Goal: Task Accomplishment & Management: Manage account settings

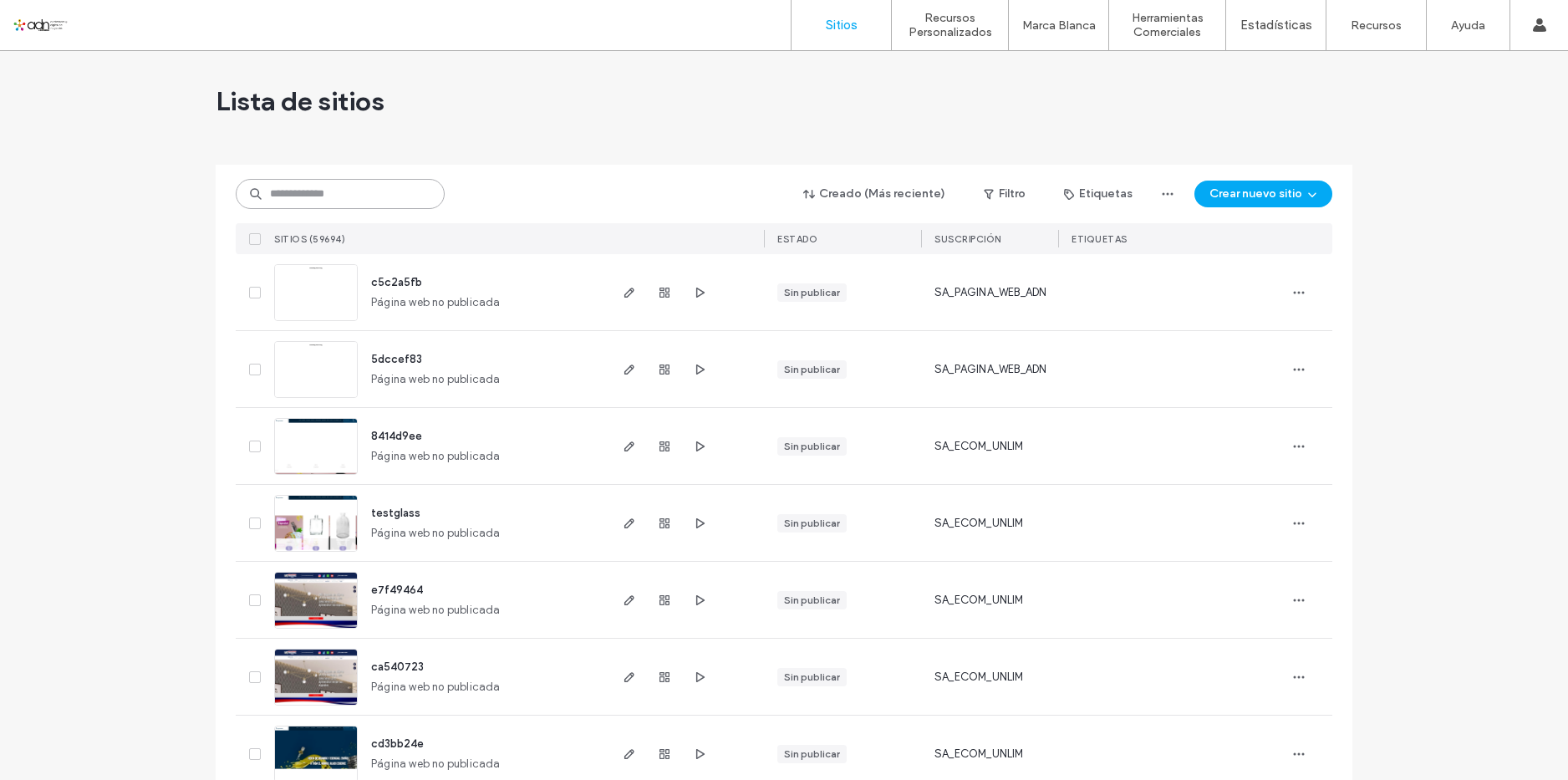
click at [381, 193] on input at bounding box center [340, 194] width 208 height 30
click at [329, 195] on input at bounding box center [340, 194] width 208 height 30
paste input "*********"
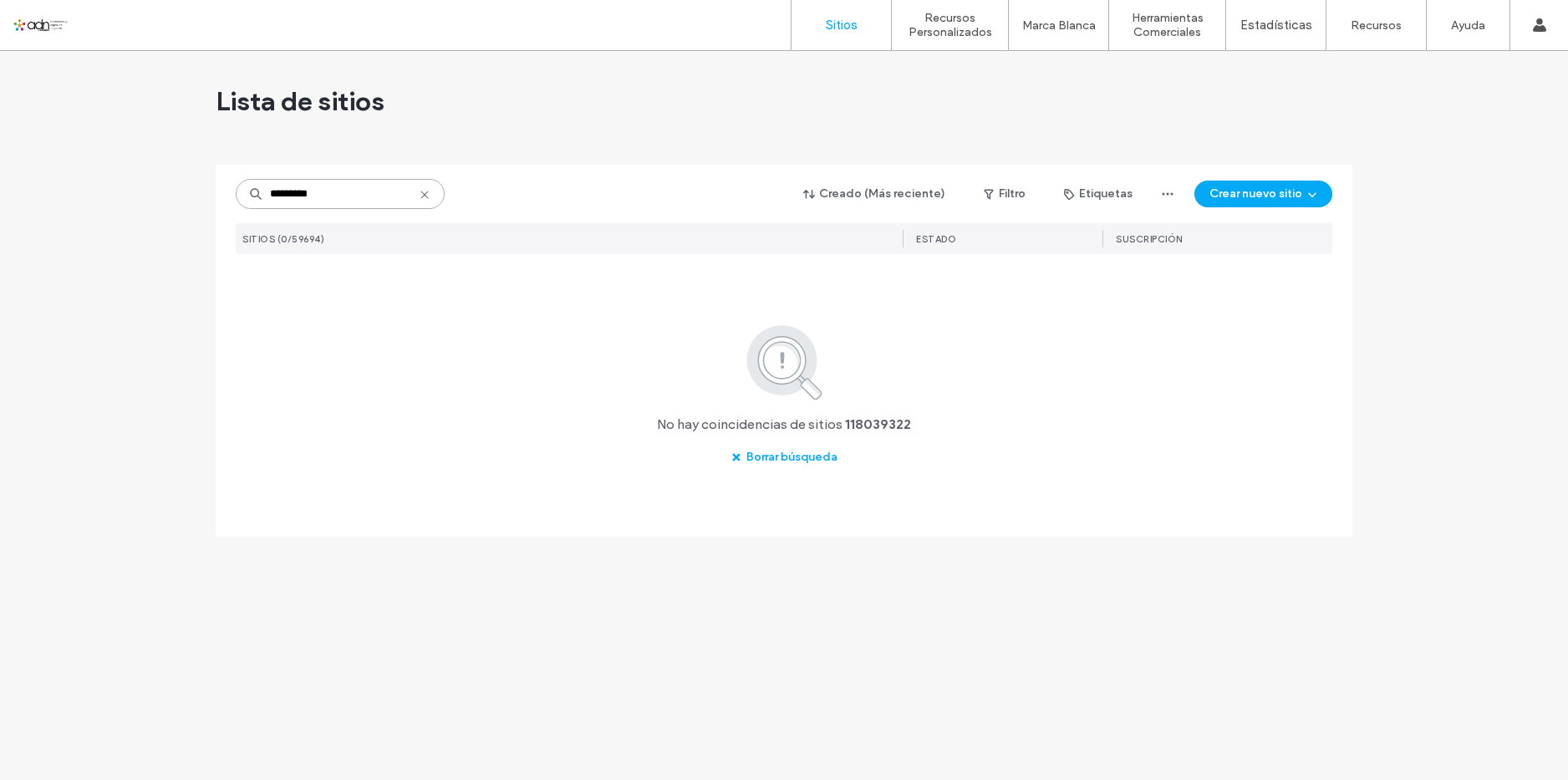
click at [376, 191] on input "*********" at bounding box center [340, 194] width 208 height 30
paste input
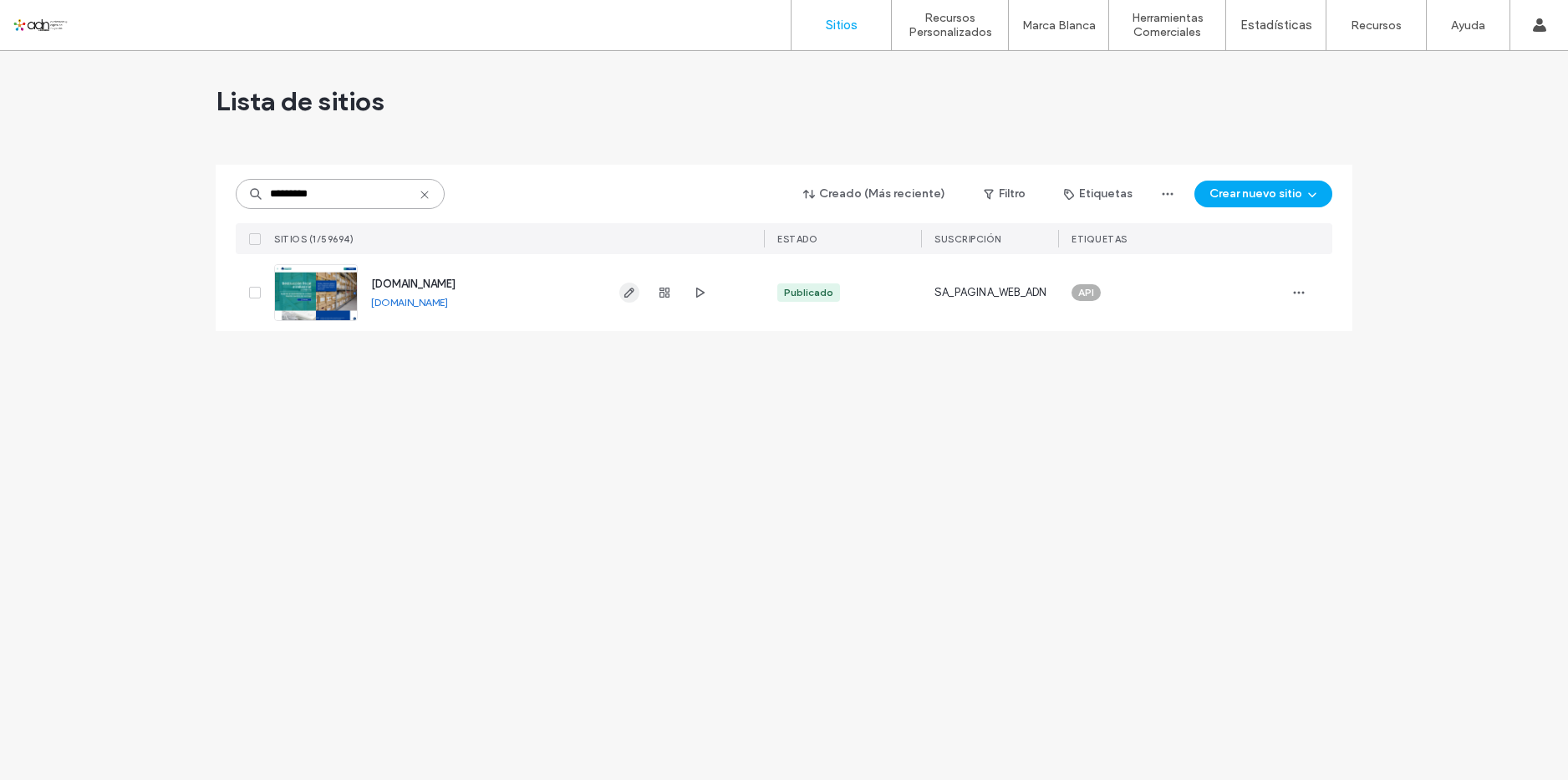
type input "*********"
click at [632, 294] on icon "button" at bounding box center [629, 292] width 13 height 13
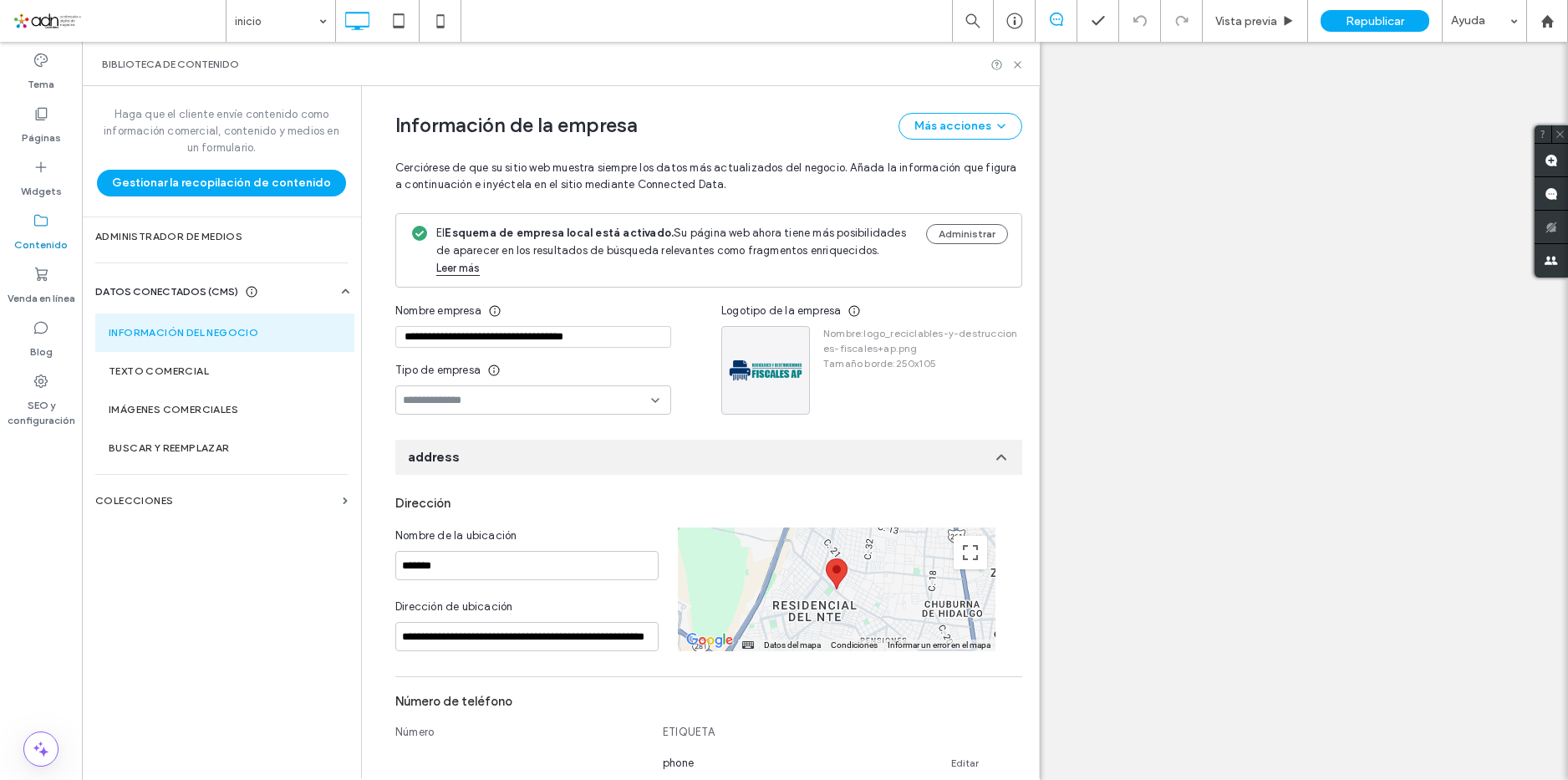
click at [1009, 779] on icon at bounding box center [1015, 790] width 13 height 13
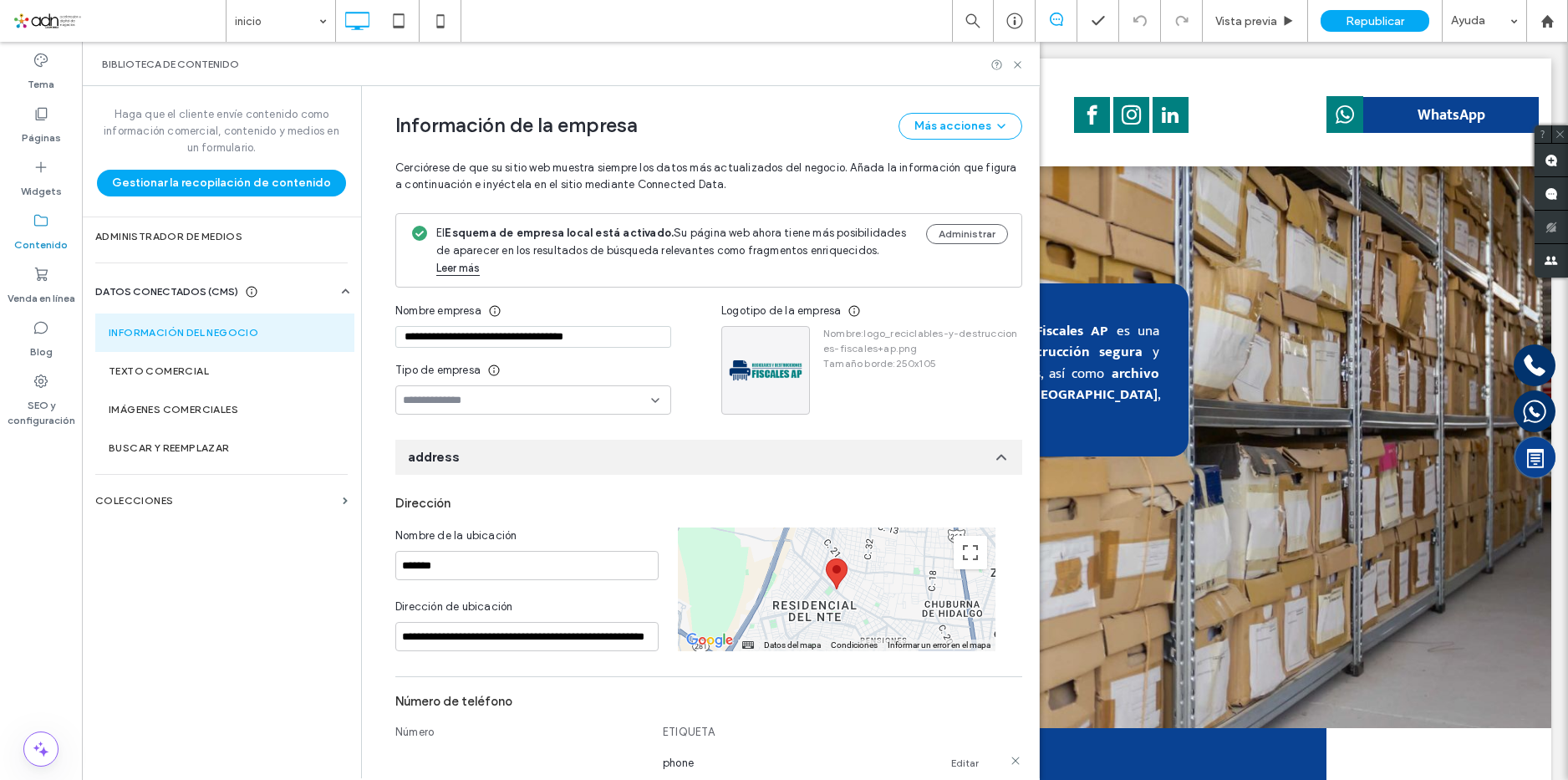
click at [956, 757] on link "Editar" at bounding box center [965, 763] width 28 height 13
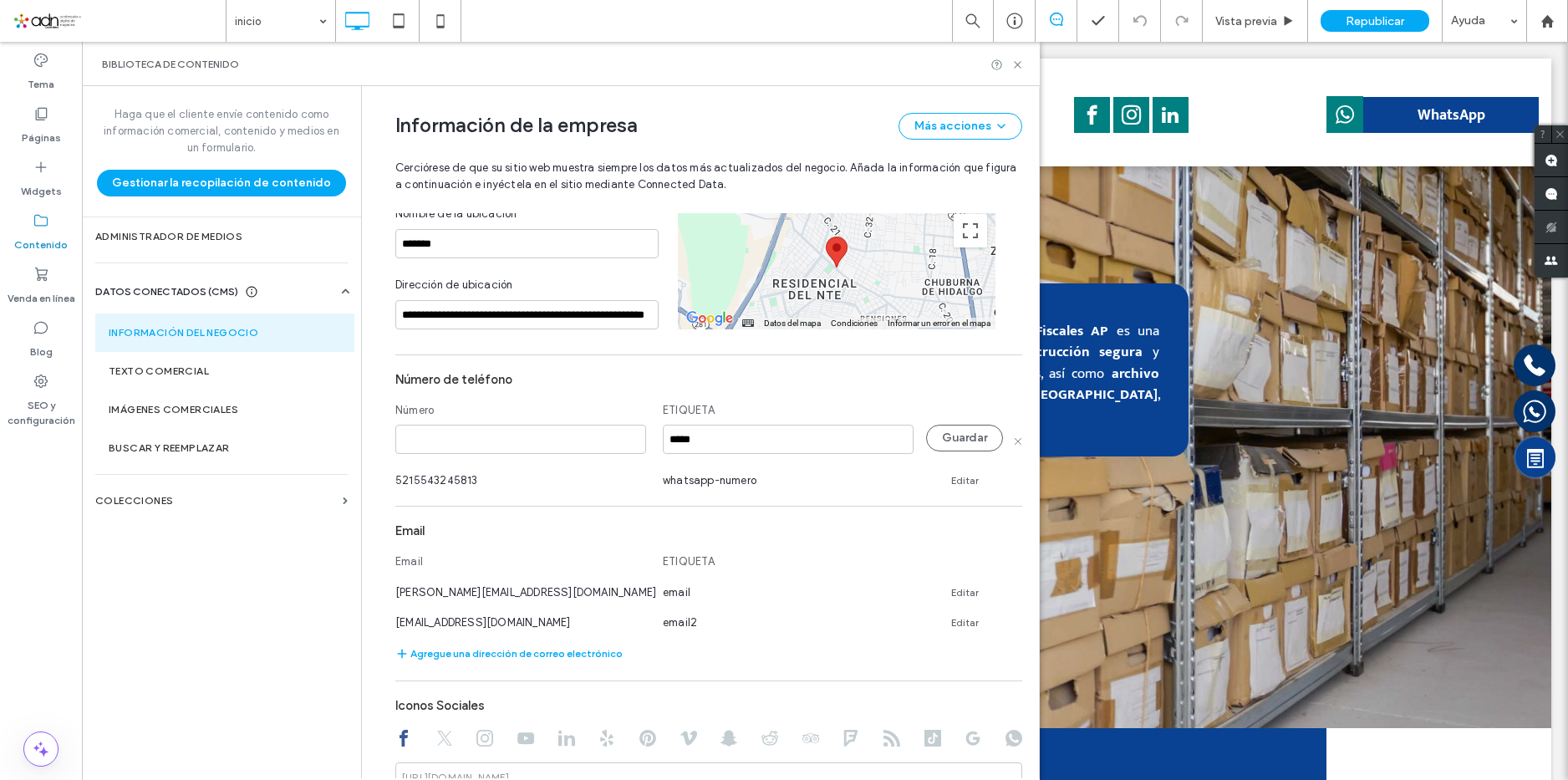
click at [541, 427] on input at bounding box center [520, 440] width 251 height 30
type input "**********"
click at [954, 425] on button "Guardar" at bounding box center [964, 438] width 77 height 27
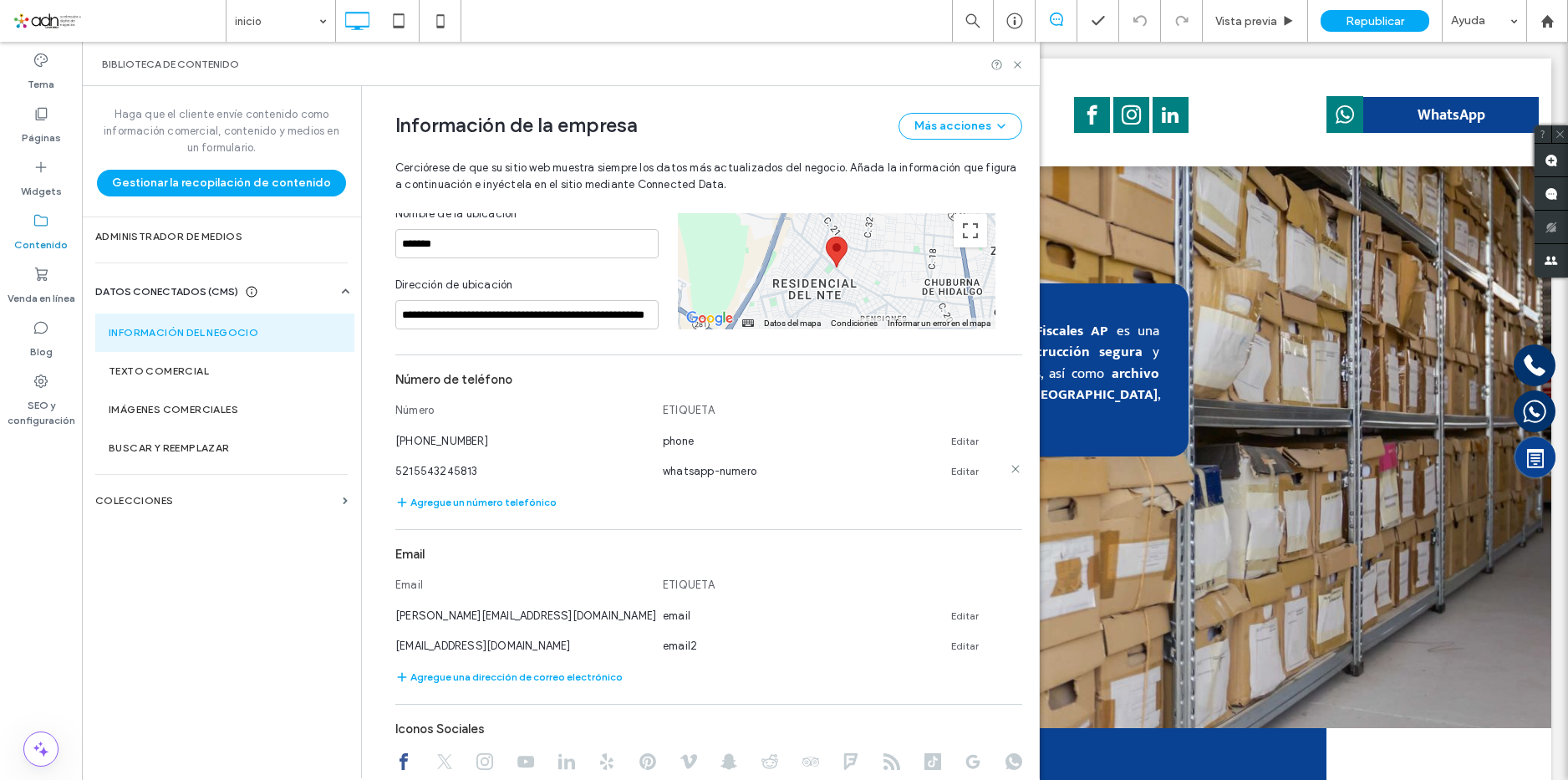
click at [955, 465] on link "Editar" at bounding box center [965, 471] width 28 height 13
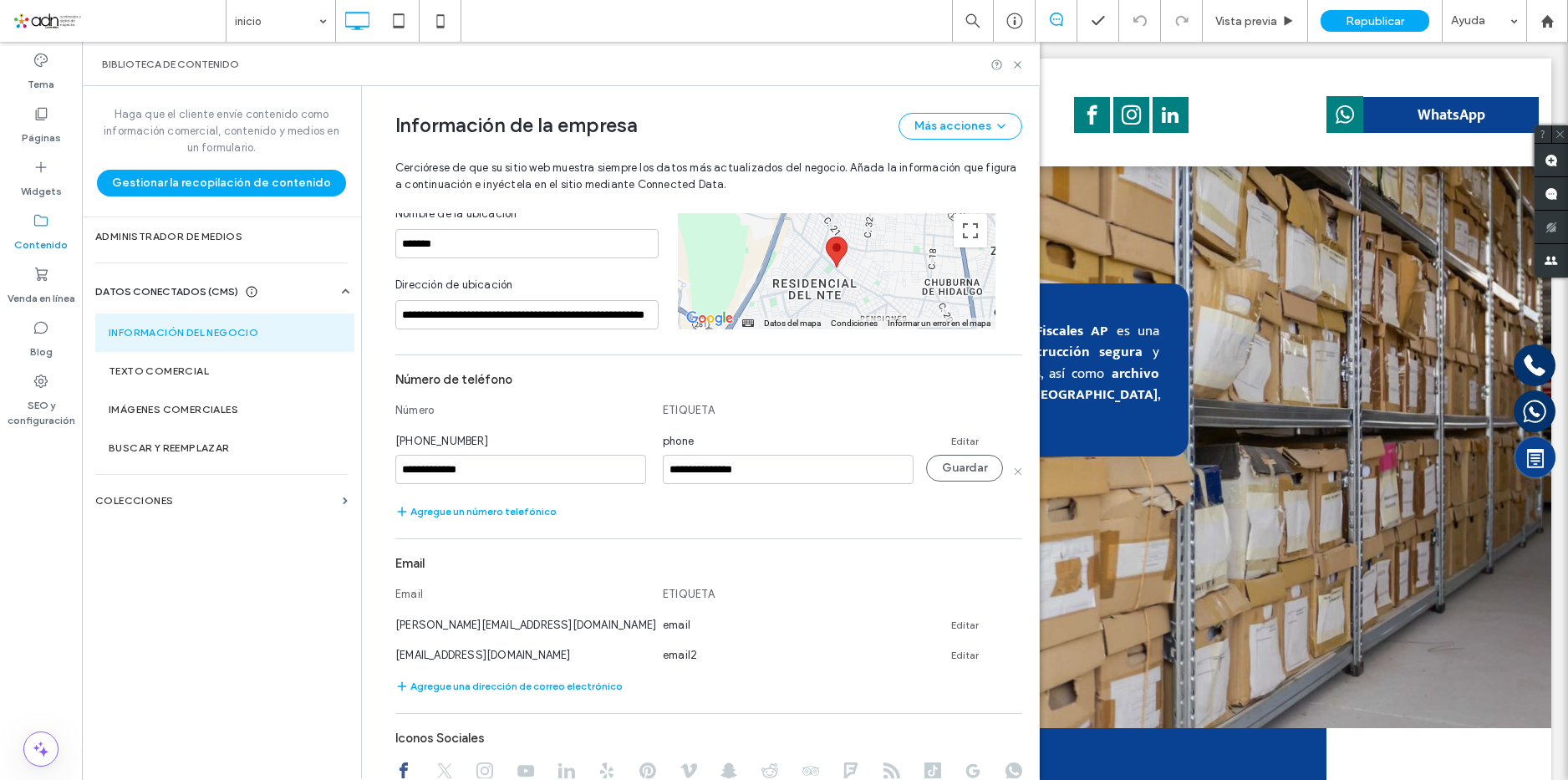
drag, startPoint x: 493, startPoint y: 458, endPoint x: 410, endPoint y: 456, distance: 83.0
click at [410, 456] on input "**********" at bounding box center [520, 469] width 251 height 30
type input "**********"
click at [956, 454] on button "Guardar" at bounding box center [964, 467] width 77 height 27
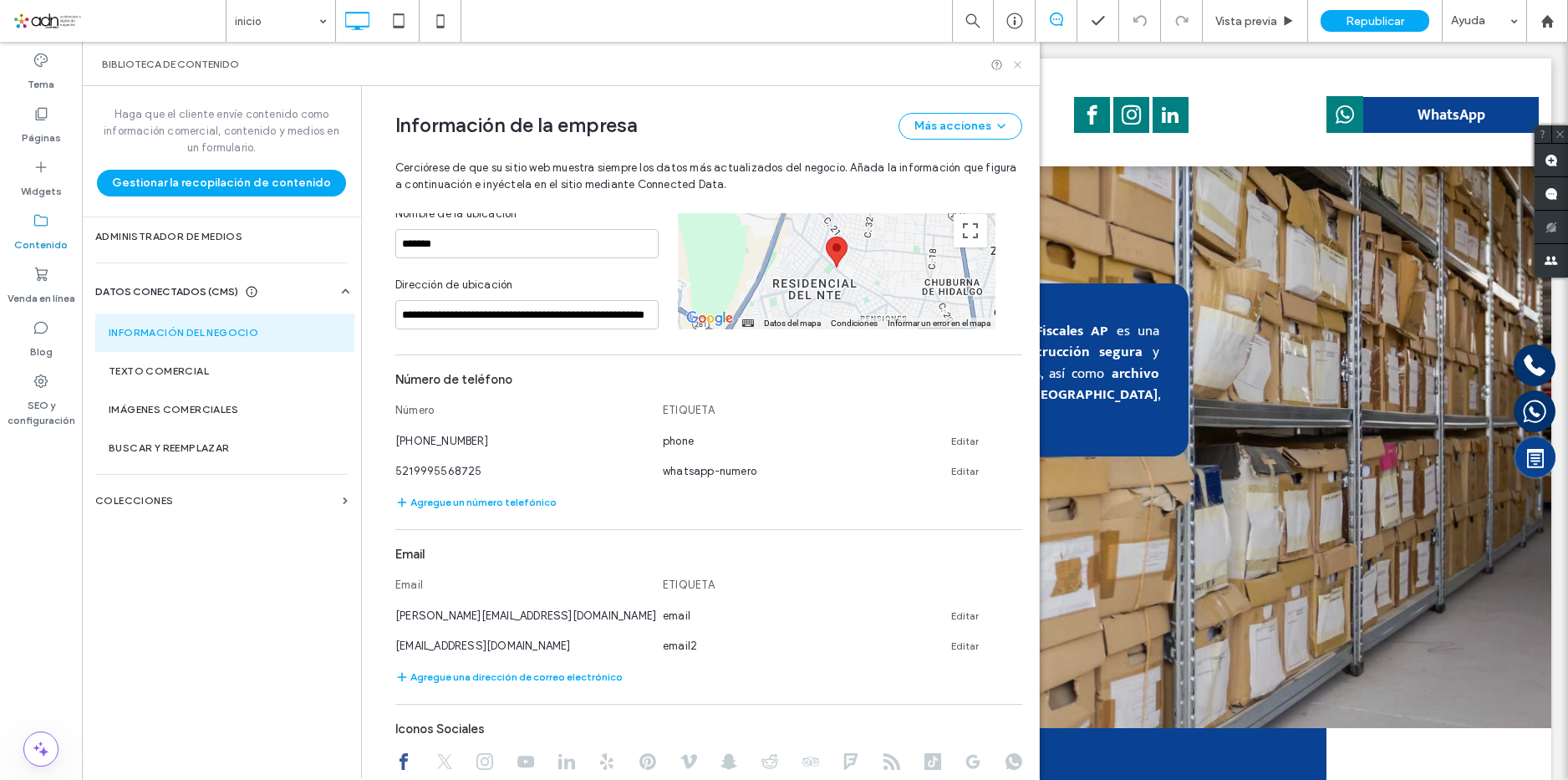
click at [1016, 69] on icon at bounding box center [1017, 64] width 12 height 12
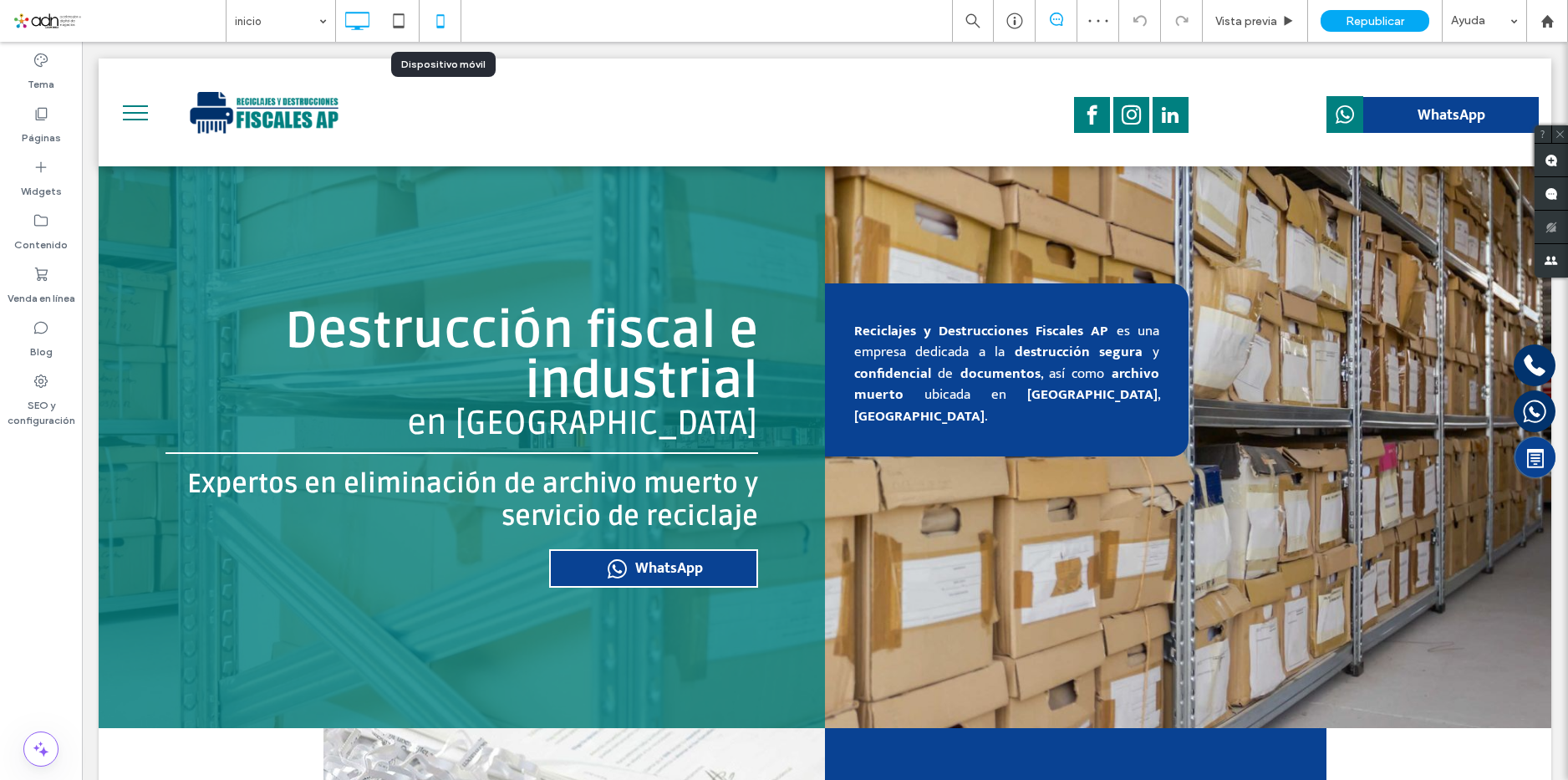
click at [451, 23] on icon at bounding box center [440, 21] width 33 height 33
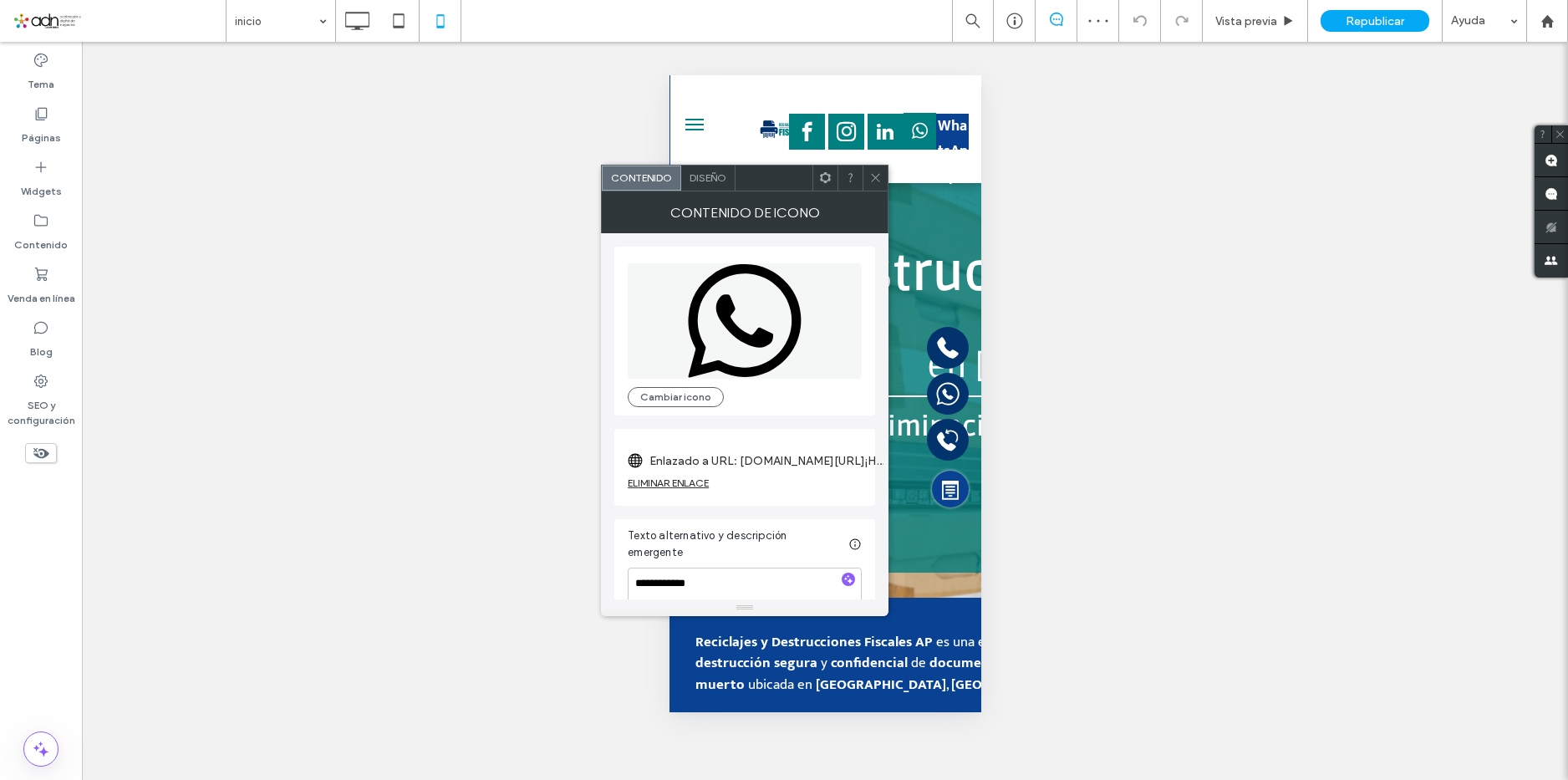
click at [802, 455] on label "Enlazado a URL: wa.me/5215543245813?text=¡Hola!%20¿Me%20podrías%20brindar%20más…" at bounding box center [765, 461] width 234 height 31
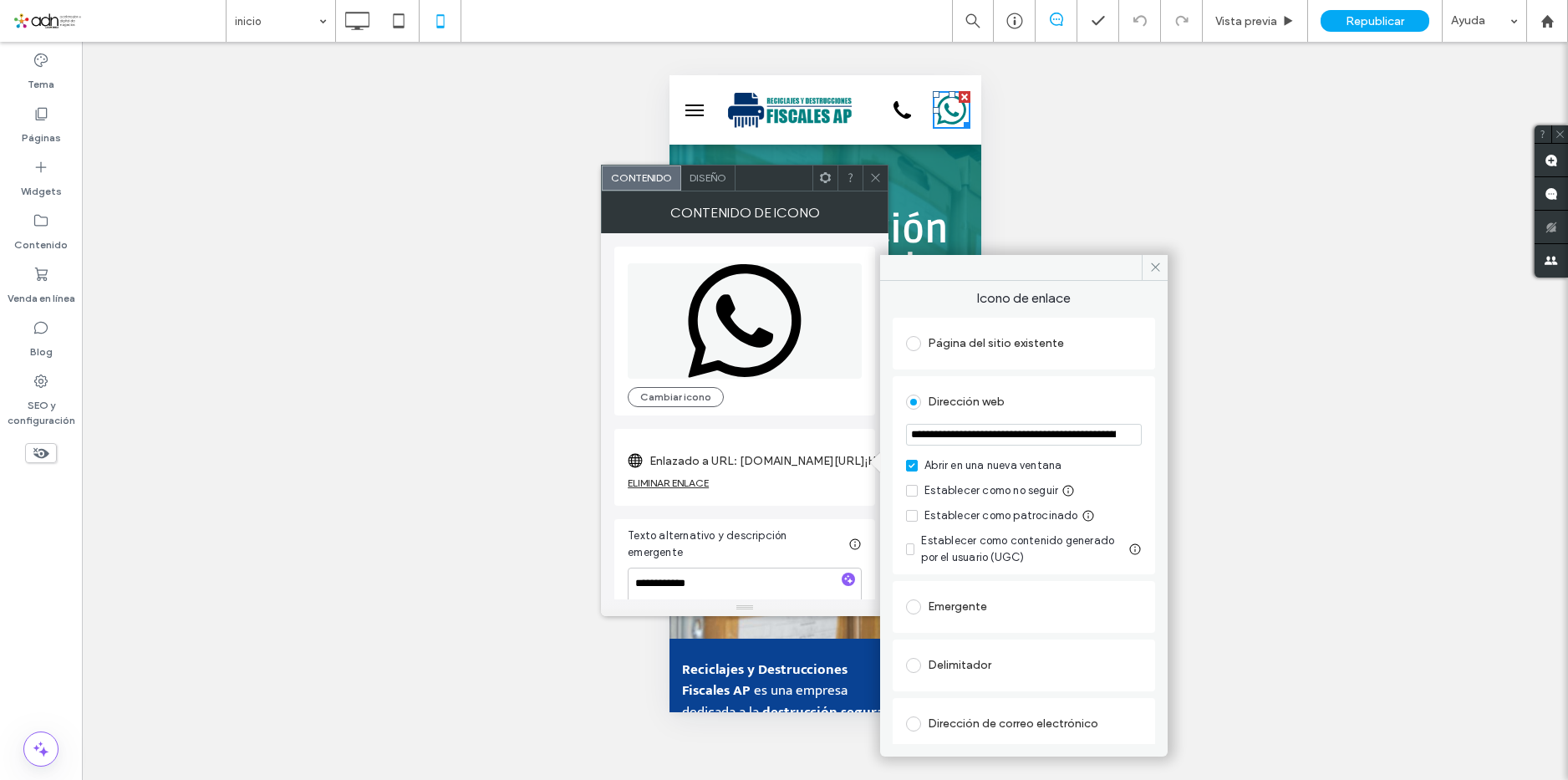
click at [1062, 435] on input "**********" at bounding box center [1023, 434] width 235 height 22
paste input "**********"
type input "**********"
click at [1118, 344] on div "Página del sitio existente" at bounding box center [1023, 343] width 235 height 27
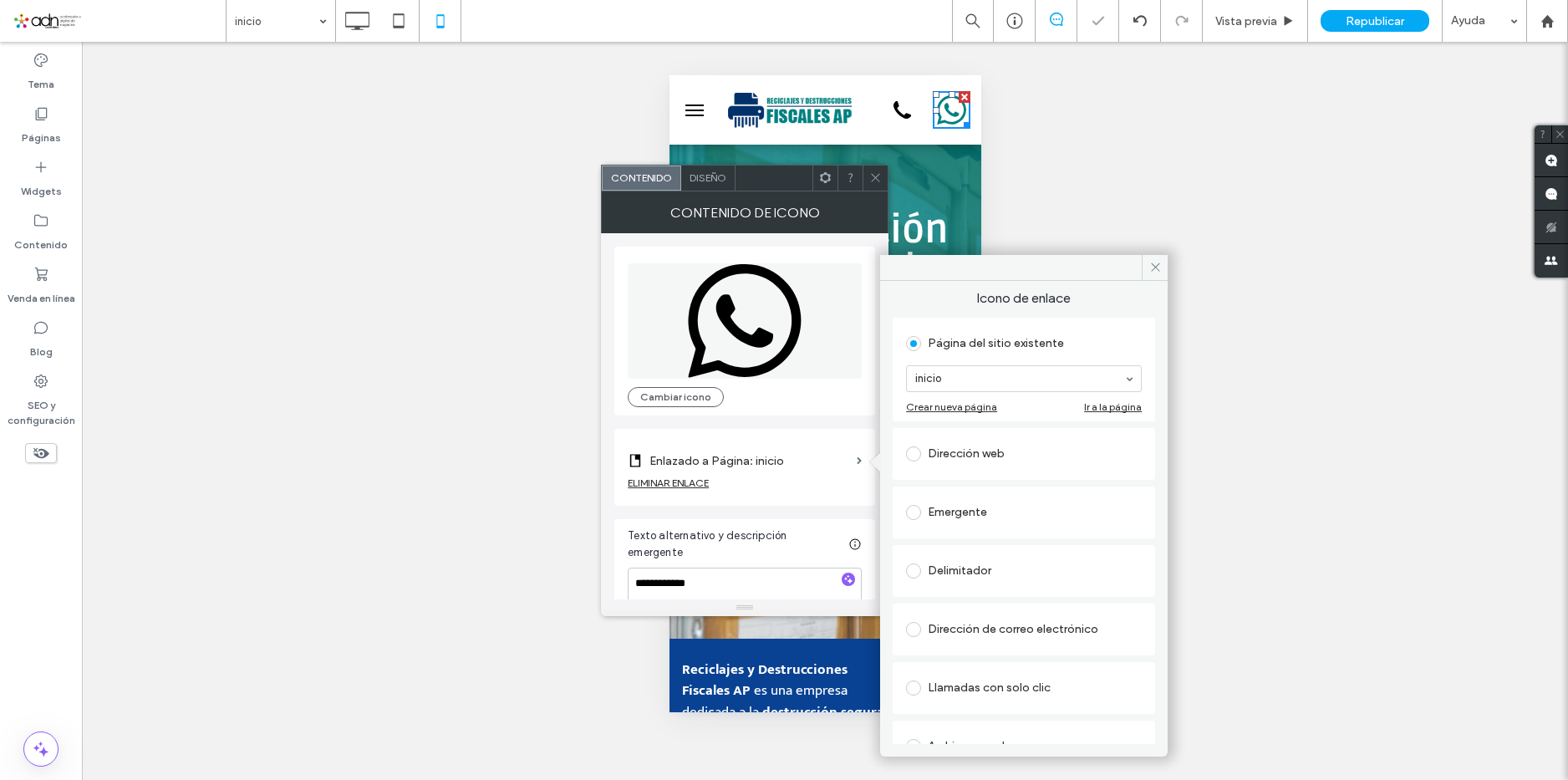
click at [1042, 446] on div "Dirección web" at bounding box center [1023, 453] width 235 height 27
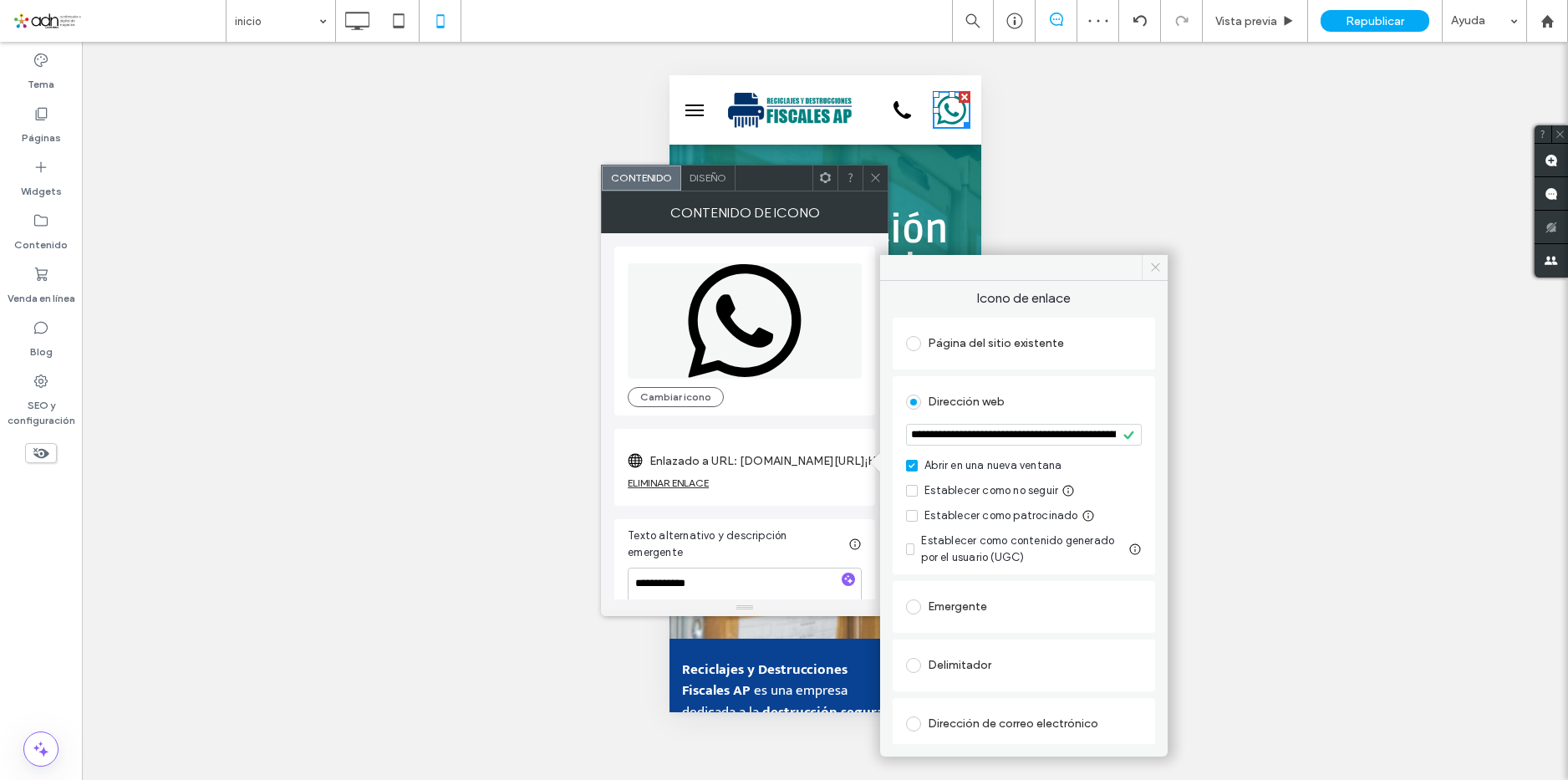
click at [1155, 265] on icon at bounding box center [1155, 267] width 12 height 12
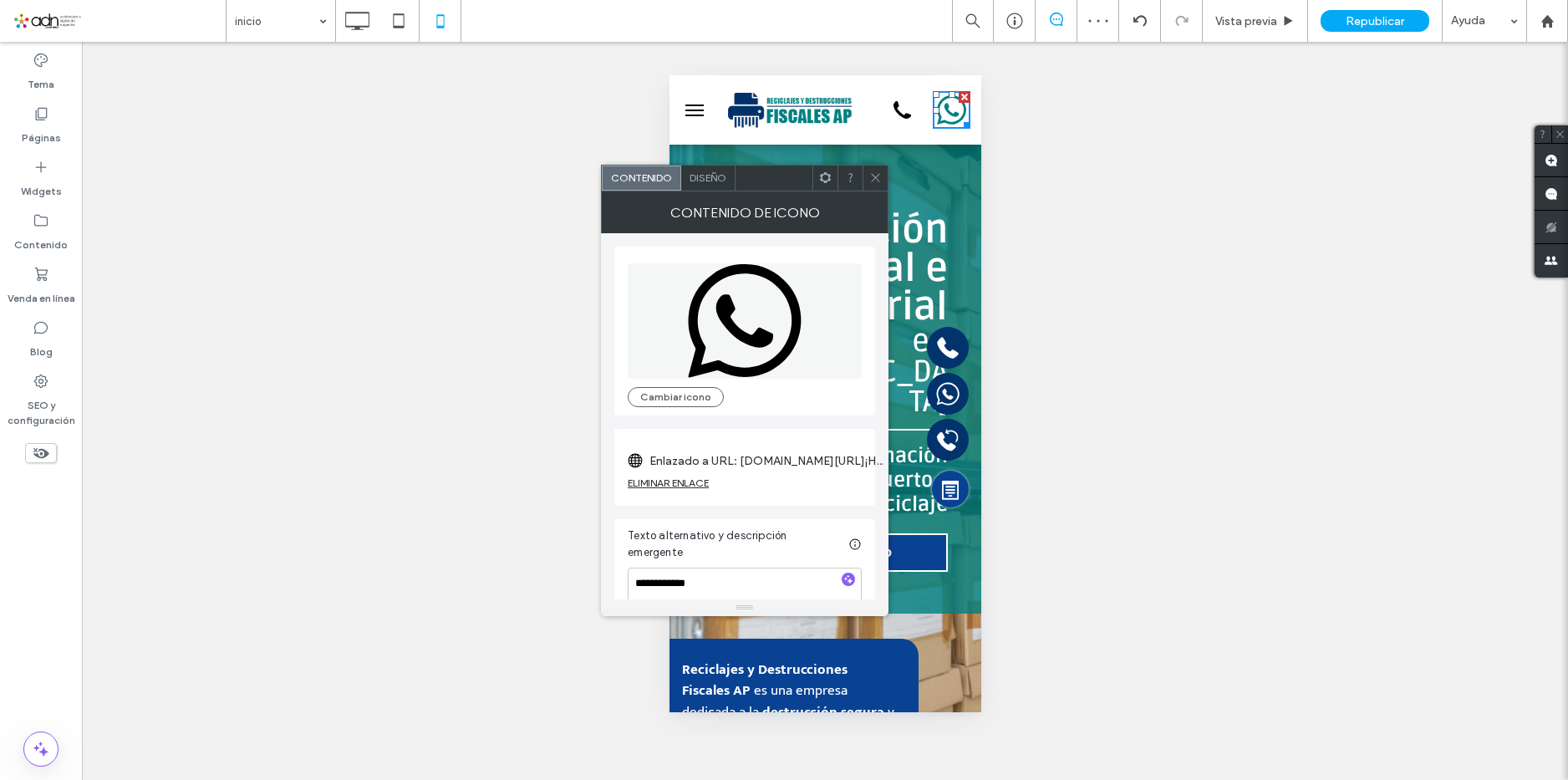
click at [878, 176] on icon at bounding box center [875, 177] width 12 height 12
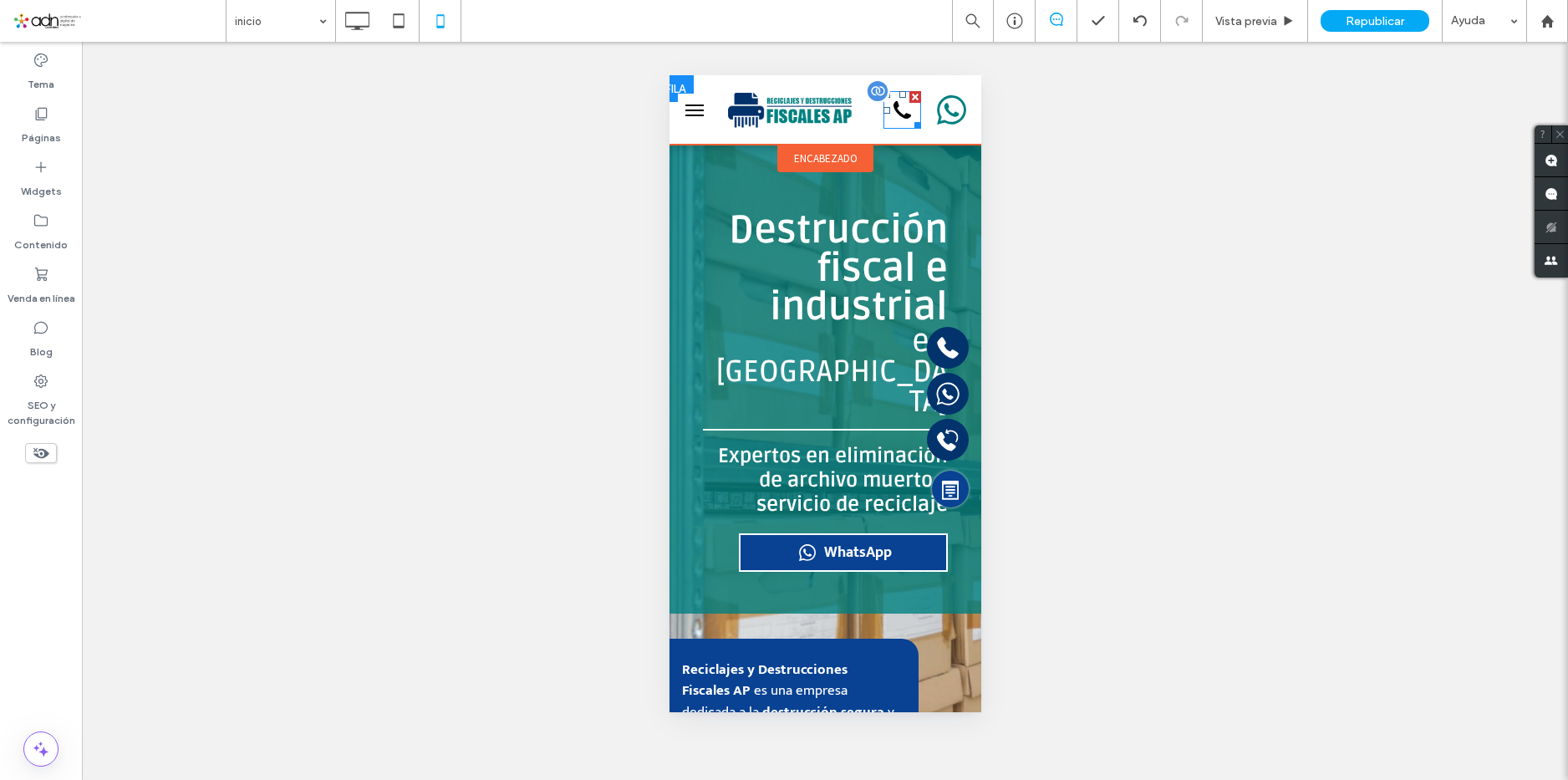
click at [888, 113] on icon "999-556-8725" at bounding box center [902, 110] width 30 height 30
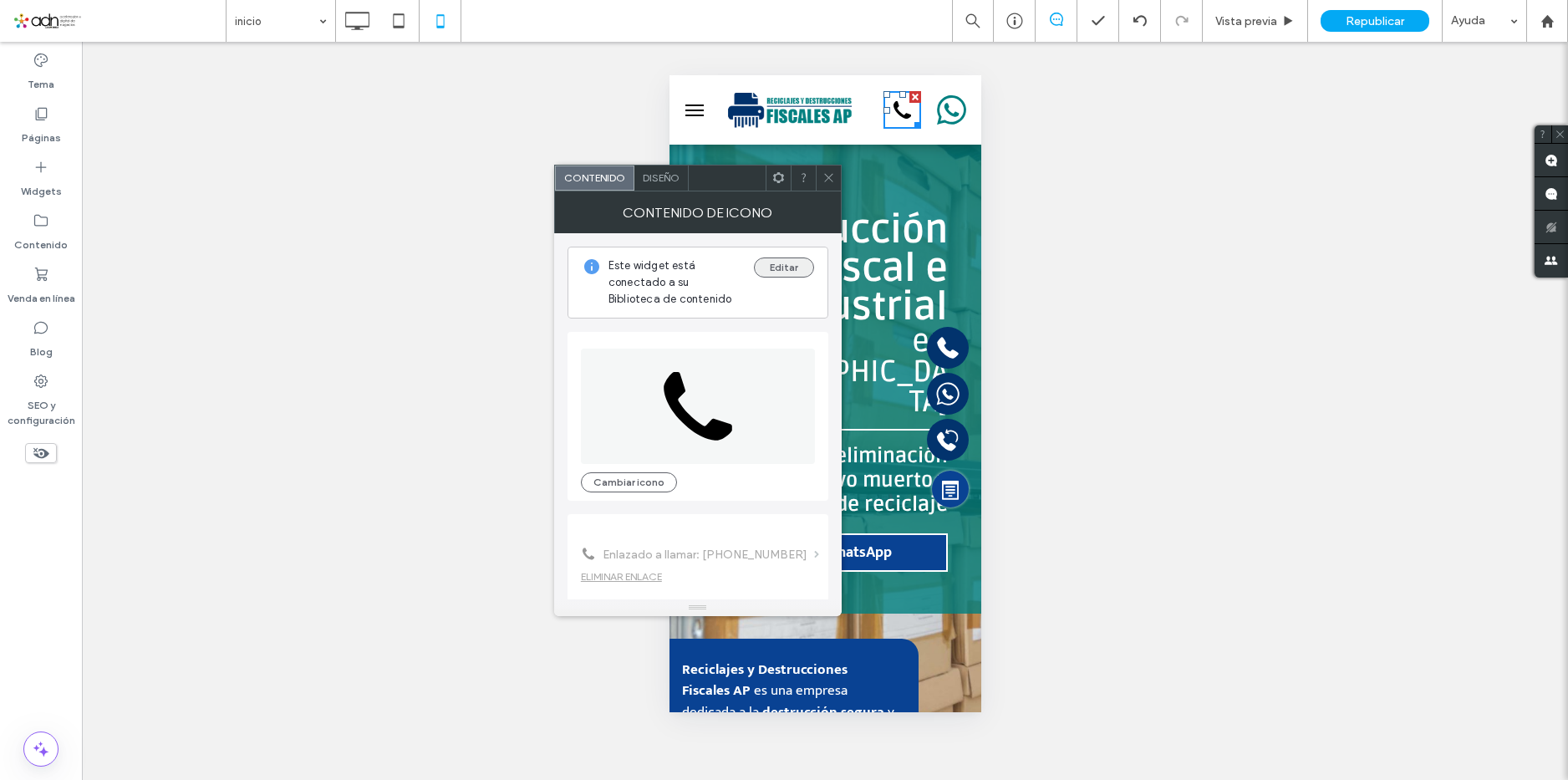
click at [771, 262] on button "Editar" at bounding box center [784, 267] width 60 height 20
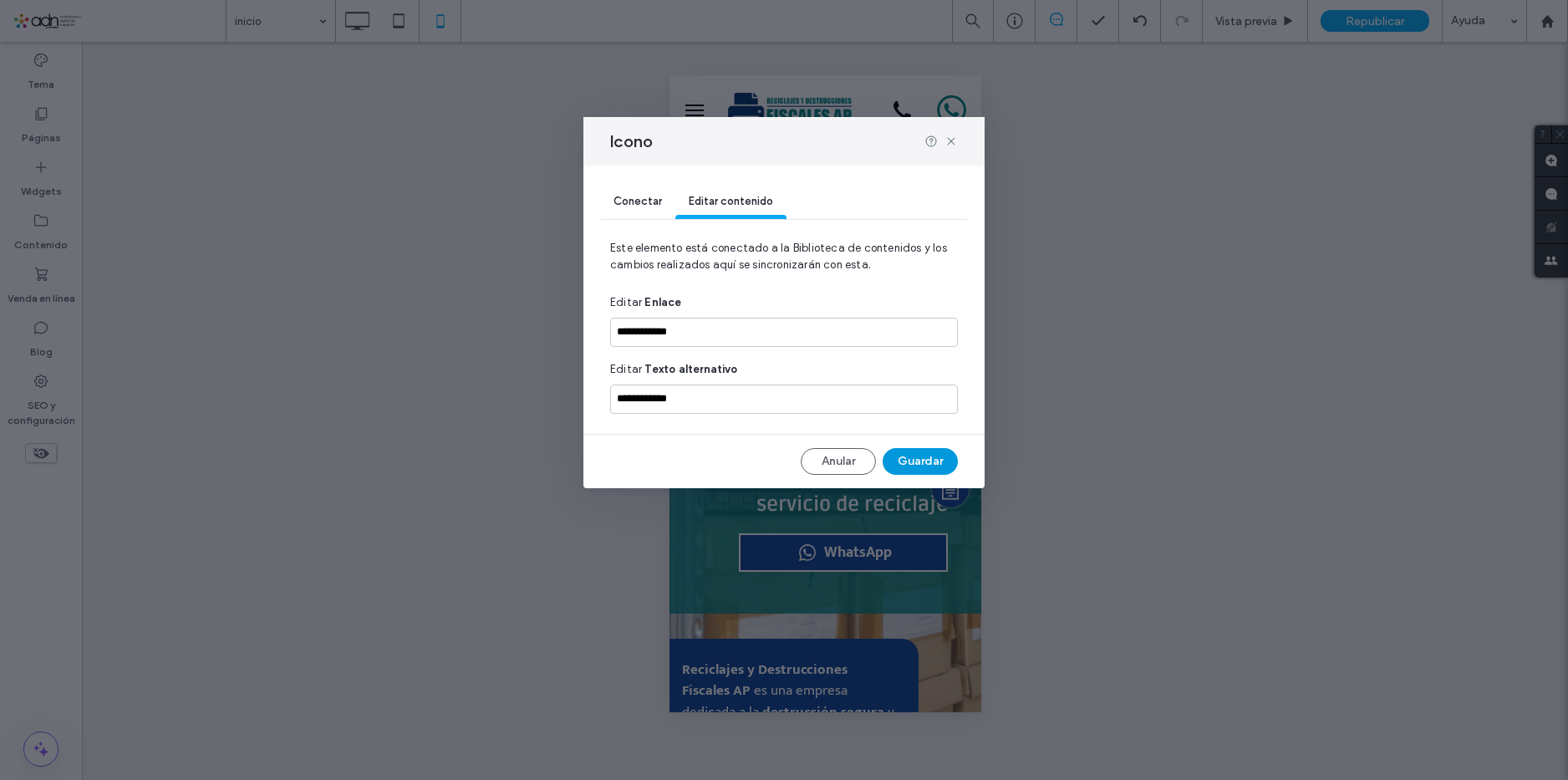
drag, startPoint x: 921, startPoint y: 469, endPoint x: 252, endPoint y: 396, distance: 673.0
click at [921, 469] on button "Guardar" at bounding box center [920, 461] width 76 height 27
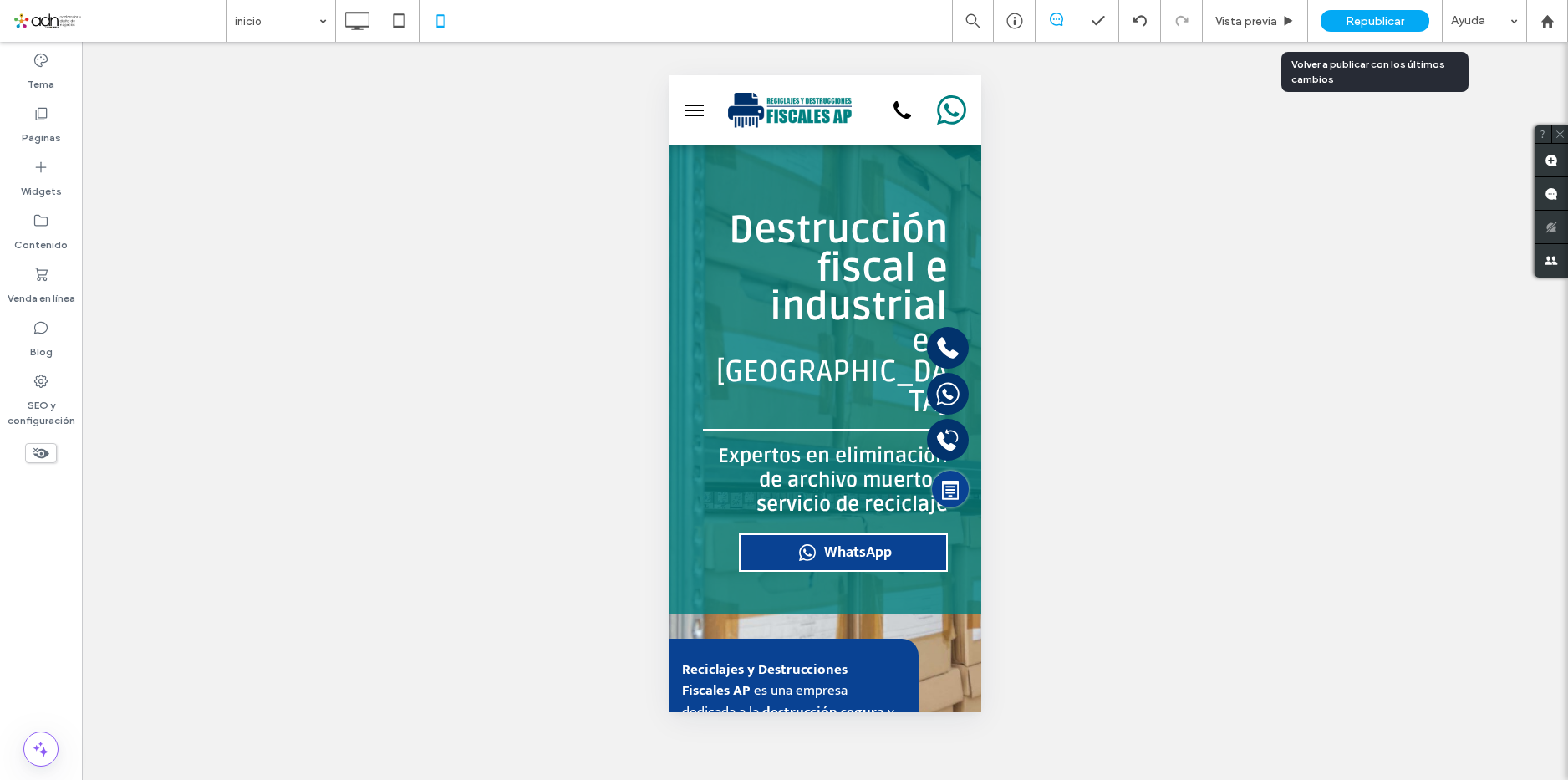
click at [1386, 20] on span "Republicar" at bounding box center [1374, 21] width 58 height 14
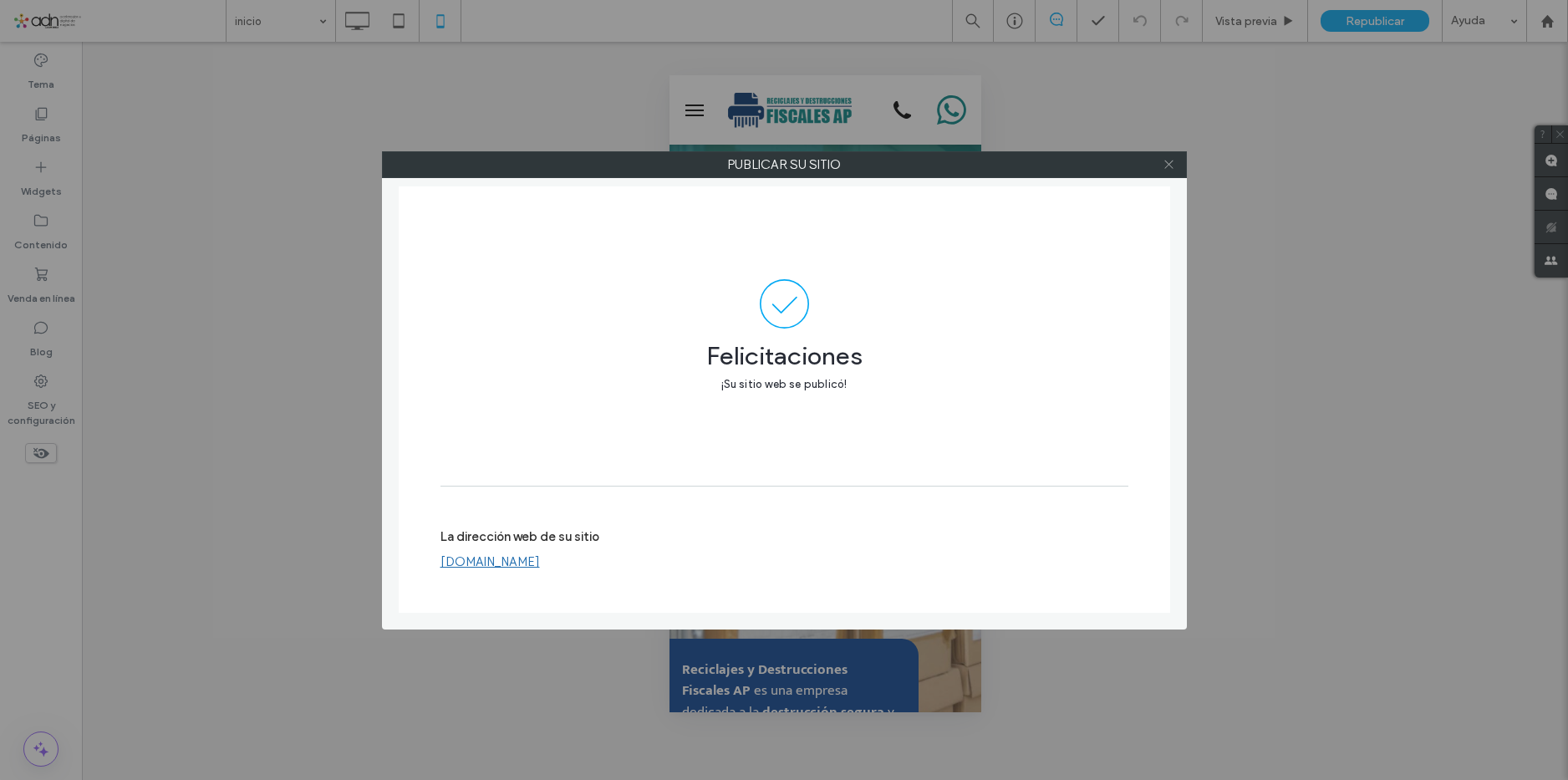
click at [1170, 167] on icon at bounding box center [1168, 164] width 12 height 12
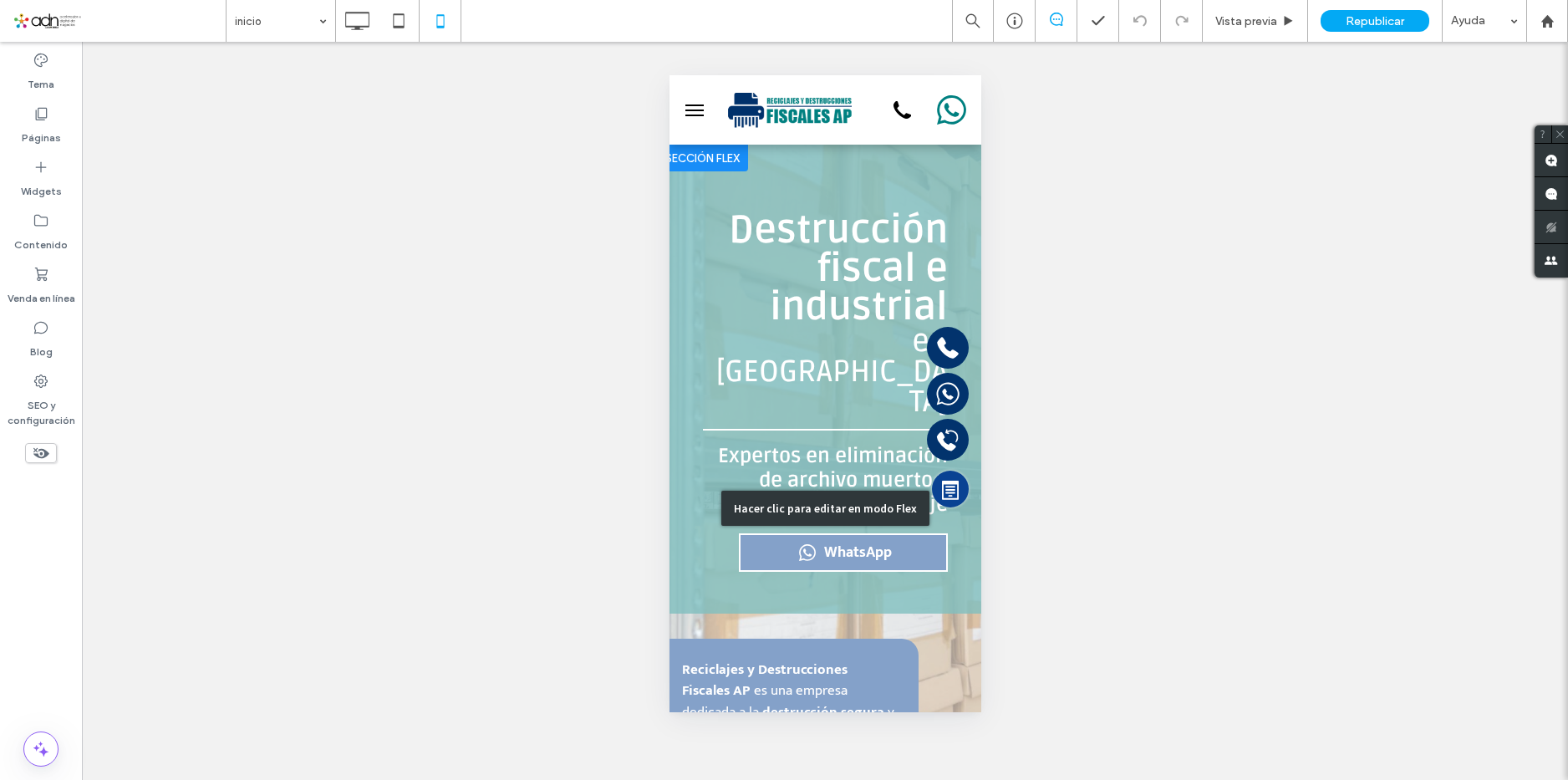
click at [753, 497] on div "Hacer clic para editar en modo Flex" at bounding box center [824, 507] width 312 height 726
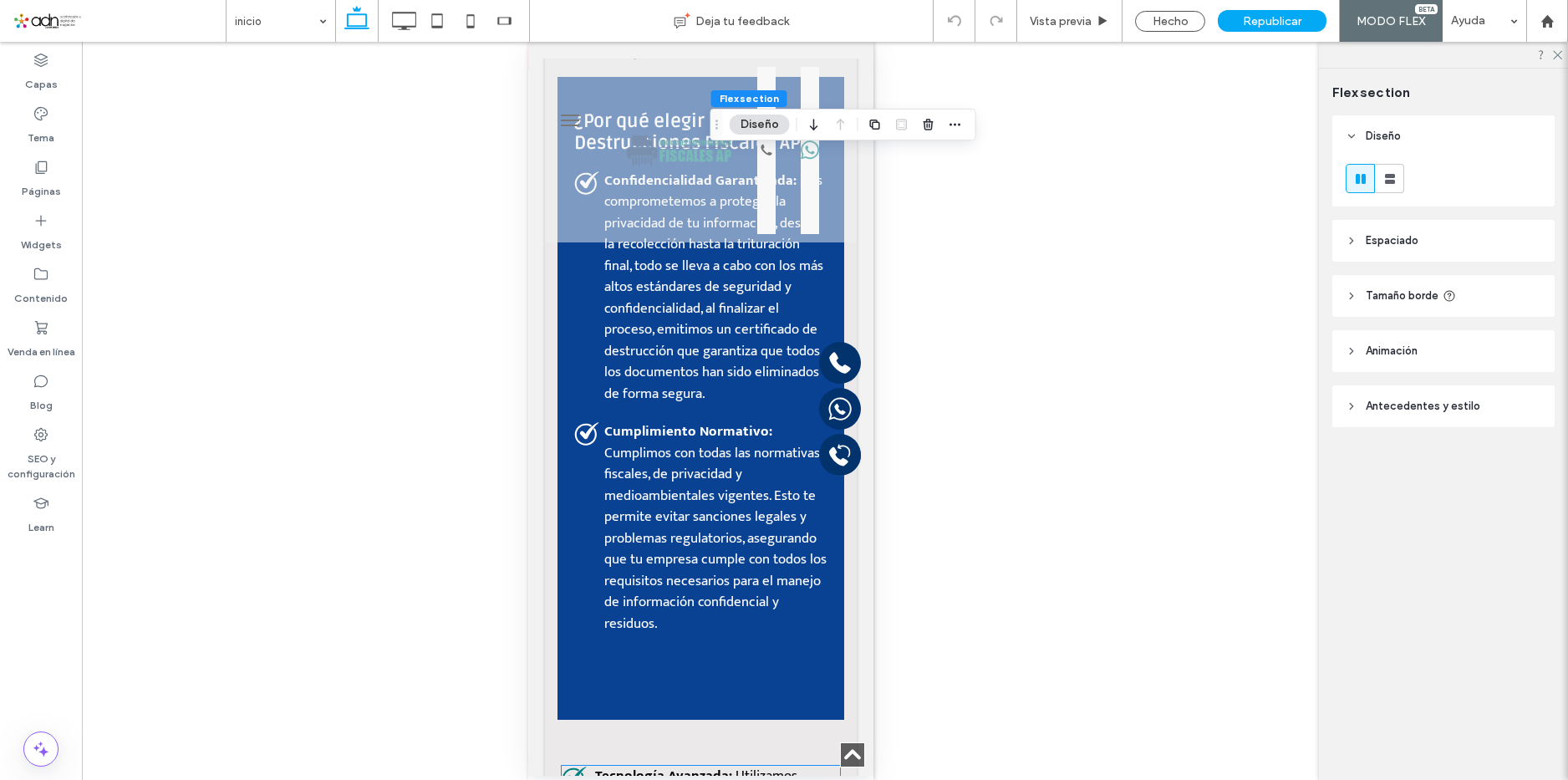
scroll to position [2760, 0]
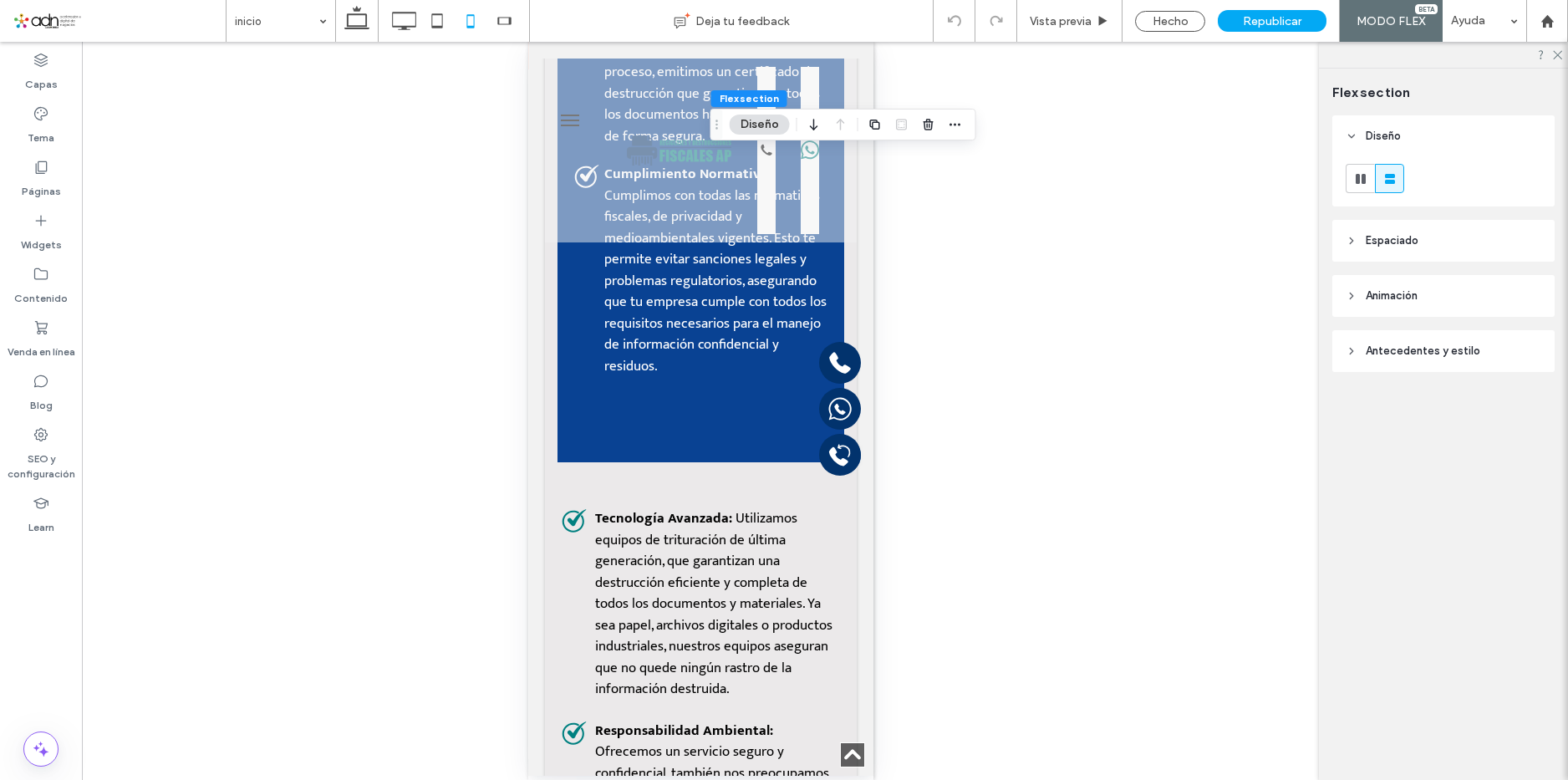
click at [1555, 47] on div at bounding box center [1443, 55] width 249 height 26
click at [1558, 52] on icon at bounding box center [1556, 54] width 11 height 11
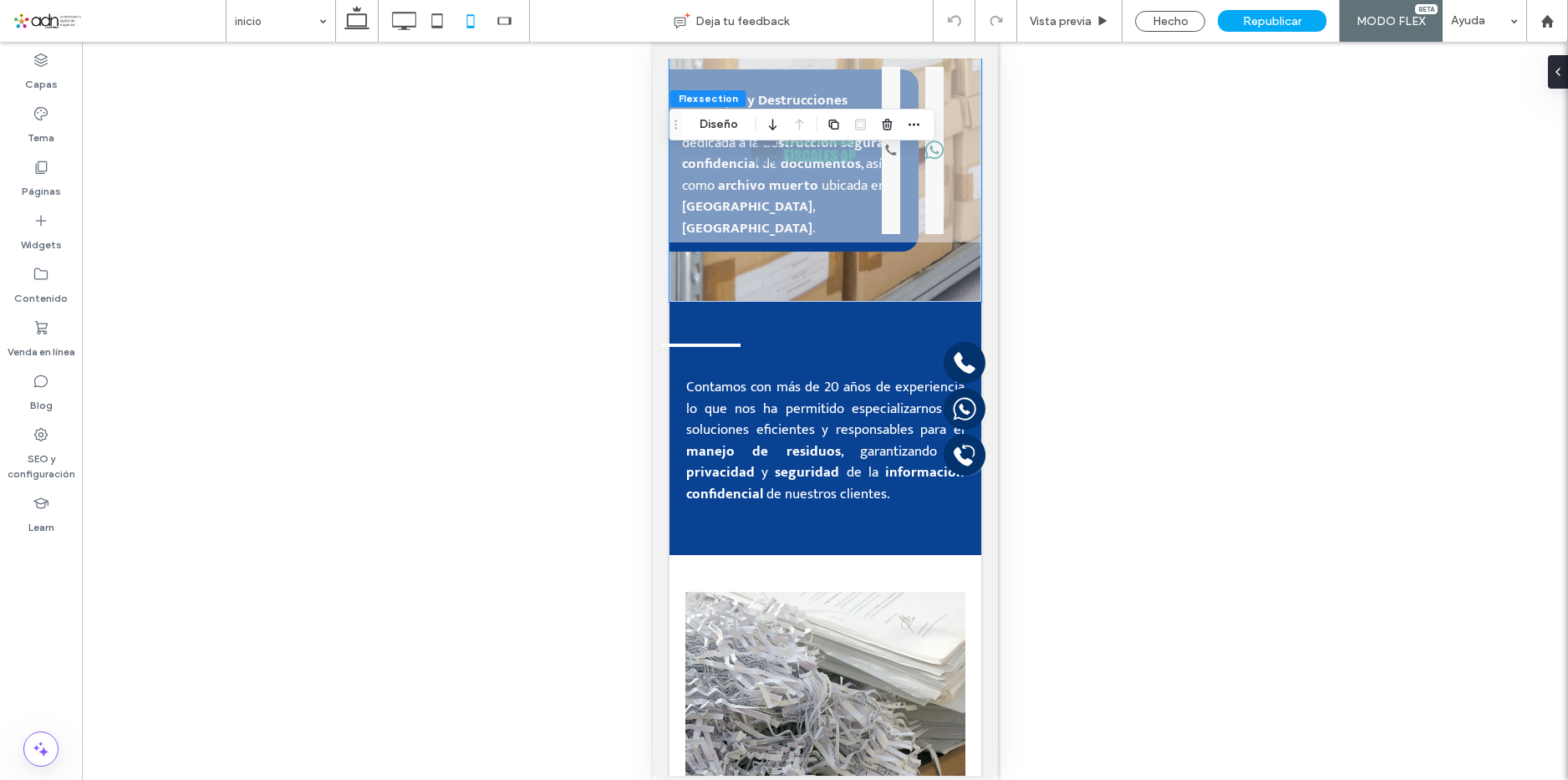
scroll to position [0, 0]
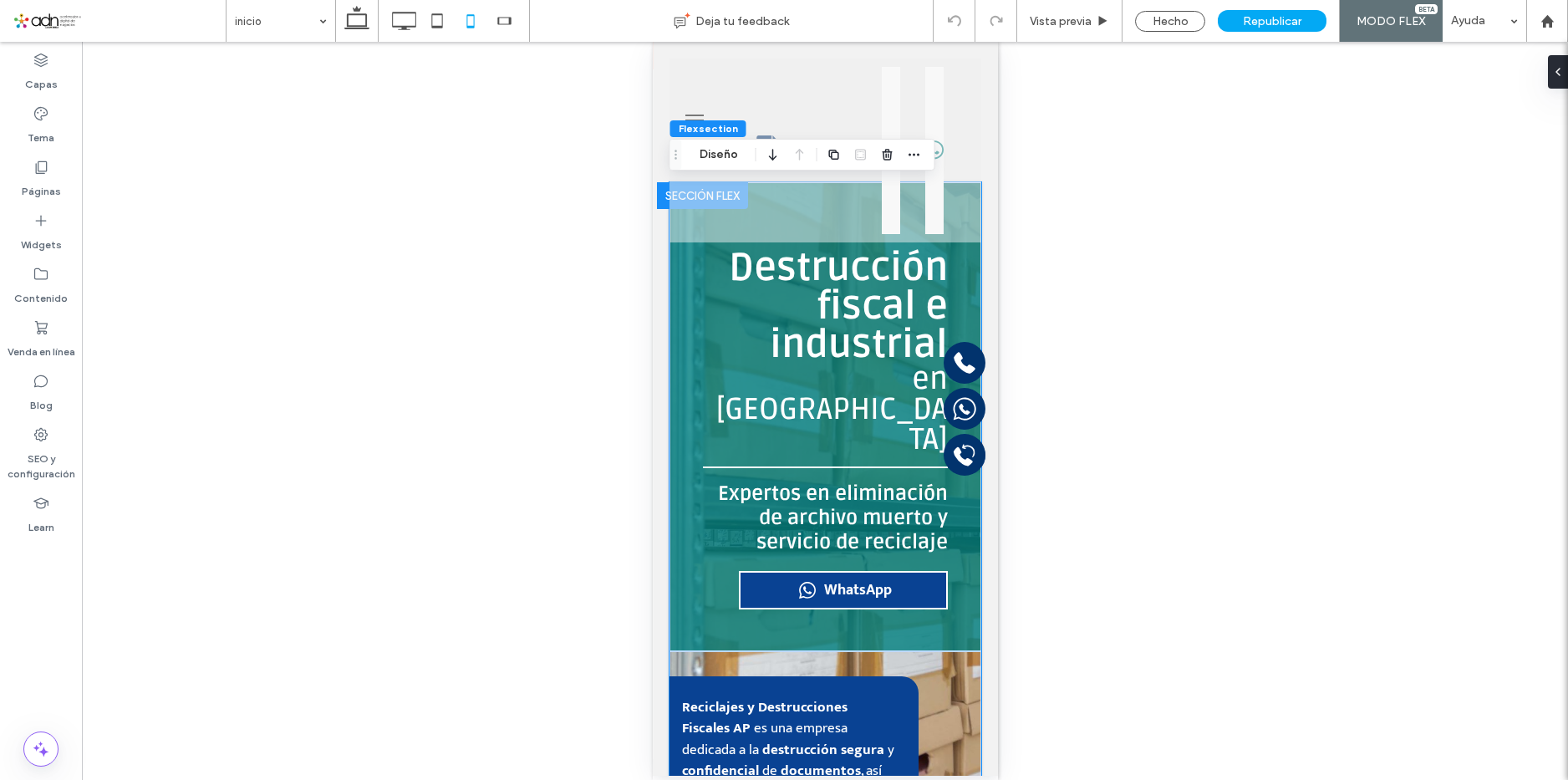
click at [798, 582] on icon at bounding box center [806, 590] width 17 height 17
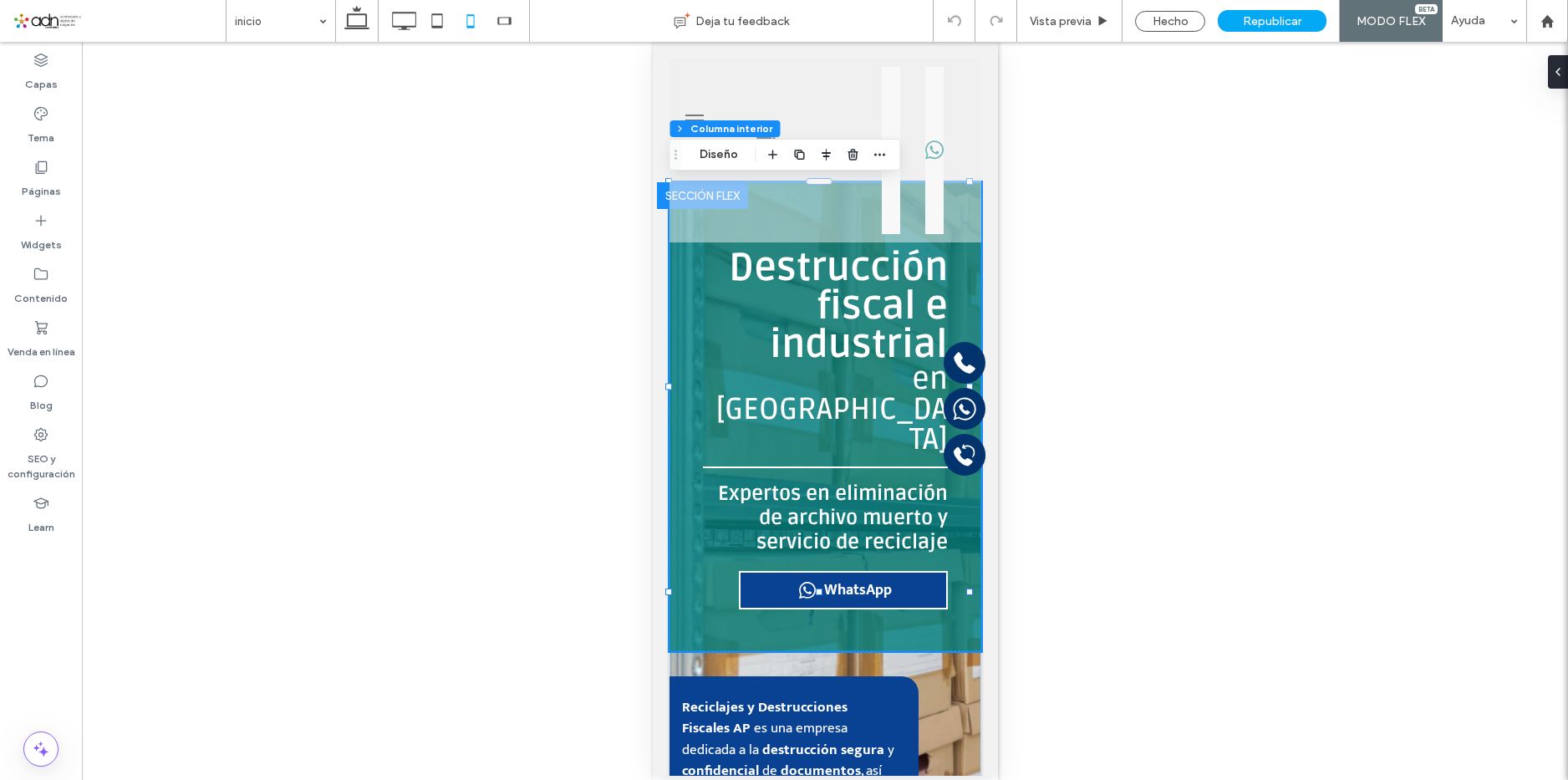
click at [798, 582] on icon at bounding box center [806, 590] width 17 height 17
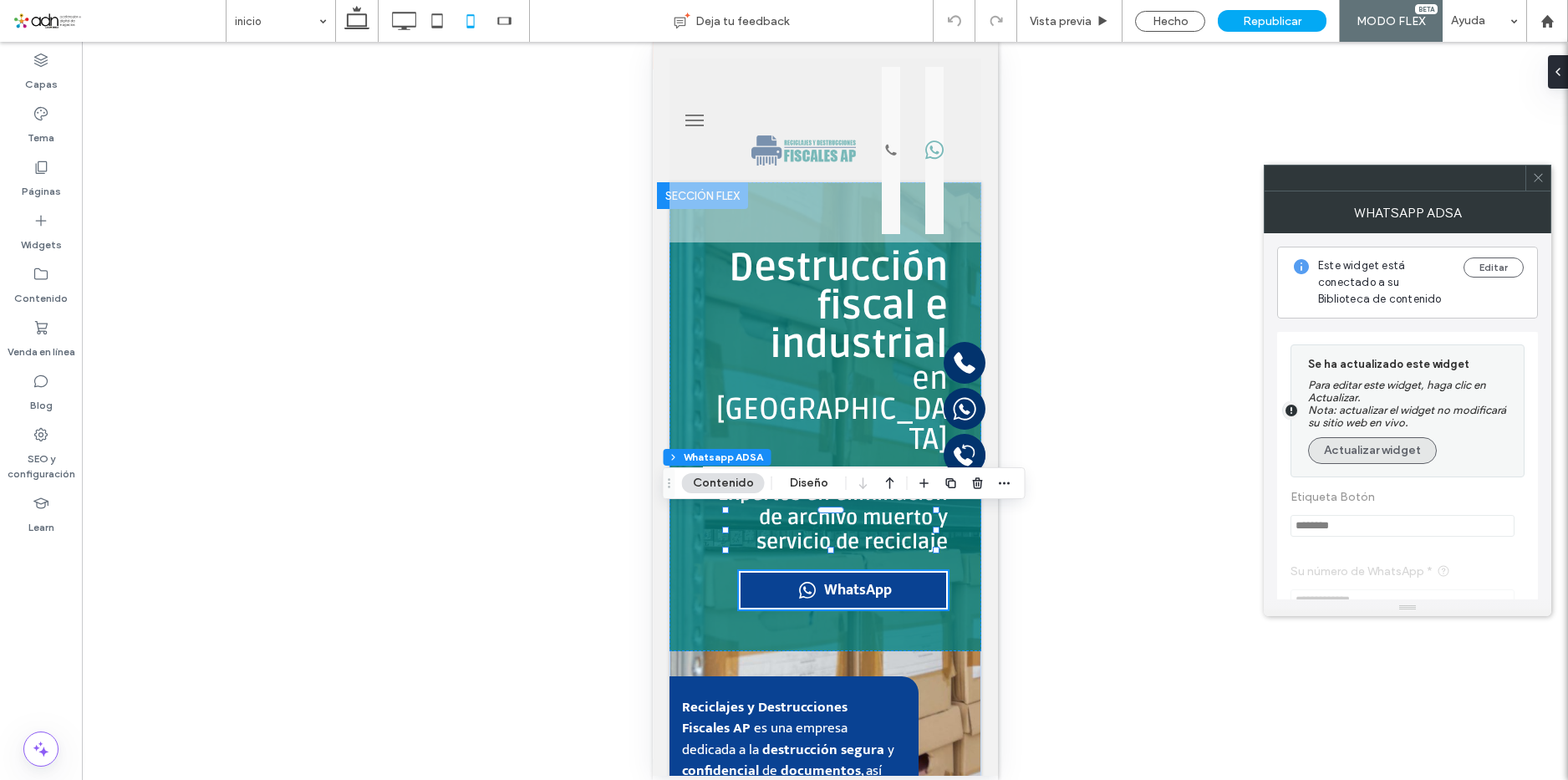
click at [1359, 454] on button "Actualizar widget" at bounding box center [1372, 450] width 129 height 27
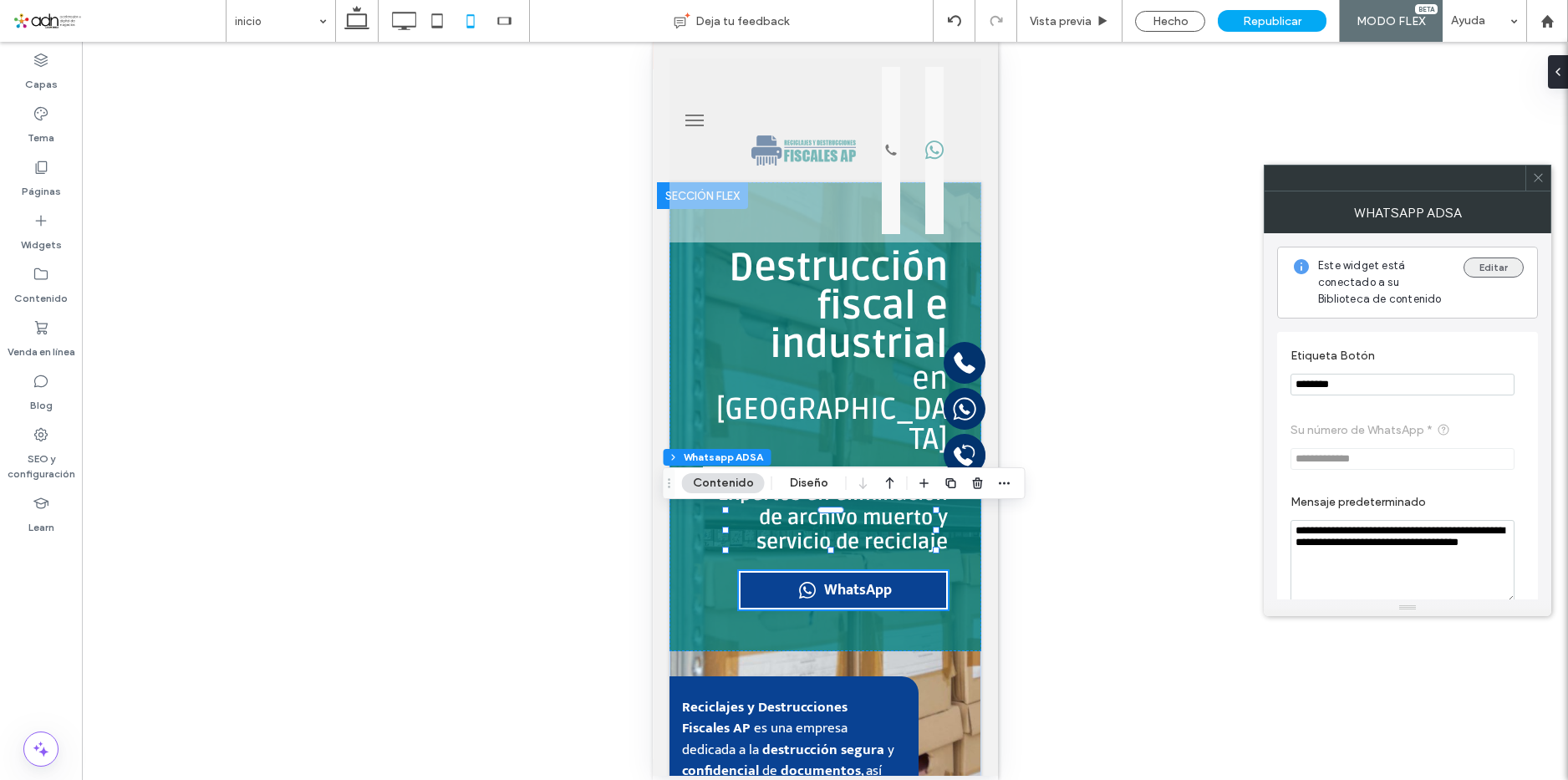
click at [1484, 273] on button "Editar" at bounding box center [1492, 267] width 60 height 20
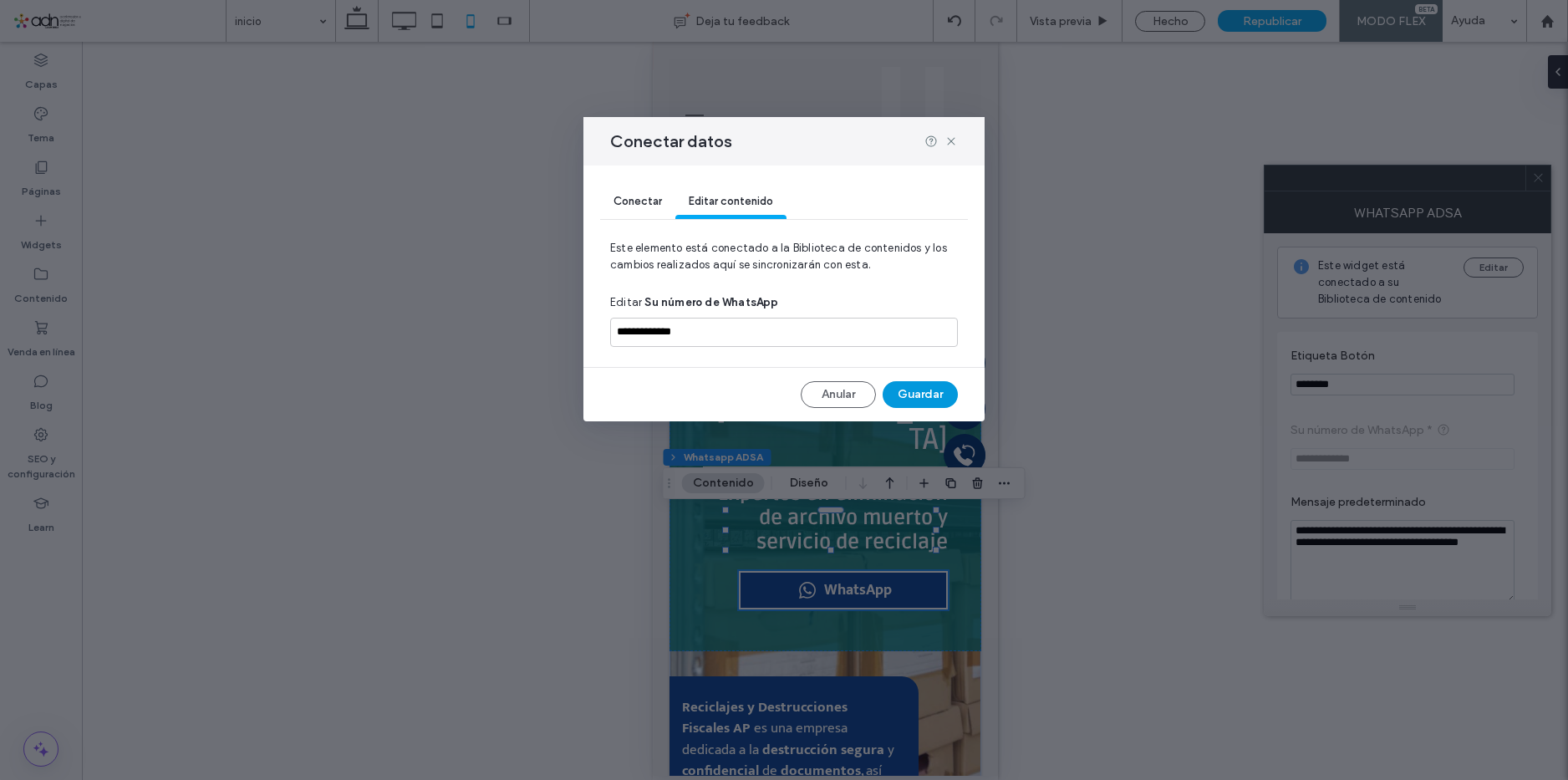
click at [931, 397] on button "Guardar" at bounding box center [920, 394] width 76 height 27
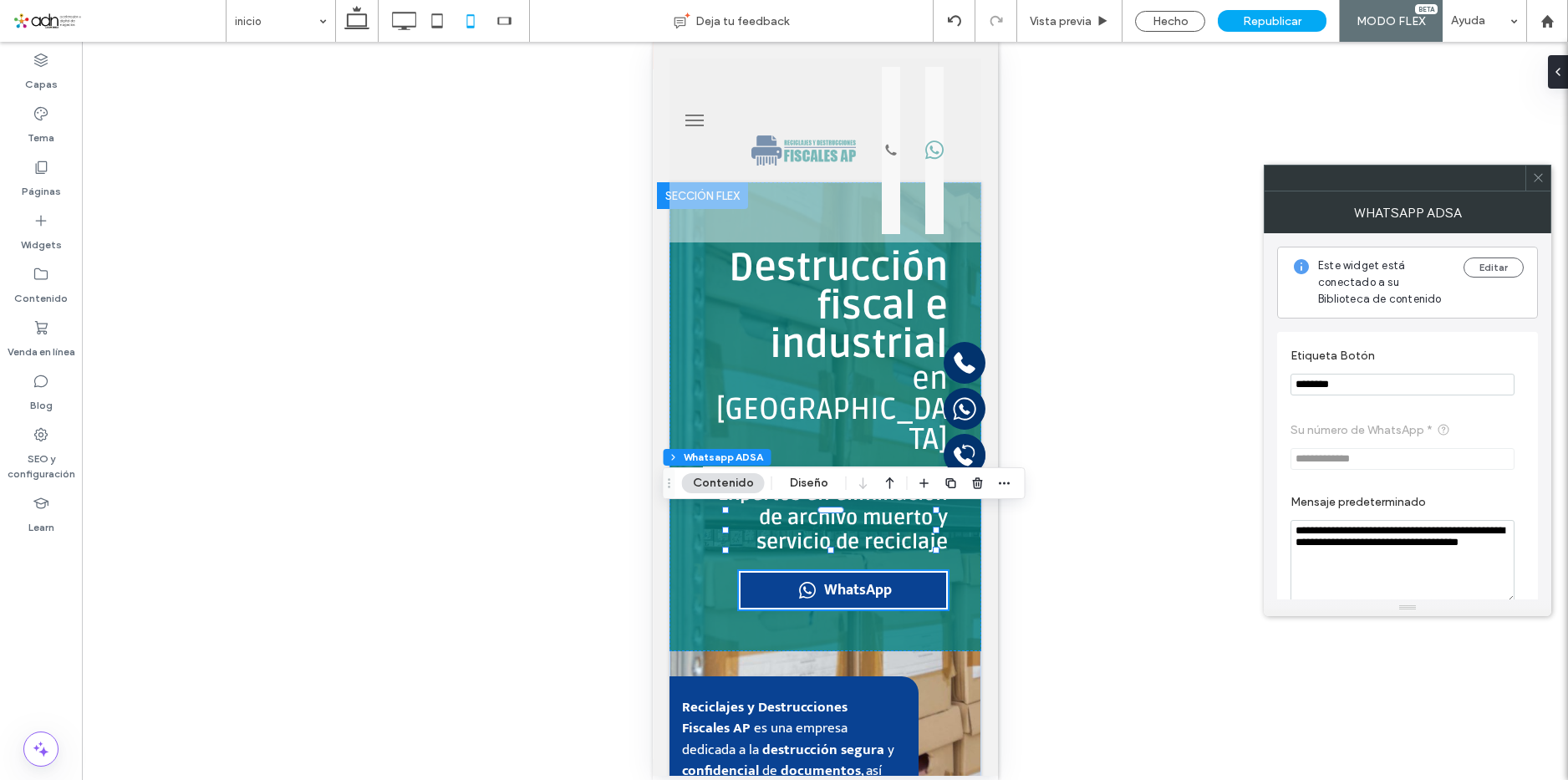
click at [1532, 175] on icon at bounding box center [1538, 177] width 12 height 12
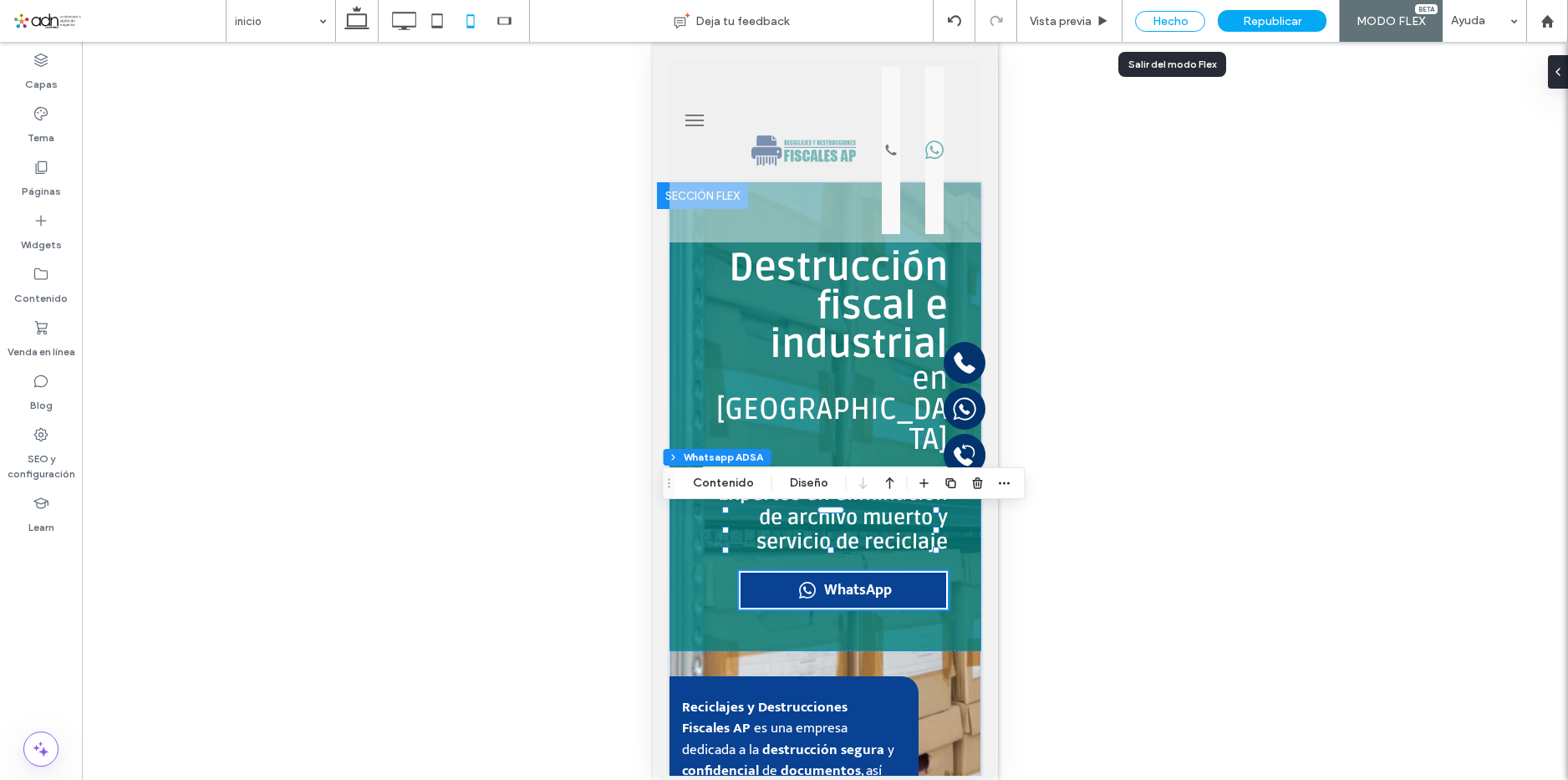
click at [1163, 11] on div "Hecho" at bounding box center [1169, 22] width 70 height 21
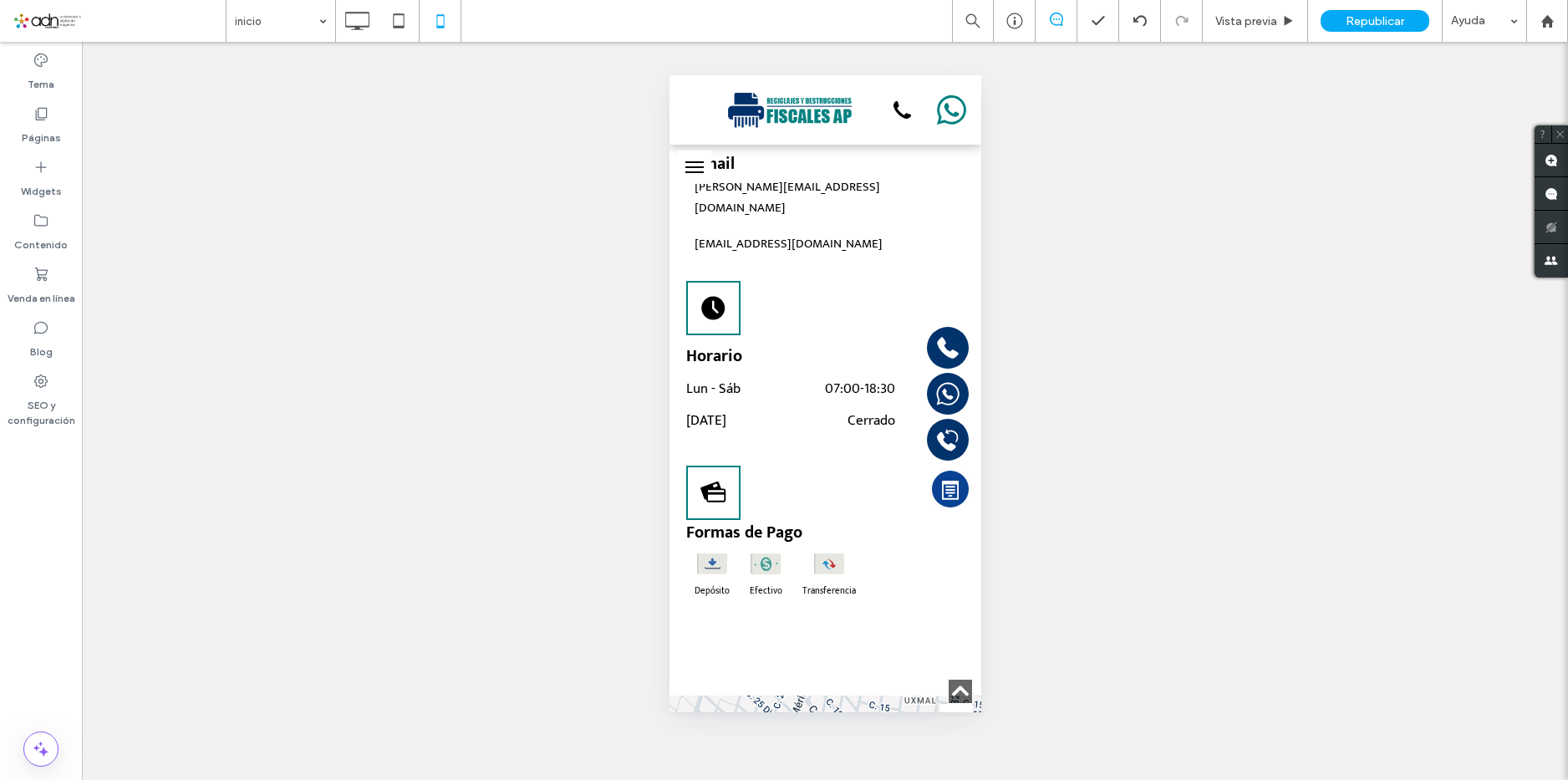
scroll to position [7782, 0]
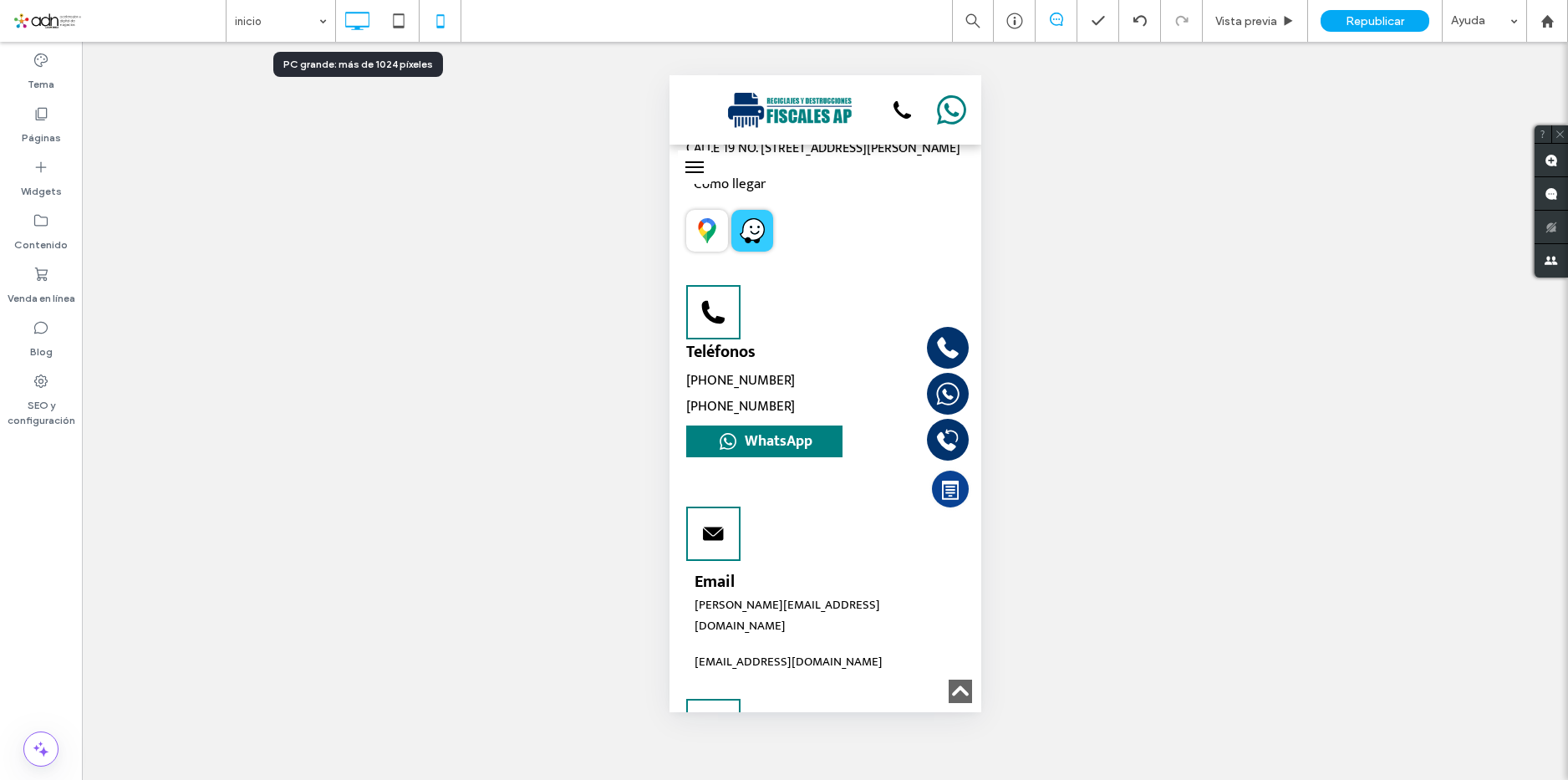
click at [364, 22] on icon at bounding box center [357, 21] width 33 height 33
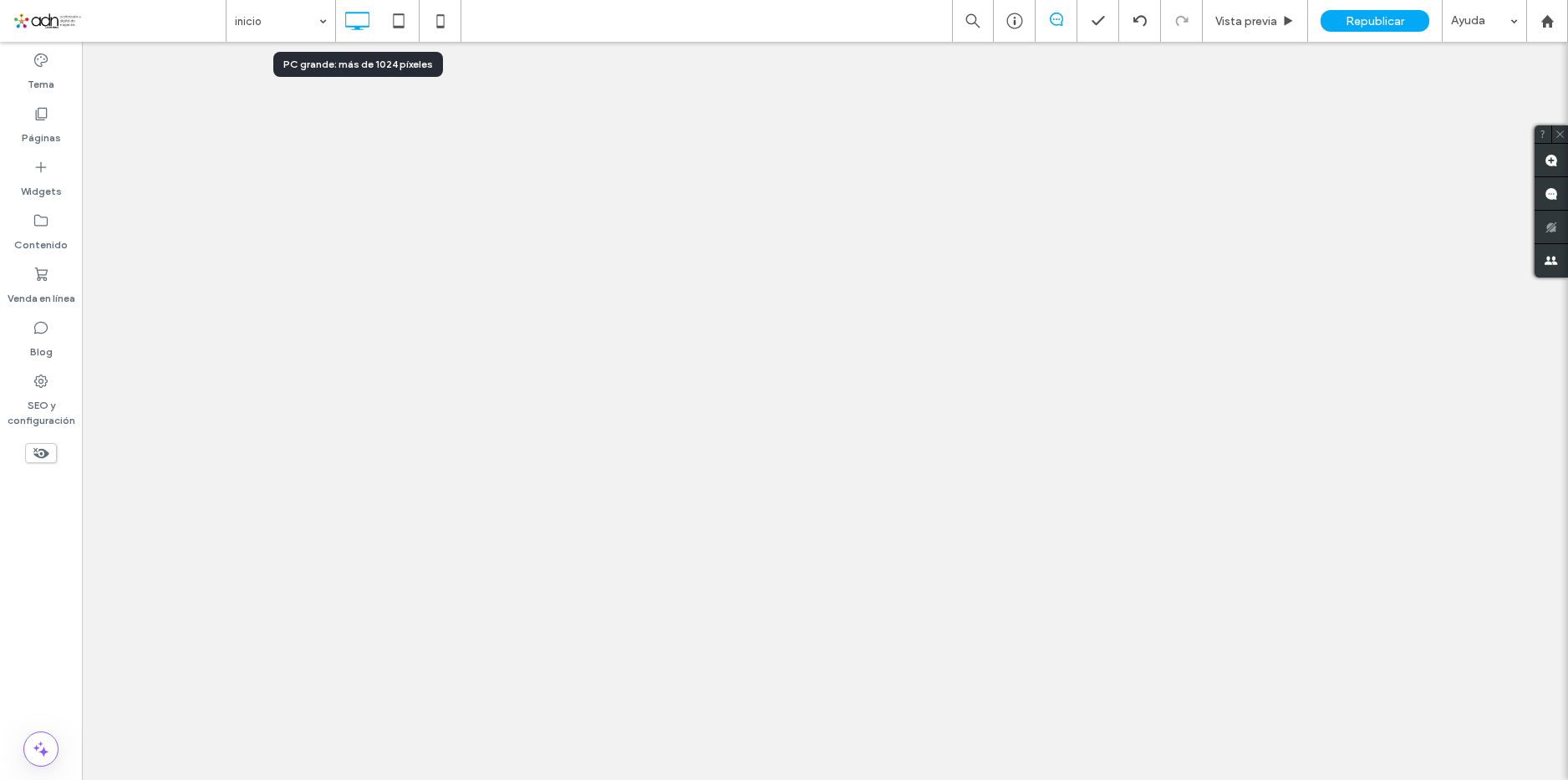
scroll to position [0, 0]
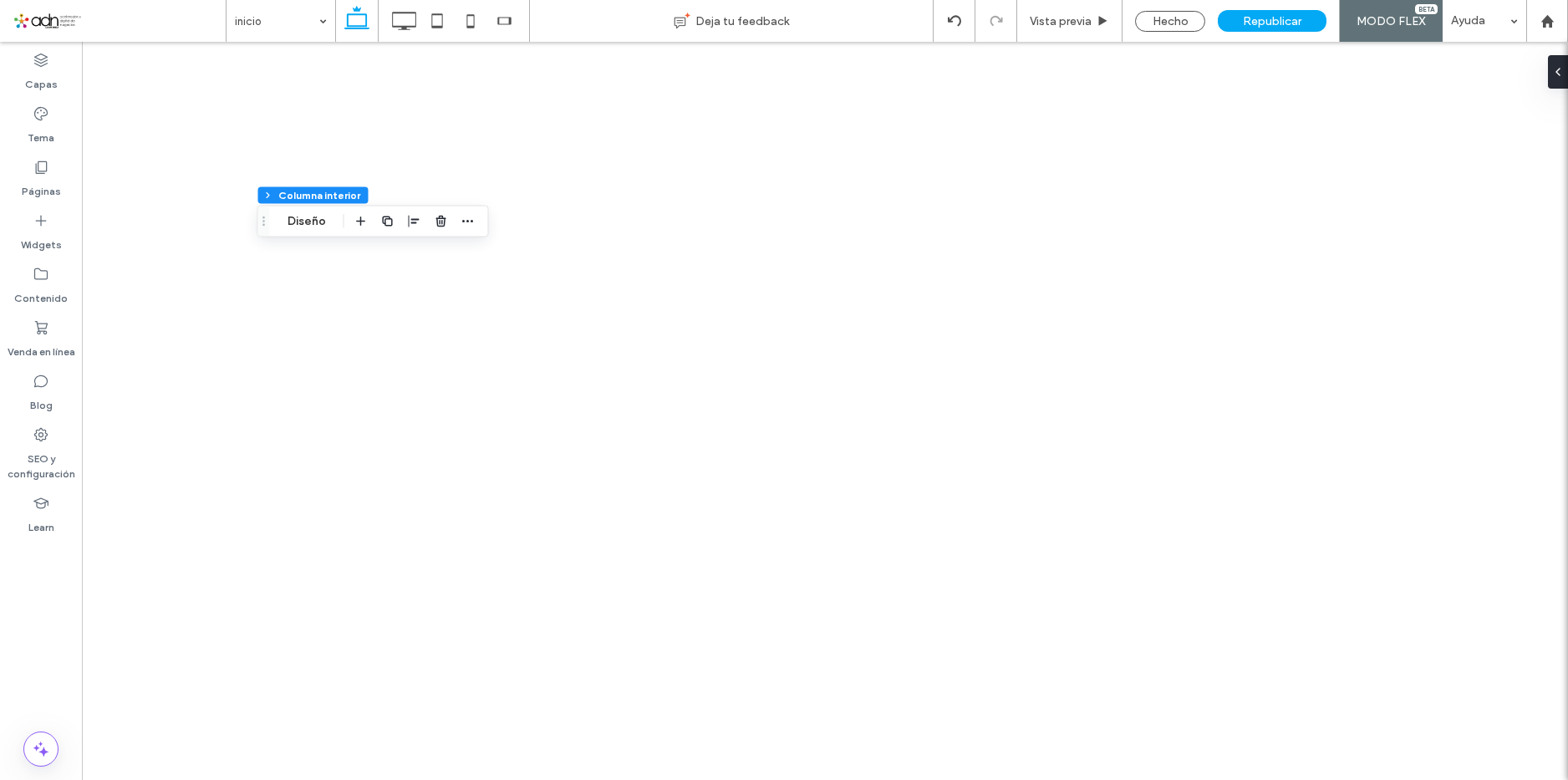
type input "**"
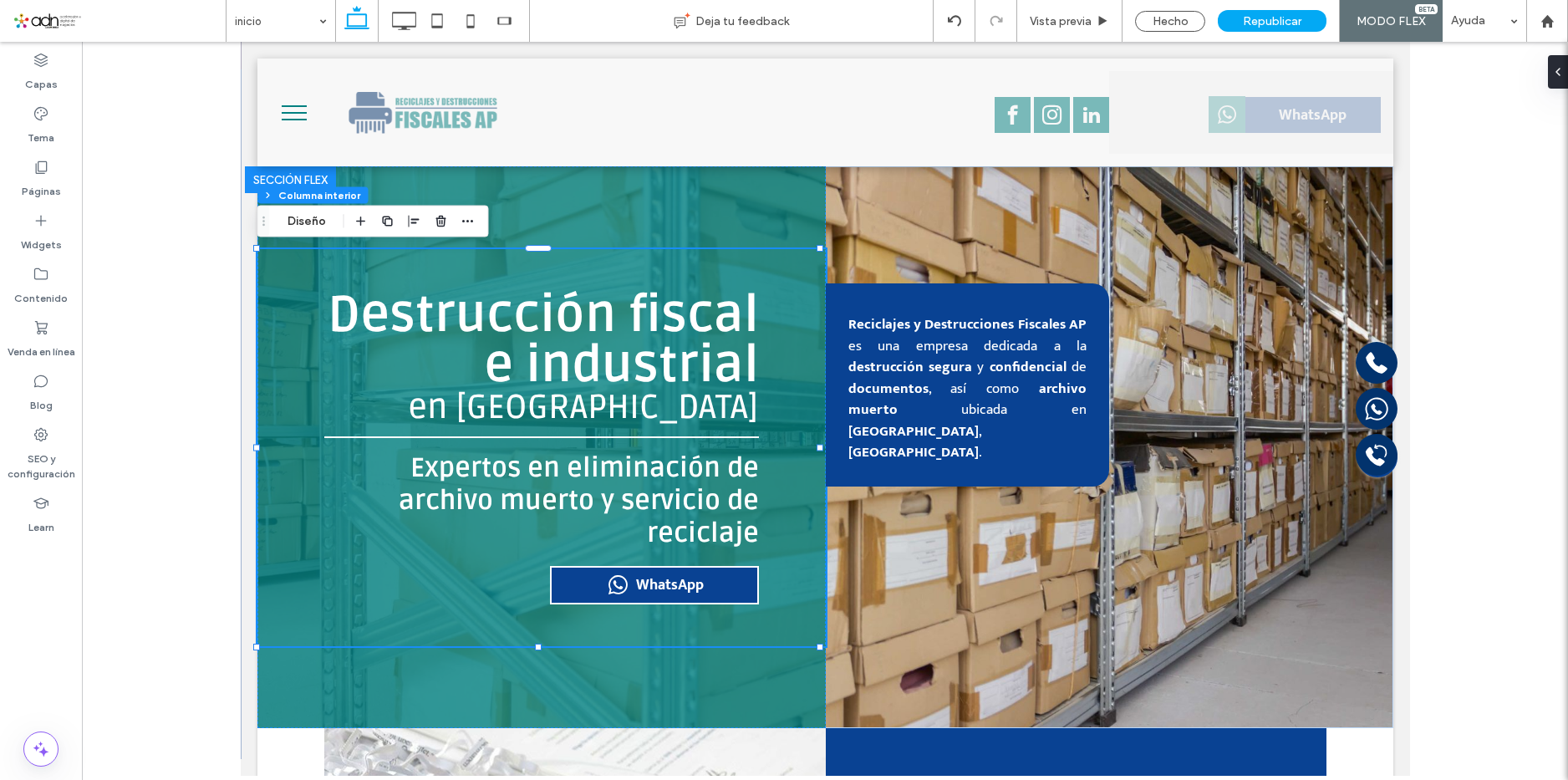
click at [623, 581] on div "WhatsApp" at bounding box center [653, 585] width 208 height 38
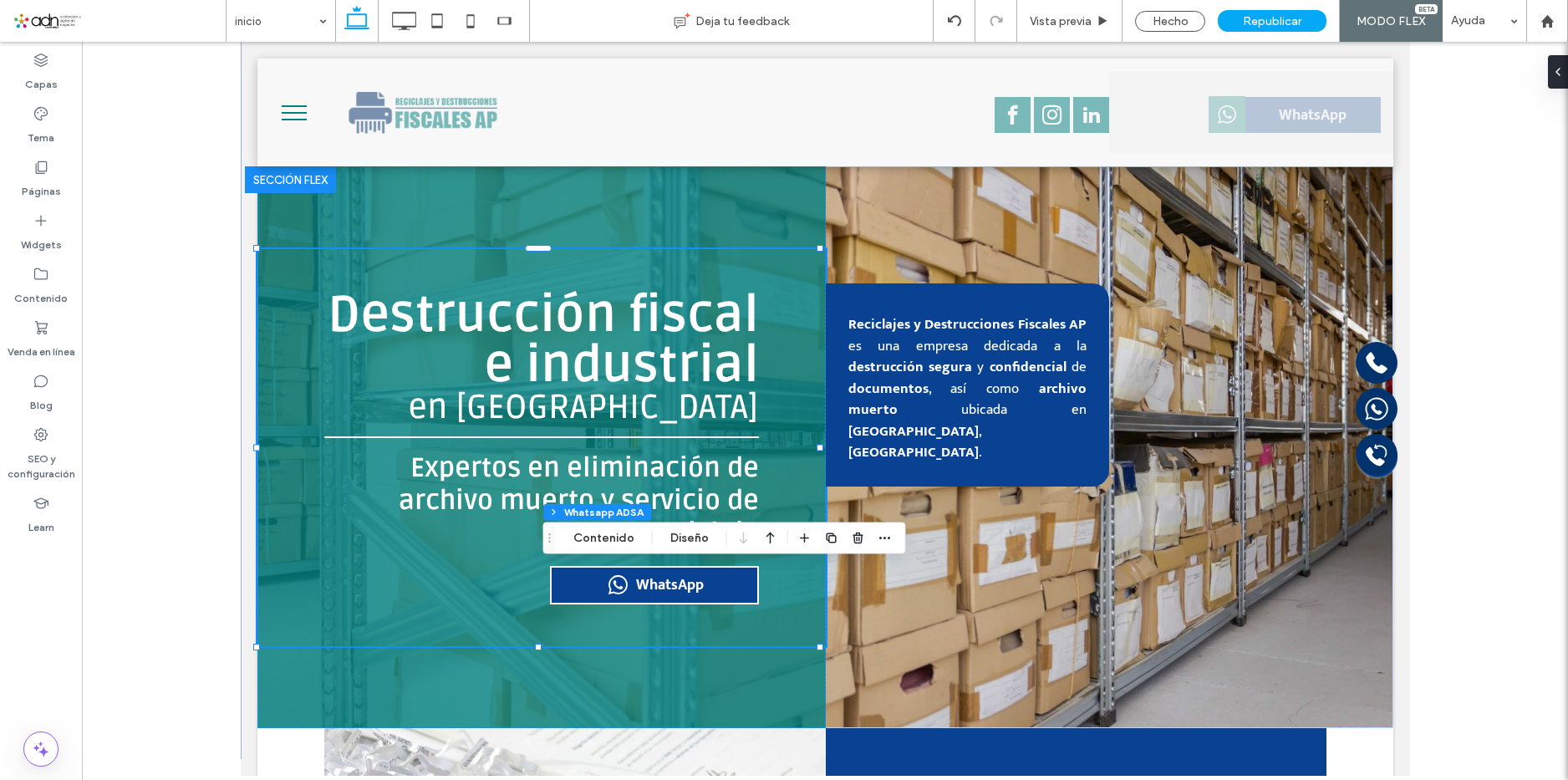
click at [623, 581] on div "WhatsApp" at bounding box center [653, 585] width 208 height 38
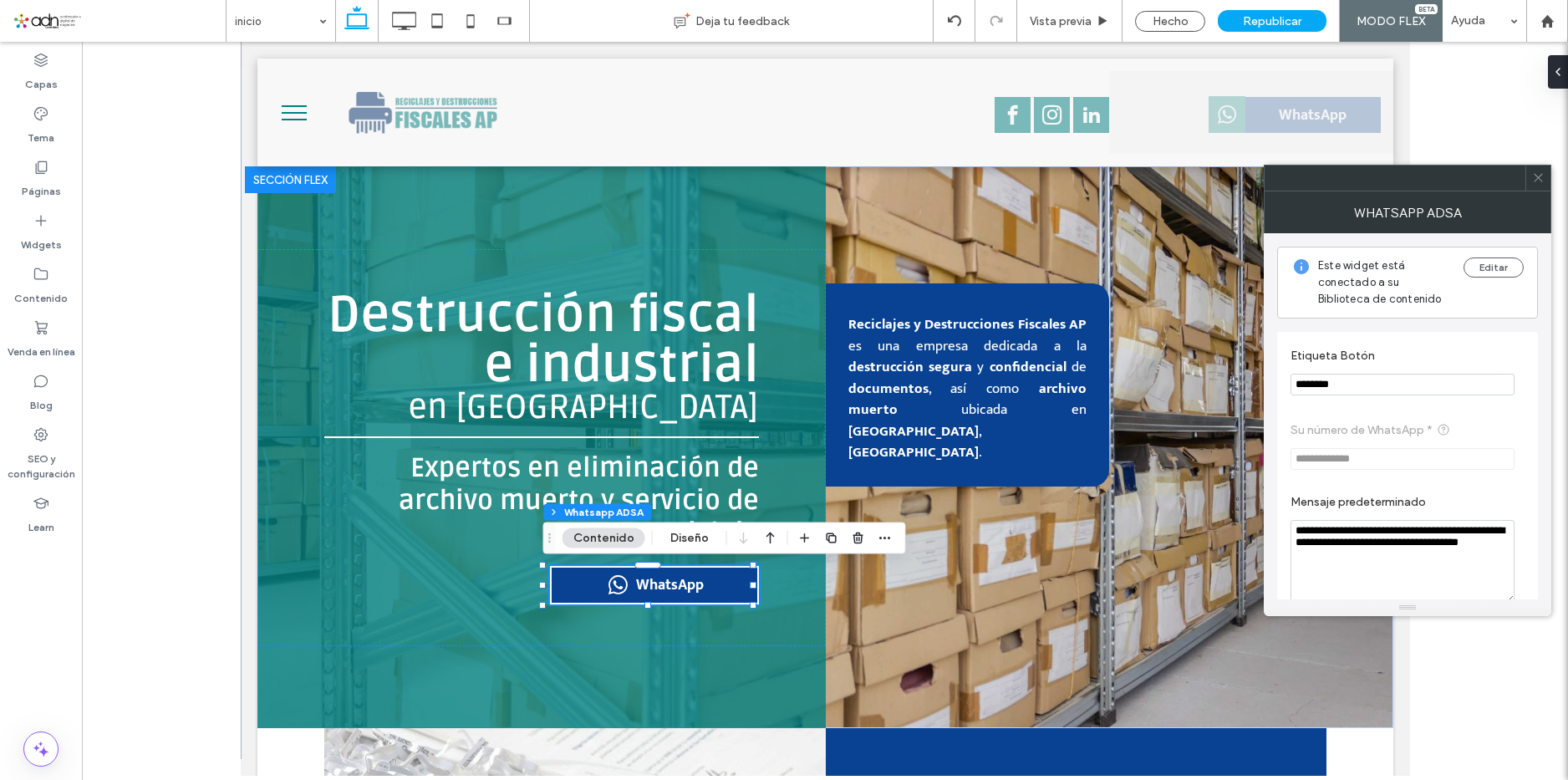
click at [1537, 175] on icon at bounding box center [1538, 177] width 12 height 12
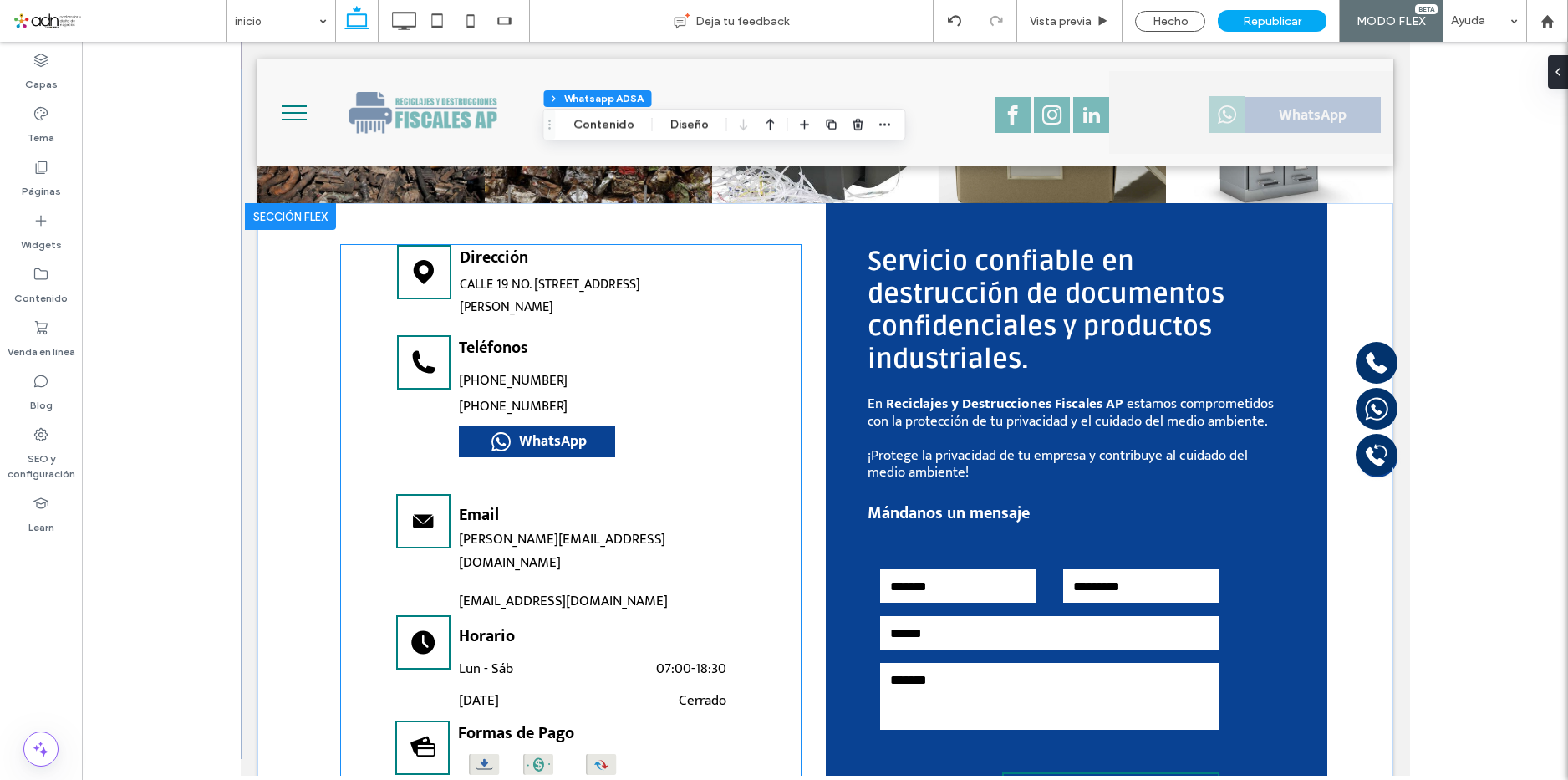
click at [579, 428] on span "WhatsApp" at bounding box center [552, 440] width 68 height 25
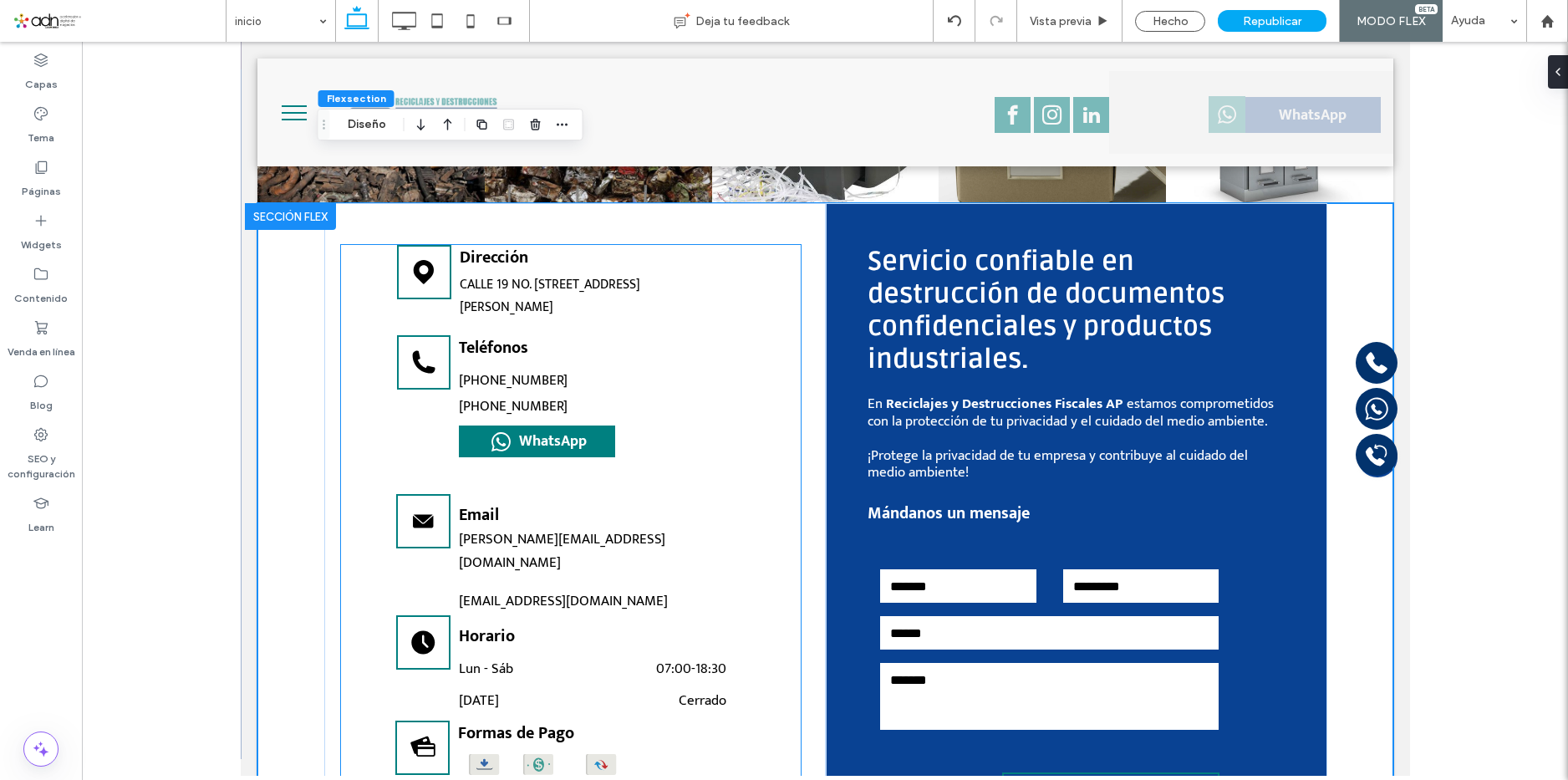
scroll to position [4021, 0]
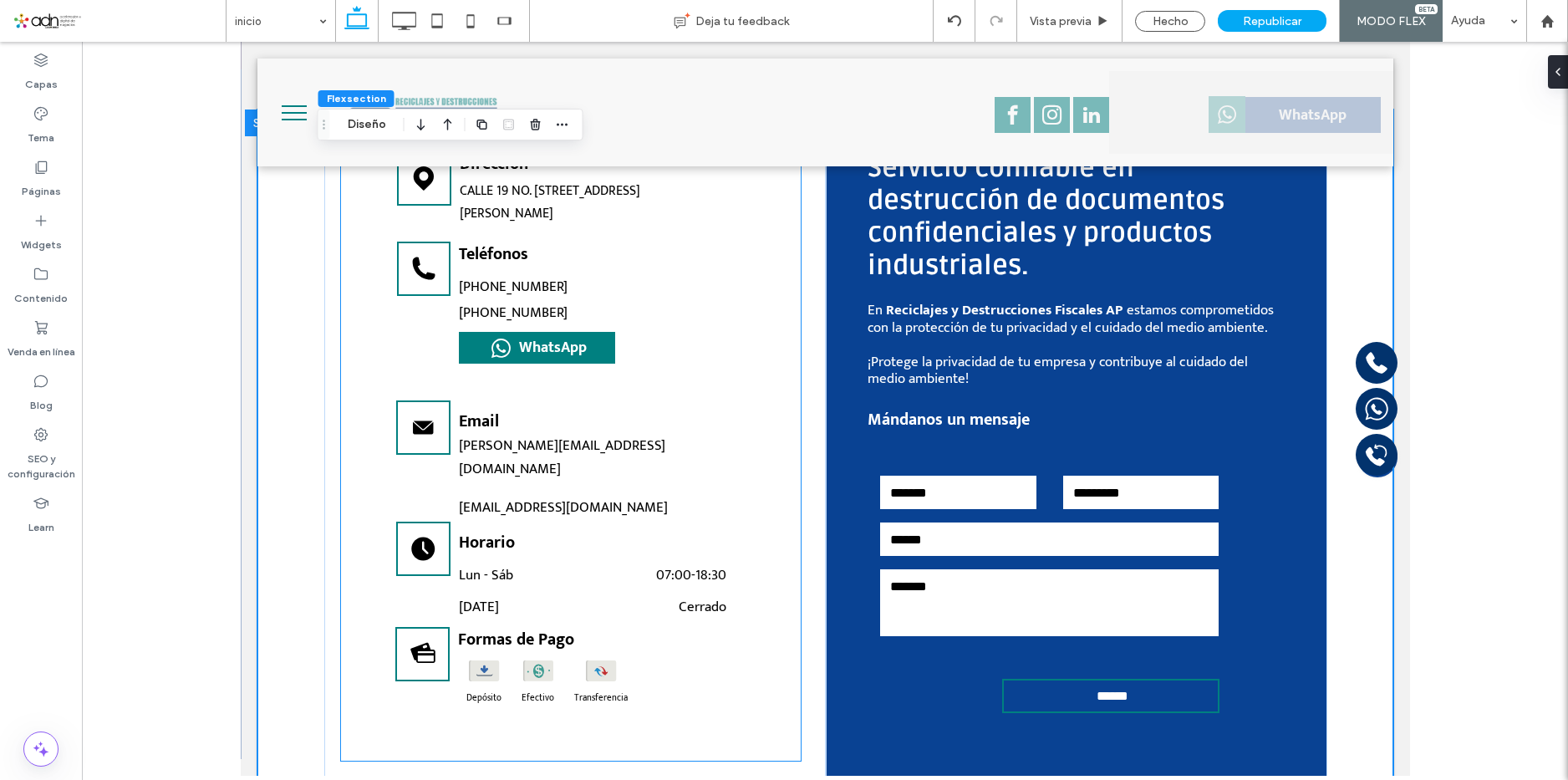
click at [552, 335] on span "WhatsApp" at bounding box center [552, 347] width 68 height 25
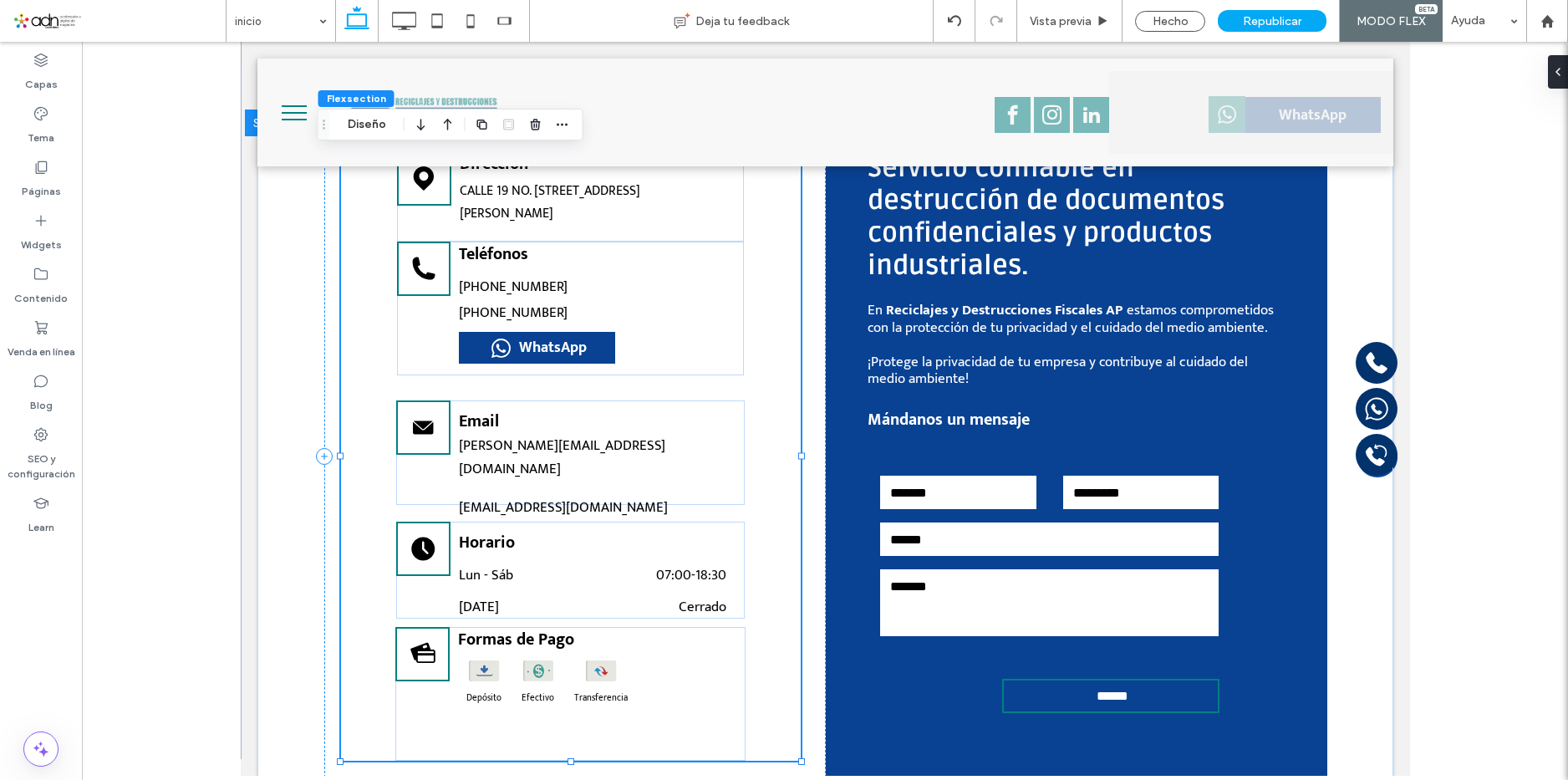
drag, startPoint x: 553, startPoint y: 351, endPoint x: 552, endPoint y: 330, distance: 21.0
click at [552, 335] on span "WhatsApp" at bounding box center [552, 347] width 68 height 25
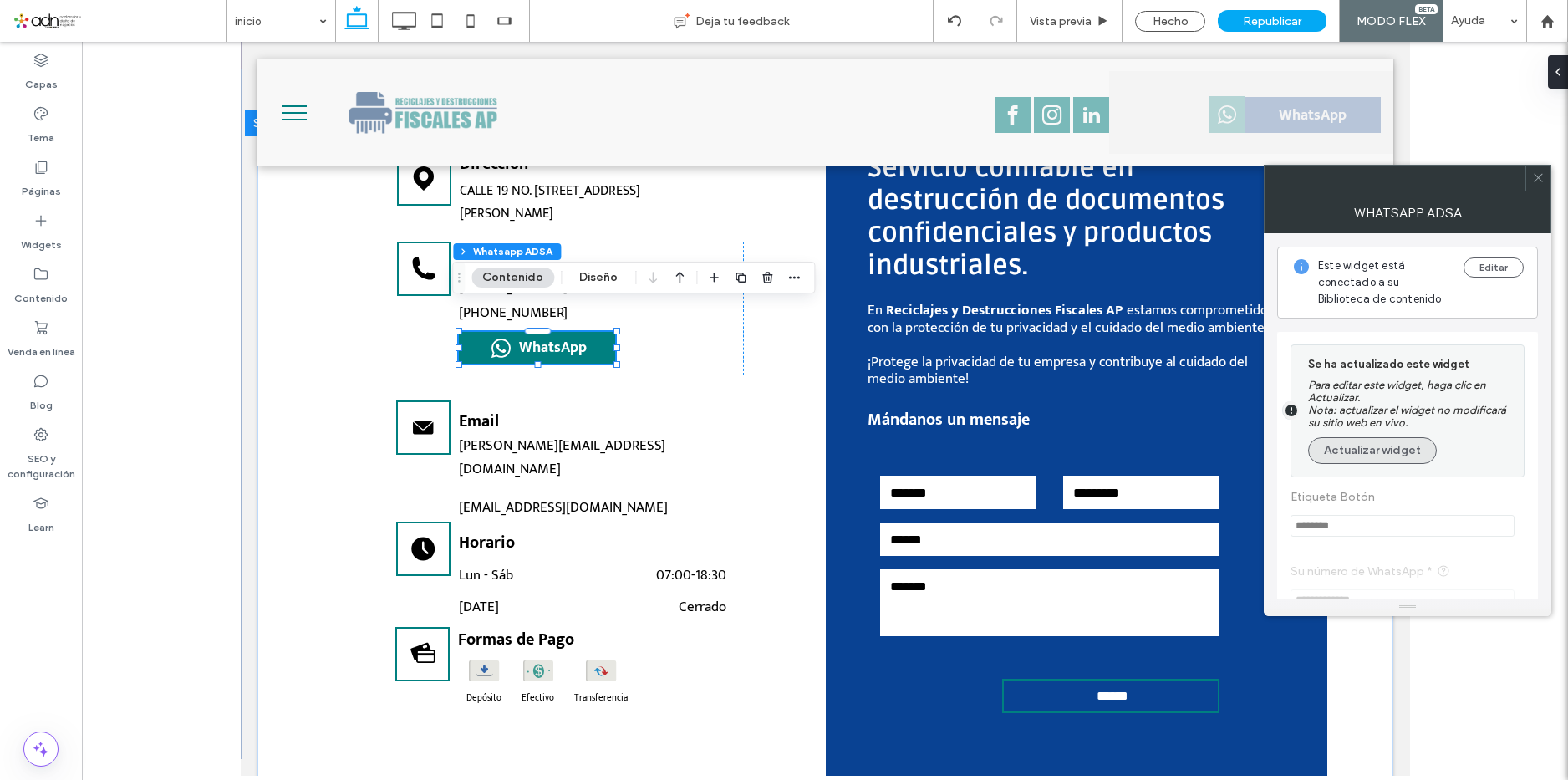
click at [1396, 450] on button "Actualizar widget" at bounding box center [1372, 450] width 129 height 27
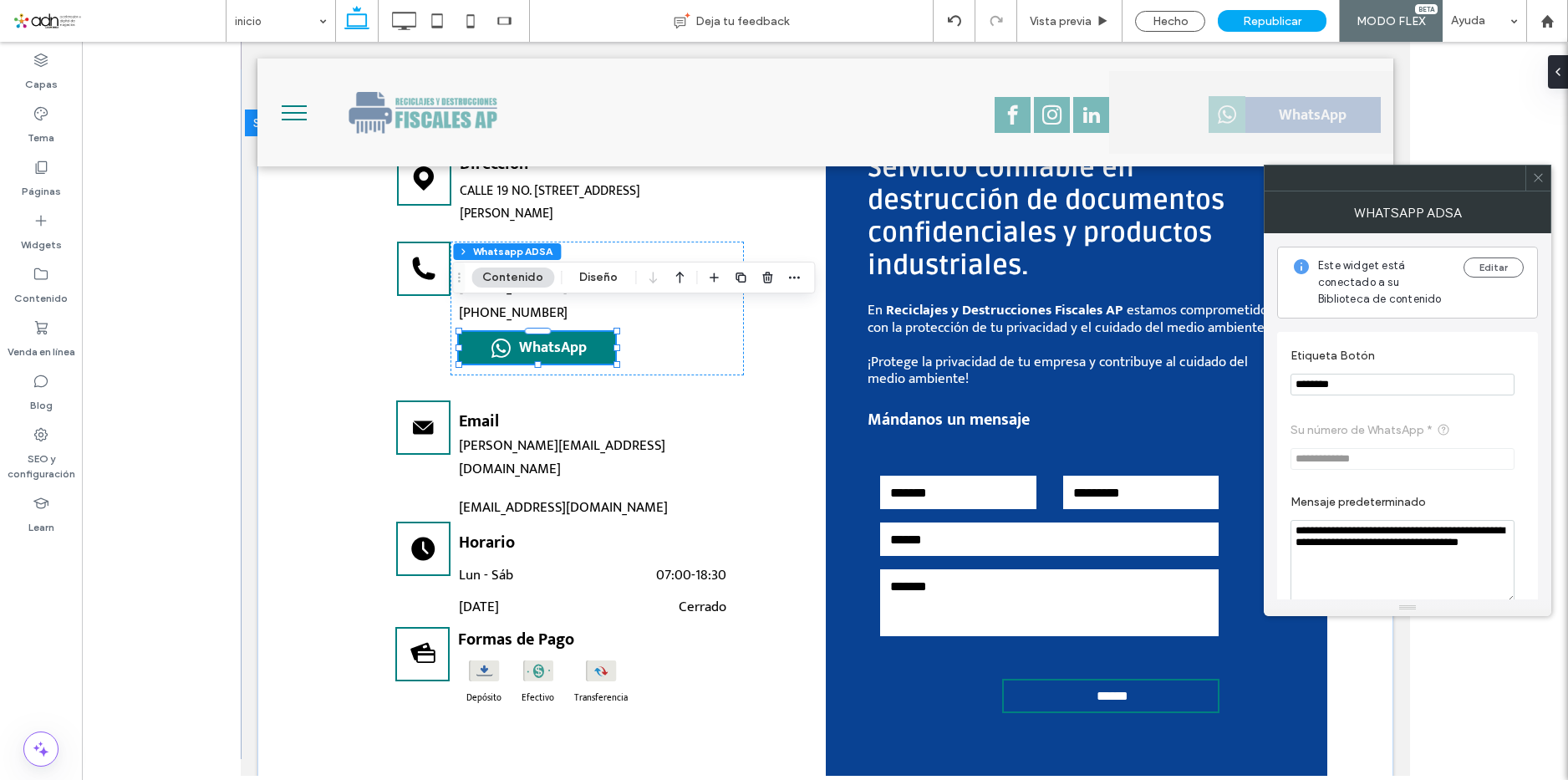
click at [1537, 185] on span at bounding box center [1538, 177] width 12 height 25
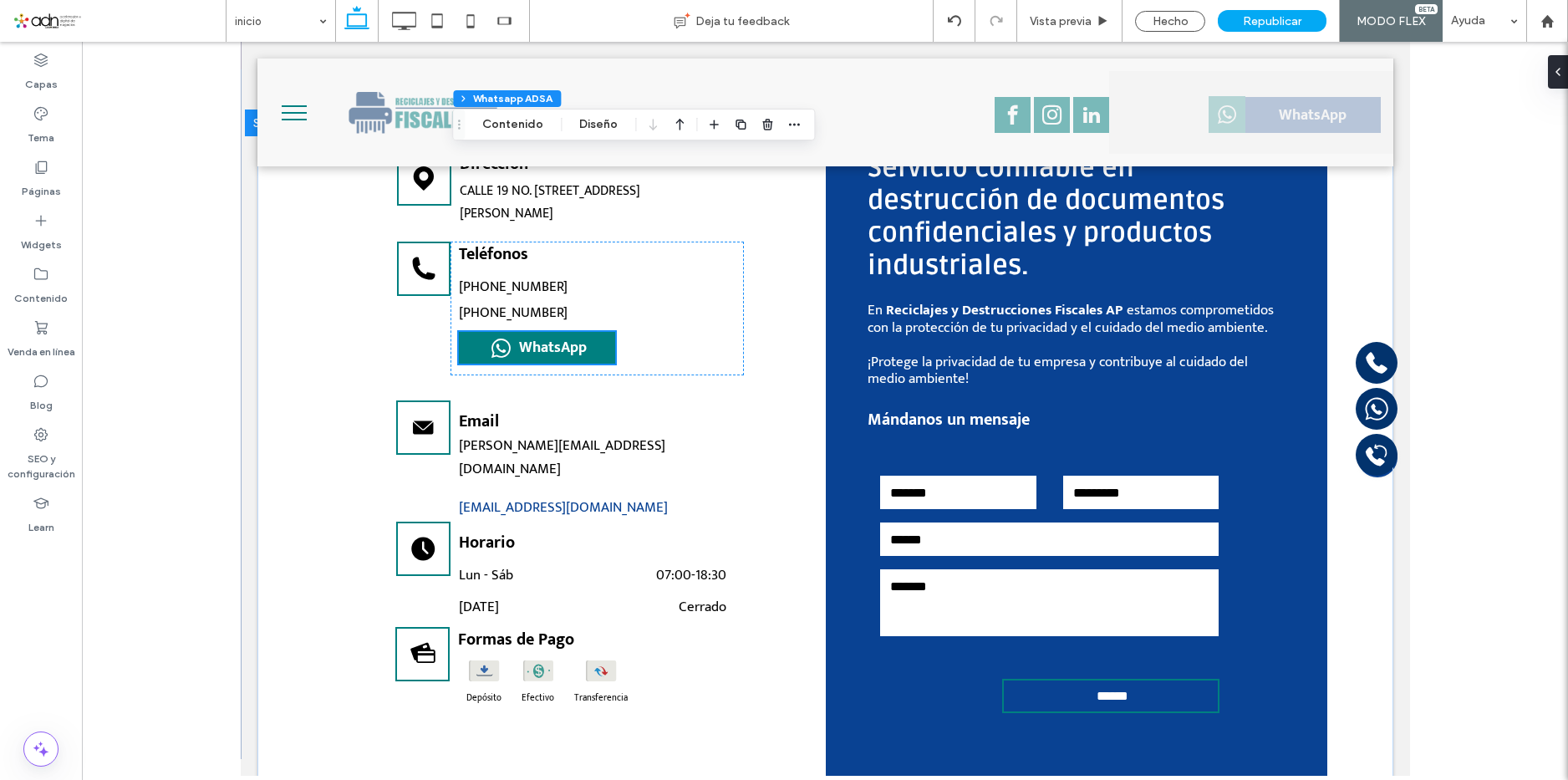
scroll to position [4584, 0]
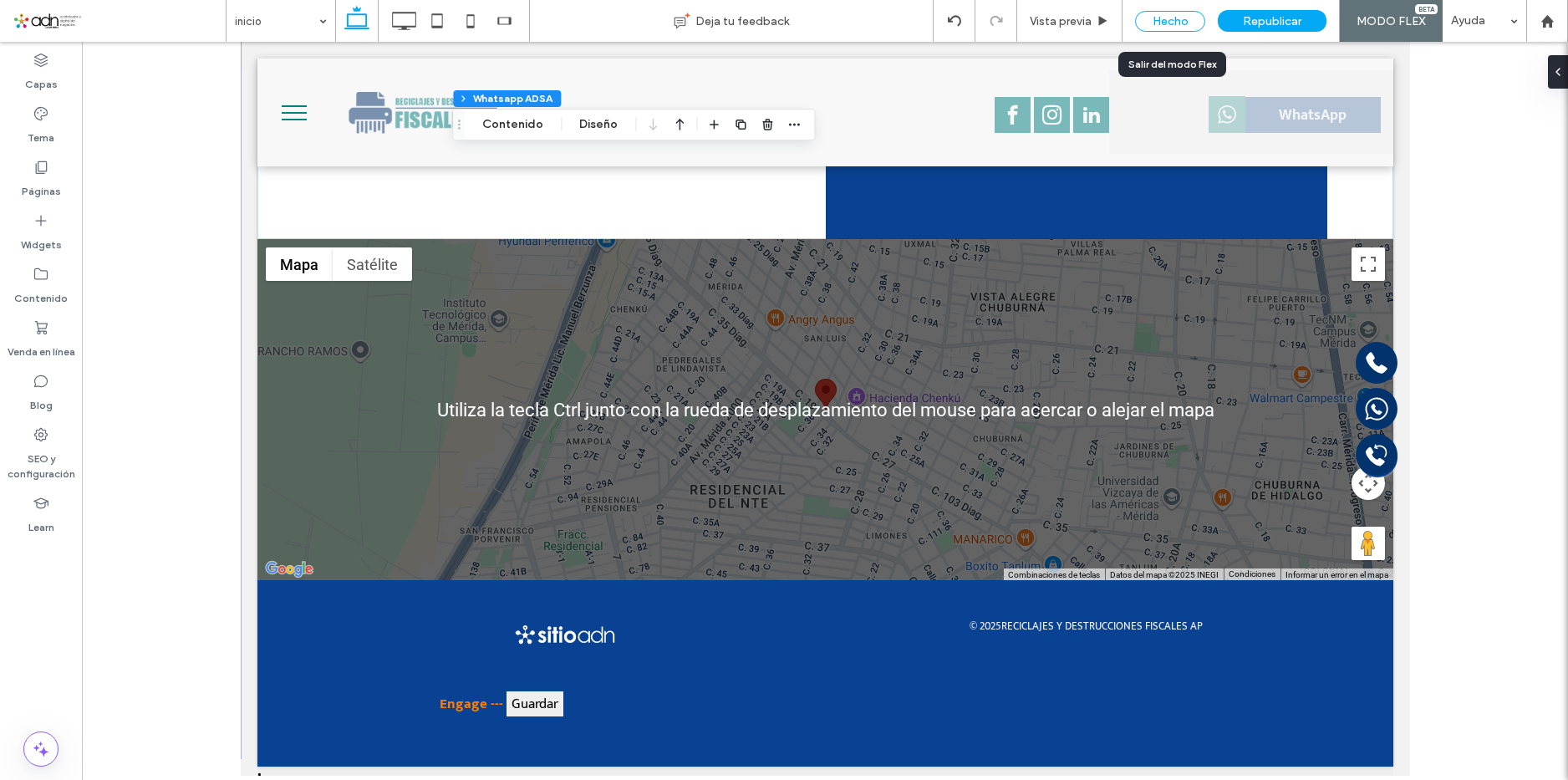
click at [1155, 14] on div "Hecho" at bounding box center [1169, 22] width 70 height 21
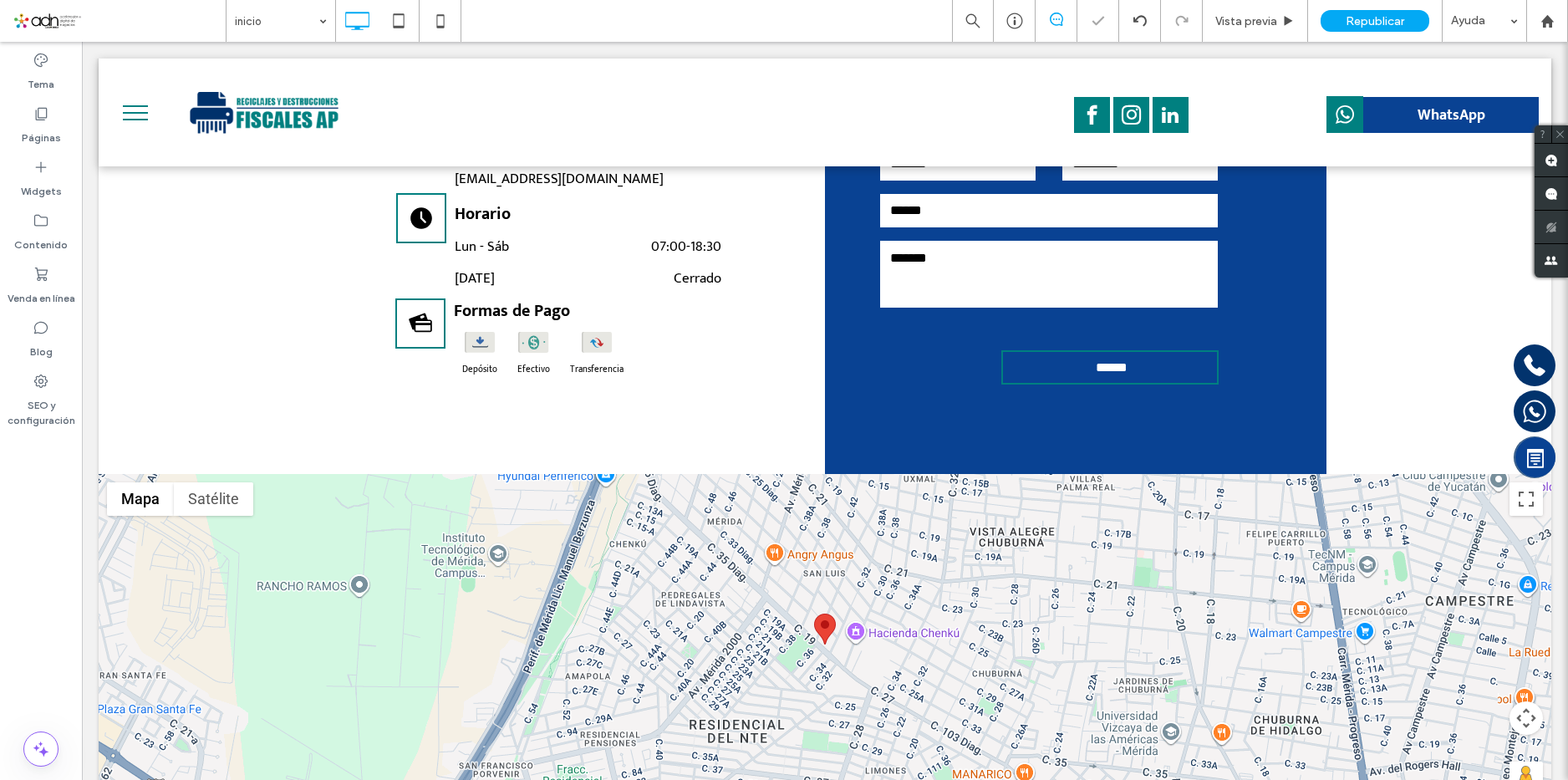
click at [1362, 15] on span "Republicar" at bounding box center [1374, 21] width 58 height 14
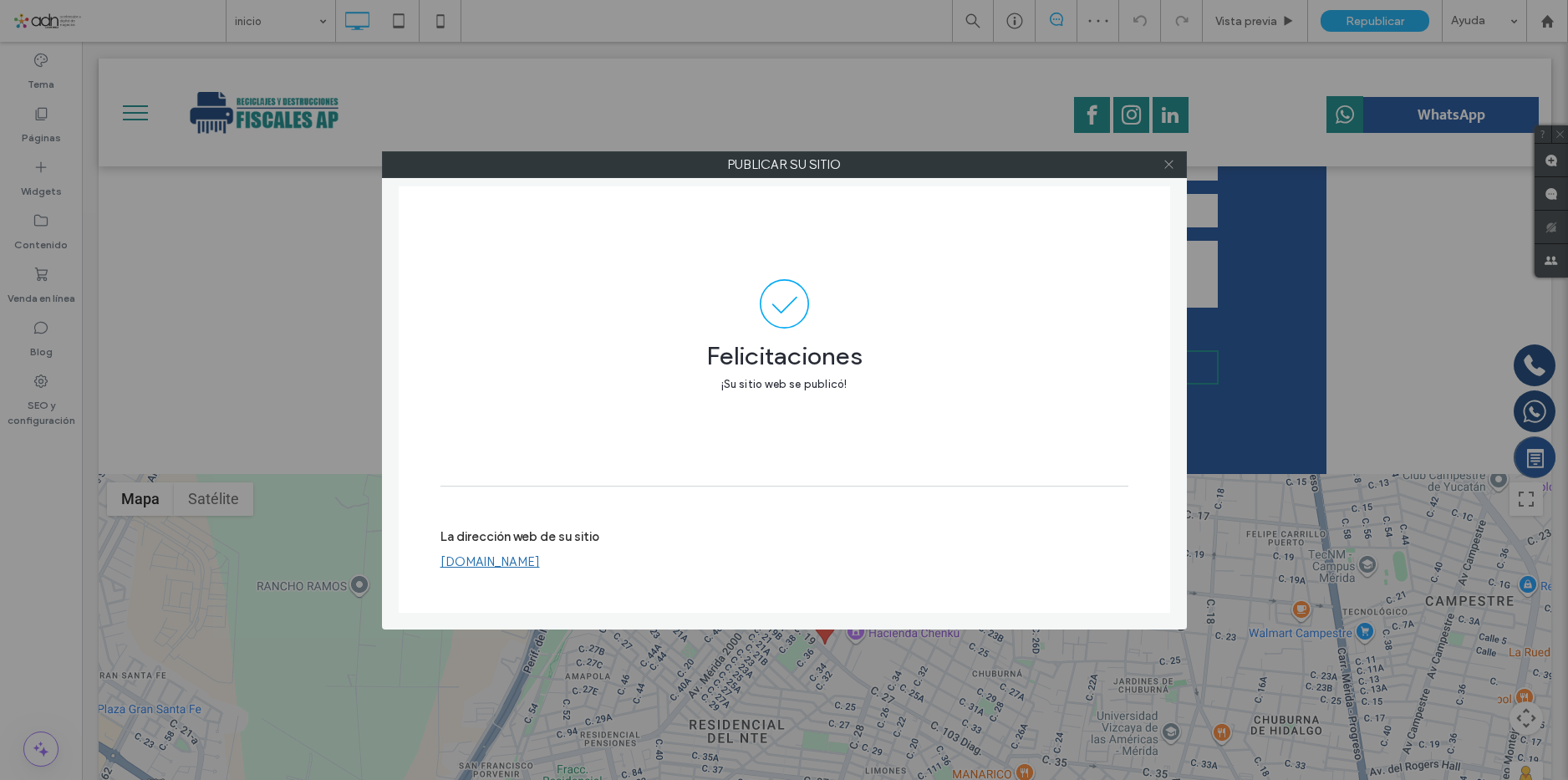
click at [1174, 169] on icon at bounding box center [1168, 164] width 12 height 12
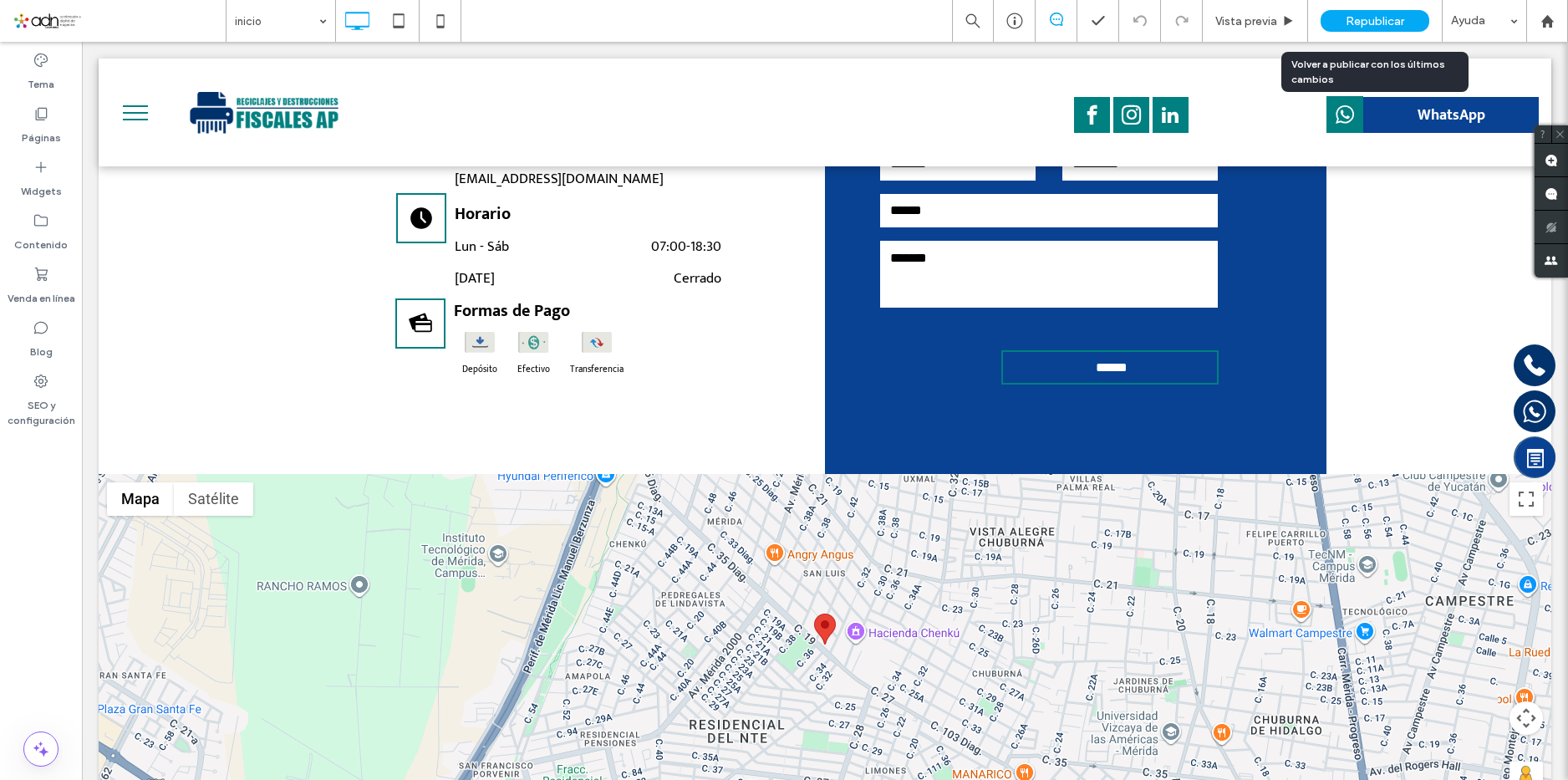
click at [1356, 29] on div "Republicar" at bounding box center [1374, 21] width 109 height 22
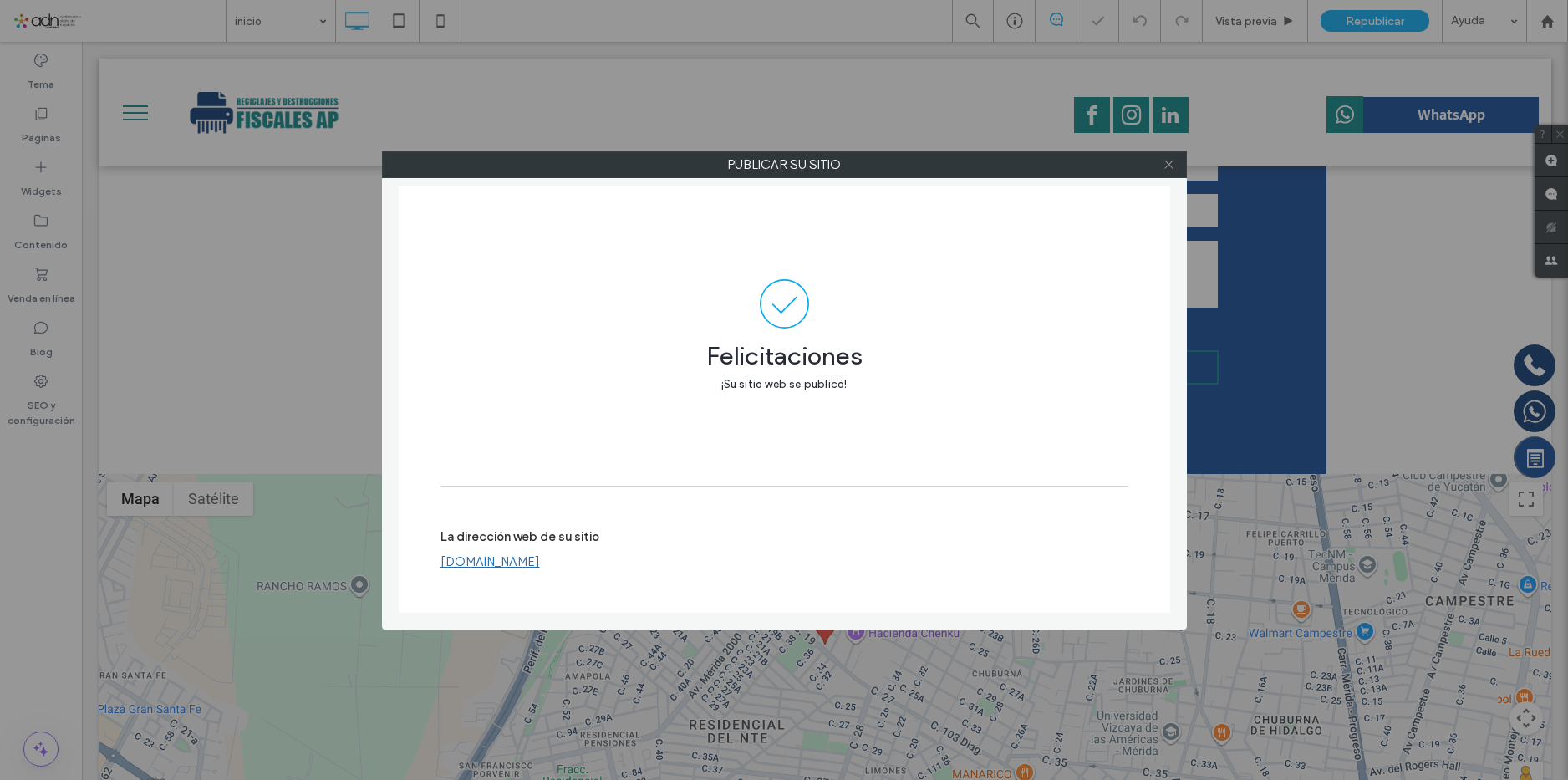
click at [1163, 165] on icon at bounding box center [1168, 164] width 12 height 12
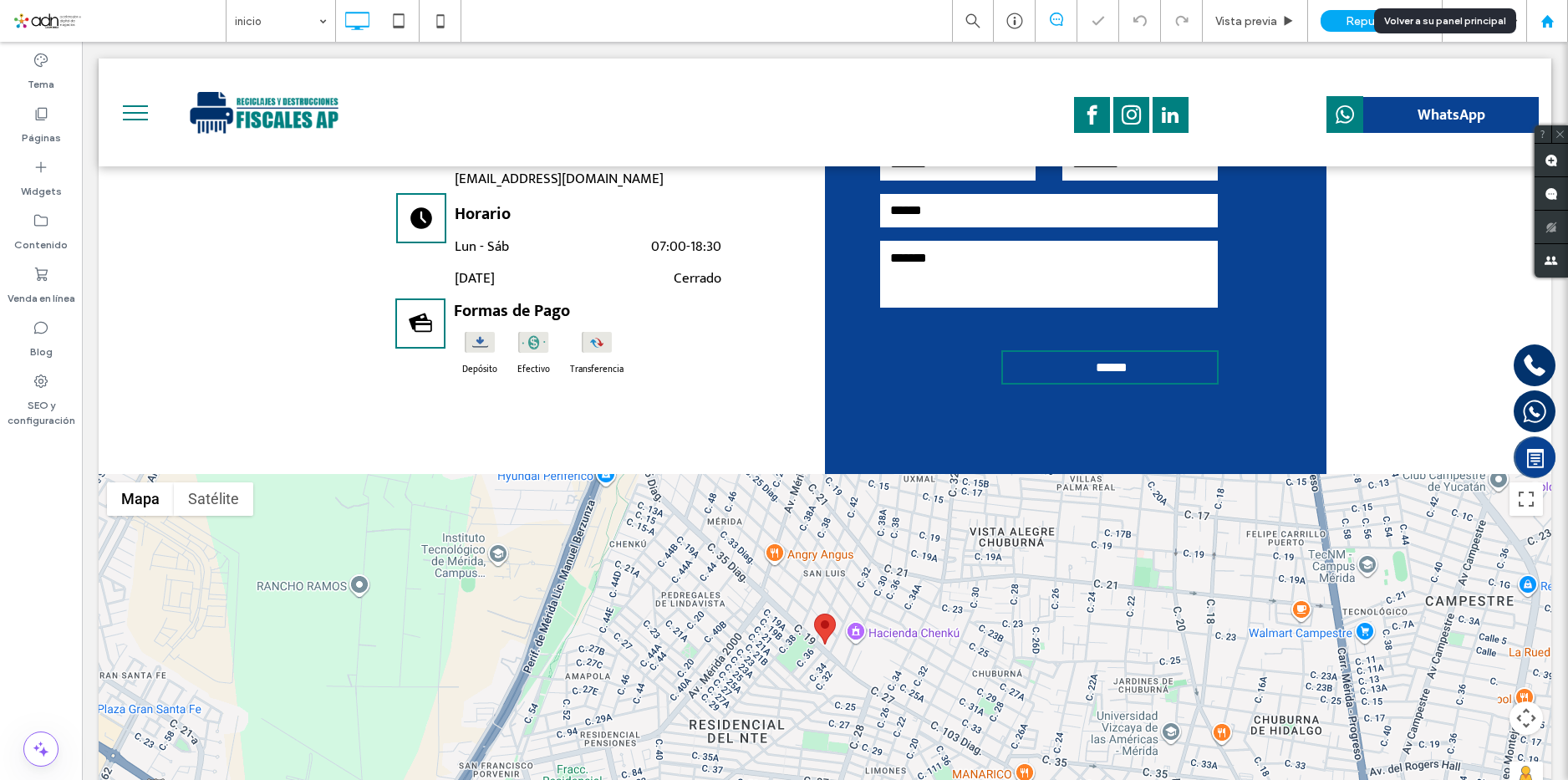
click at [1546, 23] on icon at bounding box center [1547, 21] width 14 height 14
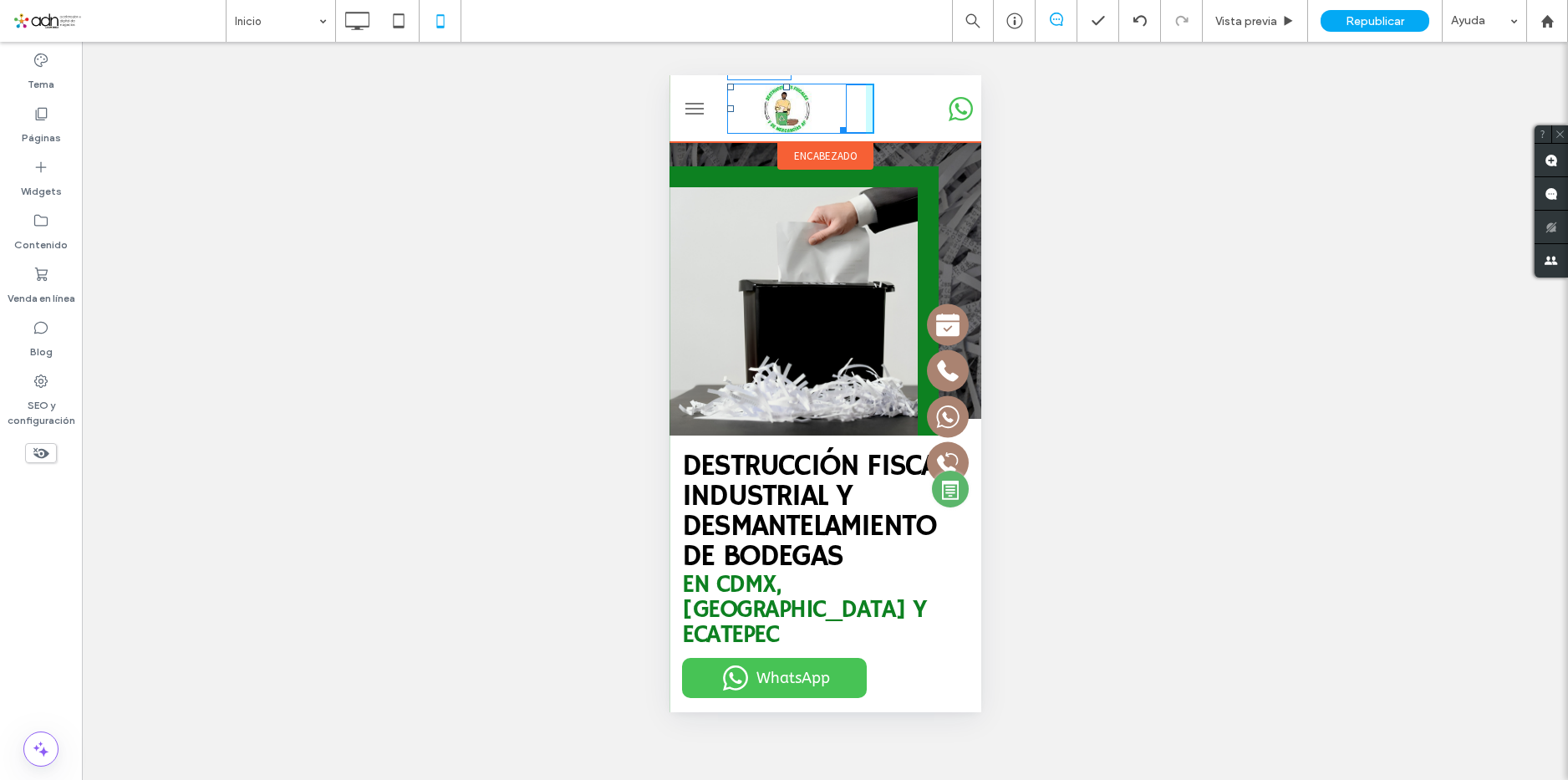
drag, startPoint x: 837, startPoint y: 131, endPoint x: 1528, endPoint y: 215, distance: 696.1
click at [859, 141] on div "W:159 H:66" at bounding box center [824, 109] width 312 height 67
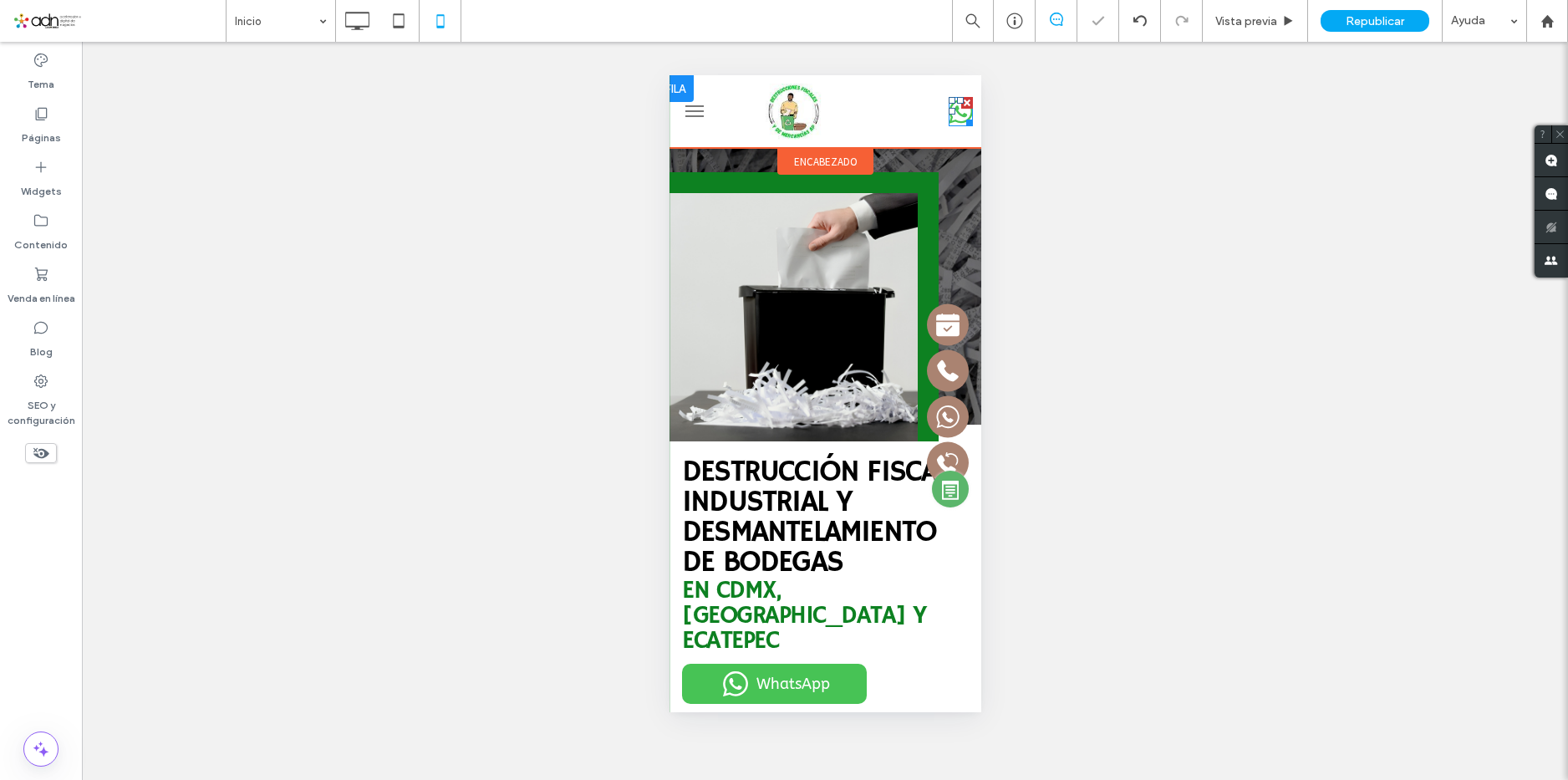
click at [948, 121] on icon at bounding box center [960, 111] width 24 height 24
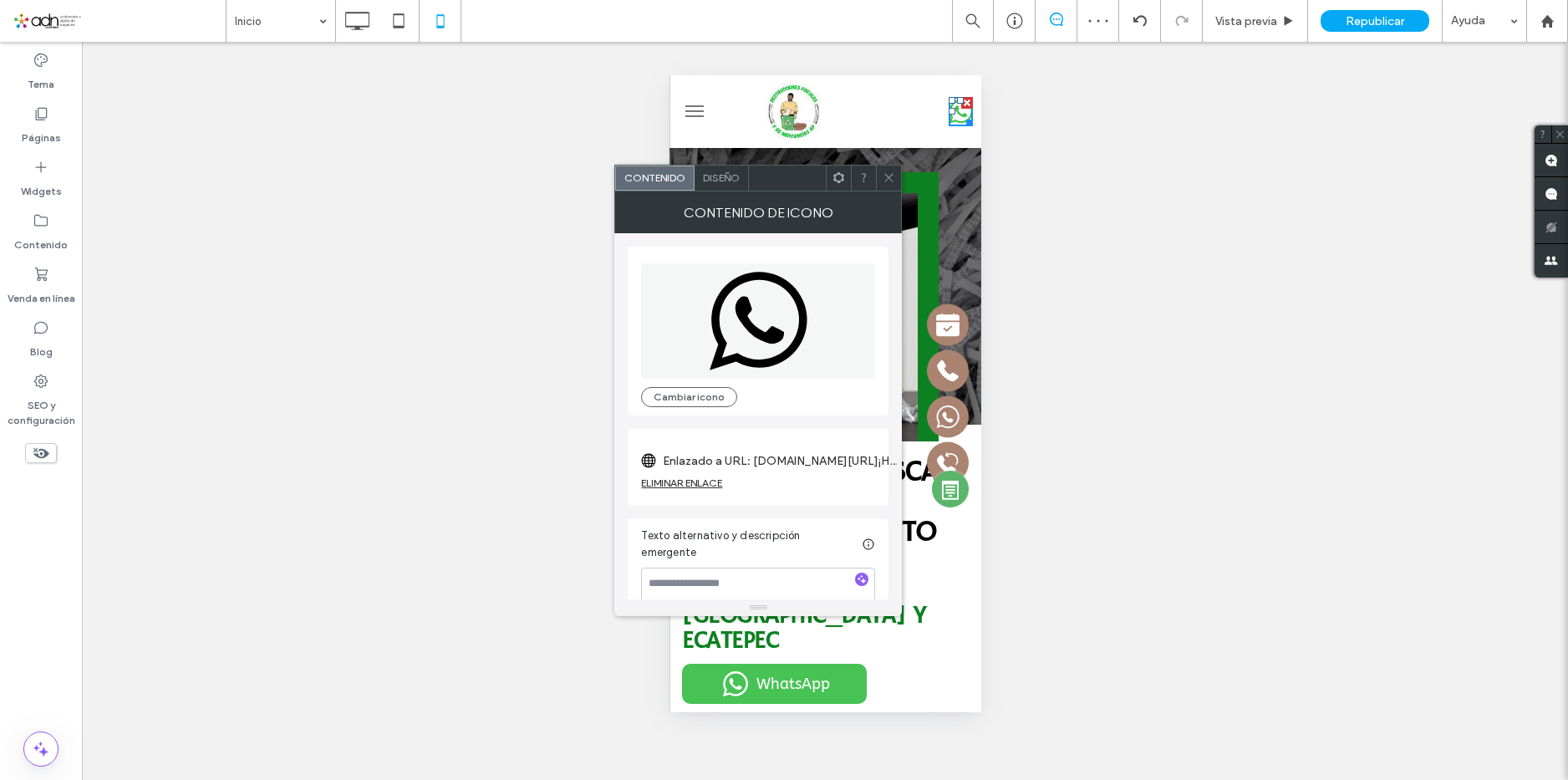
click at [817, 457] on label "Enlazado a URL: wa.me/5215543245813?text=¡Hola!%20Vi%20tu%20sitio%20ADN,%20¿me%…" at bounding box center [779, 461] width 234 height 31
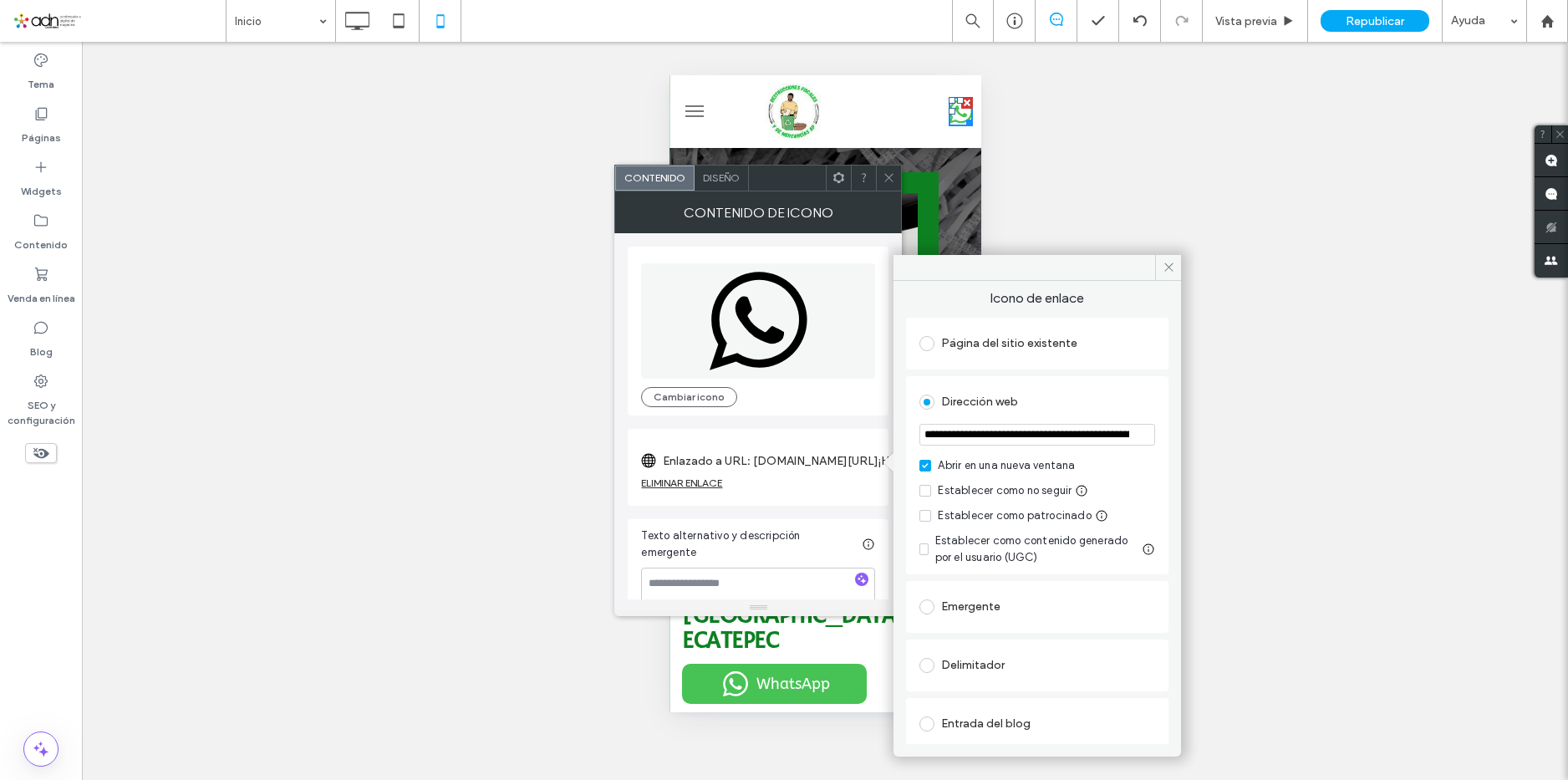
drag, startPoint x: 1078, startPoint y: 440, endPoint x: 1019, endPoint y: 448, distance: 59.5
click at [1019, 448] on section "**********" at bounding box center [1036, 436] width 235 height 42
paste input "*********"
paste input "**********"
type input "**********"
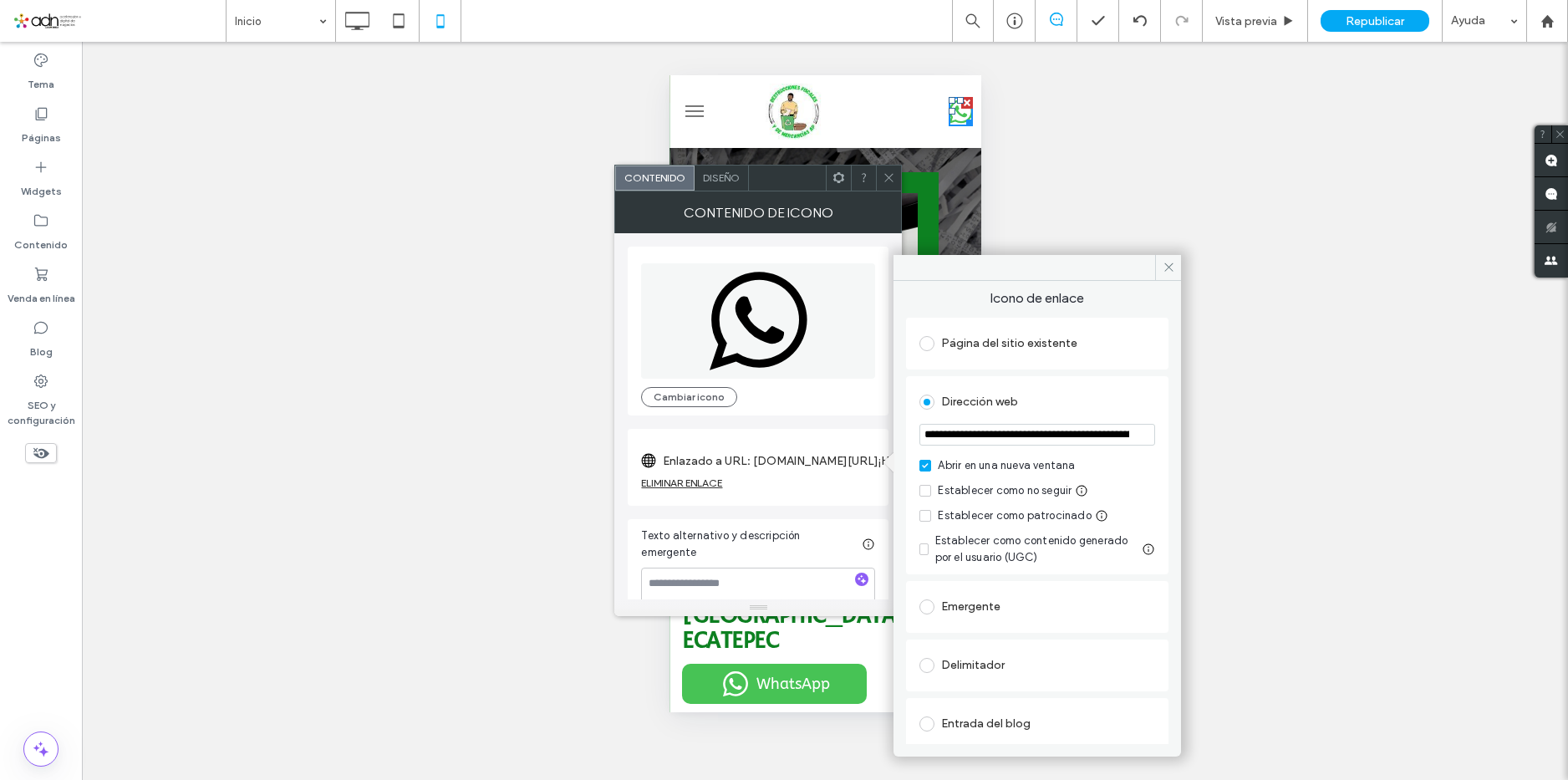
click at [1163, 400] on div "**********" at bounding box center [1036, 512] width 288 height 463
click at [1170, 272] on icon at bounding box center [1168, 267] width 12 height 12
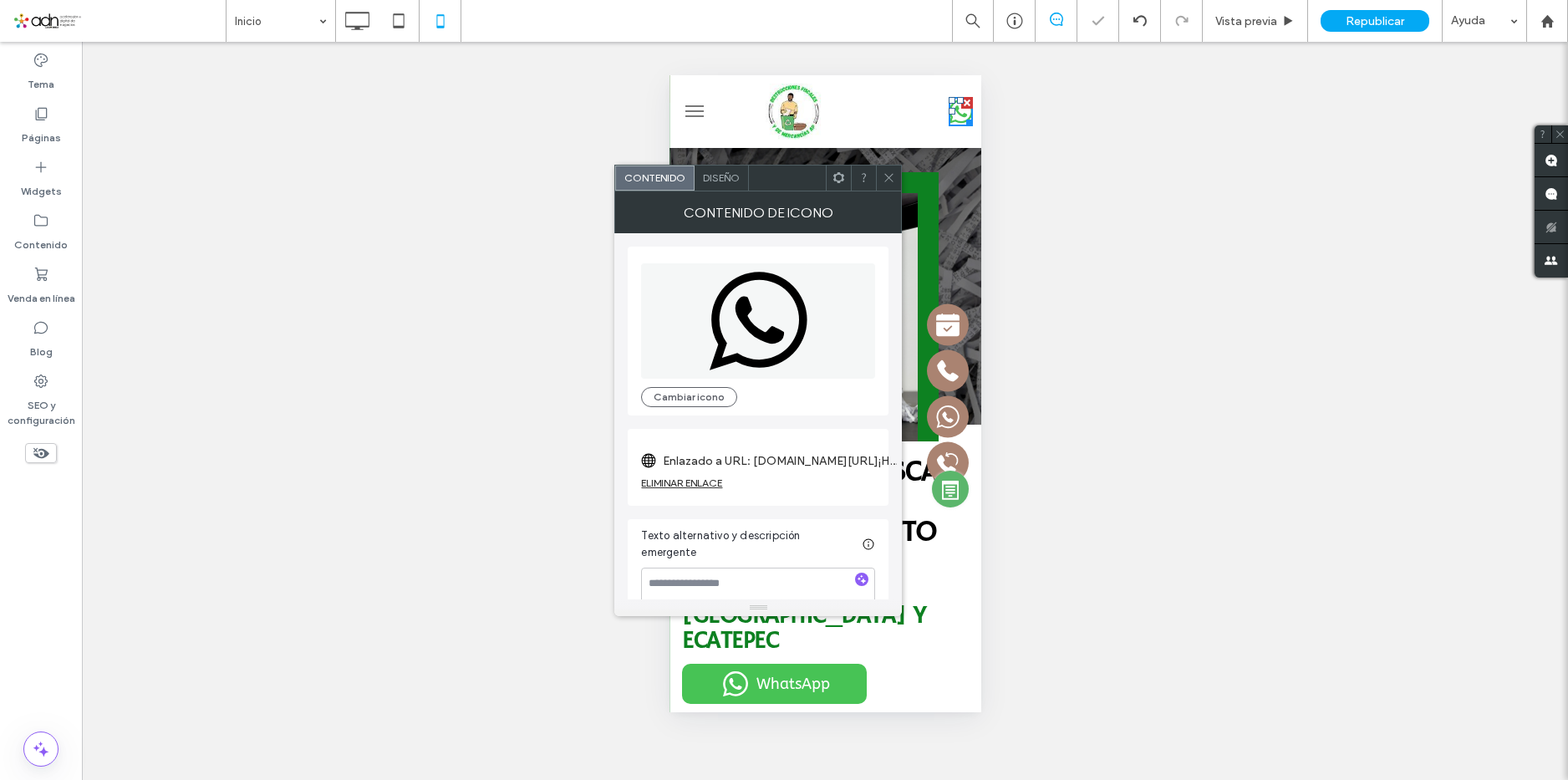
click at [890, 179] on icon at bounding box center [889, 177] width 12 height 12
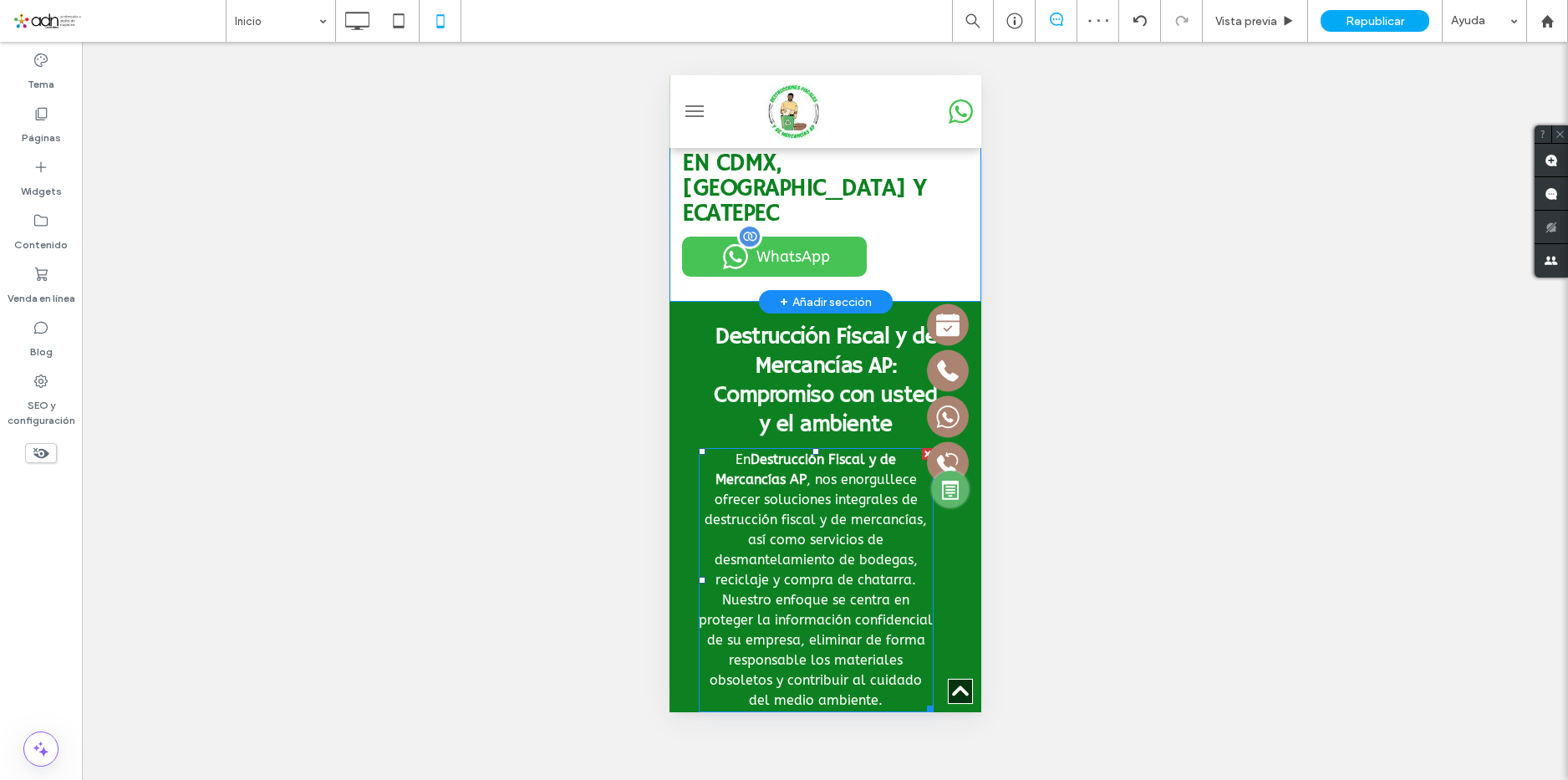
scroll to position [334, 0]
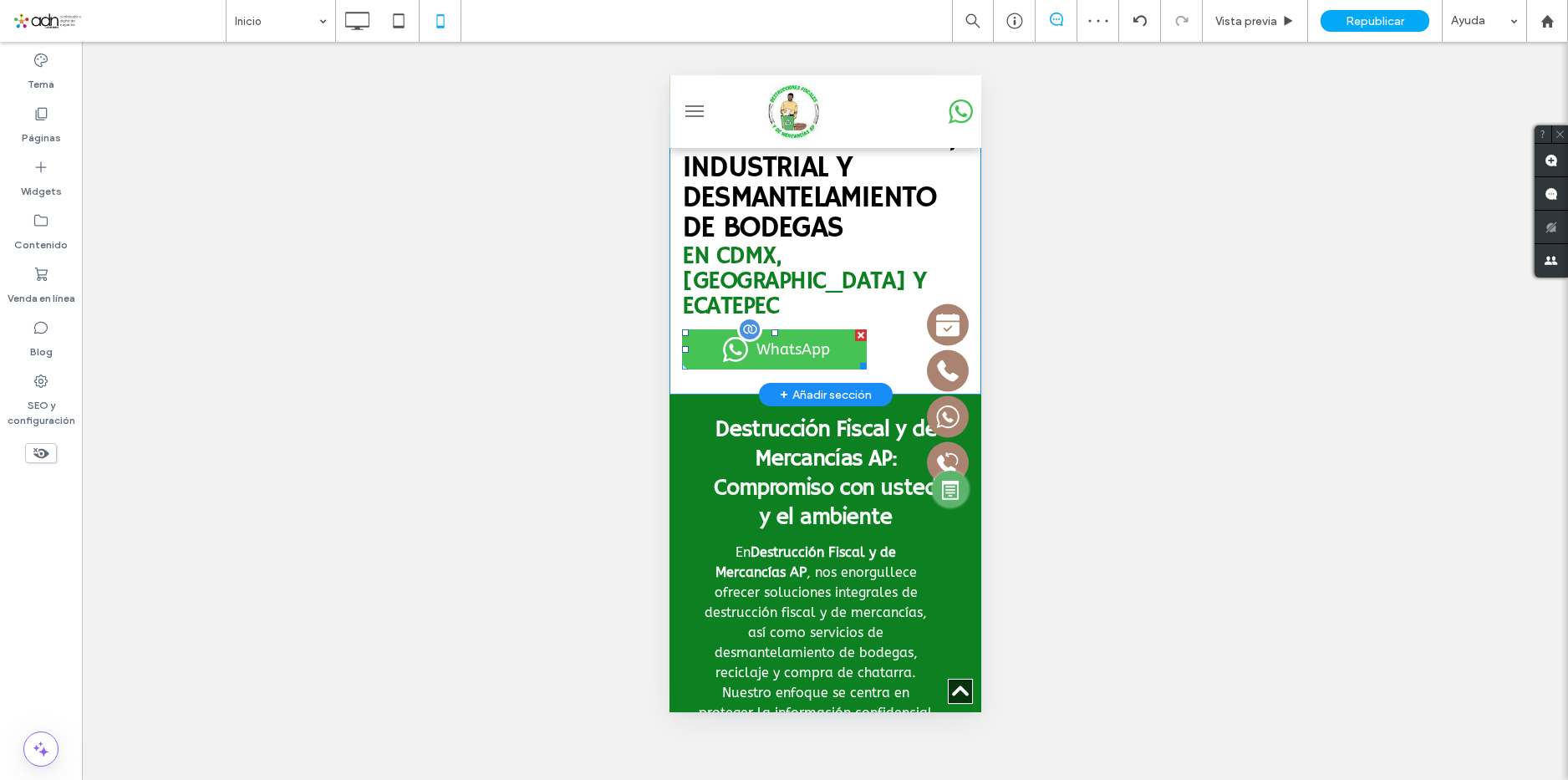
click at [808, 329] on span at bounding box center [773, 349] width 185 height 40
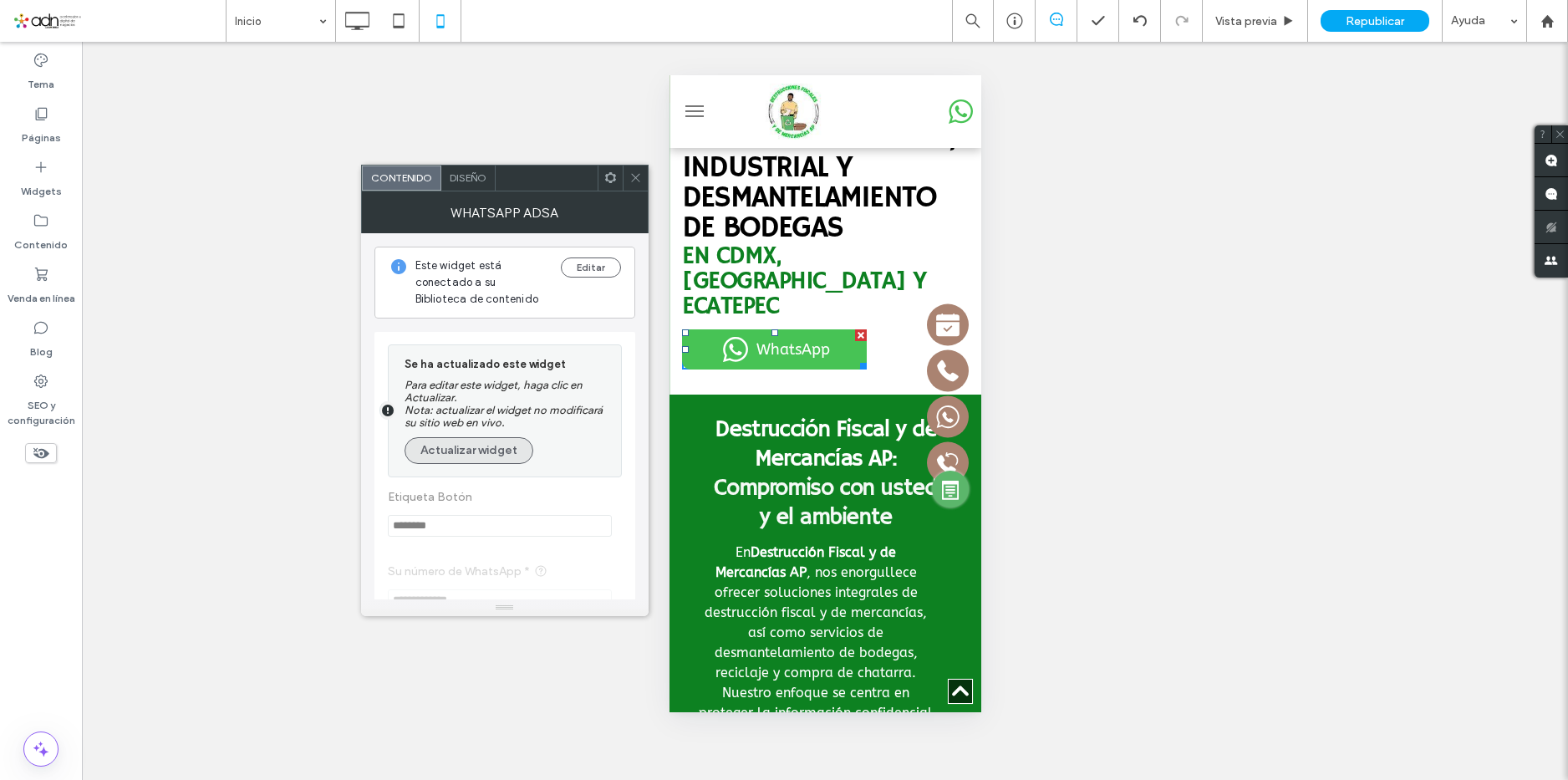
click at [503, 440] on button "Actualizar widget" at bounding box center [469, 450] width 129 height 27
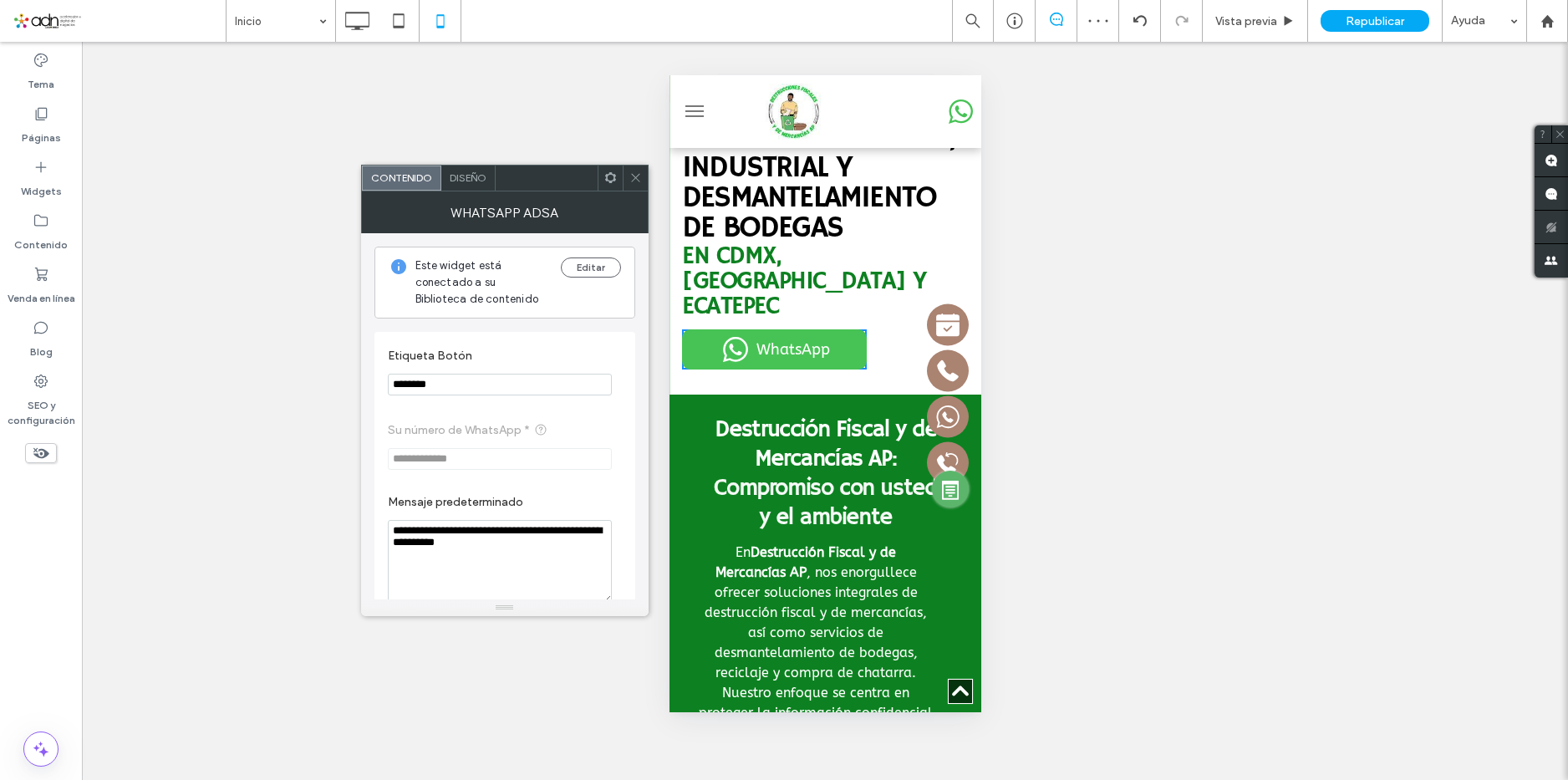
click at [638, 171] on icon at bounding box center [635, 177] width 12 height 12
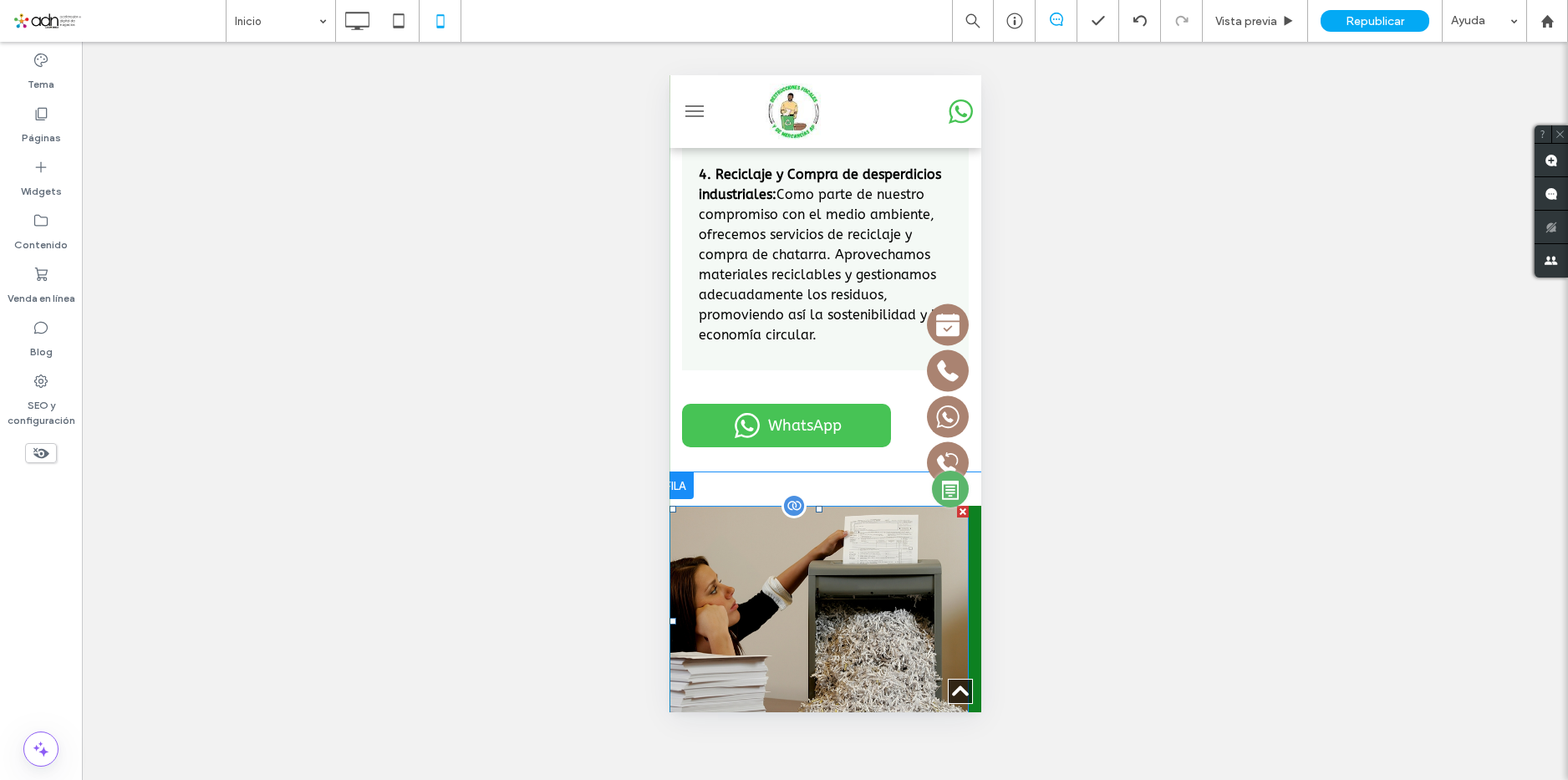
scroll to position [1922, 0]
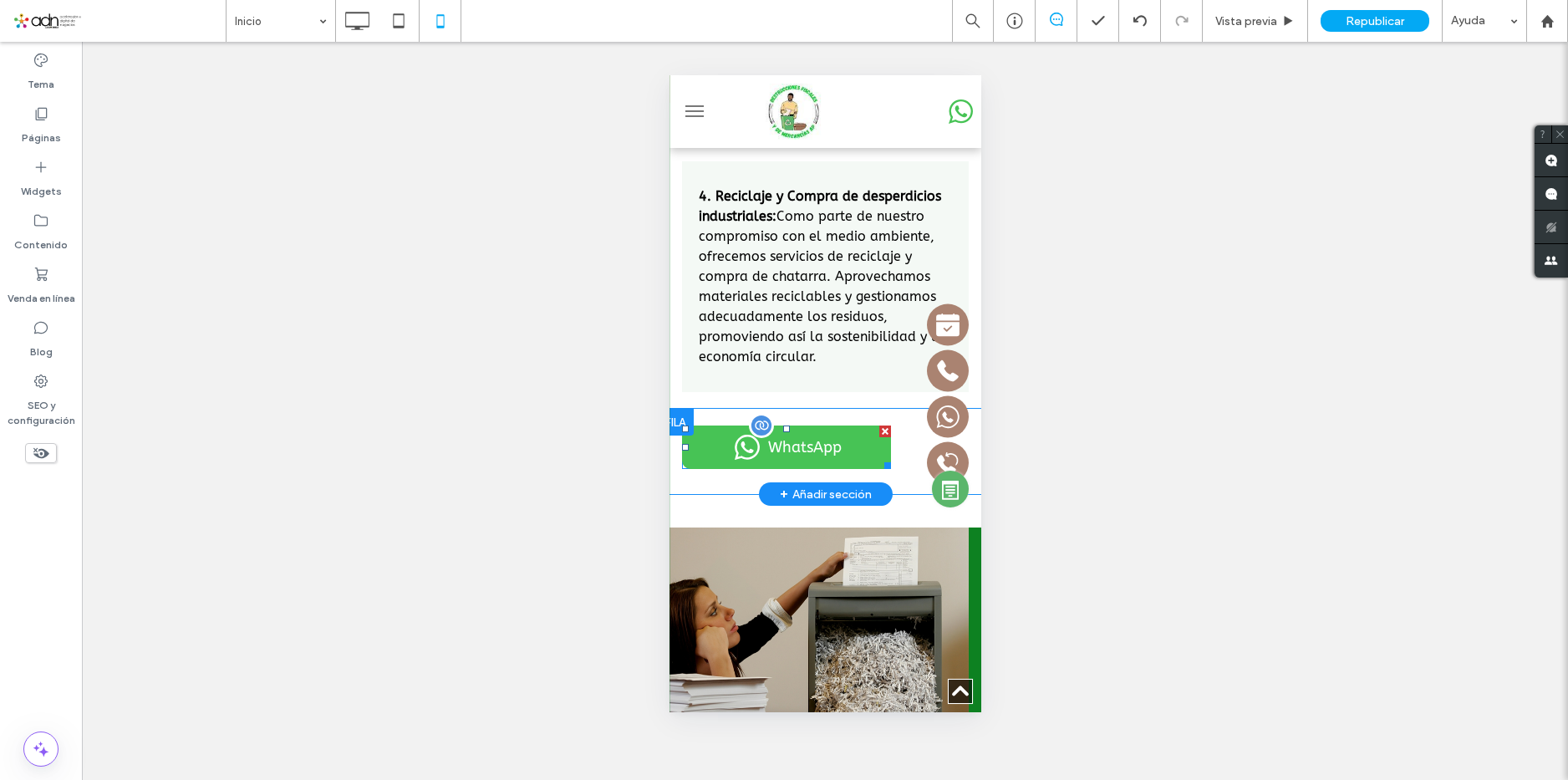
click at [769, 449] on span at bounding box center [785, 447] width 208 height 43
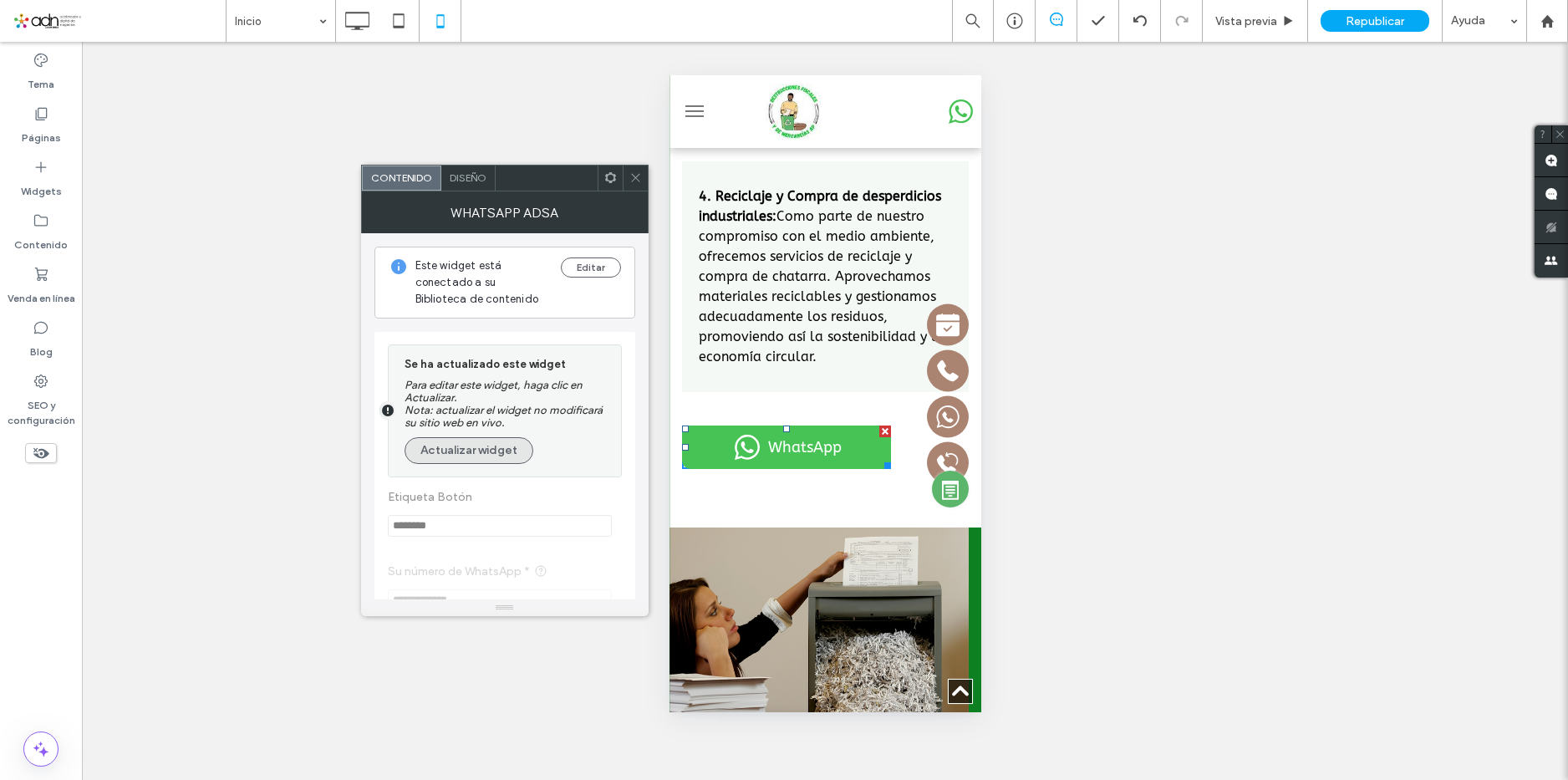
click at [519, 446] on button "Actualizar widget" at bounding box center [469, 450] width 129 height 27
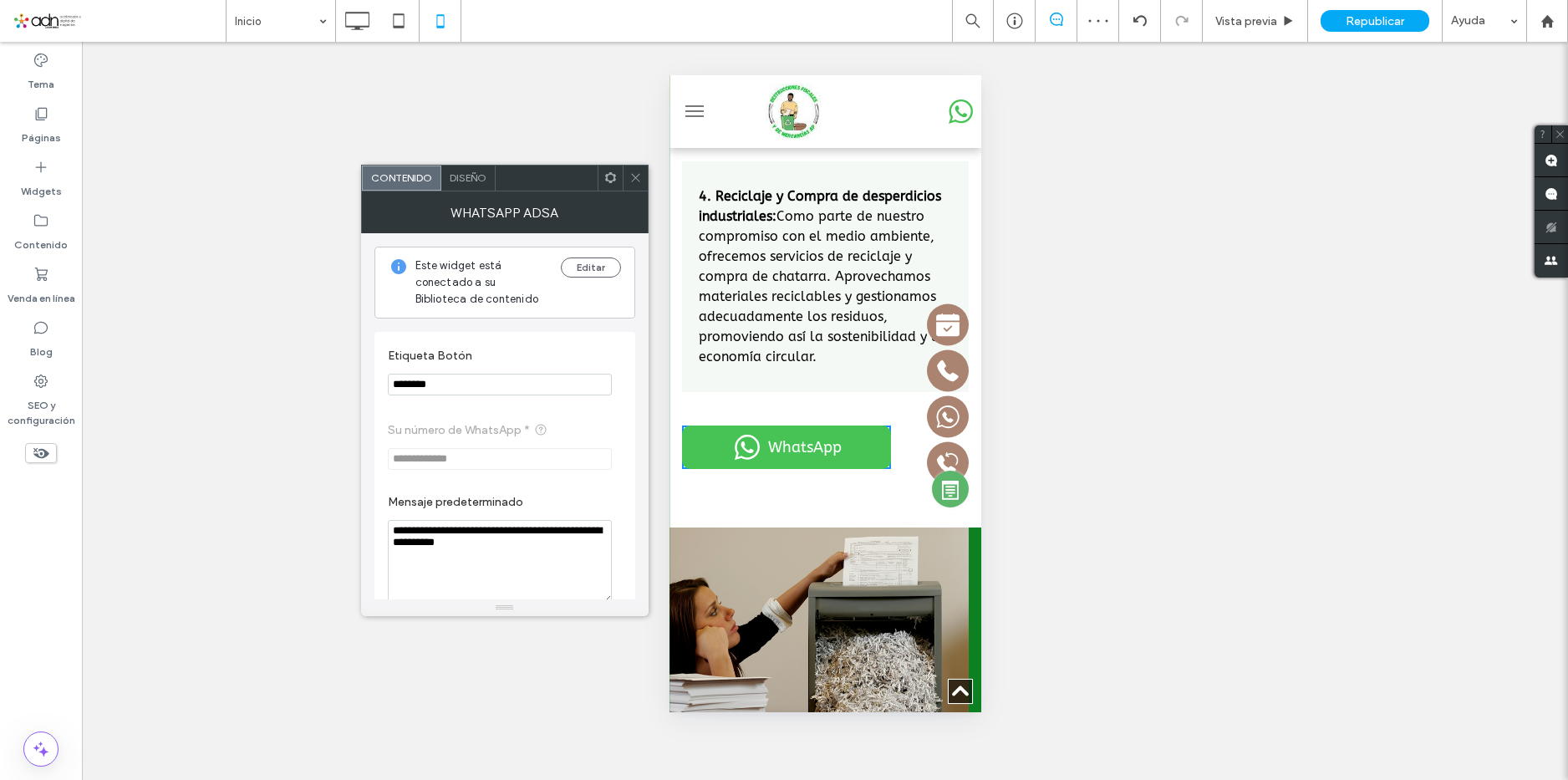
click at [636, 188] on span at bounding box center [635, 177] width 12 height 25
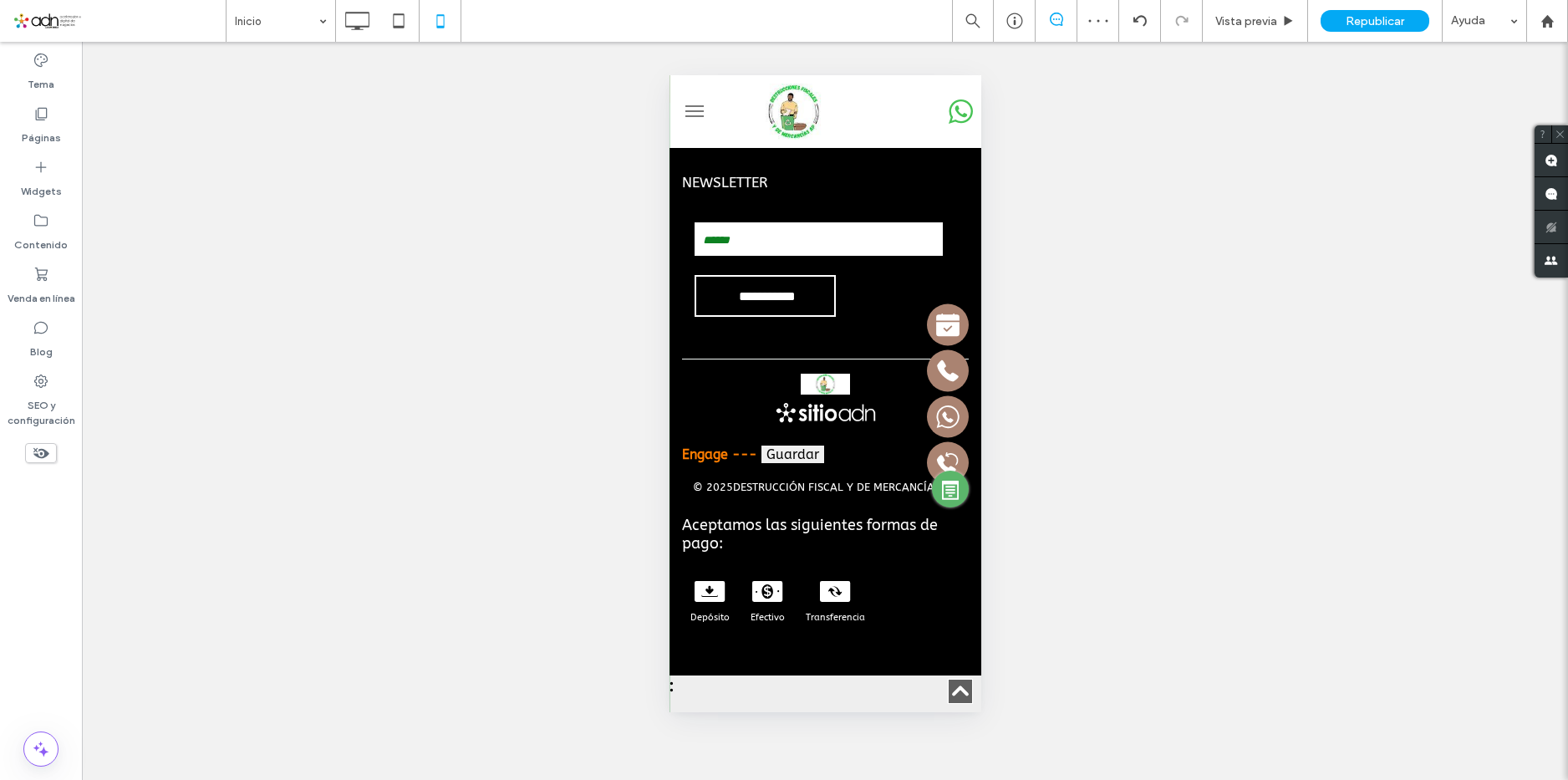
scroll to position [4453, 0]
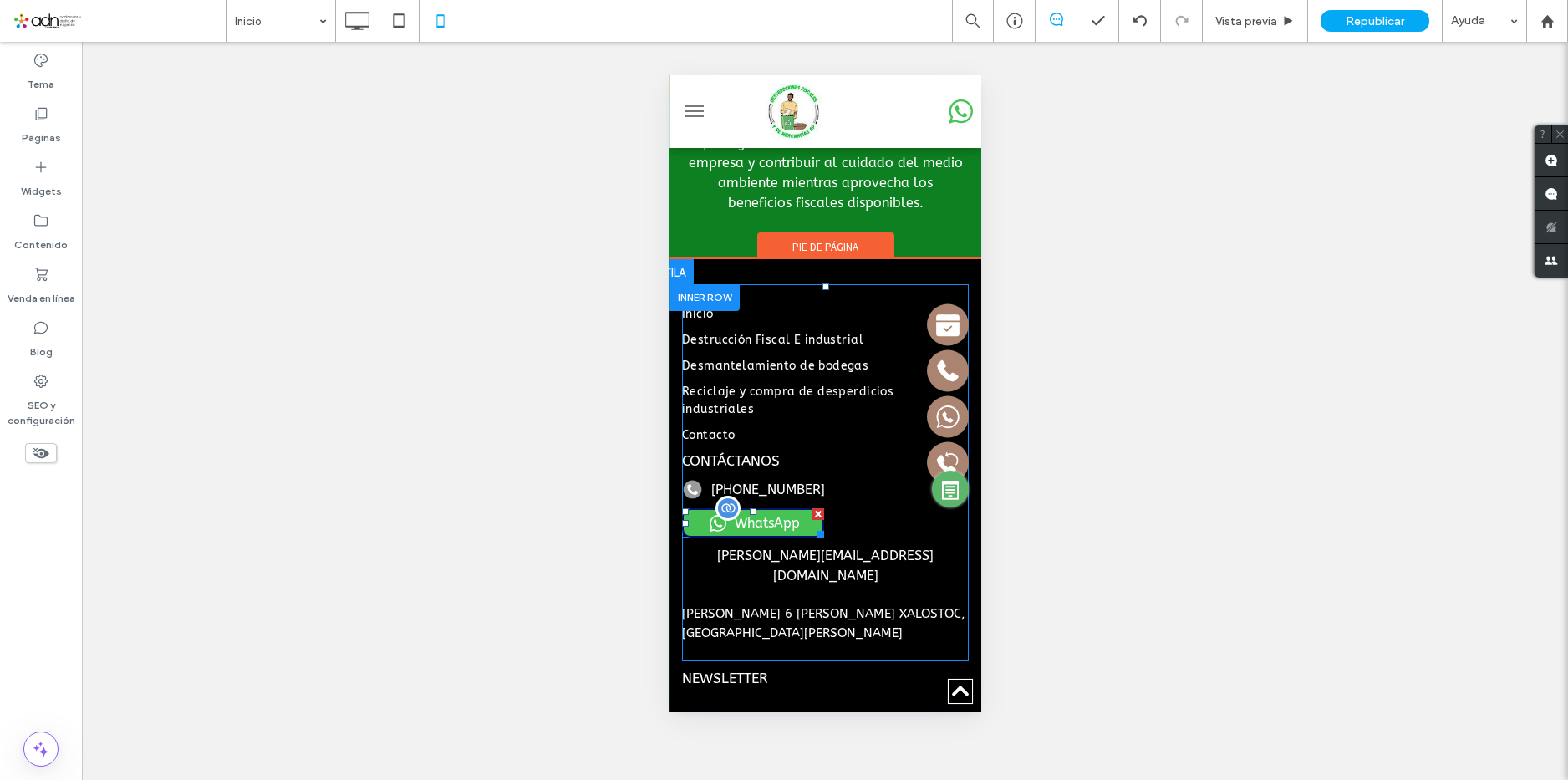
click at [748, 526] on span at bounding box center [752, 523] width 142 height 30
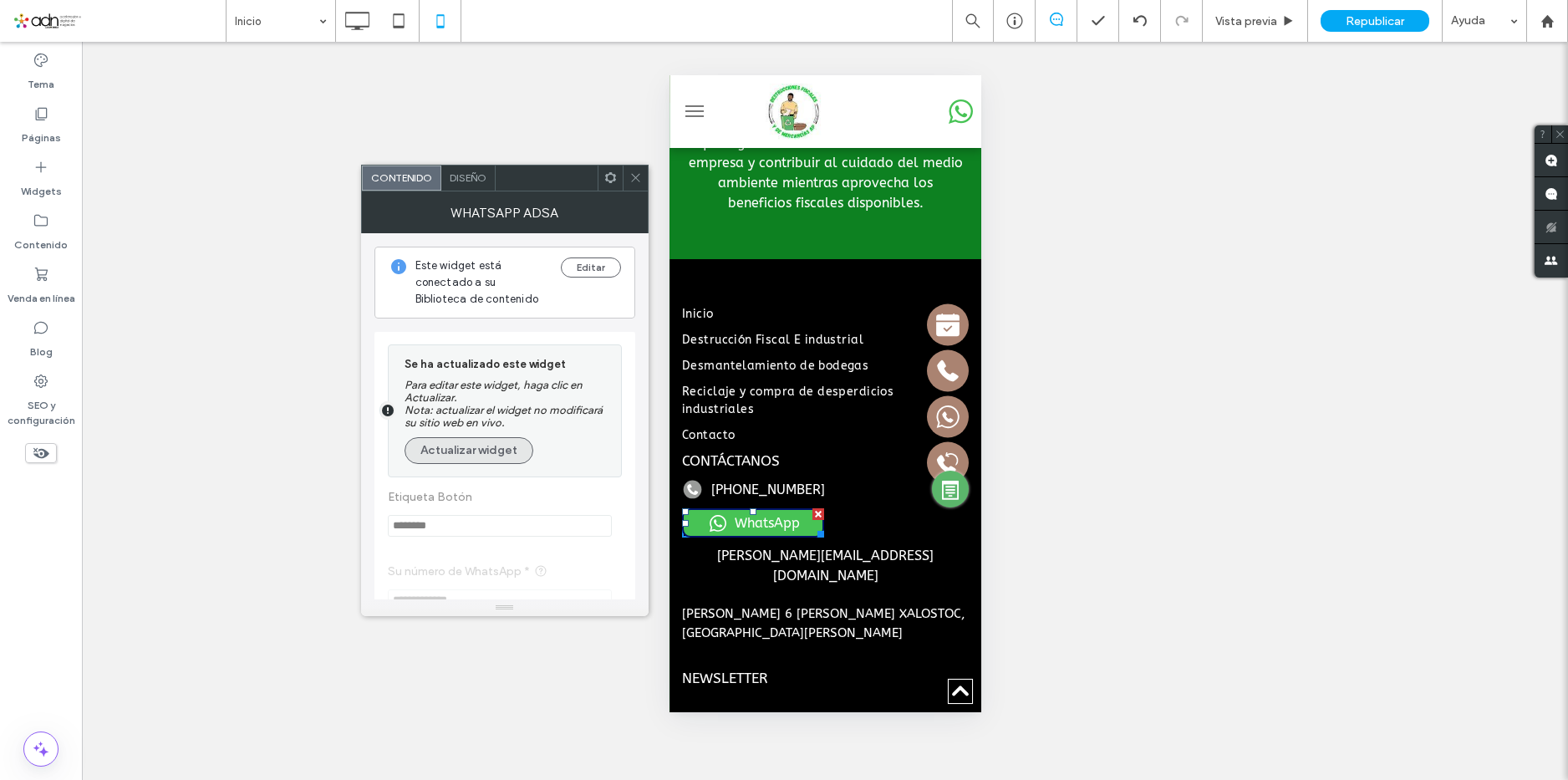
click at [496, 437] on button "Actualizar widget" at bounding box center [469, 450] width 129 height 27
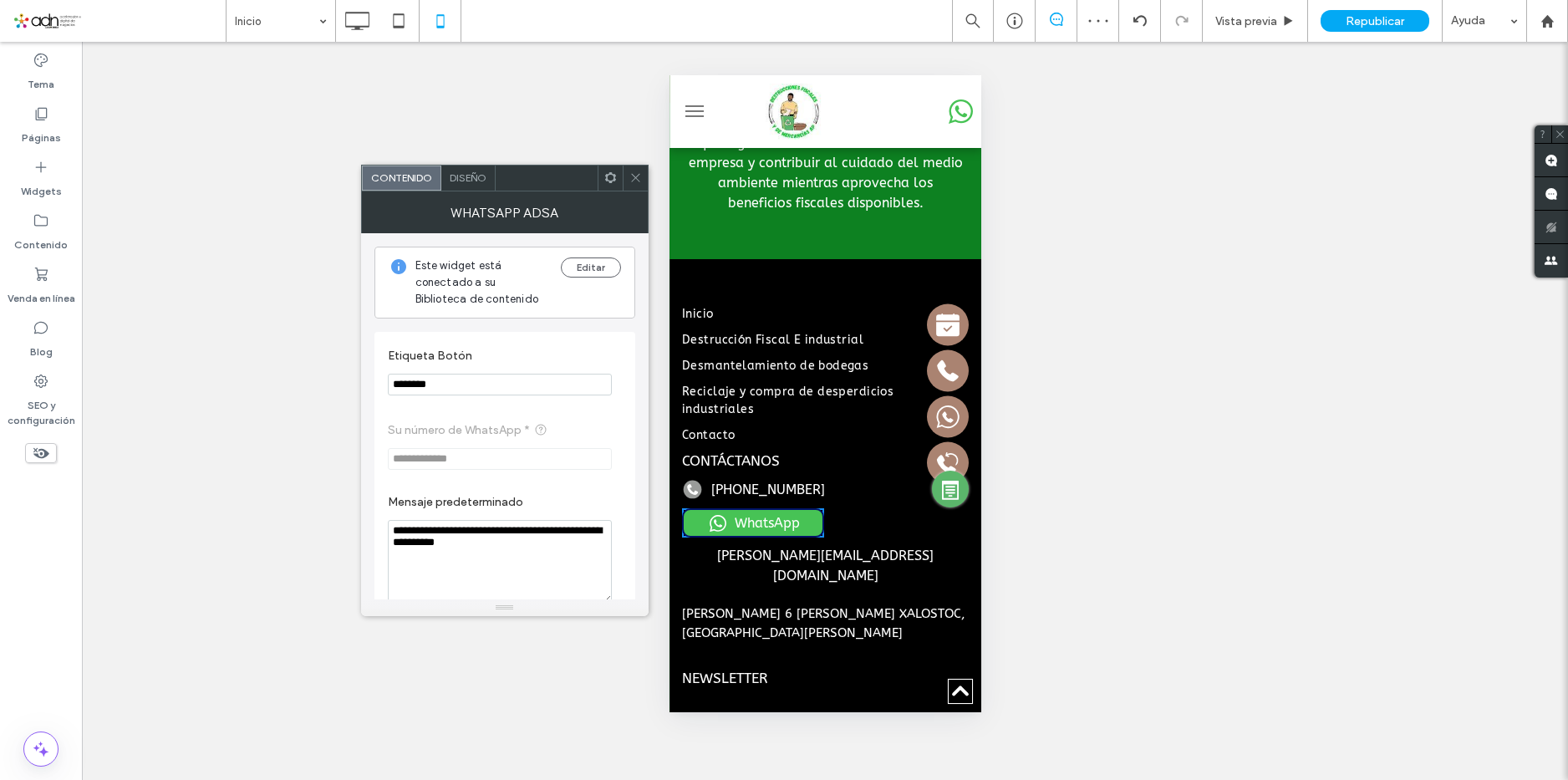
click at [636, 187] on span at bounding box center [635, 177] width 12 height 25
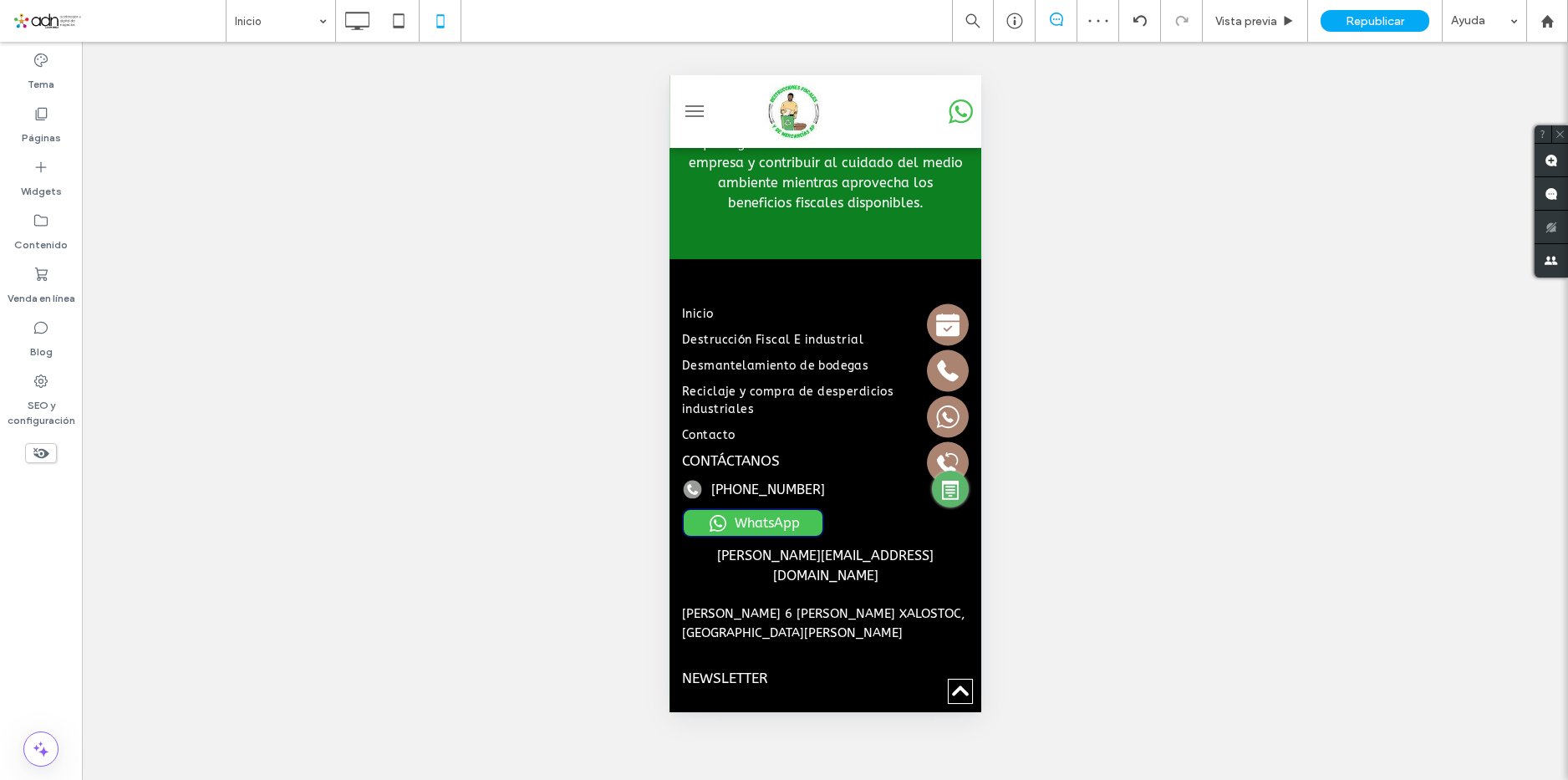
click at [1360, 16] on span "Republicar" at bounding box center [1374, 21] width 58 height 14
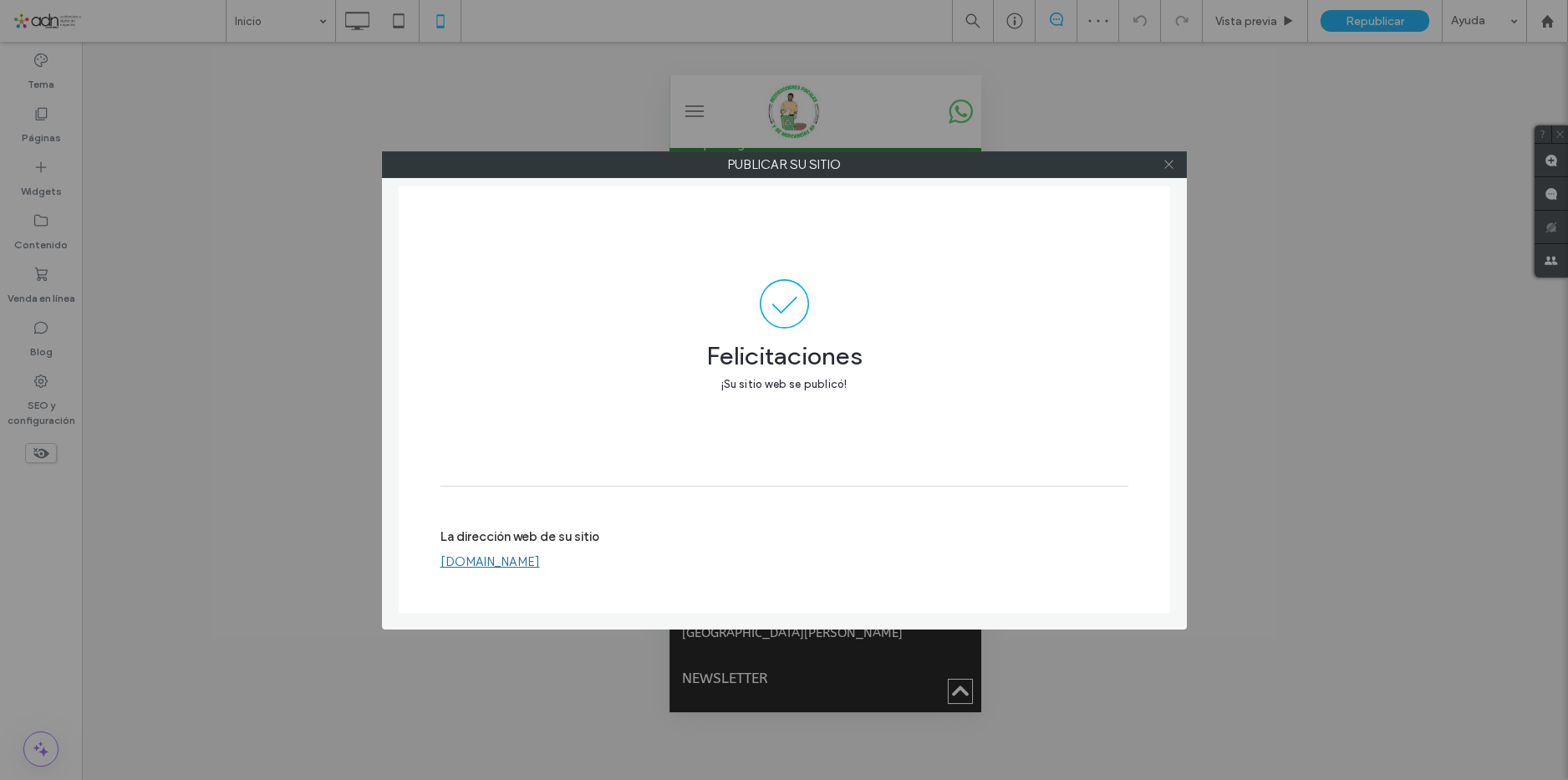
click at [1173, 165] on icon at bounding box center [1168, 164] width 12 height 12
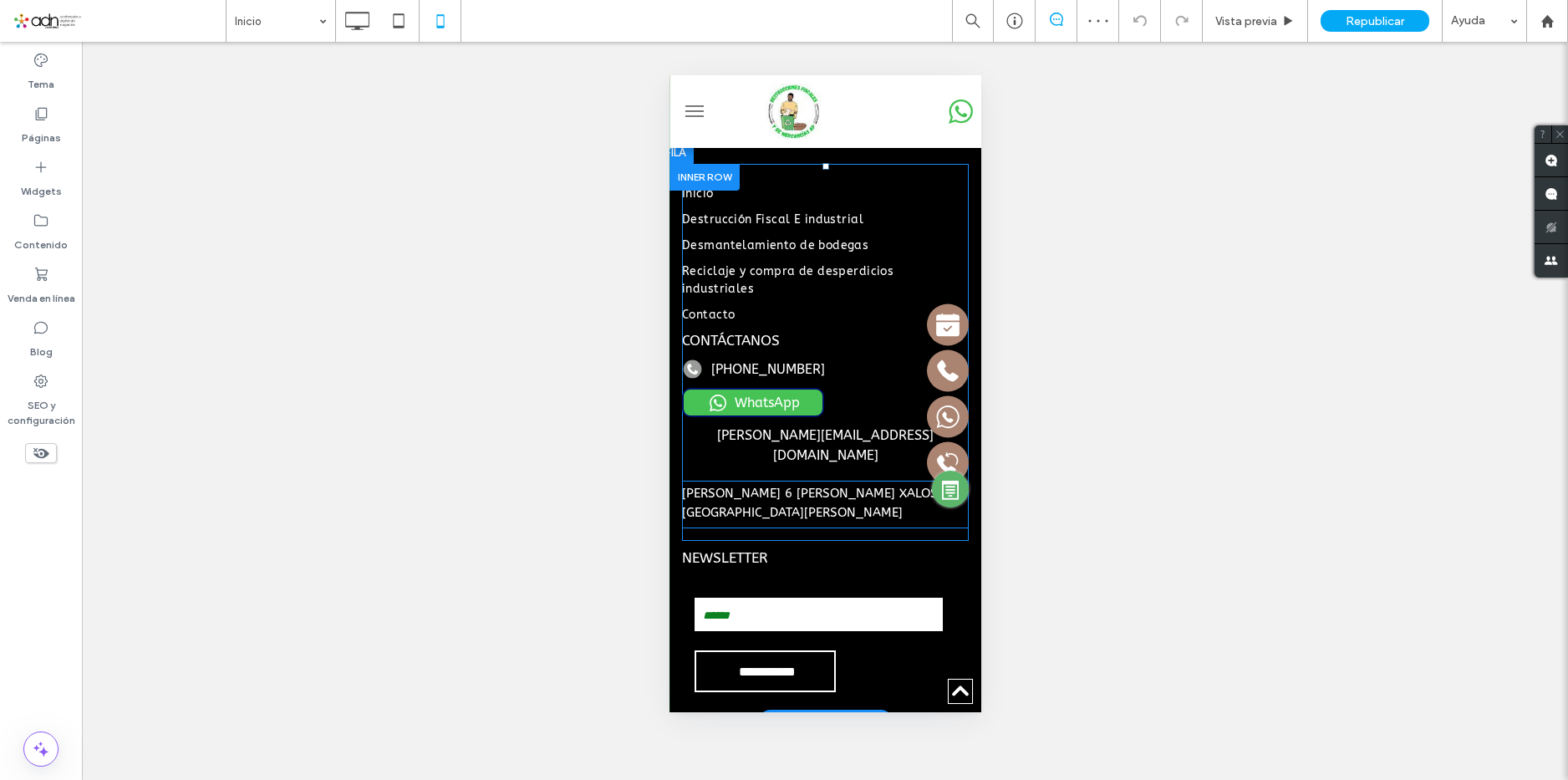
scroll to position [4621, 0]
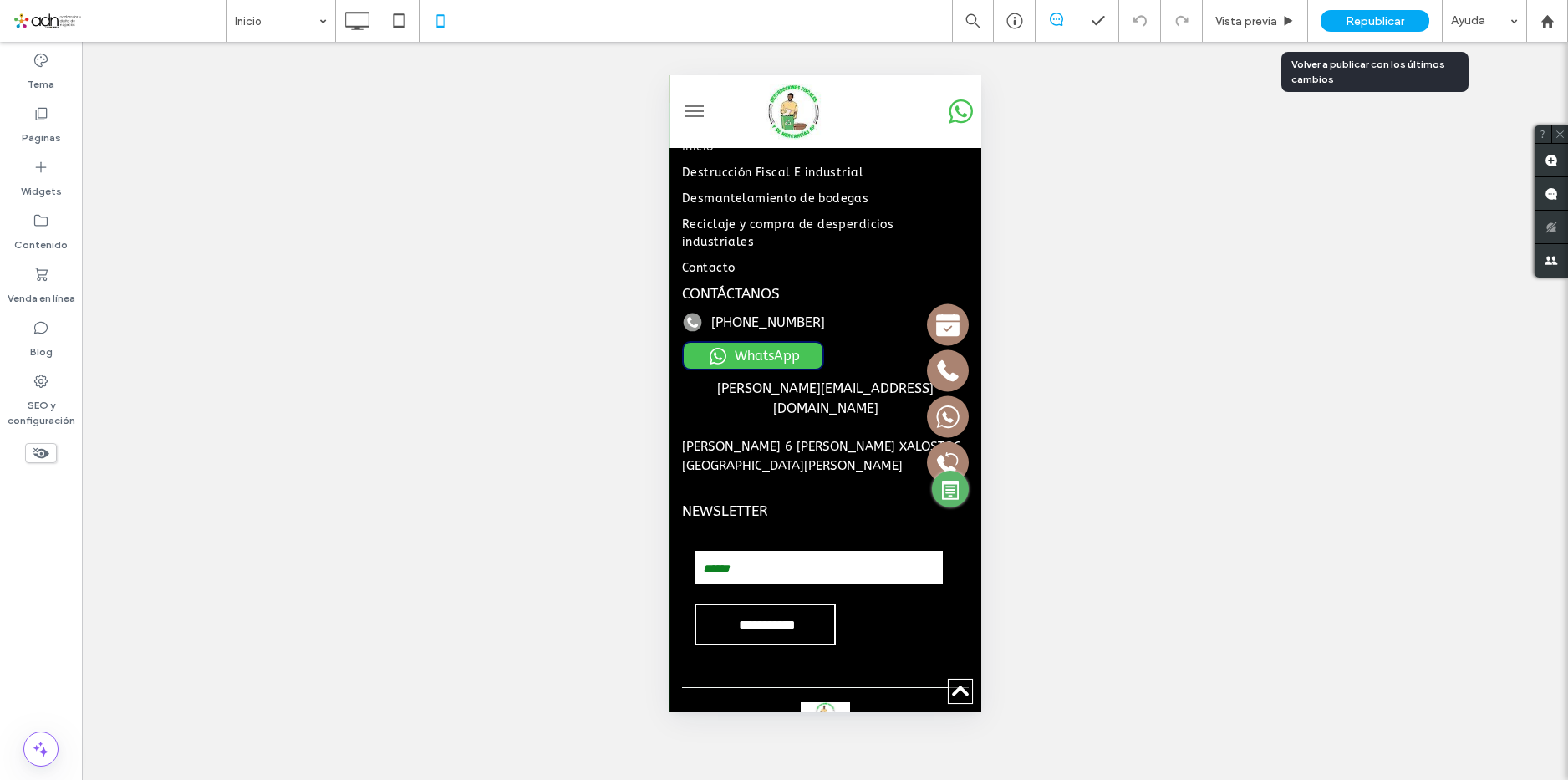
click at [1367, 22] on span "Republicar" at bounding box center [1374, 21] width 58 height 14
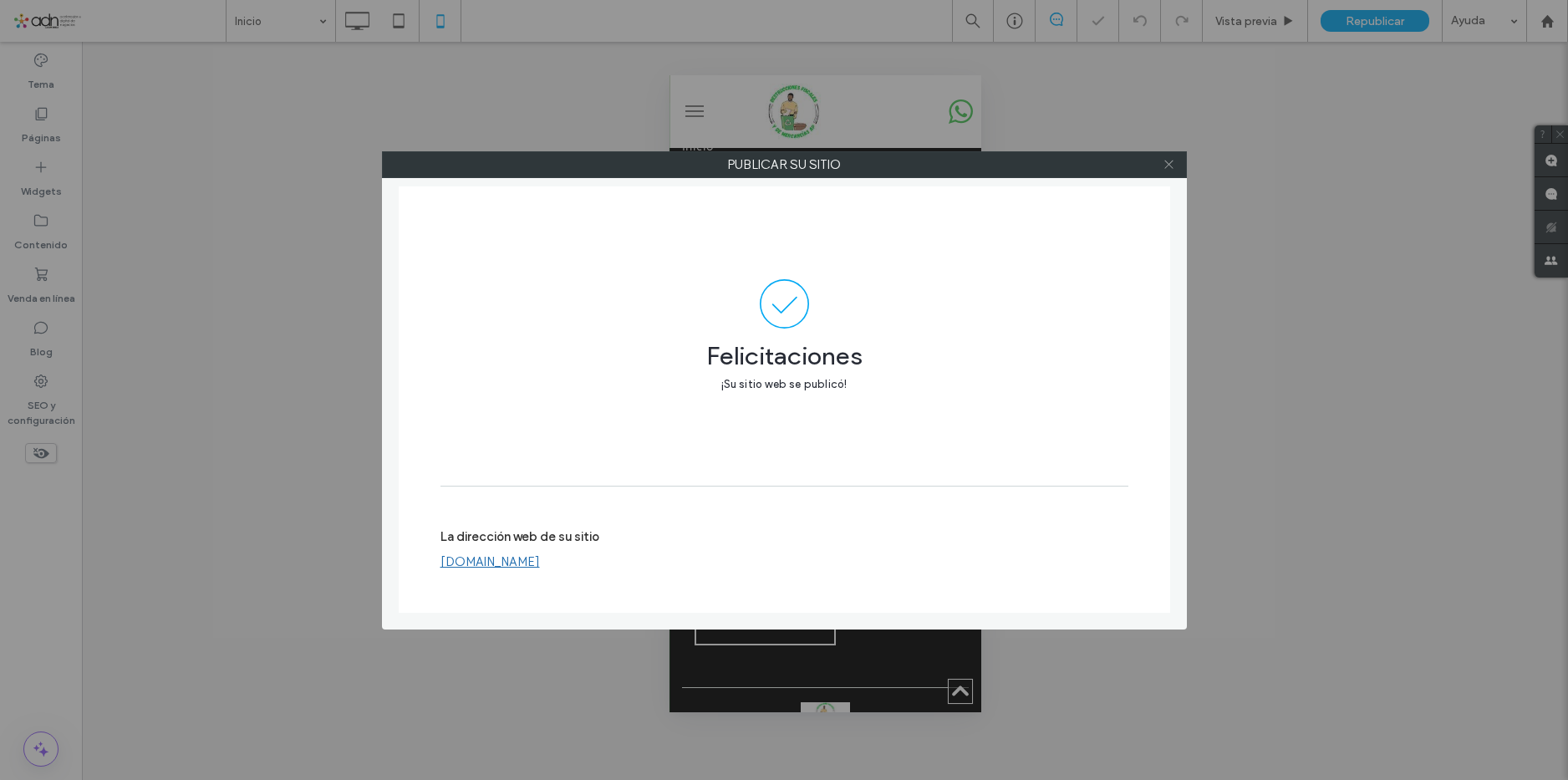
click at [1169, 165] on use at bounding box center [1168, 165] width 9 height 9
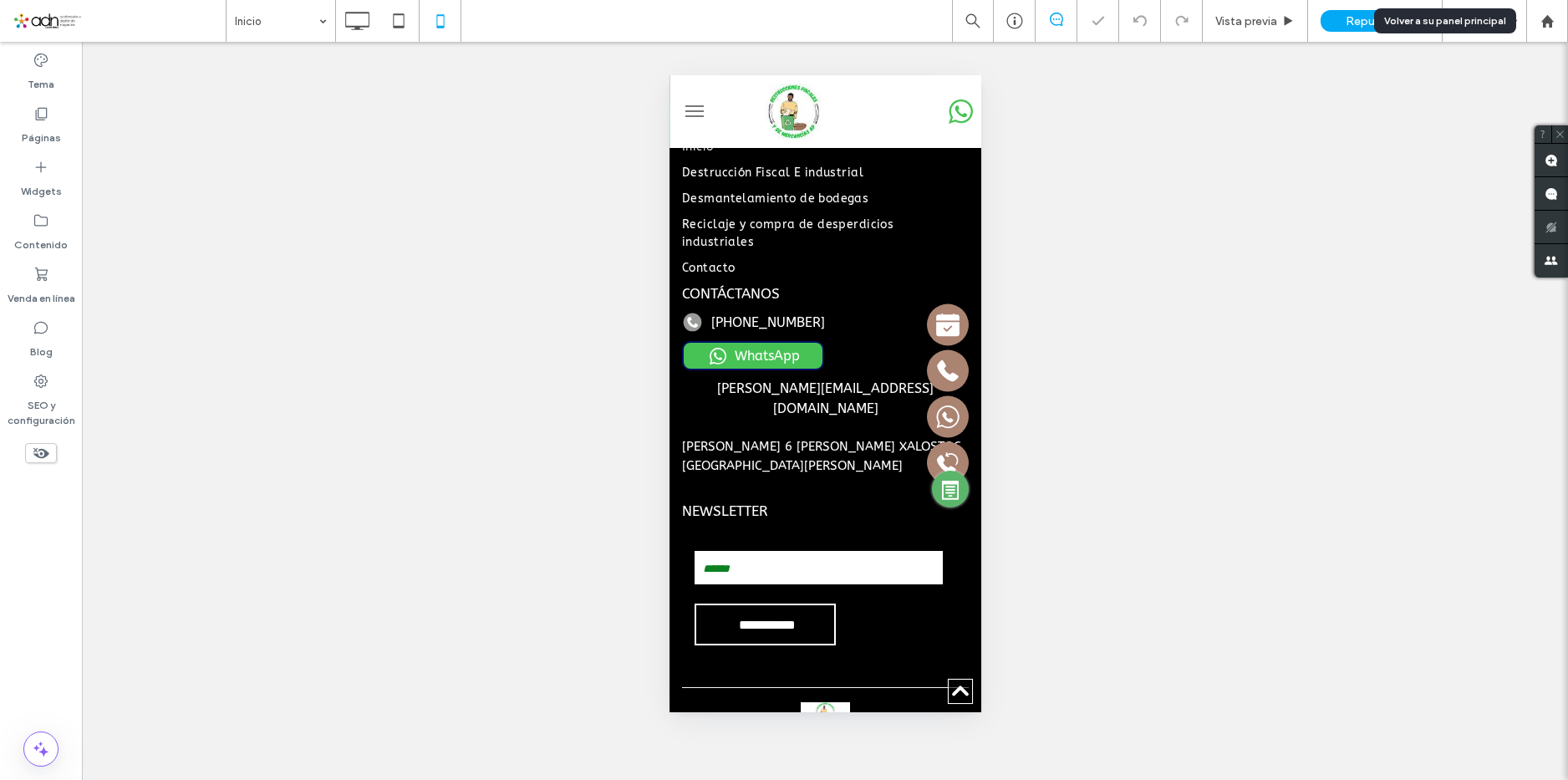
click at [1559, 21] on div at bounding box center [1547, 21] width 40 height 14
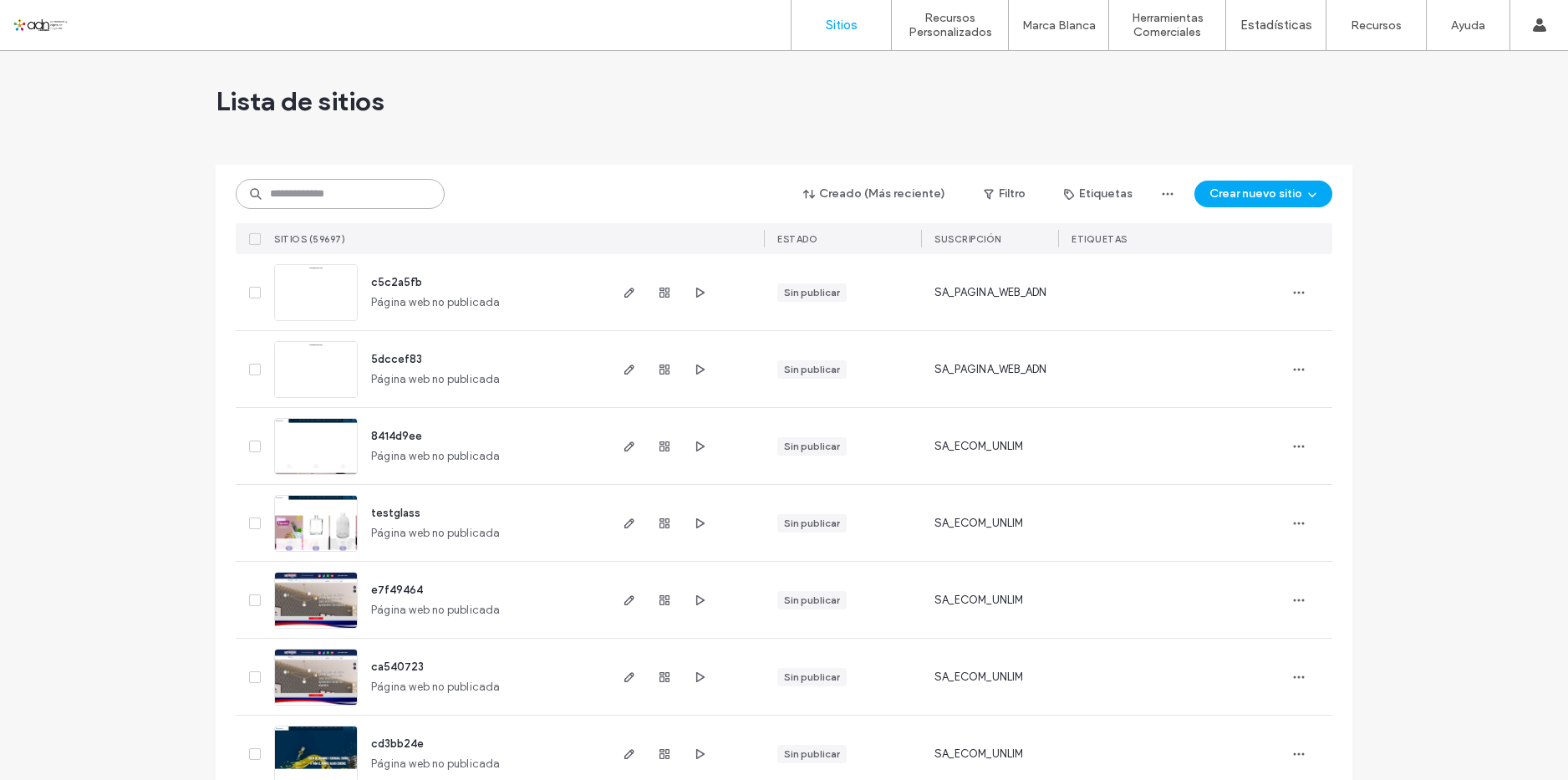
drag, startPoint x: 344, startPoint y: 206, endPoint x: 341, endPoint y: 195, distance: 11.4
click at [342, 204] on input at bounding box center [340, 194] width 208 height 30
paste input "*********"
type input "*********"
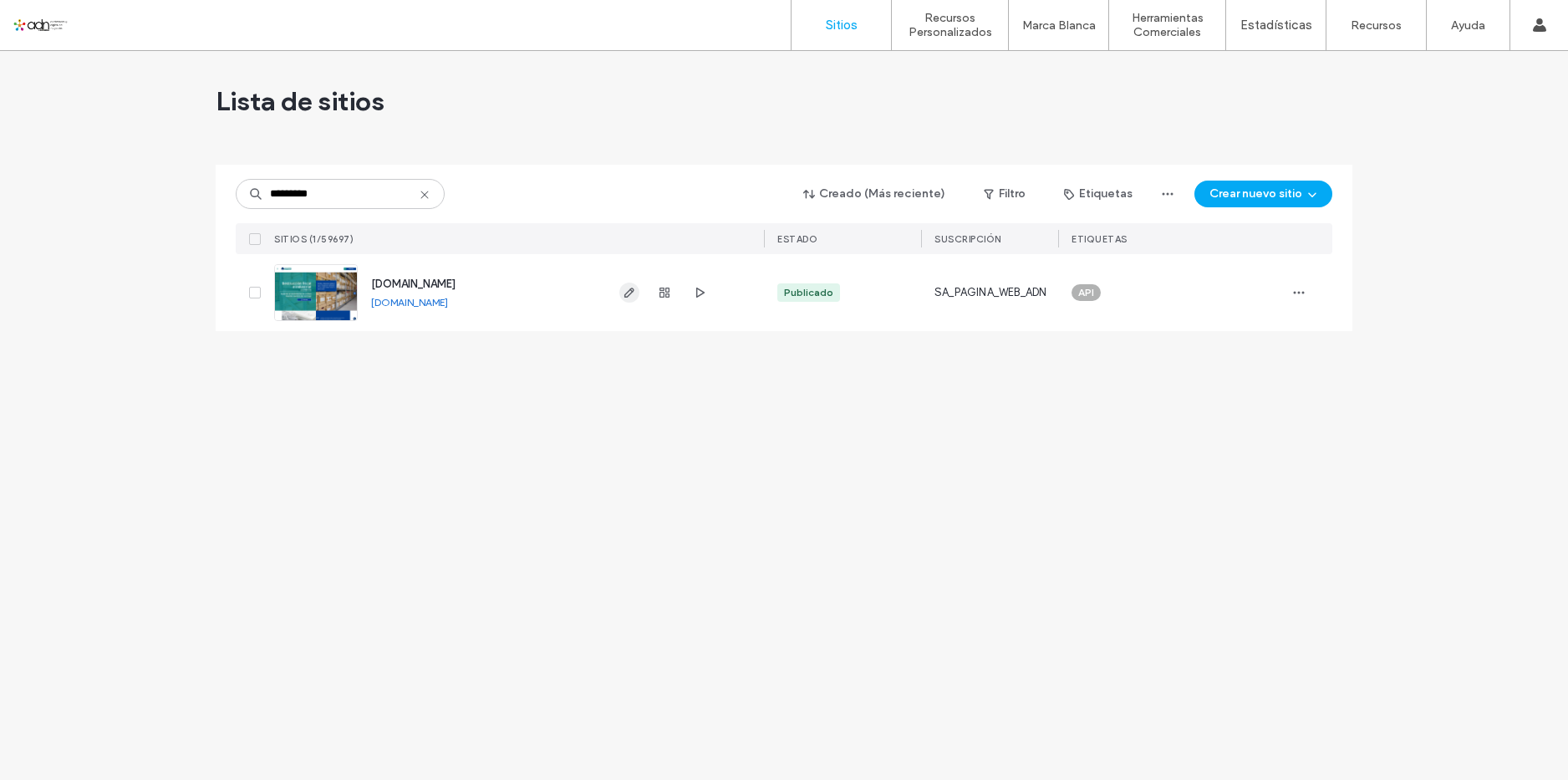
click at [629, 293] on icon "button" at bounding box center [629, 292] width 13 height 13
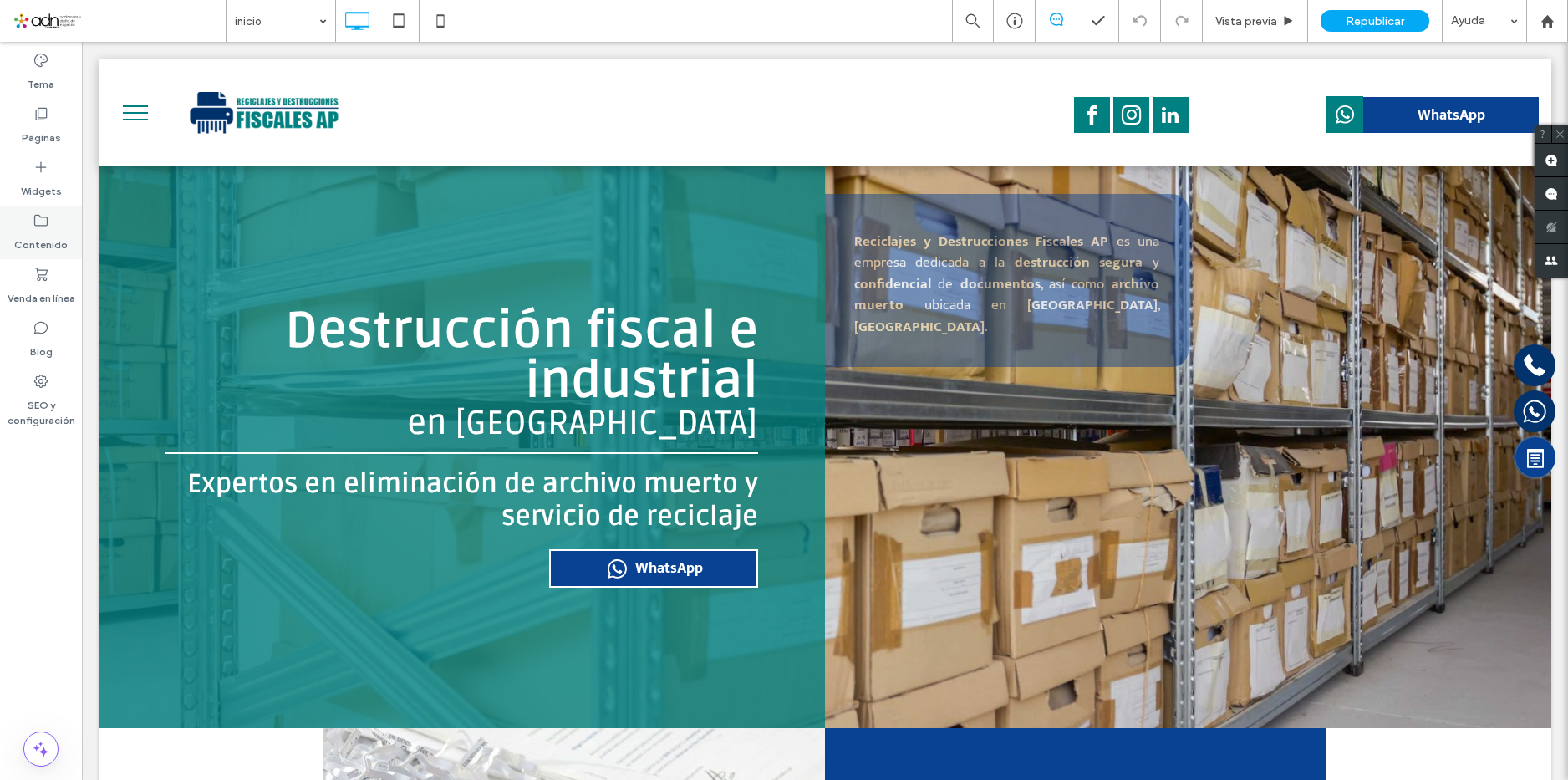
click at [51, 223] on div "Contenido" at bounding box center [41, 233] width 82 height 54
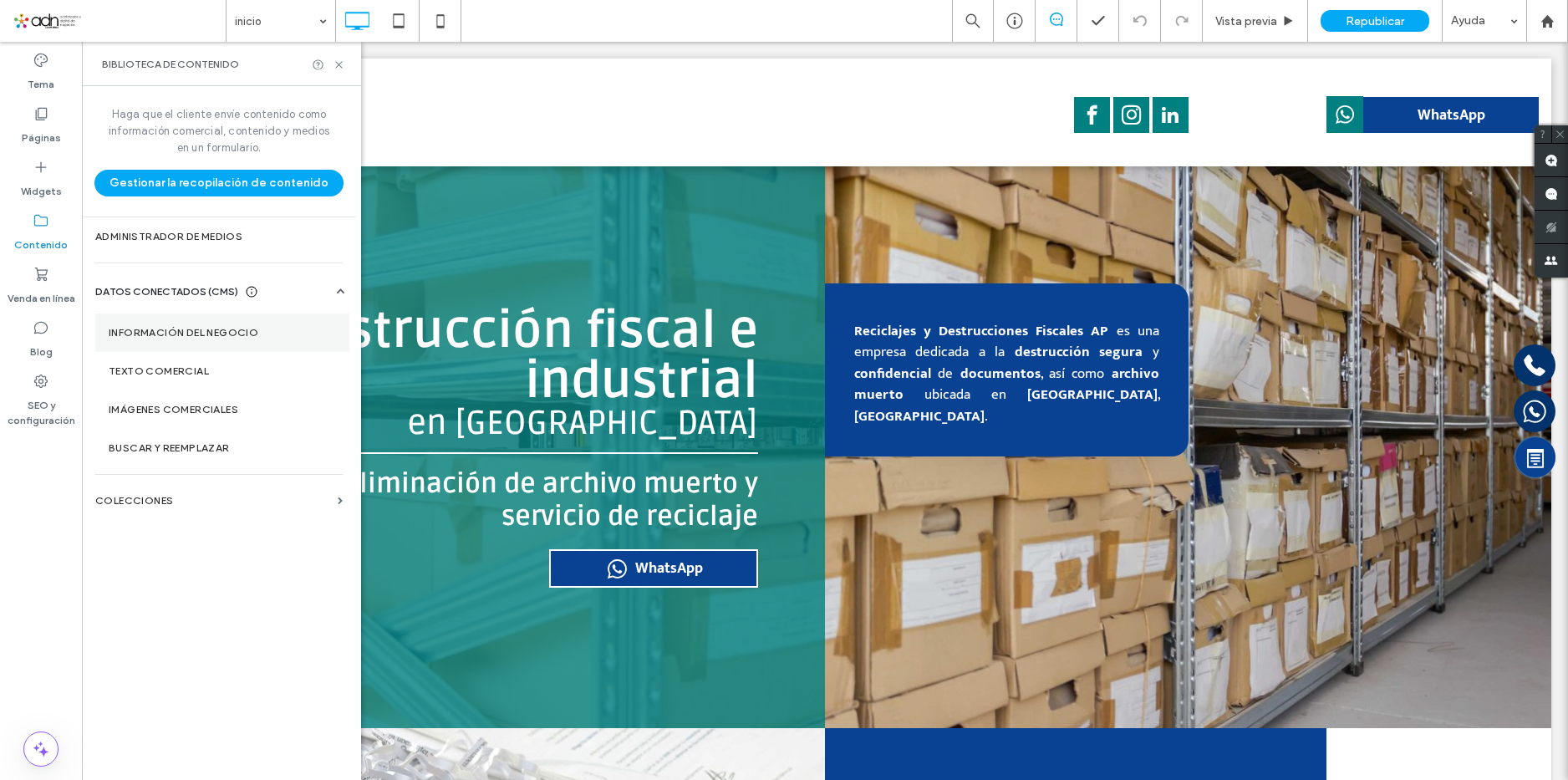
click at [278, 330] on label "Información del negocio" at bounding box center [222, 332] width 228 height 11
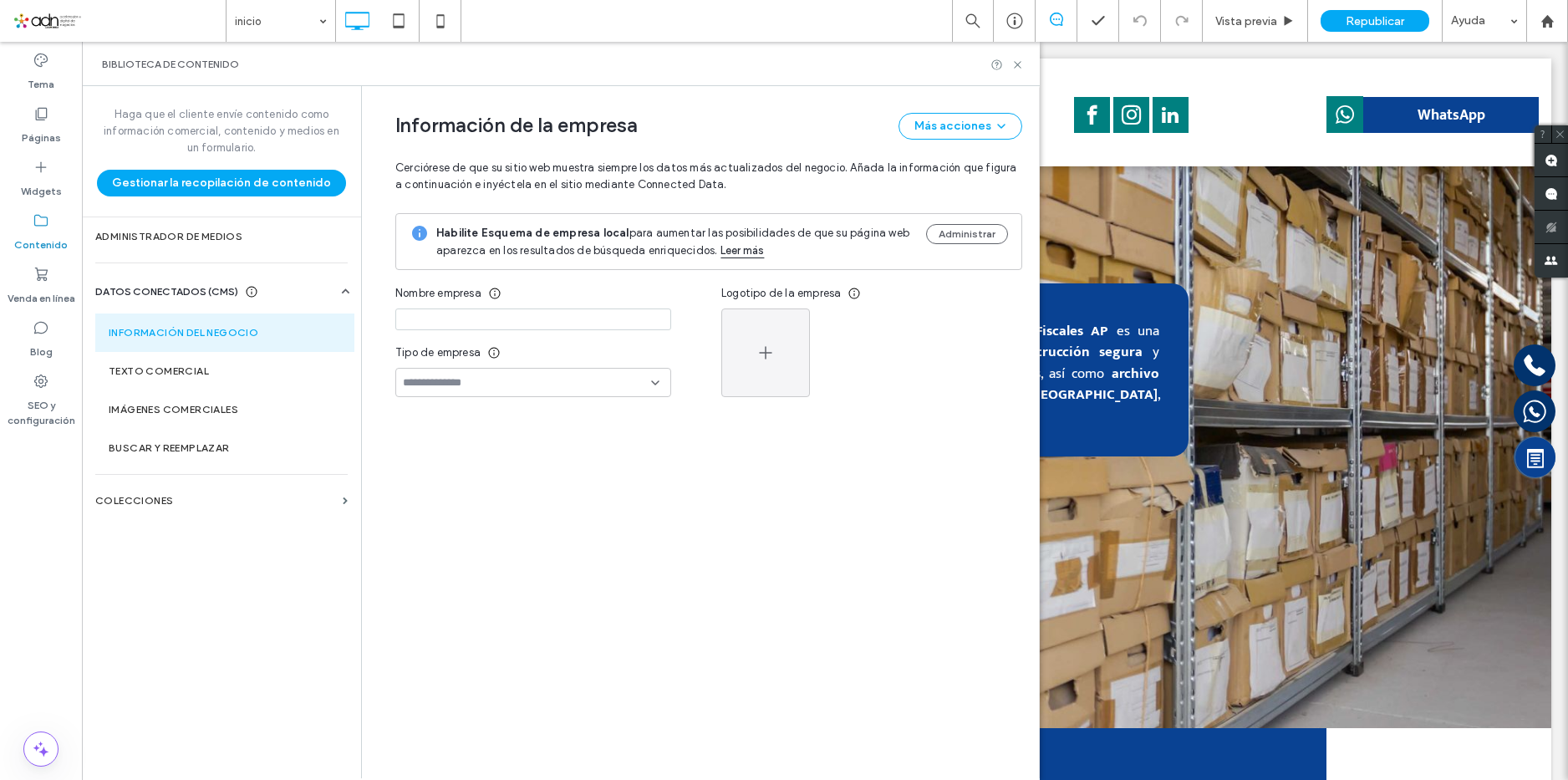
type input "**********"
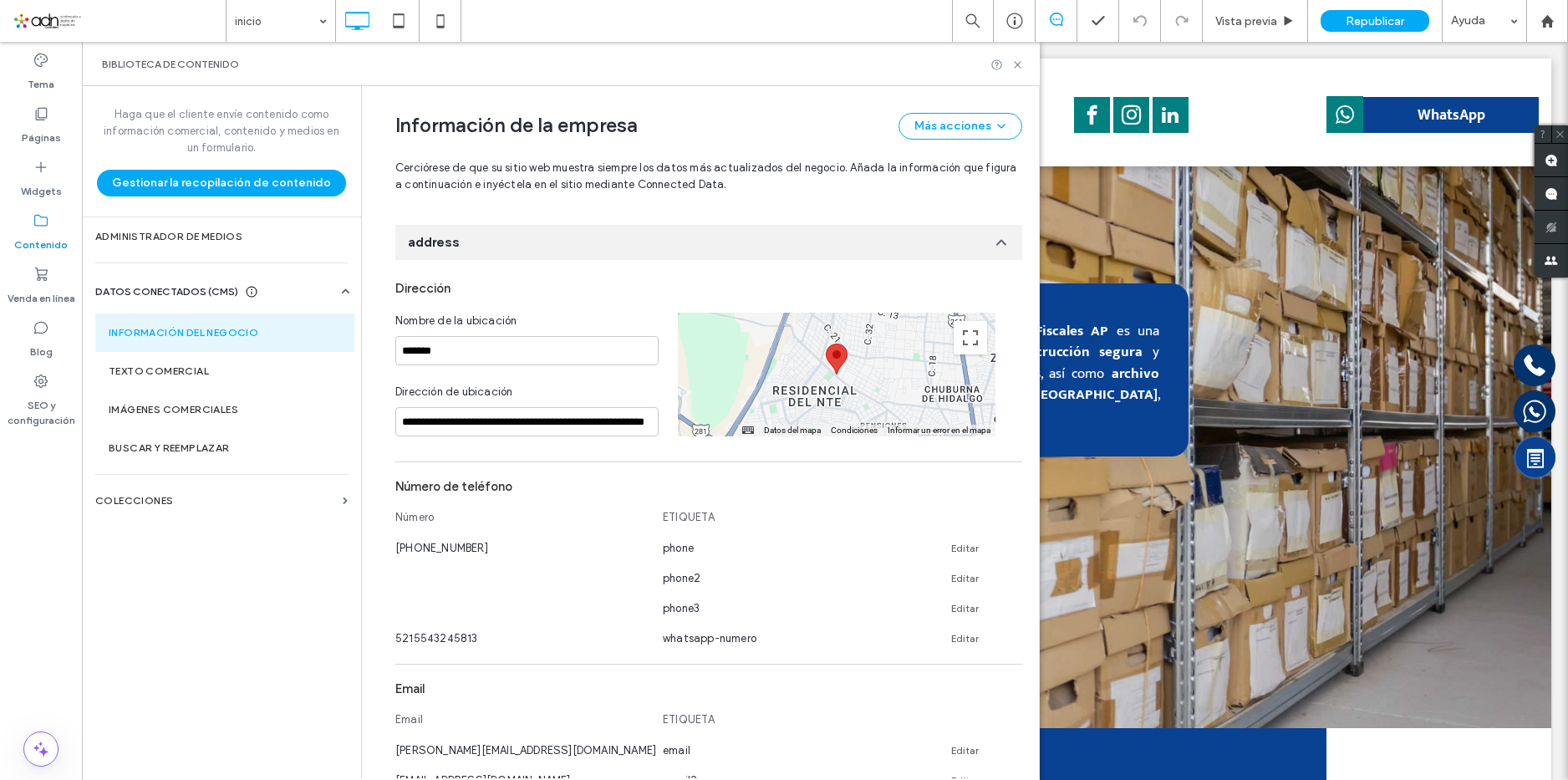
scroll to position [321, 0]
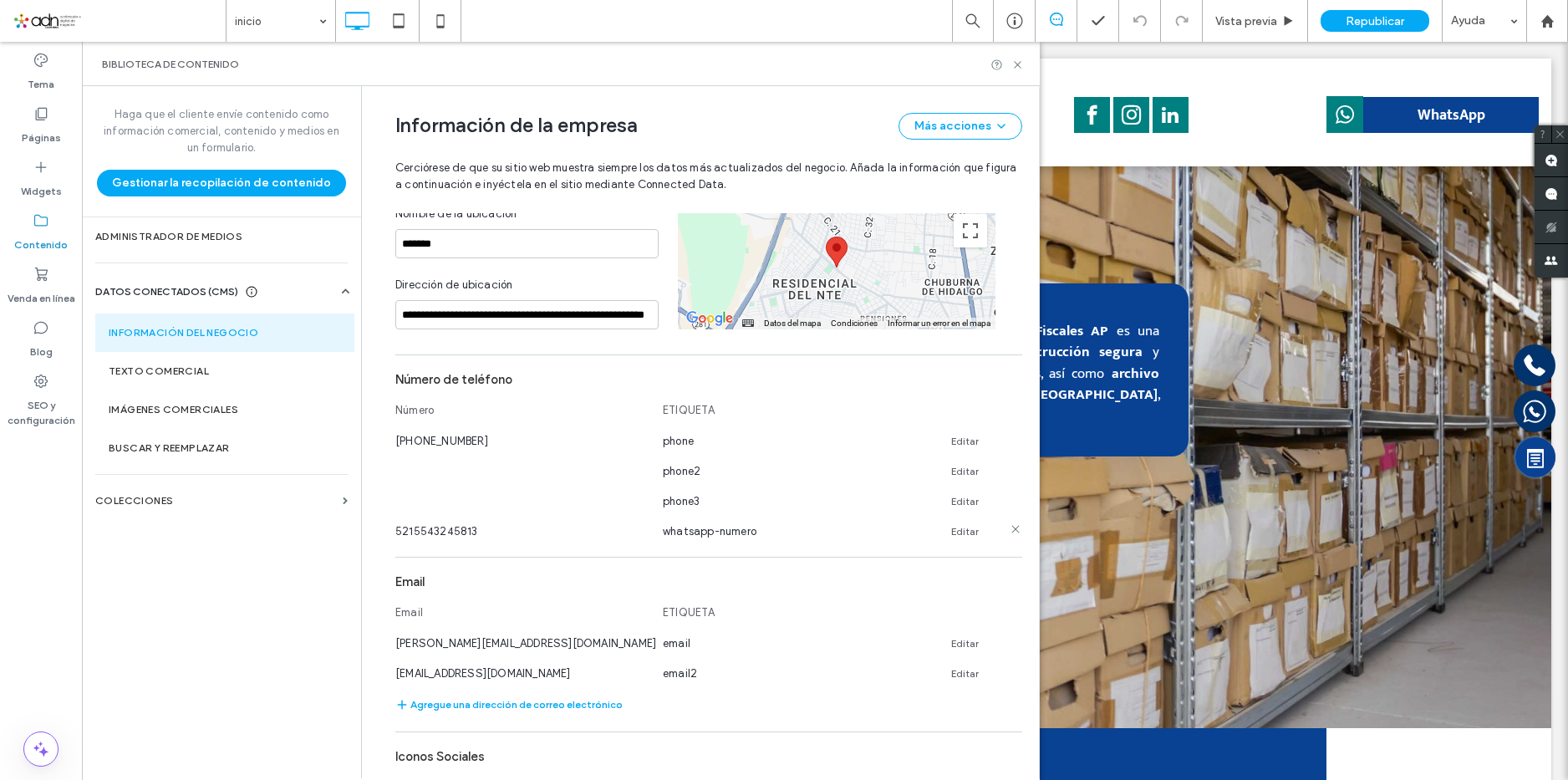
click at [956, 525] on link "Editar" at bounding box center [965, 531] width 28 height 13
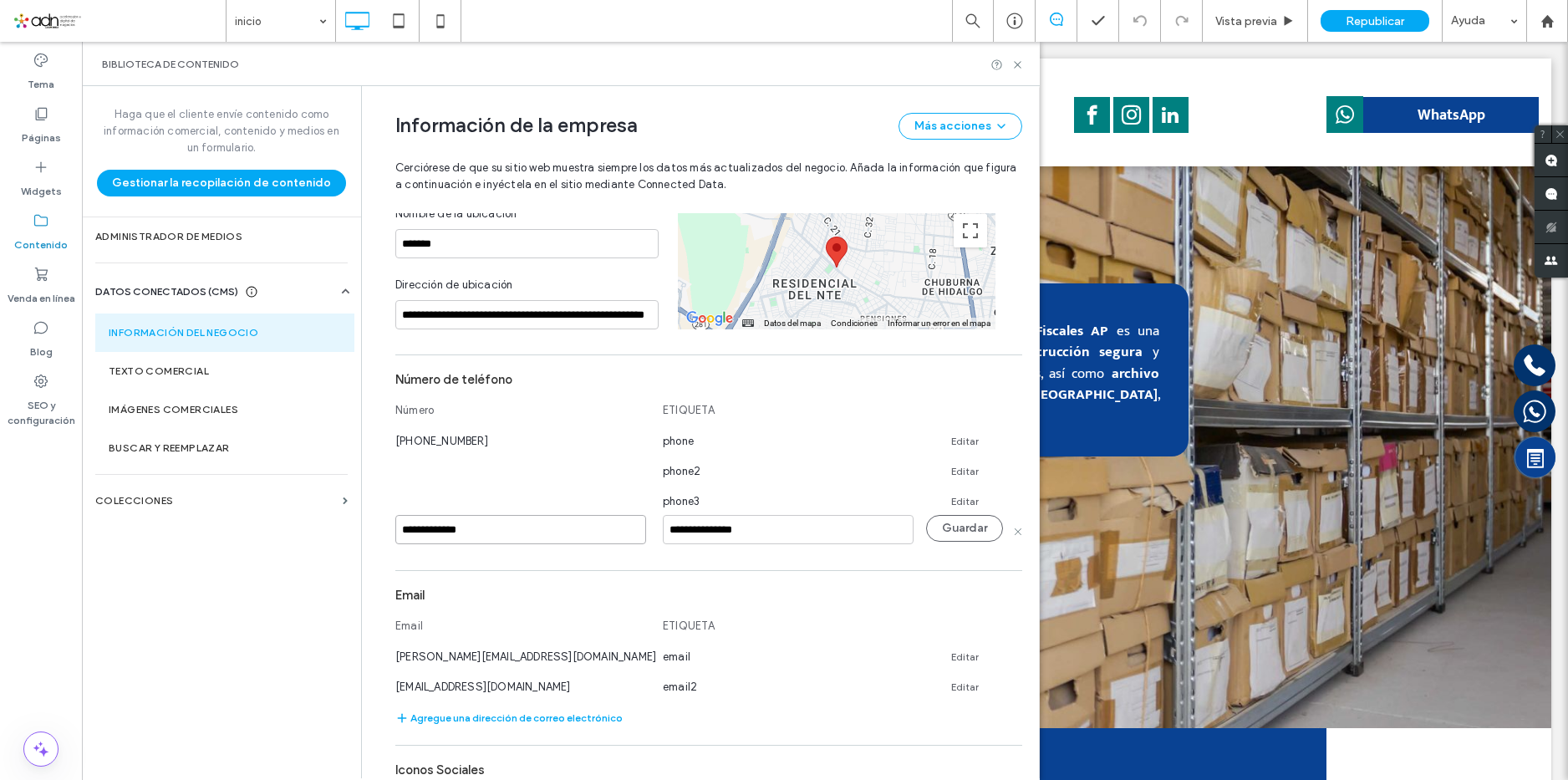
drag, startPoint x: 480, startPoint y: 526, endPoint x: 413, endPoint y: 519, distance: 67.4
click at [413, 519] on input "**********" at bounding box center [520, 530] width 251 height 30
paste input
type input "**********"
click at [956, 522] on button "Guardar" at bounding box center [964, 528] width 77 height 27
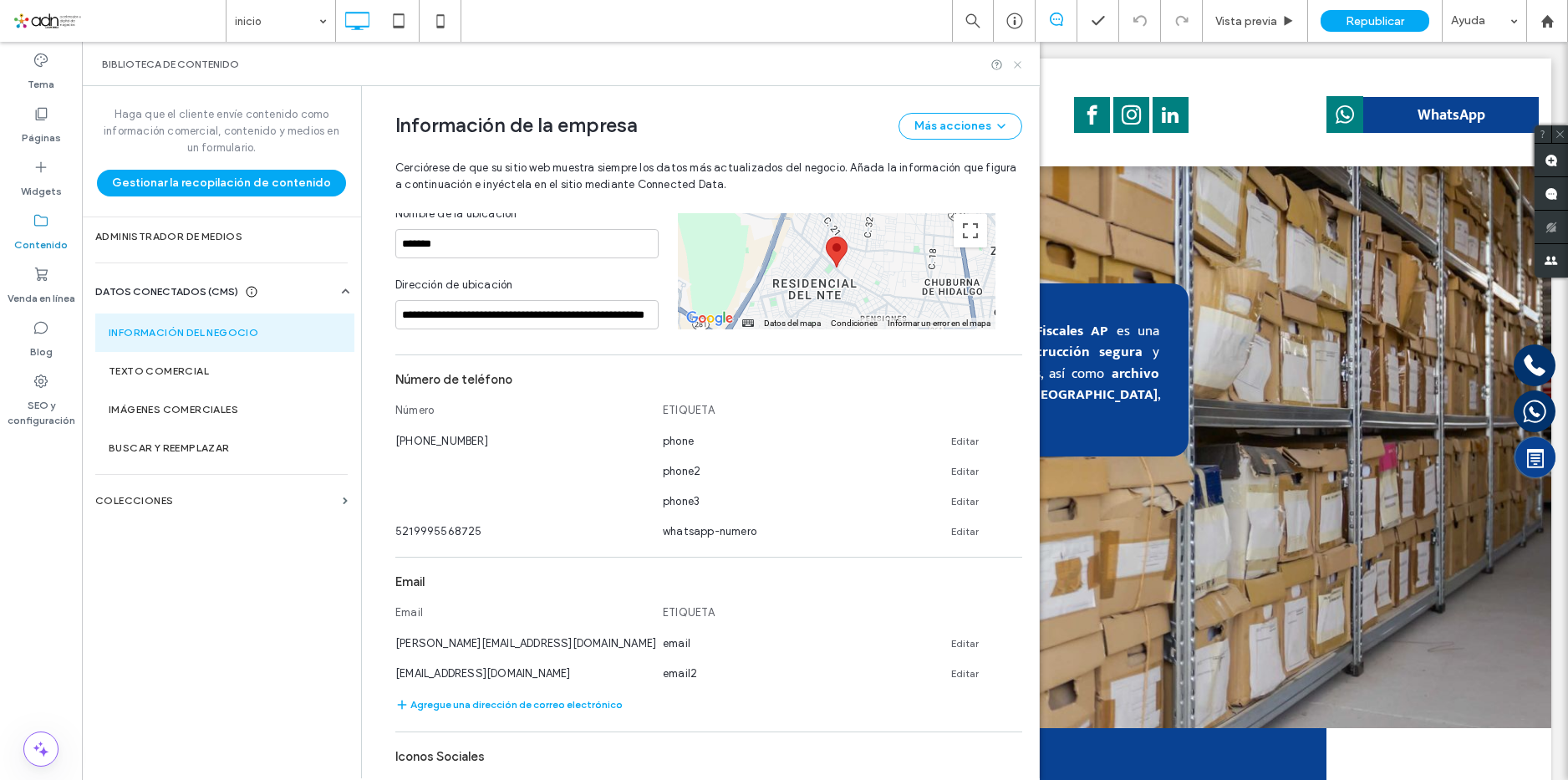
click at [1022, 61] on icon at bounding box center [1017, 64] width 12 height 12
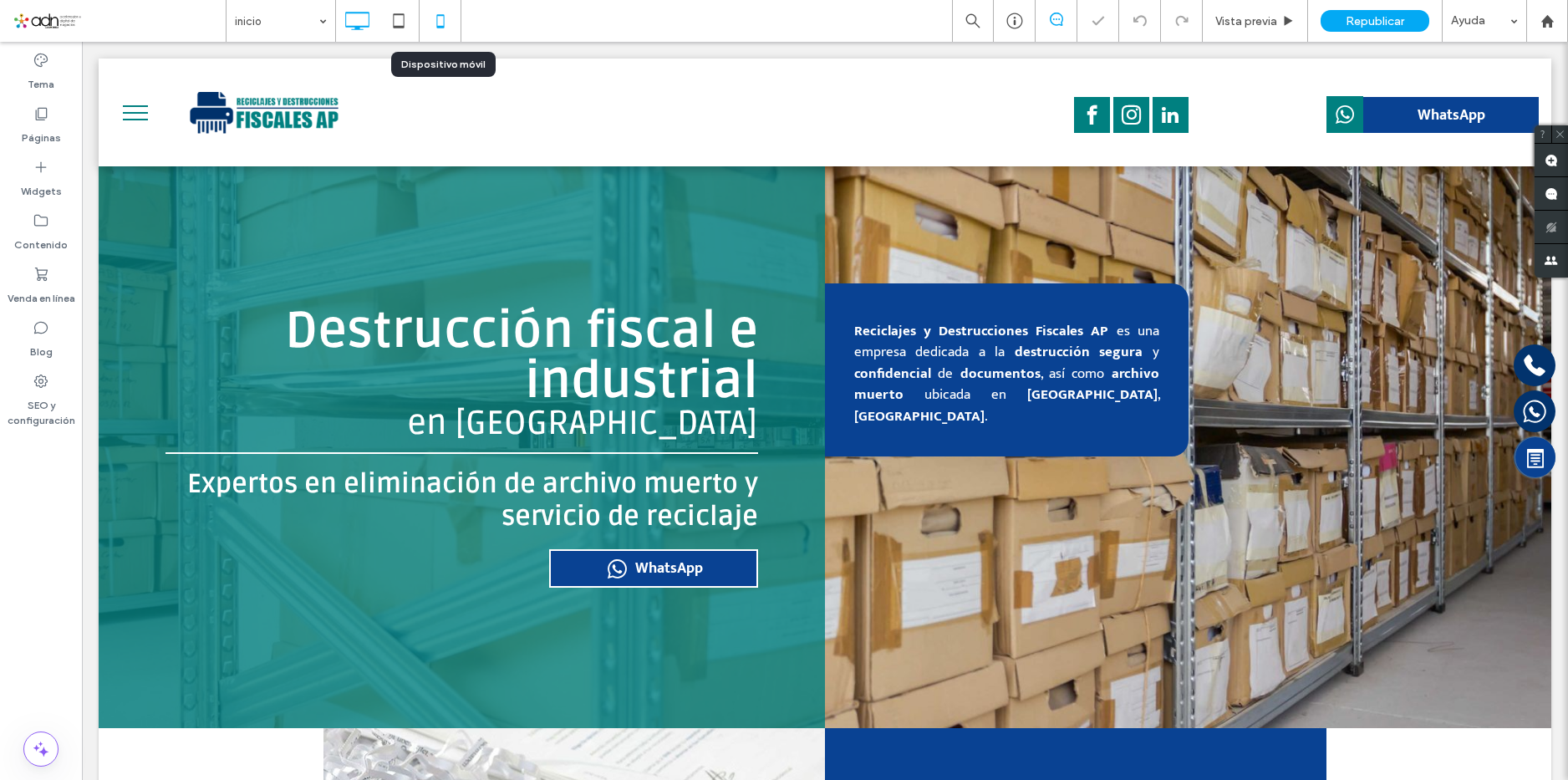
click at [435, 29] on icon at bounding box center [440, 21] width 33 height 33
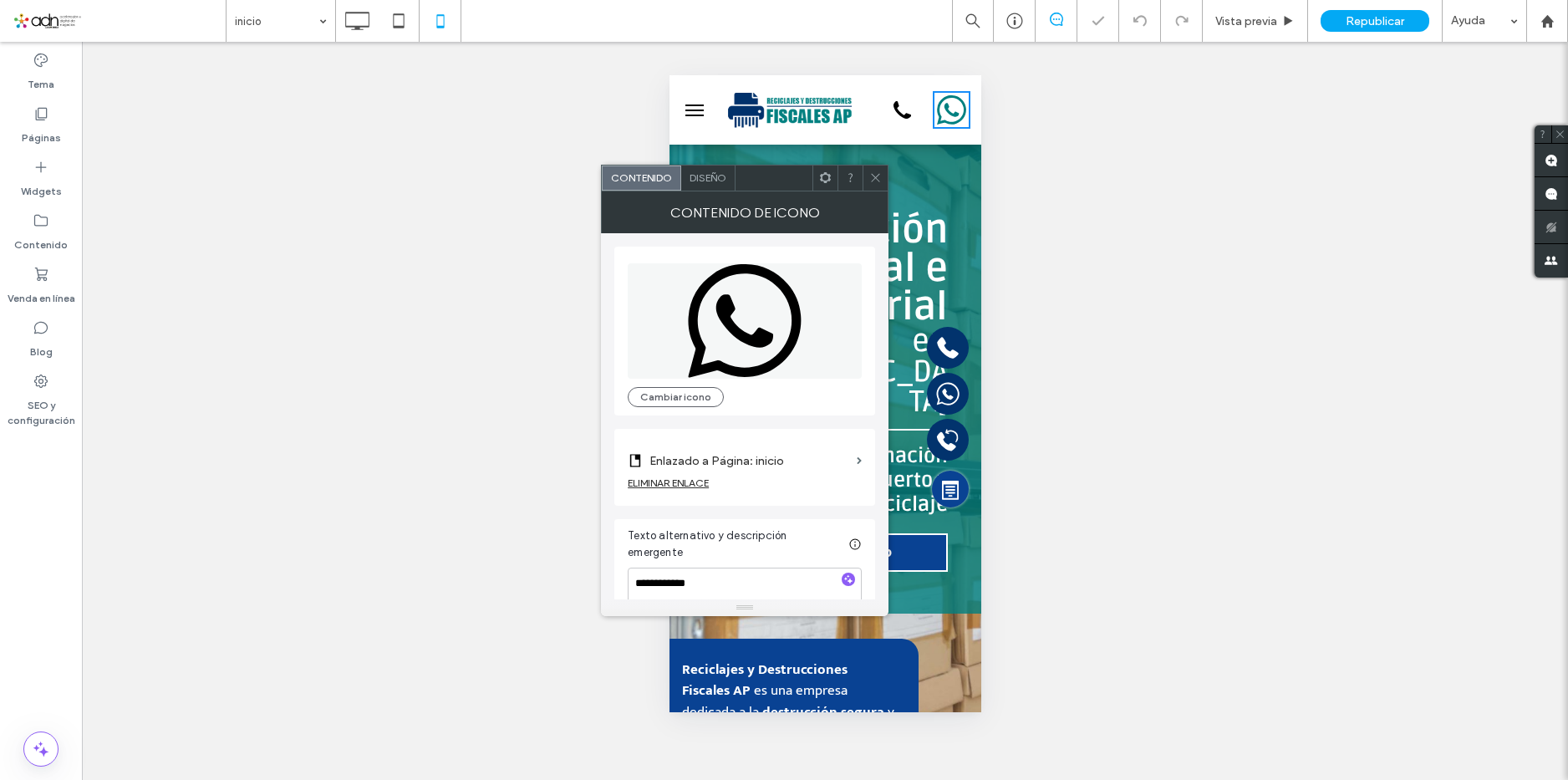
scroll to position [0, 0]
click at [787, 463] on label "Enlazado a Página: inicio" at bounding box center [749, 461] width 201 height 31
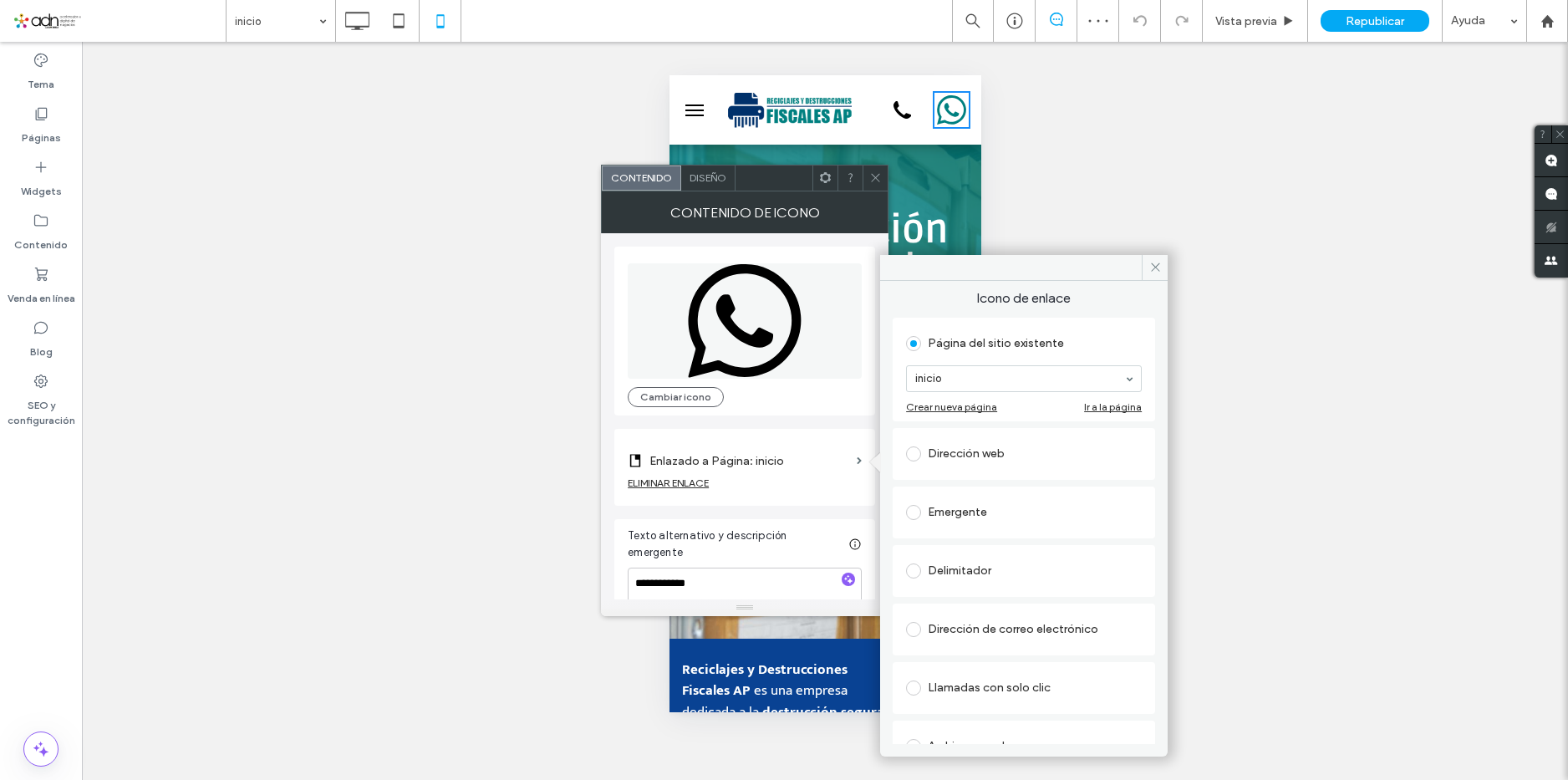
click at [1022, 447] on div "Dirección web" at bounding box center [1023, 453] width 235 height 27
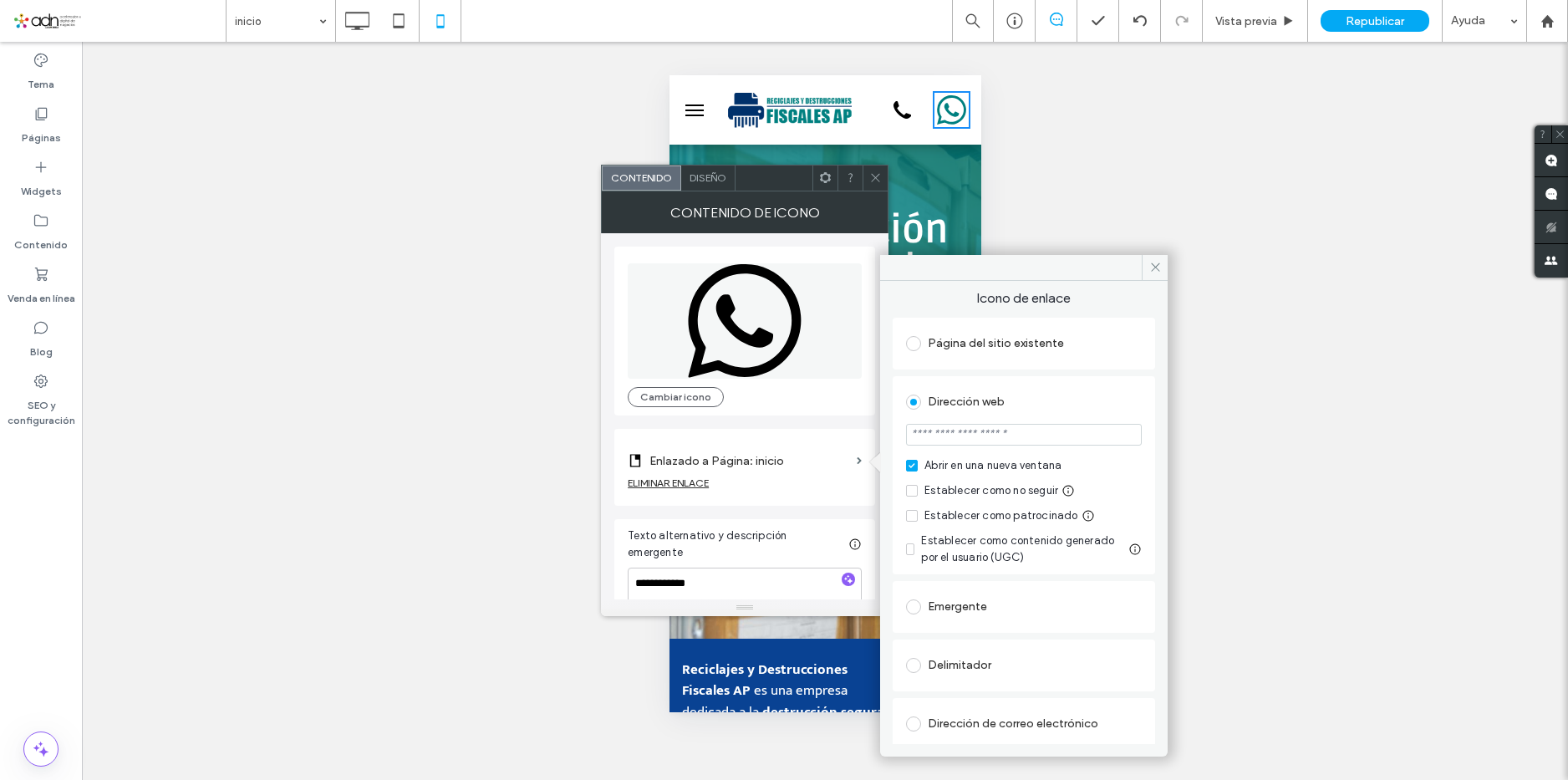
click at [976, 435] on input "url" at bounding box center [1023, 434] width 235 height 22
paste input "**********"
drag, startPoint x: 1008, startPoint y: 438, endPoint x: 1057, endPoint y: 441, distance: 49.1
click at [1057, 441] on input "**********" at bounding box center [1019, 435] width 227 height 23
click at [1058, 447] on section "**********" at bounding box center [1023, 436] width 235 height 42
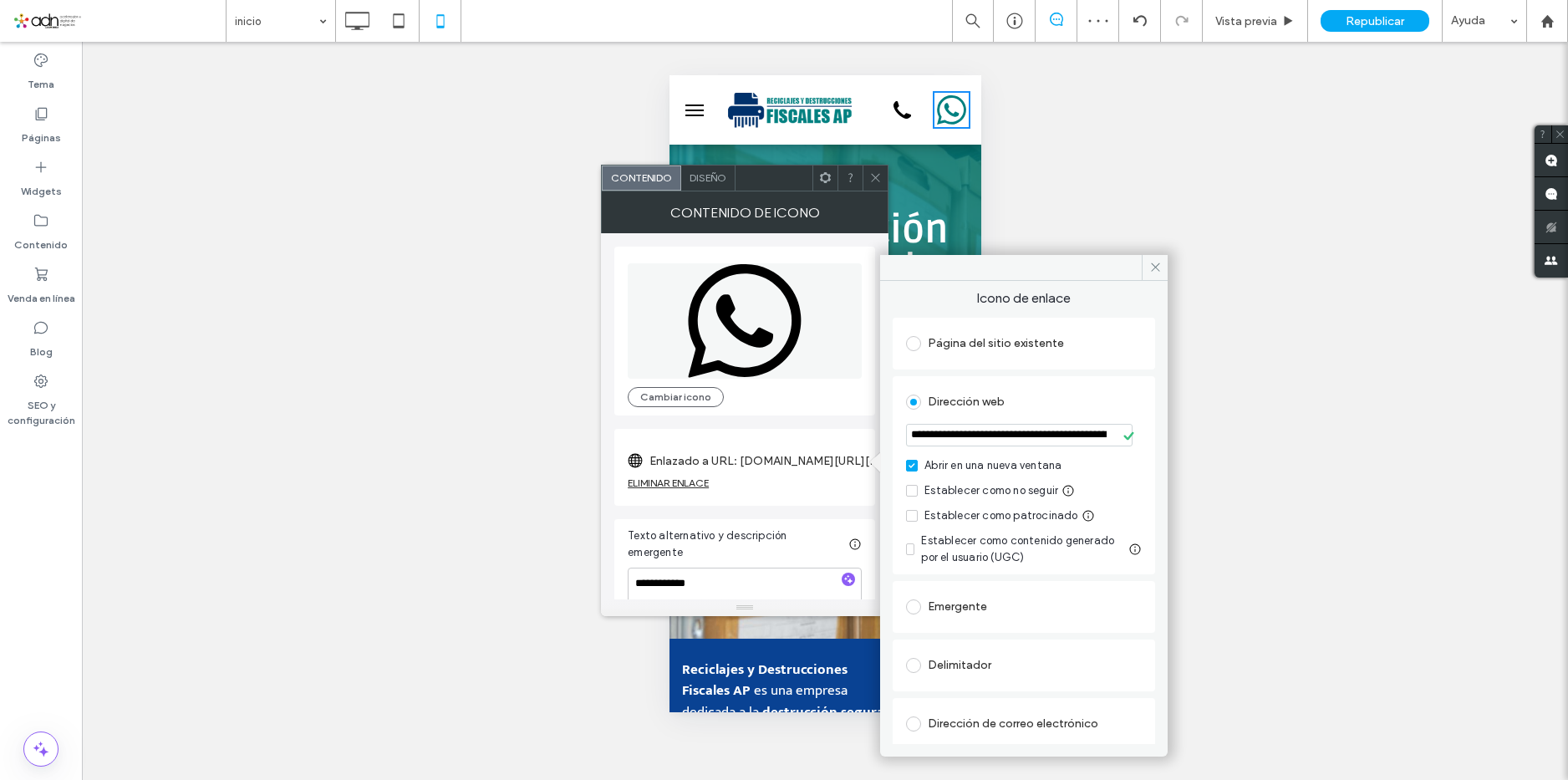
click at [1050, 434] on input "**********" at bounding box center [1019, 435] width 227 height 23
paste input "**********"
type input "**********"
click at [1149, 373] on div "**********" at bounding box center [1023, 512] width 288 height 463
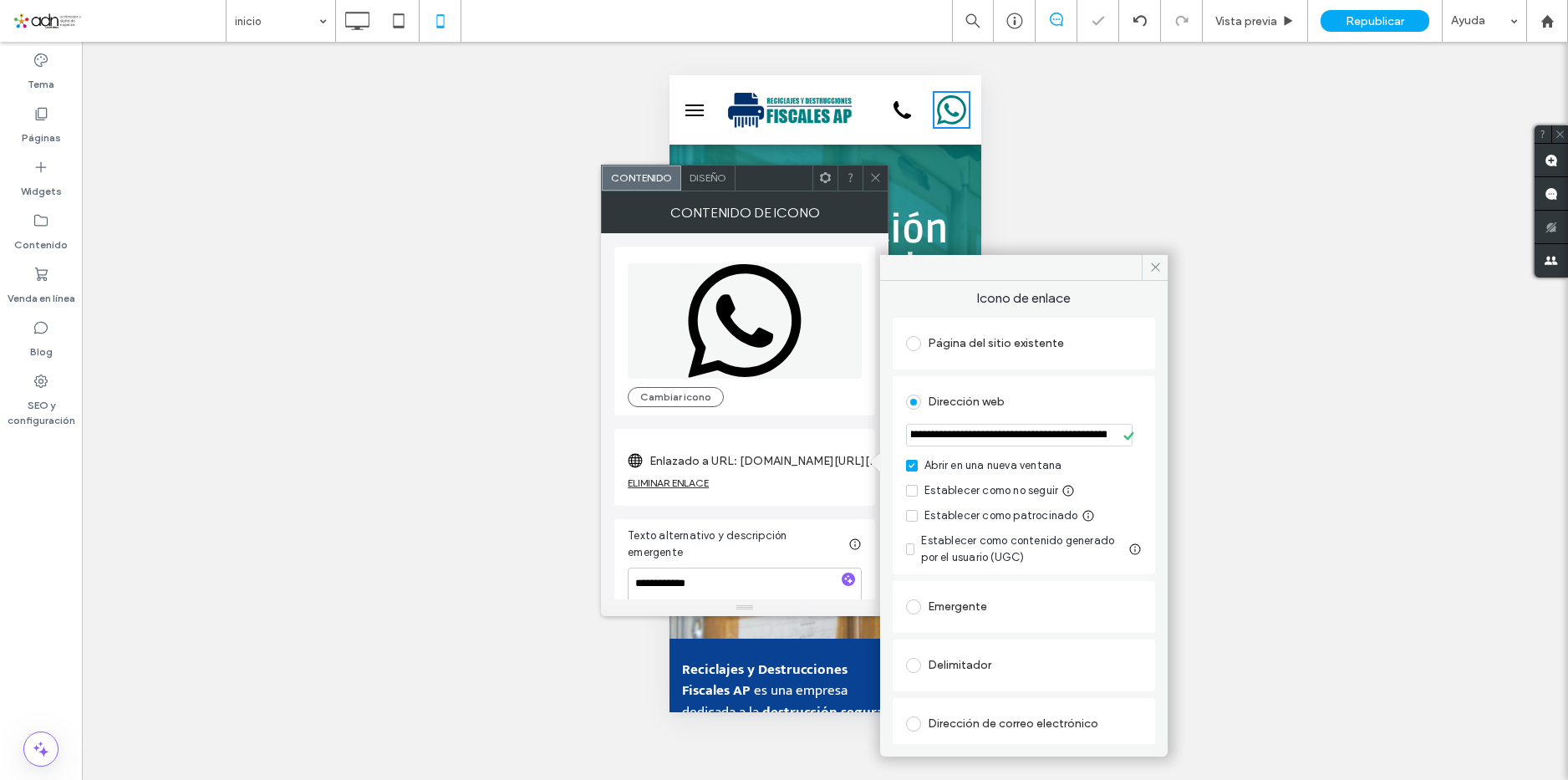
scroll to position [0, 0]
click at [1155, 268] on use at bounding box center [1155, 268] width 9 height 9
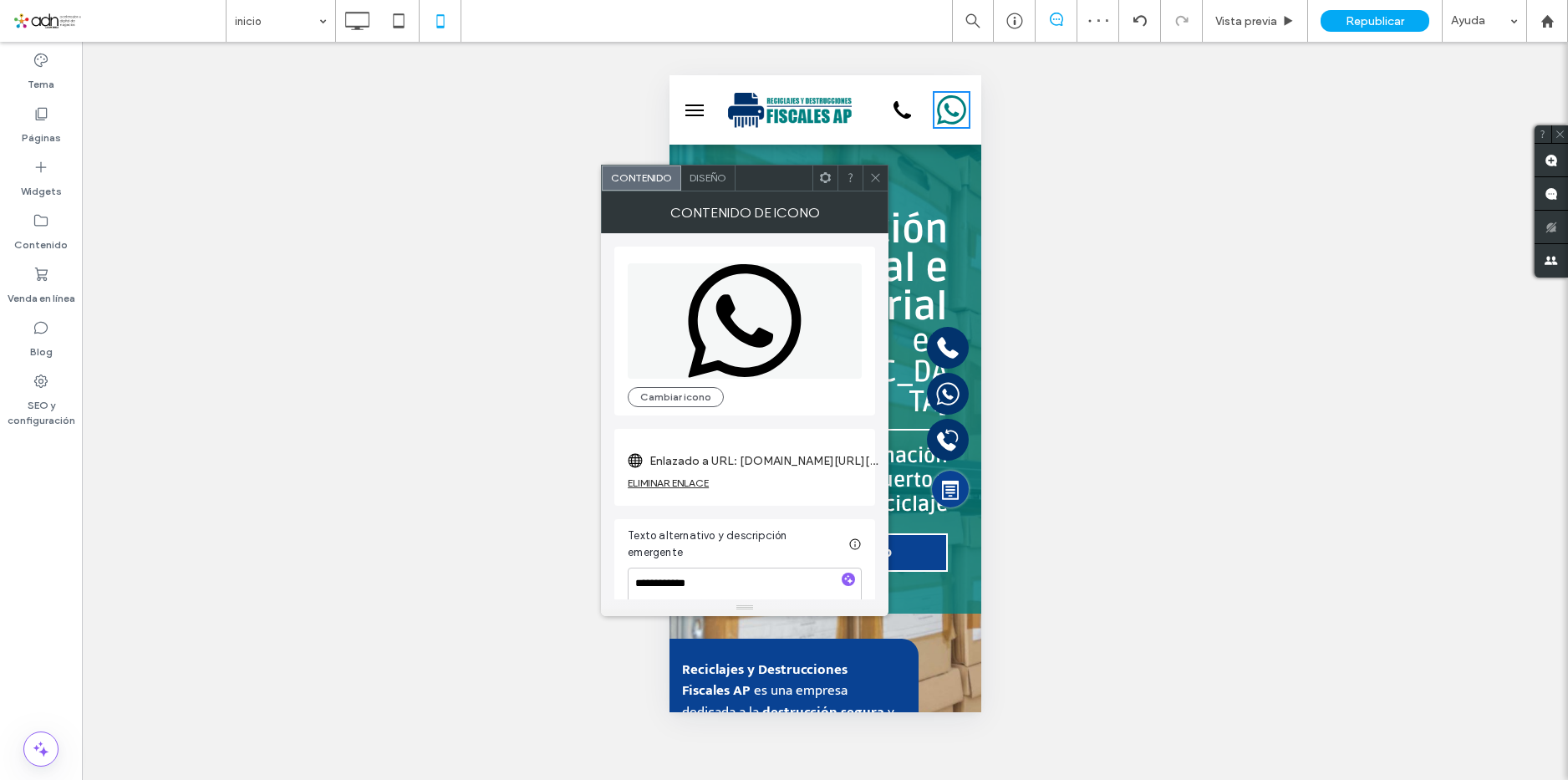
click at [868, 182] on div at bounding box center [875, 177] width 25 height 25
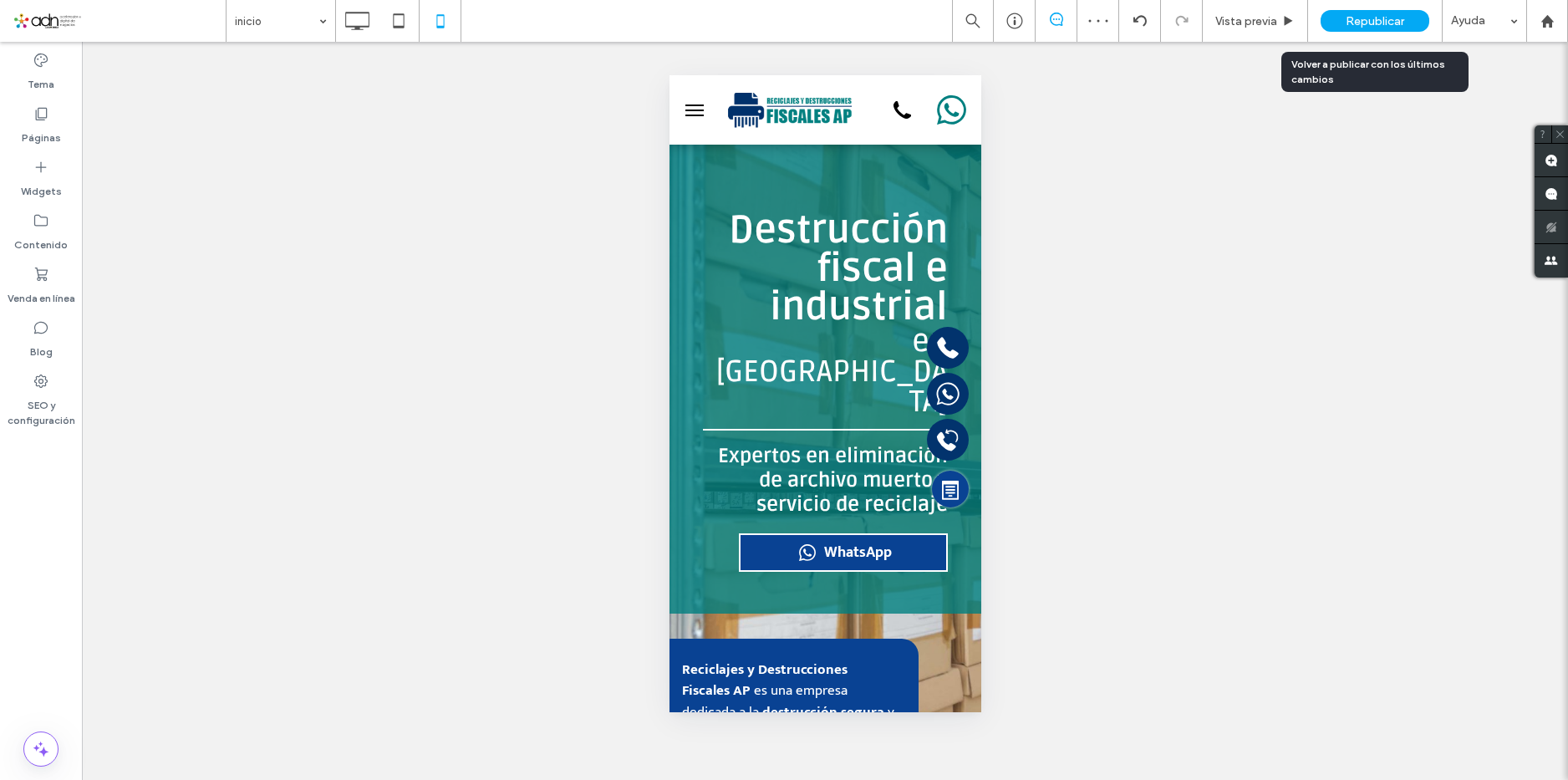
click at [1367, 7] on div "Republicar" at bounding box center [1374, 21] width 109 height 42
click at [1267, 22] on span "Vista previa" at bounding box center [1246, 21] width 62 height 14
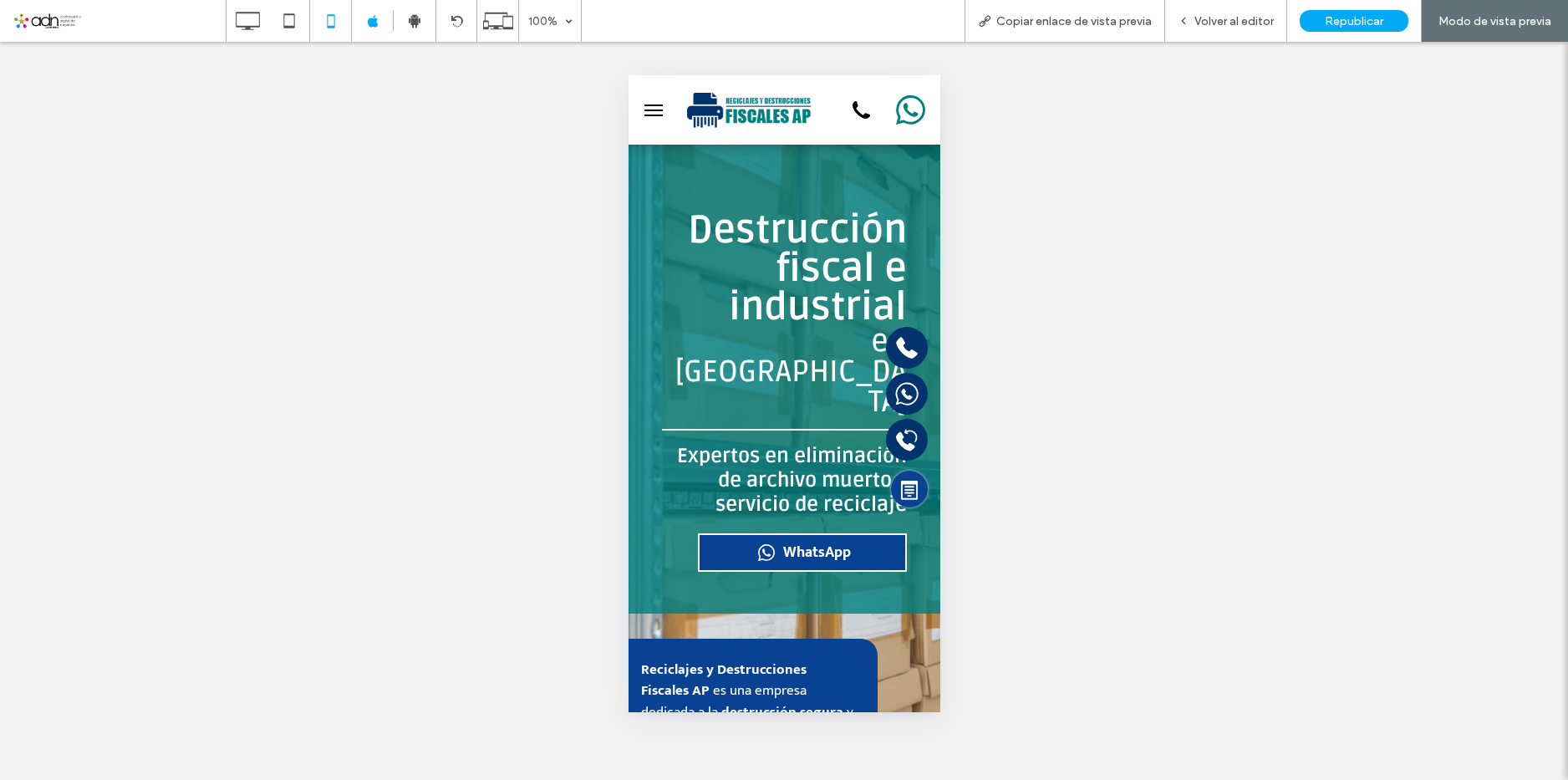
click at [895, 118] on icon "[PHONE_NUMBER]" at bounding box center [910, 110] width 30 height 30
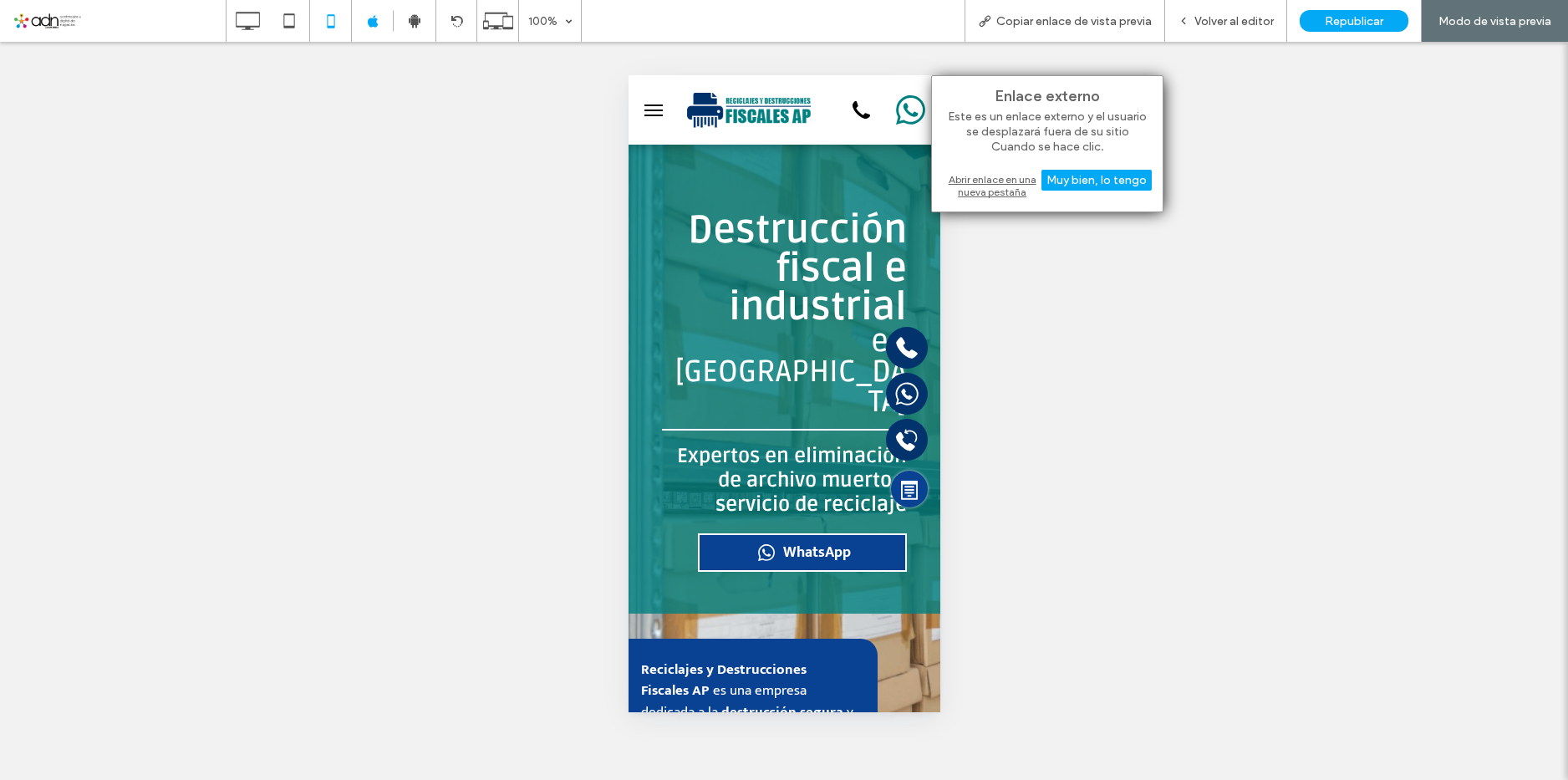
click at [960, 183] on div "Abrir enlace en una nueva pestaña" at bounding box center [1047, 185] width 208 height 30
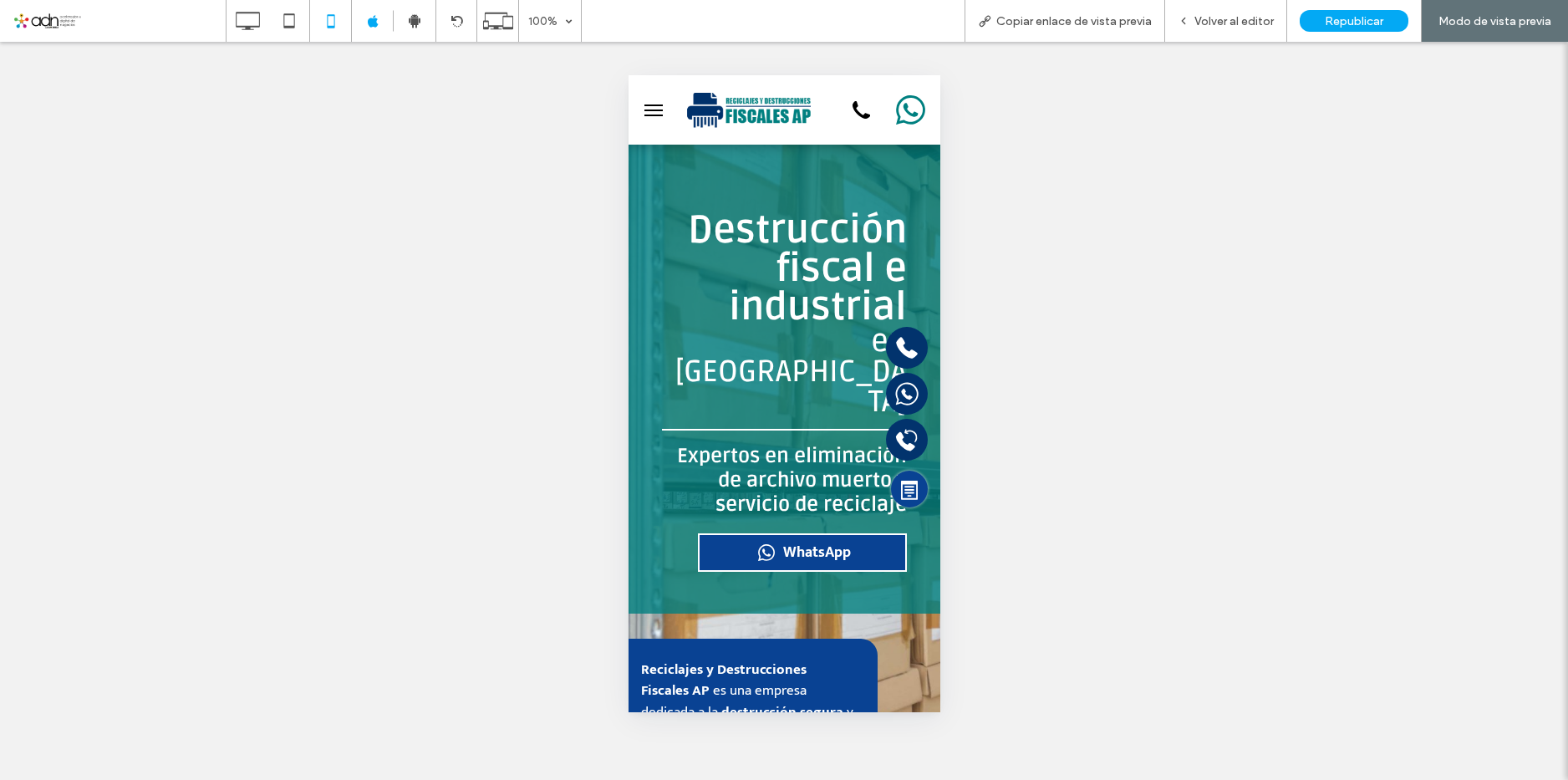
click at [830, 539] on span "WhatsApp" at bounding box center [816, 552] width 68 height 25
click at [833, 539] on span "WhatsApp" at bounding box center [816, 552] width 68 height 25
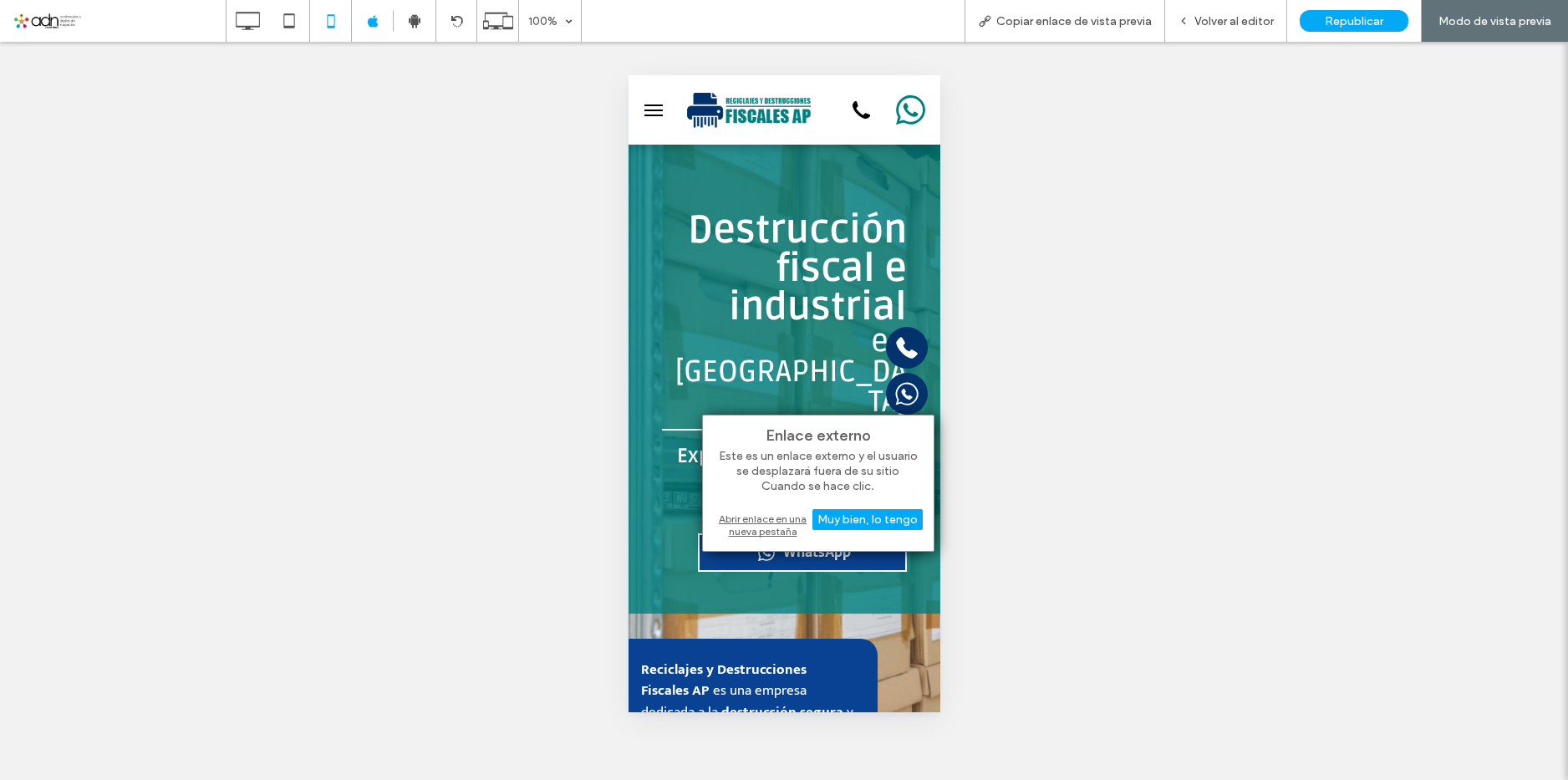
click at [770, 528] on div "Abrir enlace en una nueva pestaña" at bounding box center [818, 525] width 208 height 30
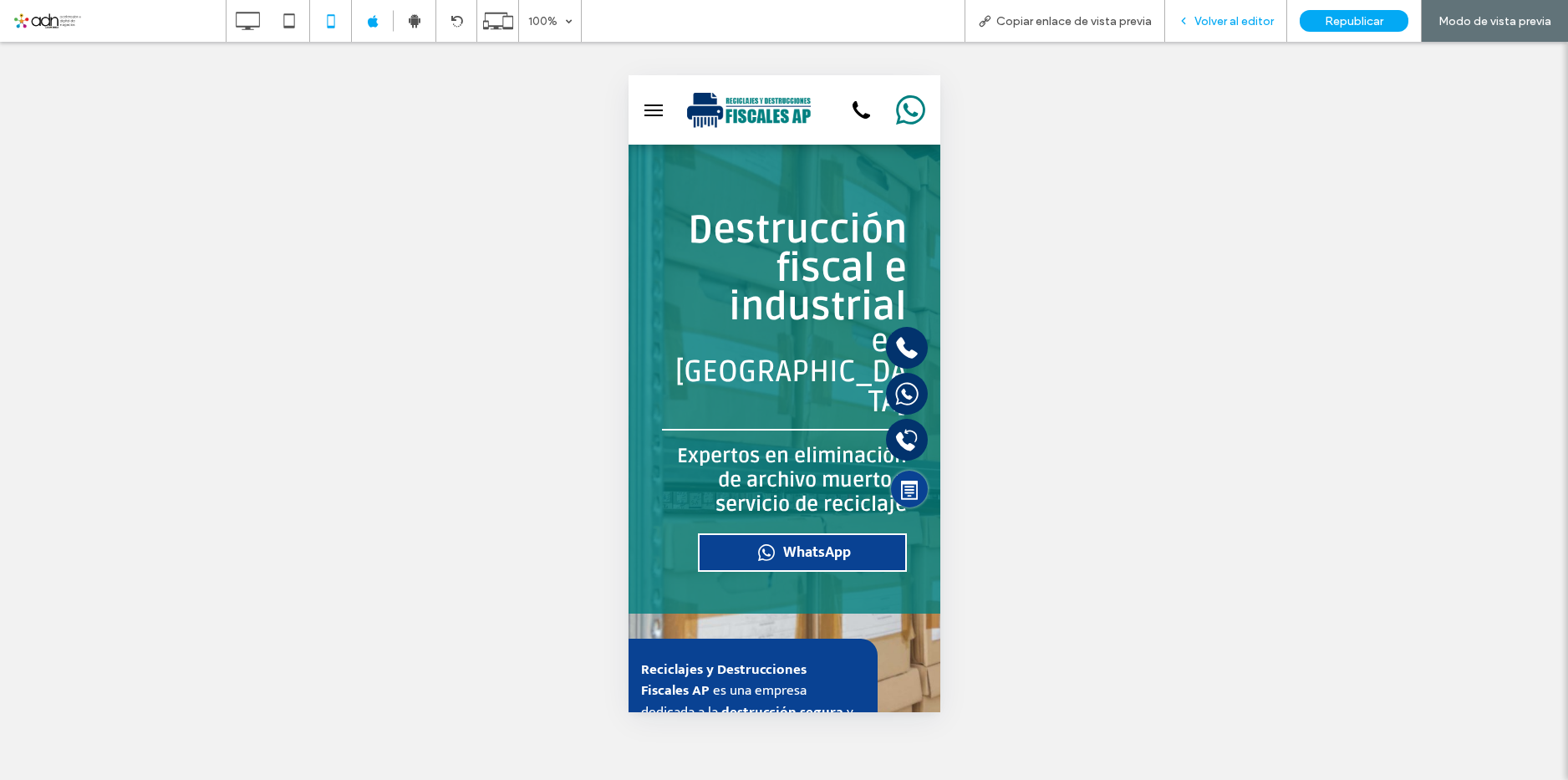
click at [1264, 20] on span "Volver al editor" at bounding box center [1234, 21] width 79 height 14
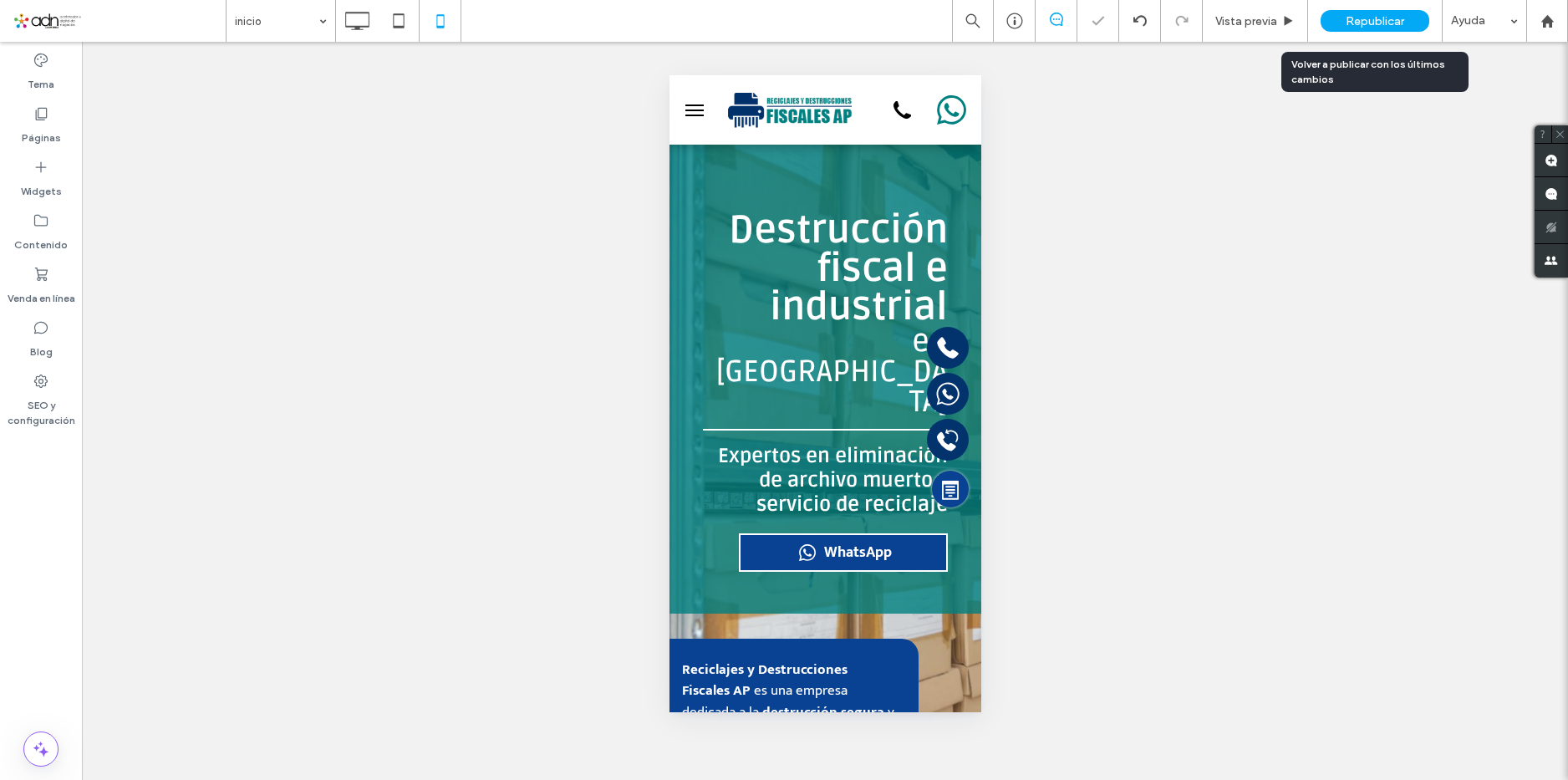
click at [1364, 22] on span "Republicar" at bounding box center [1374, 21] width 58 height 14
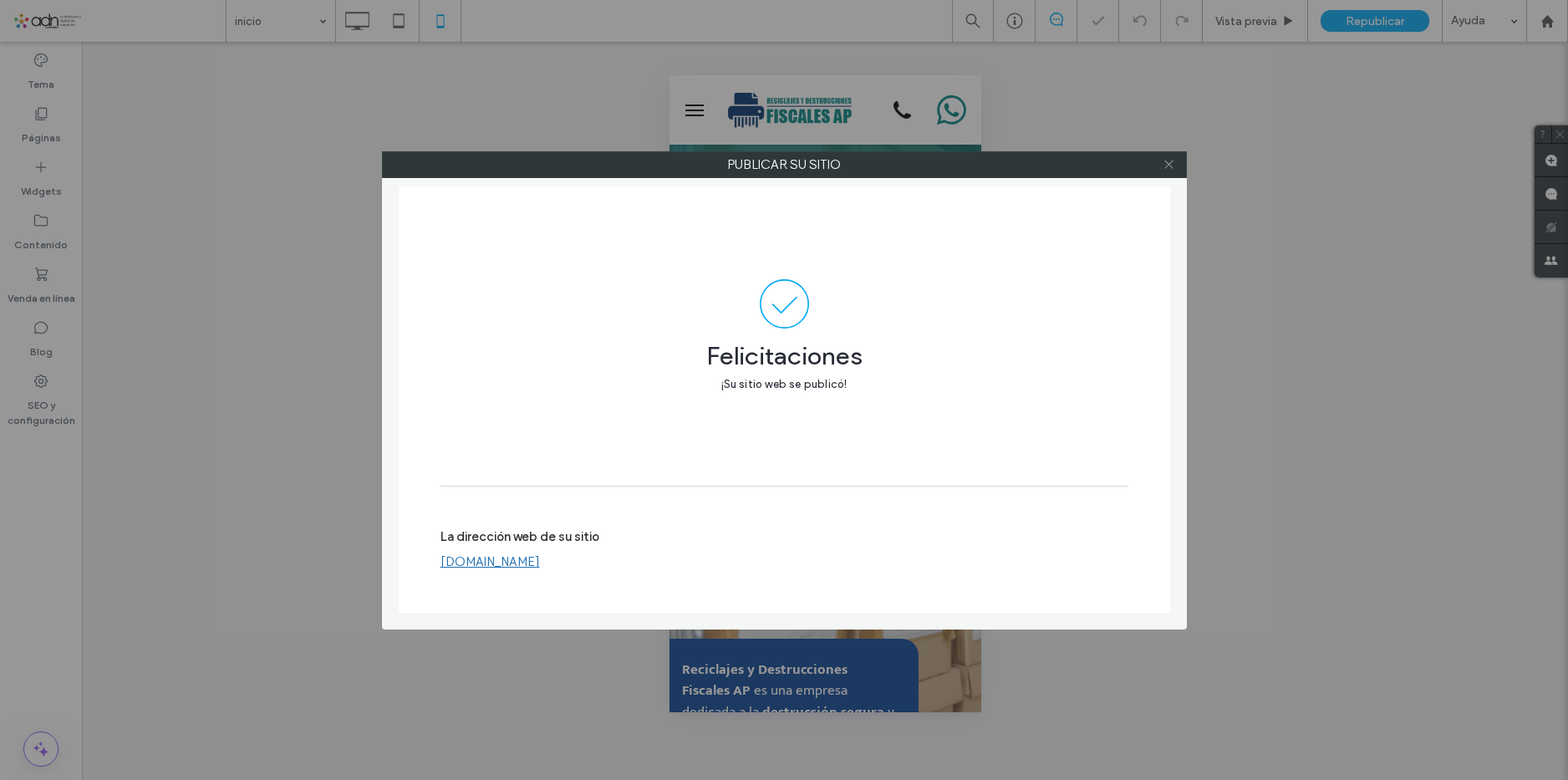
click at [1174, 163] on icon at bounding box center [1168, 164] width 12 height 12
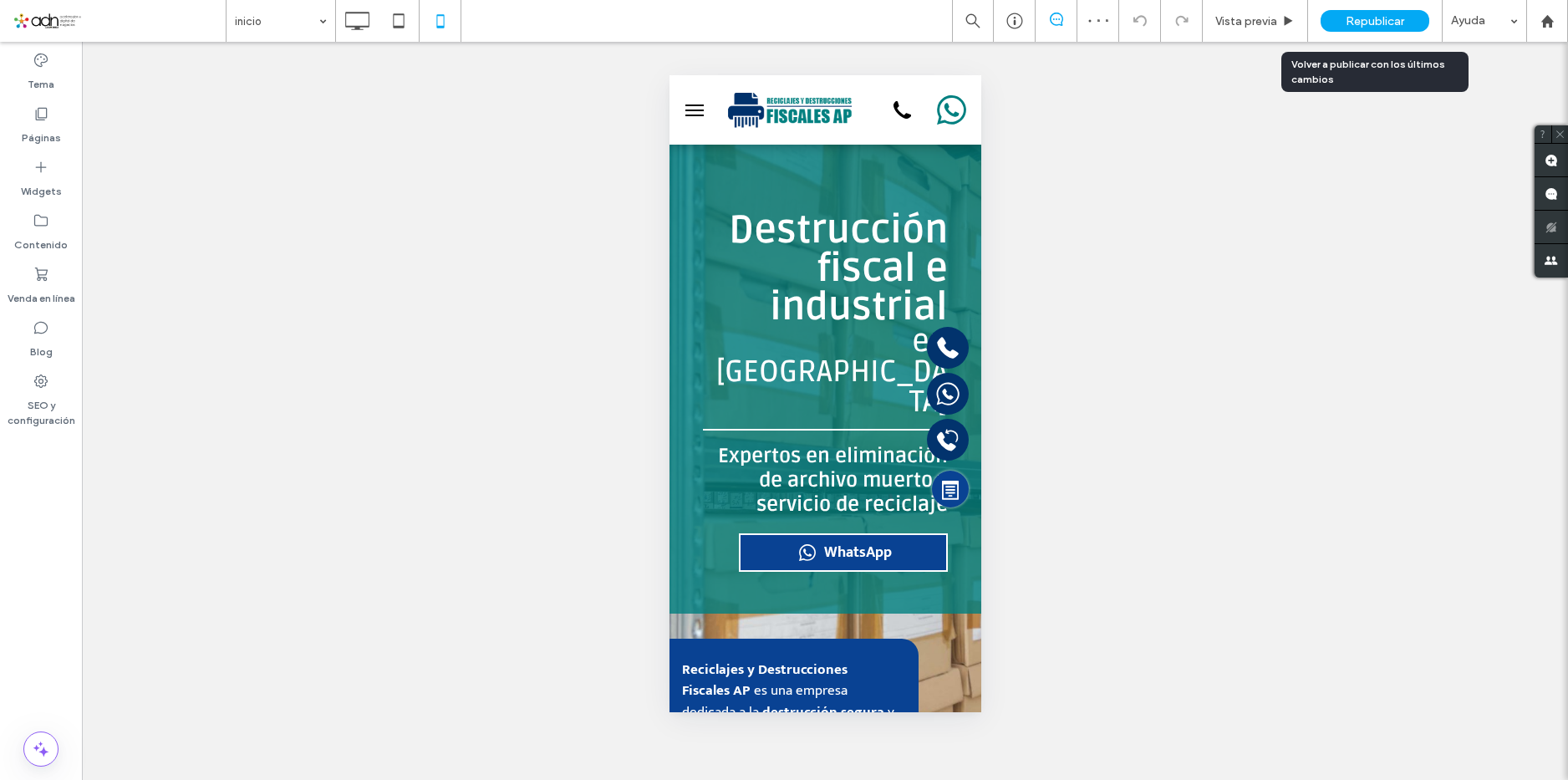
click at [1366, 20] on span "Republicar" at bounding box center [1374, 21] width 58 height 14
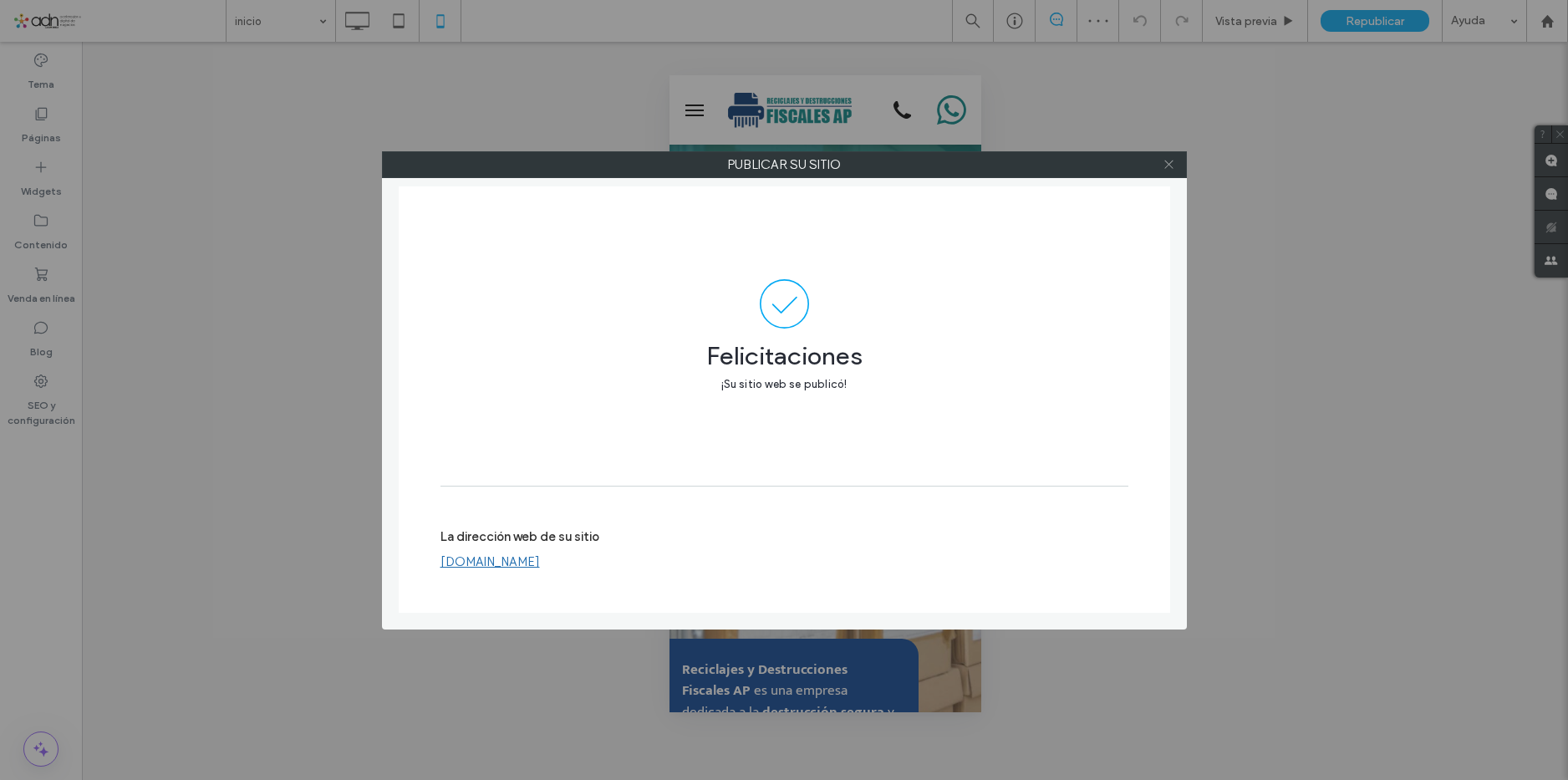
click at [1168, 166] on icon at bounding box center [1168, 164] width 12 height 12
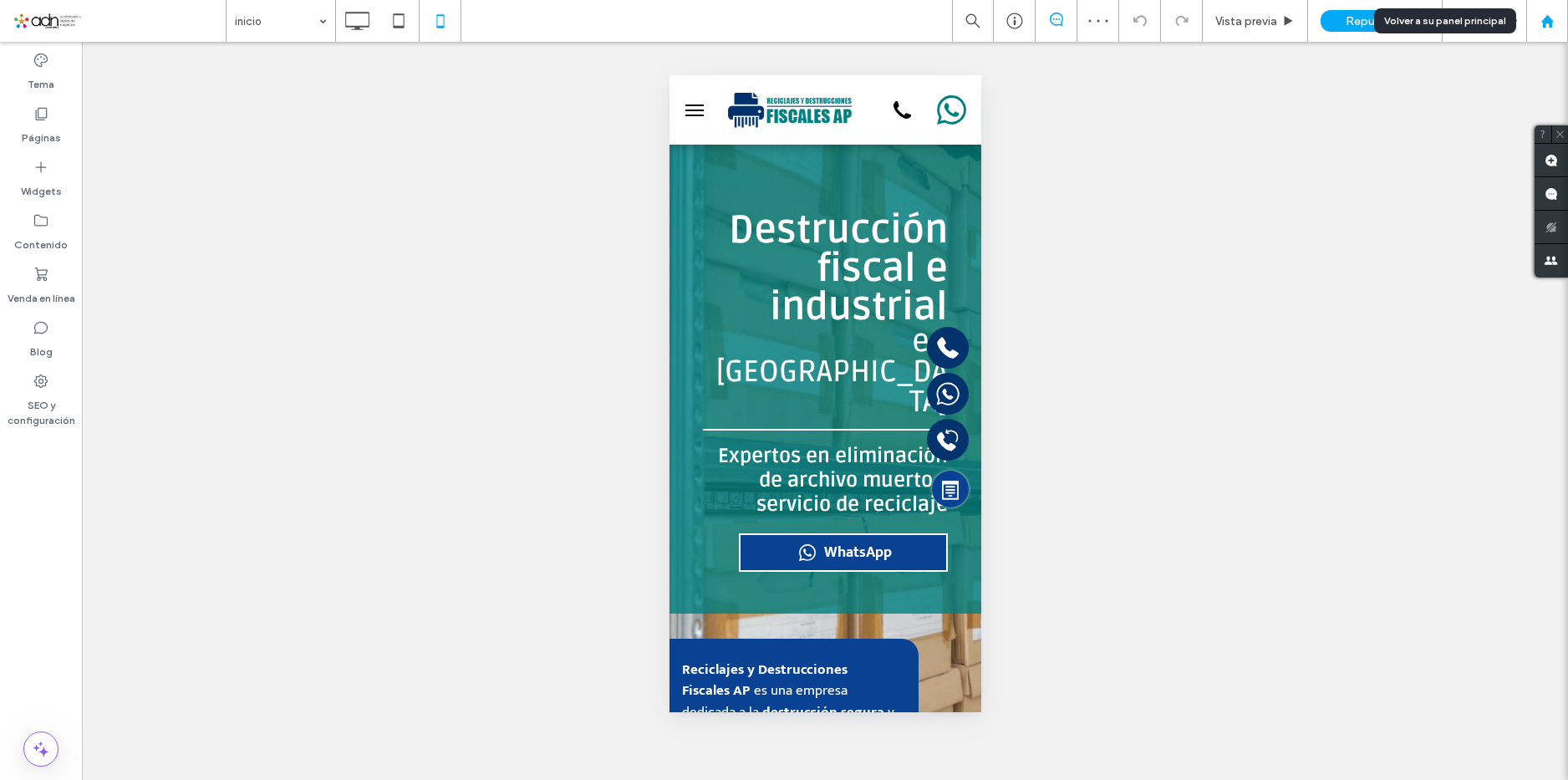
click at [1545, 25] on use at bounding box center [1546, 20] width 12 height 12
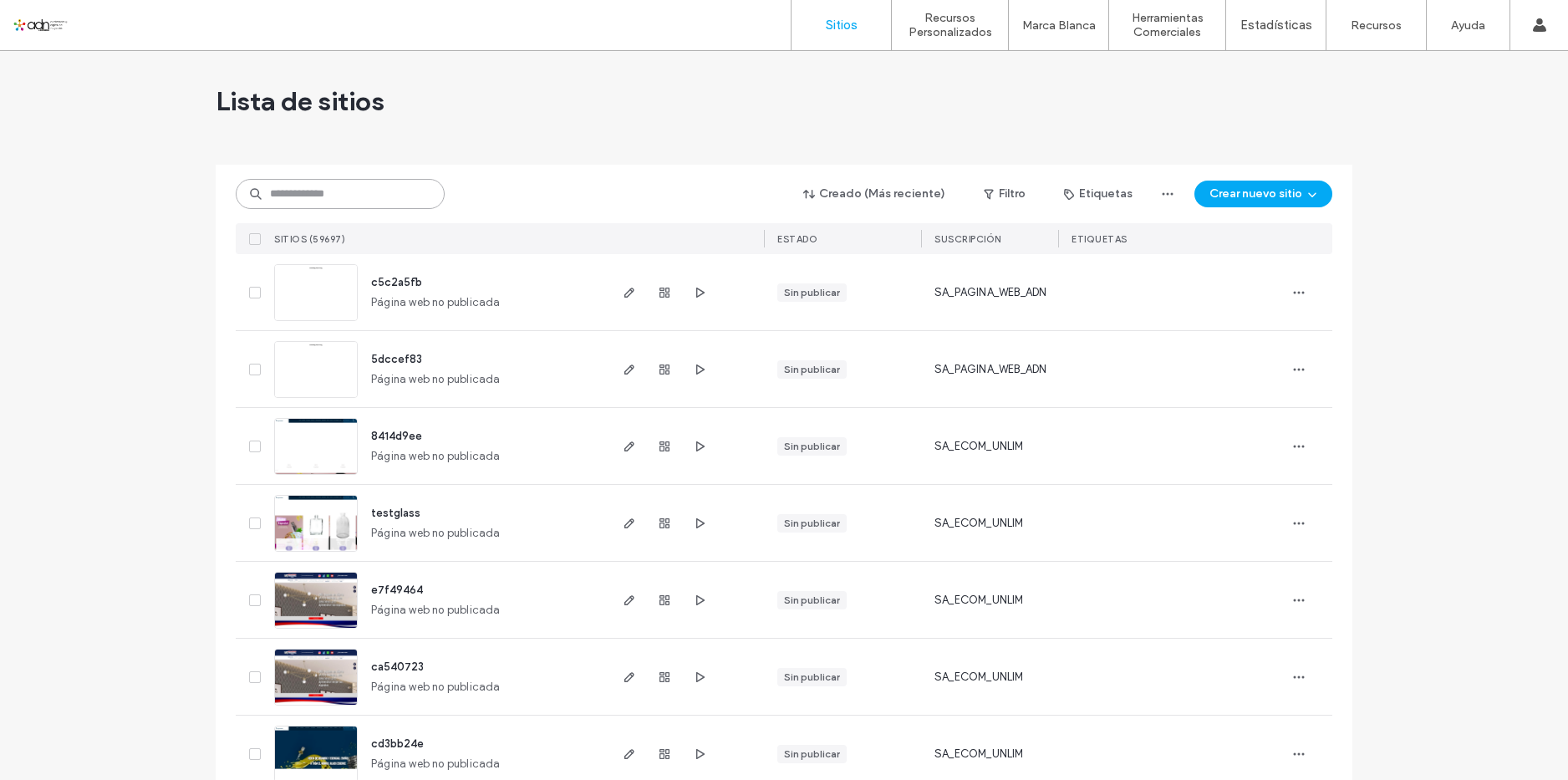
click at [295, 183] on input at bounding box center [340, 194] width 208 height 30
paste input "*********"
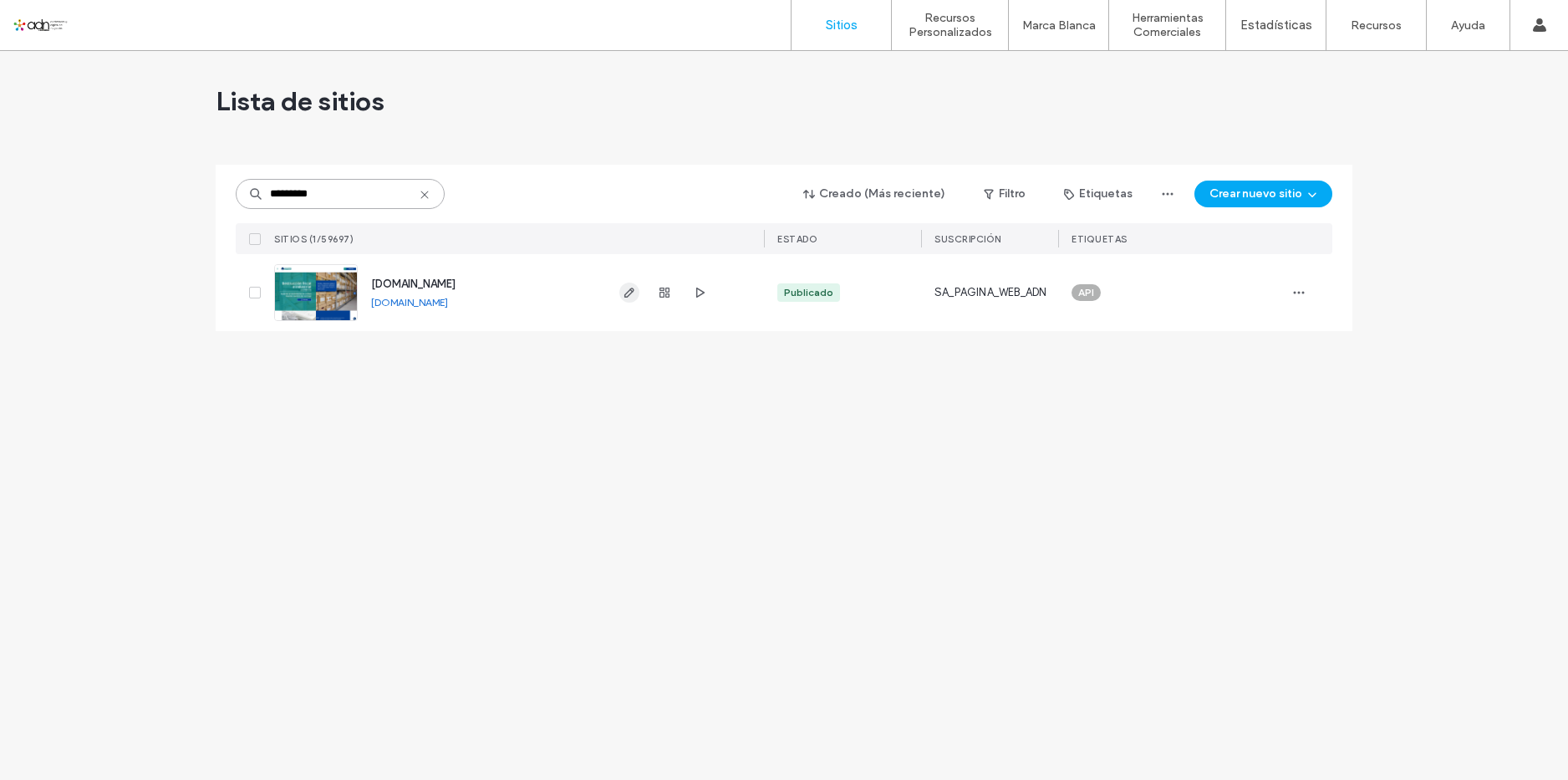
type input "*********"
click at [632, 290] on icon "button" at bounding box center [629, 292] width 13 height 13
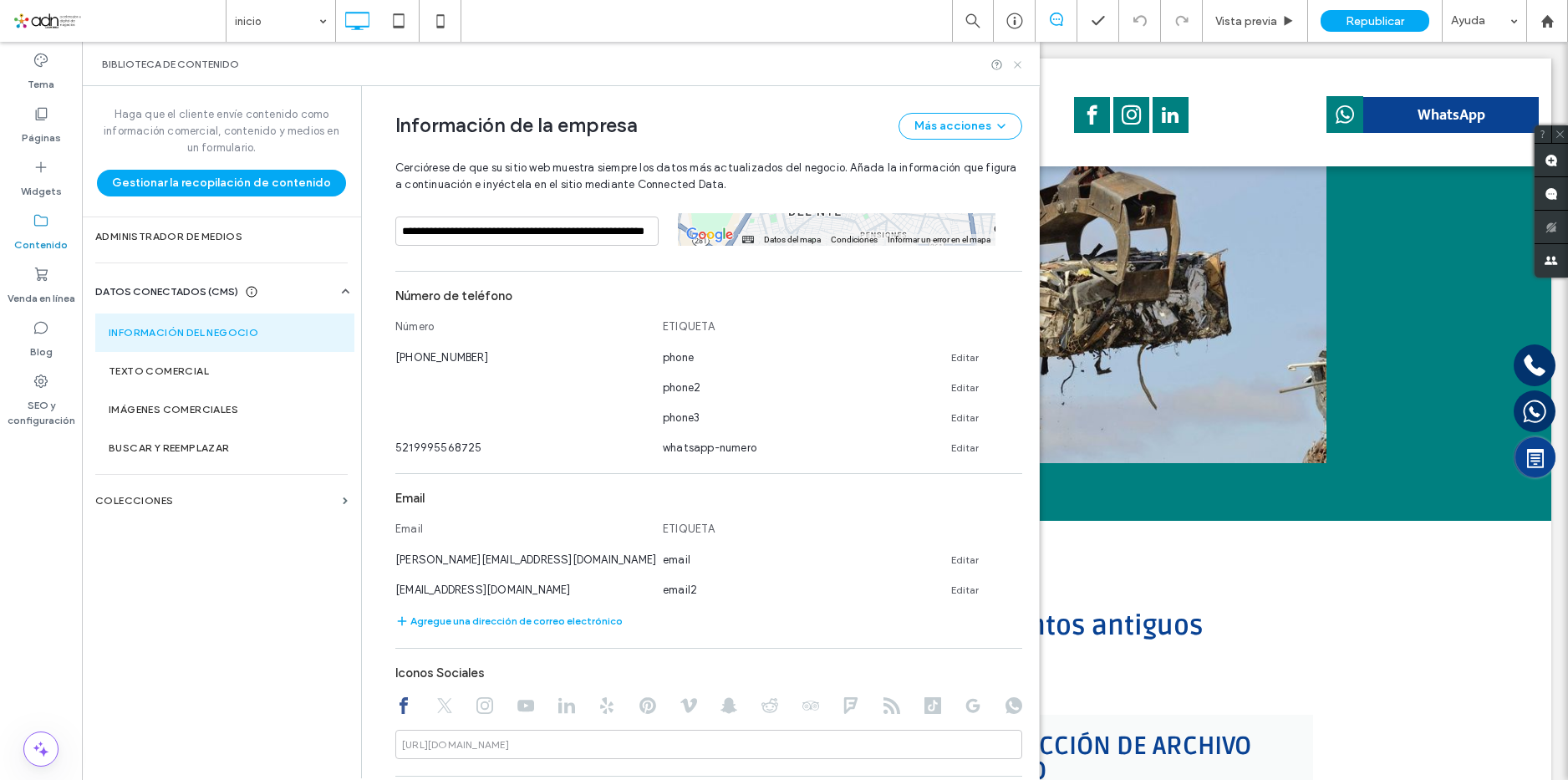
click at [1015, 63] on icon at bounding box center [1017, 64] width 12 height 12
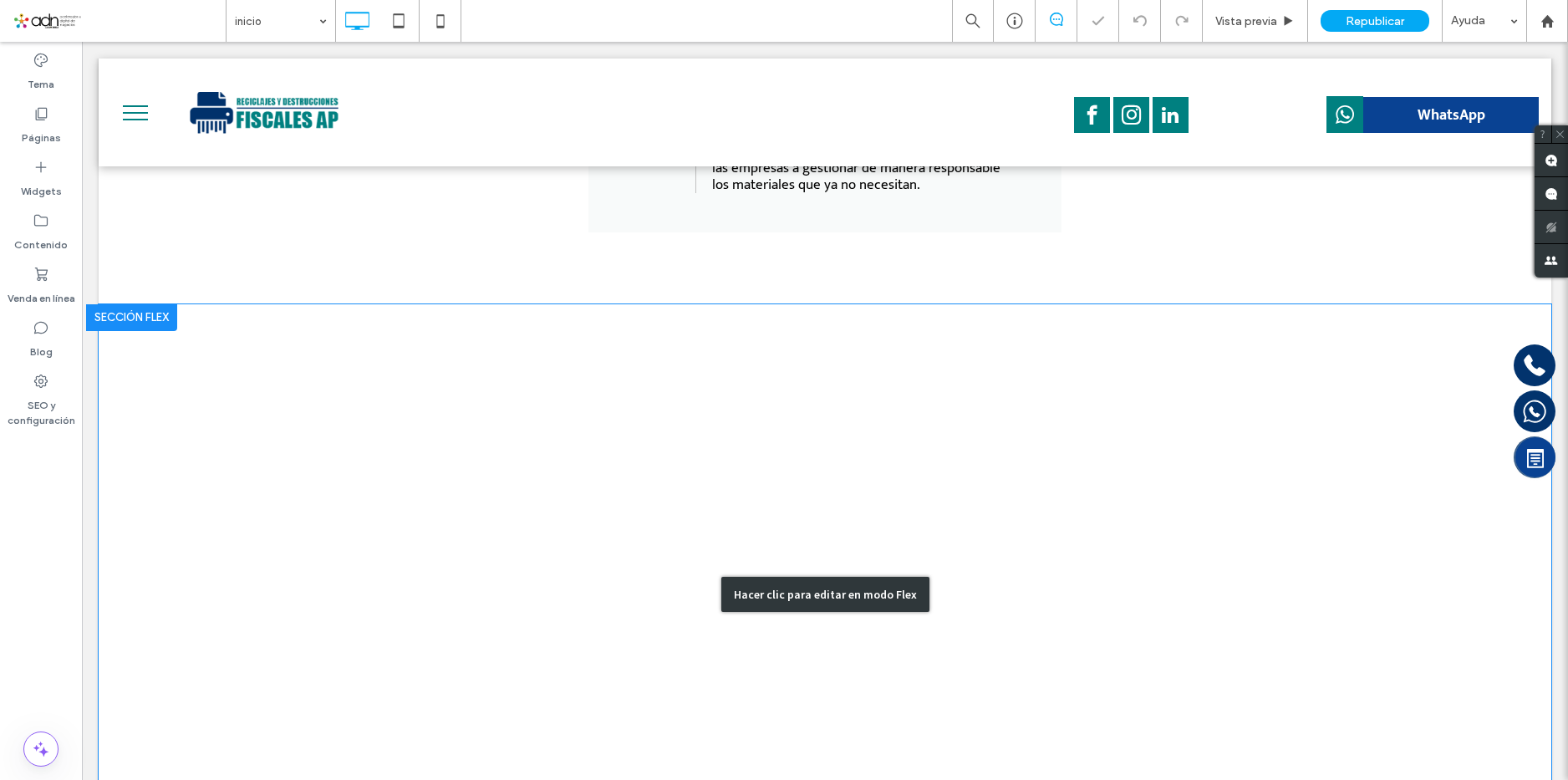
scroll to position [3646, 0]
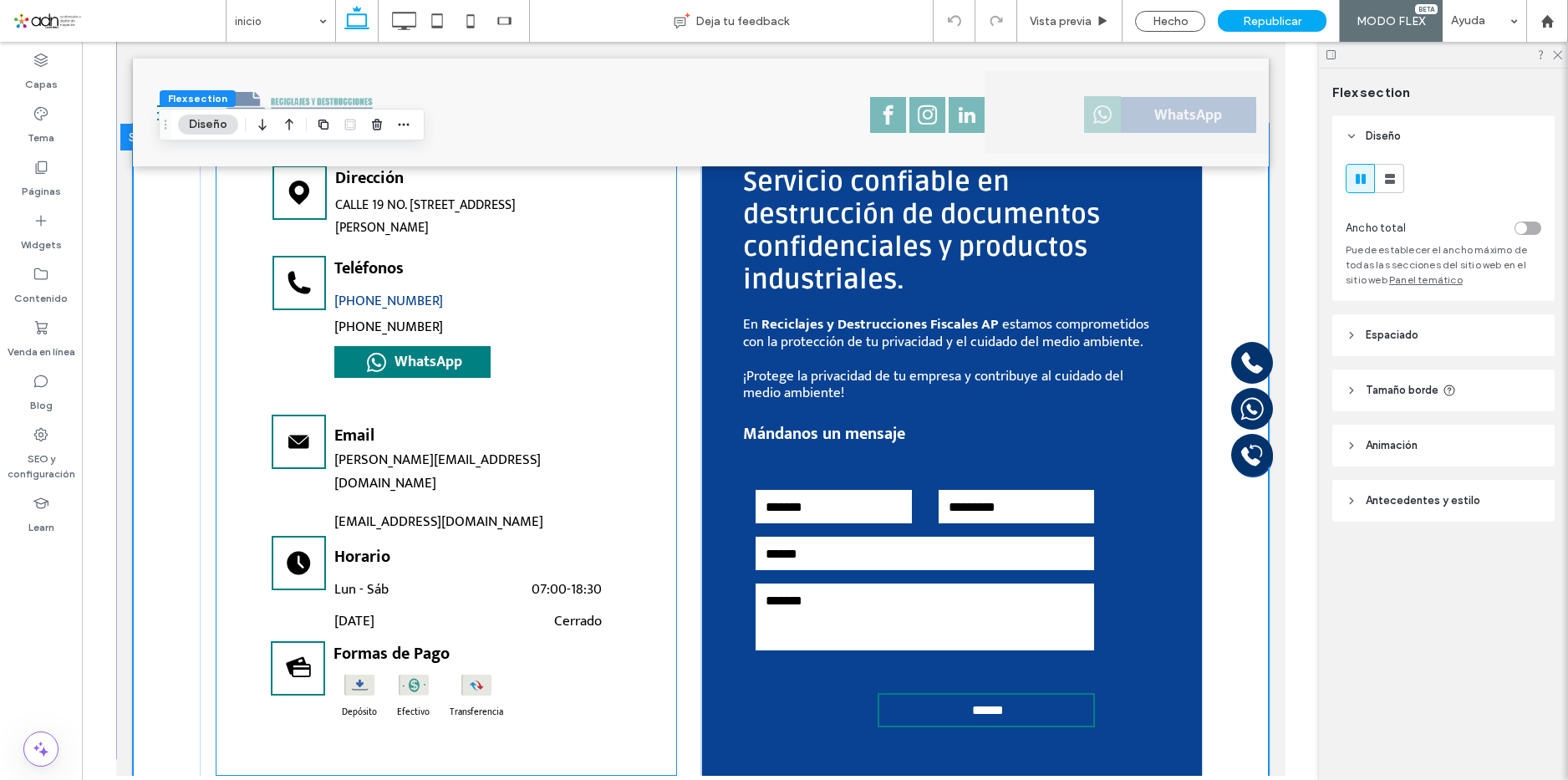
click at [380, 289] on label "[PHONE_NUMBER]" at bounding box center [387, 301] width 109 height 23
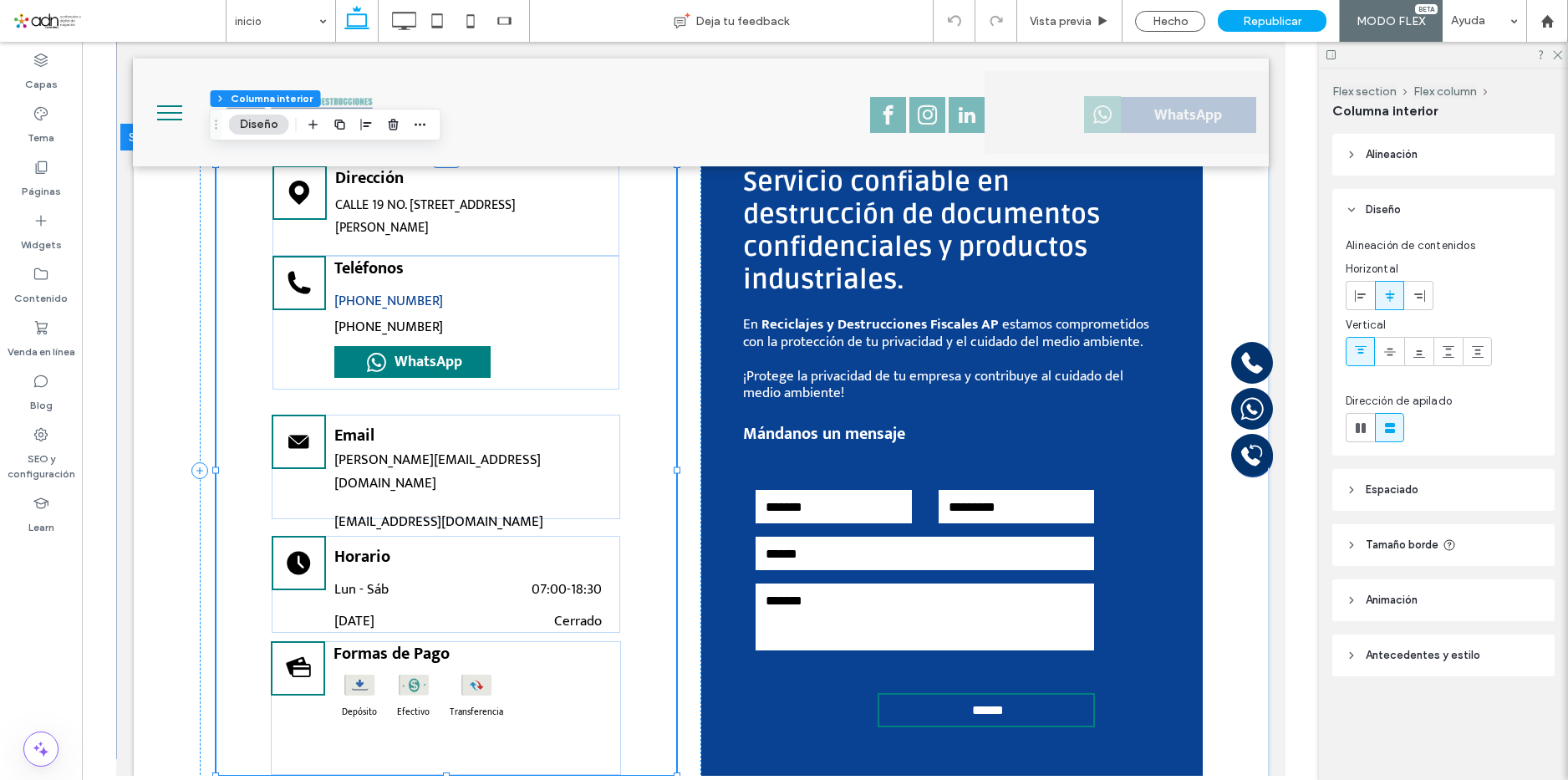
scroll to position [0, 0]
click at [380, 289] on label "[PHONE_NUMBER]" at bounding box center [387, 301] width 109 height 23
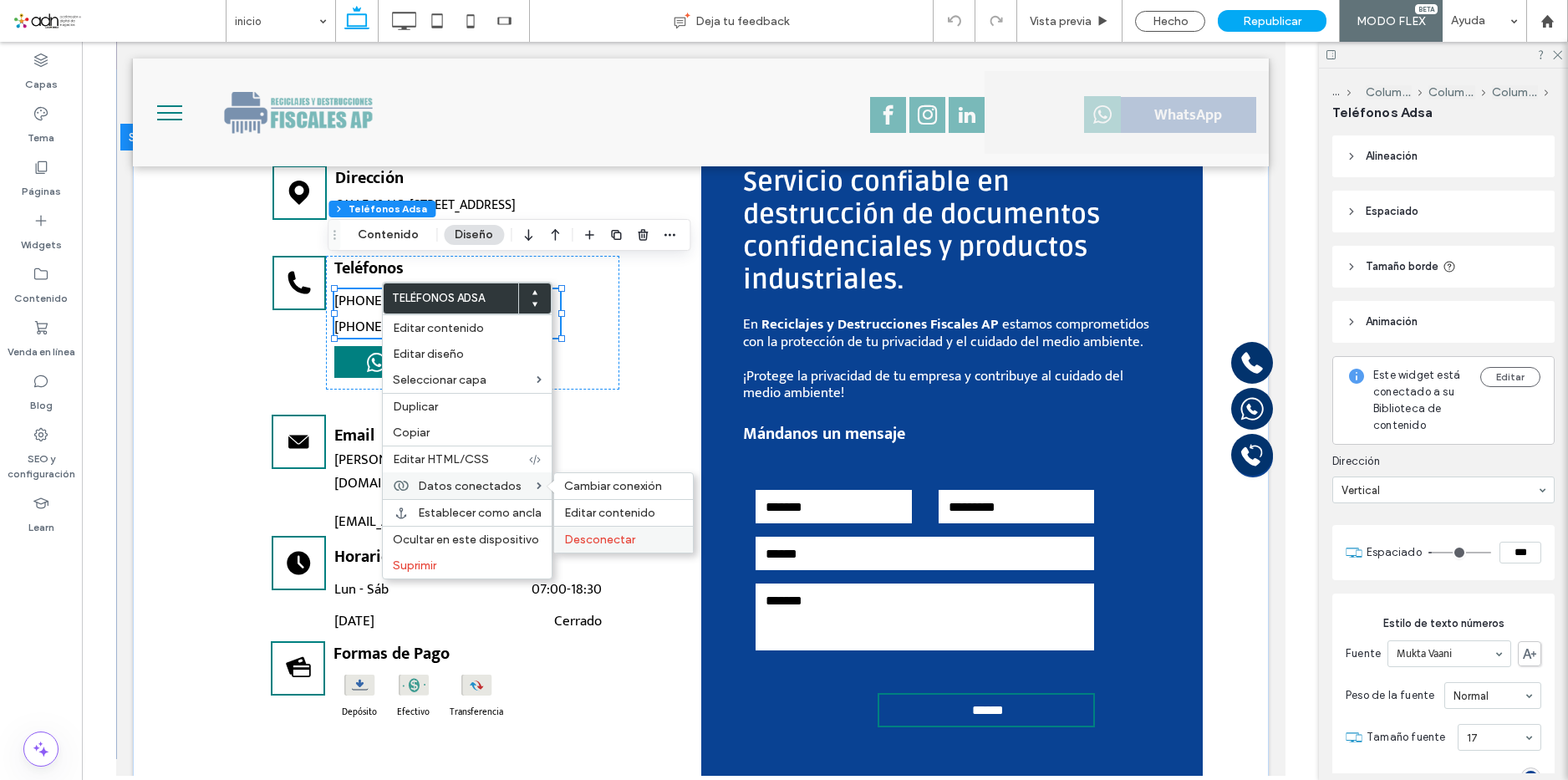
click at [612, 536] on span "Desconectar" at bounding box center [599, 539] width 71 height 14
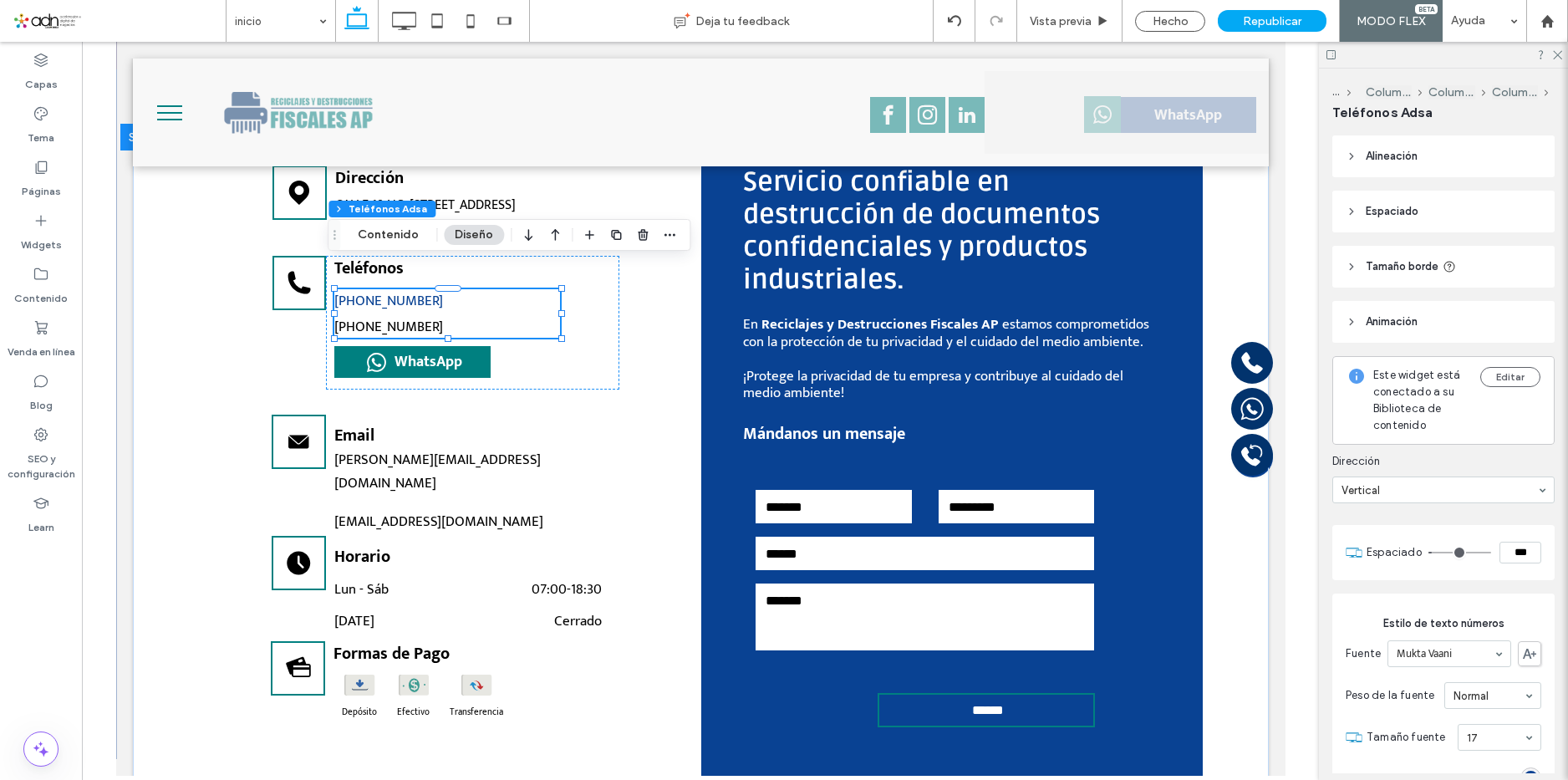
click at [440, 289] on link "[PHONE_NUMBER]" at bounding box center [447, 301] width 226 height 23
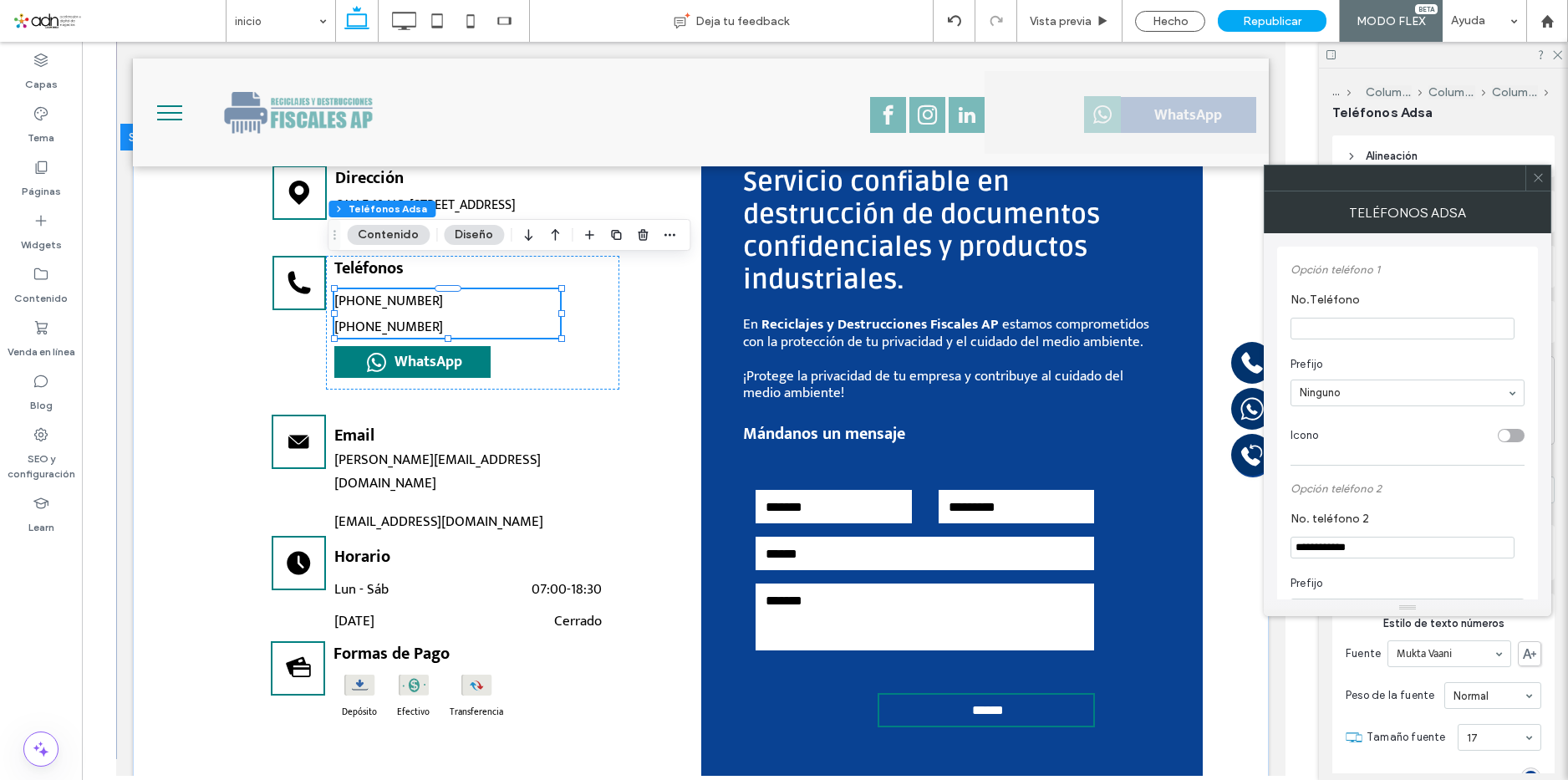
click at [1540, 176] on icon at bounding box center [1538, 177] width 12 height 12
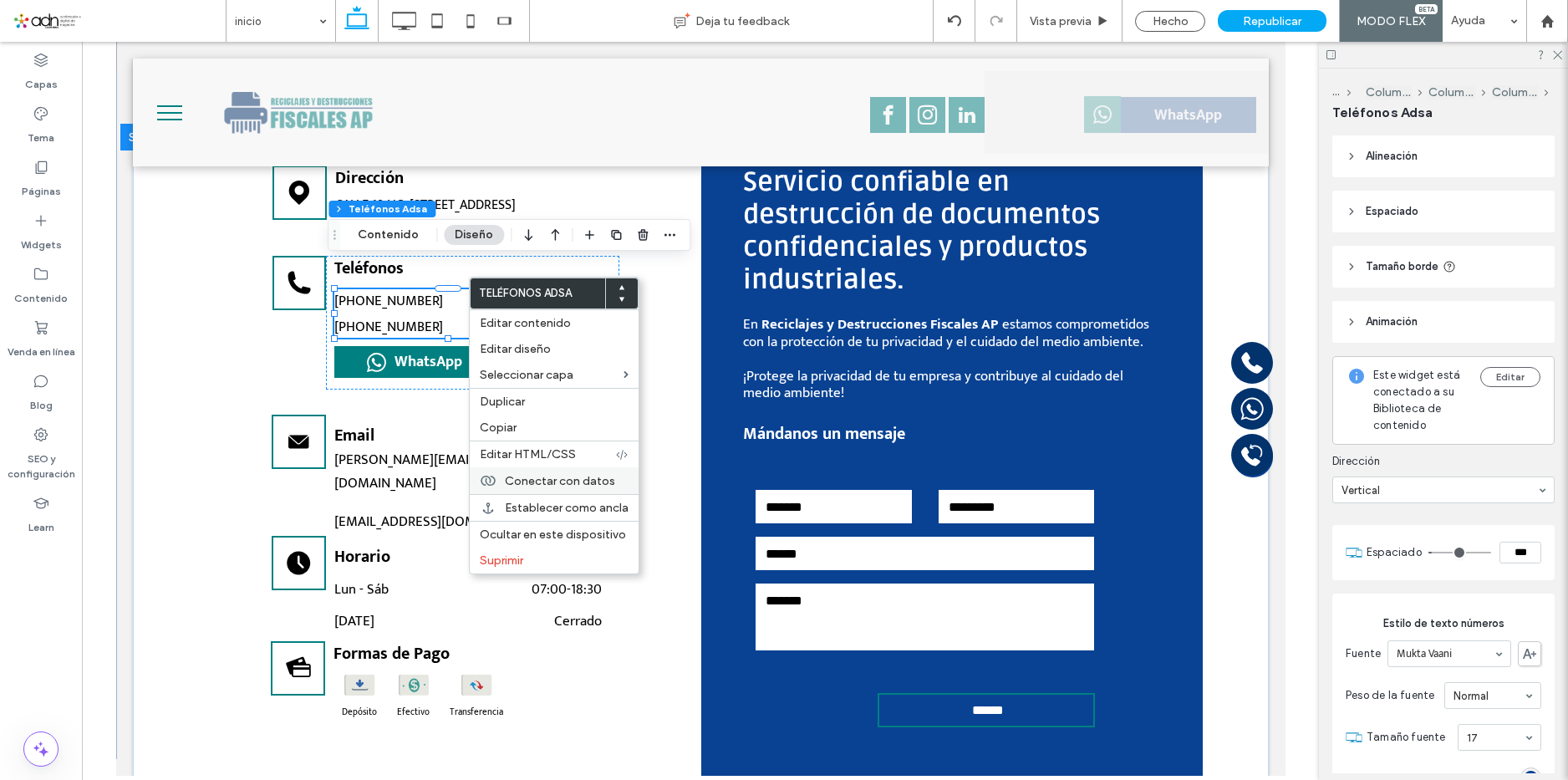
click at [605, 479] on span "Conectar con datos" at bounding box center [559, 480] width 110 height 14
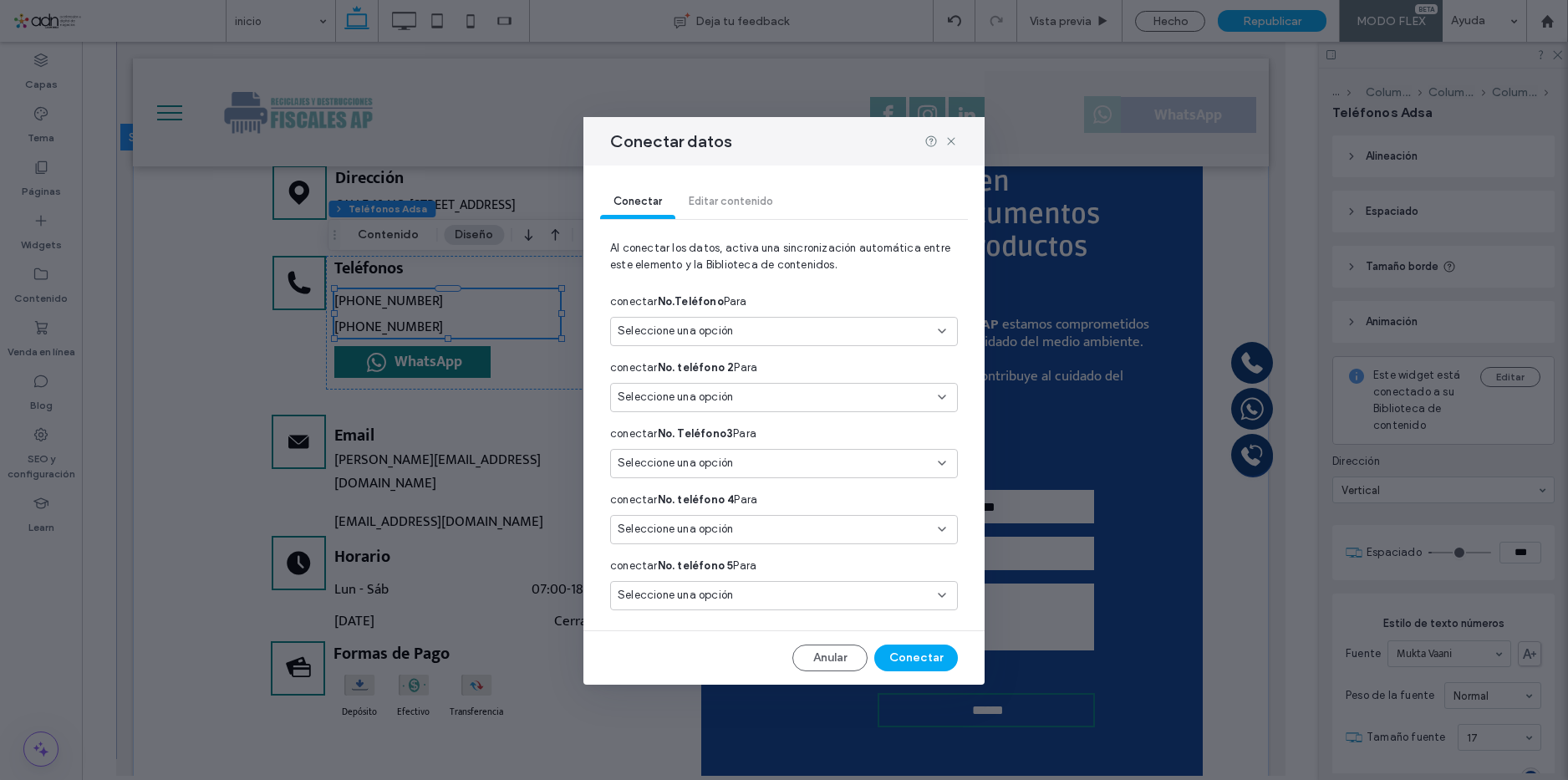
click at [726, 340] on span "Seleccione una opción" at bounding box center [675, 330] width 116 height 17
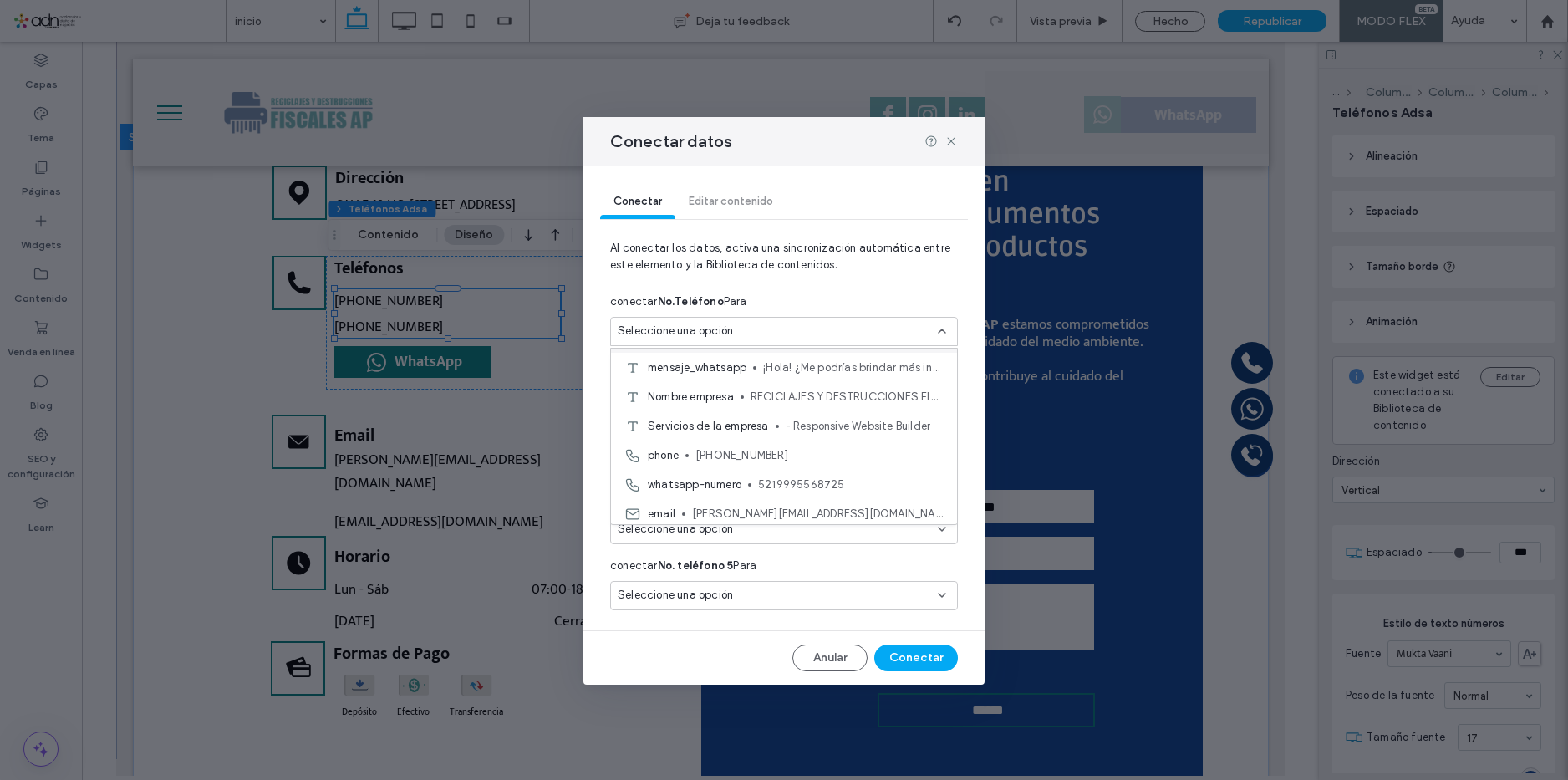
scroll to position [146, 0]
click at [777, 399] on span "[PHONE_NUMBER]" at bounding box center [819, 393] width 248 height 17
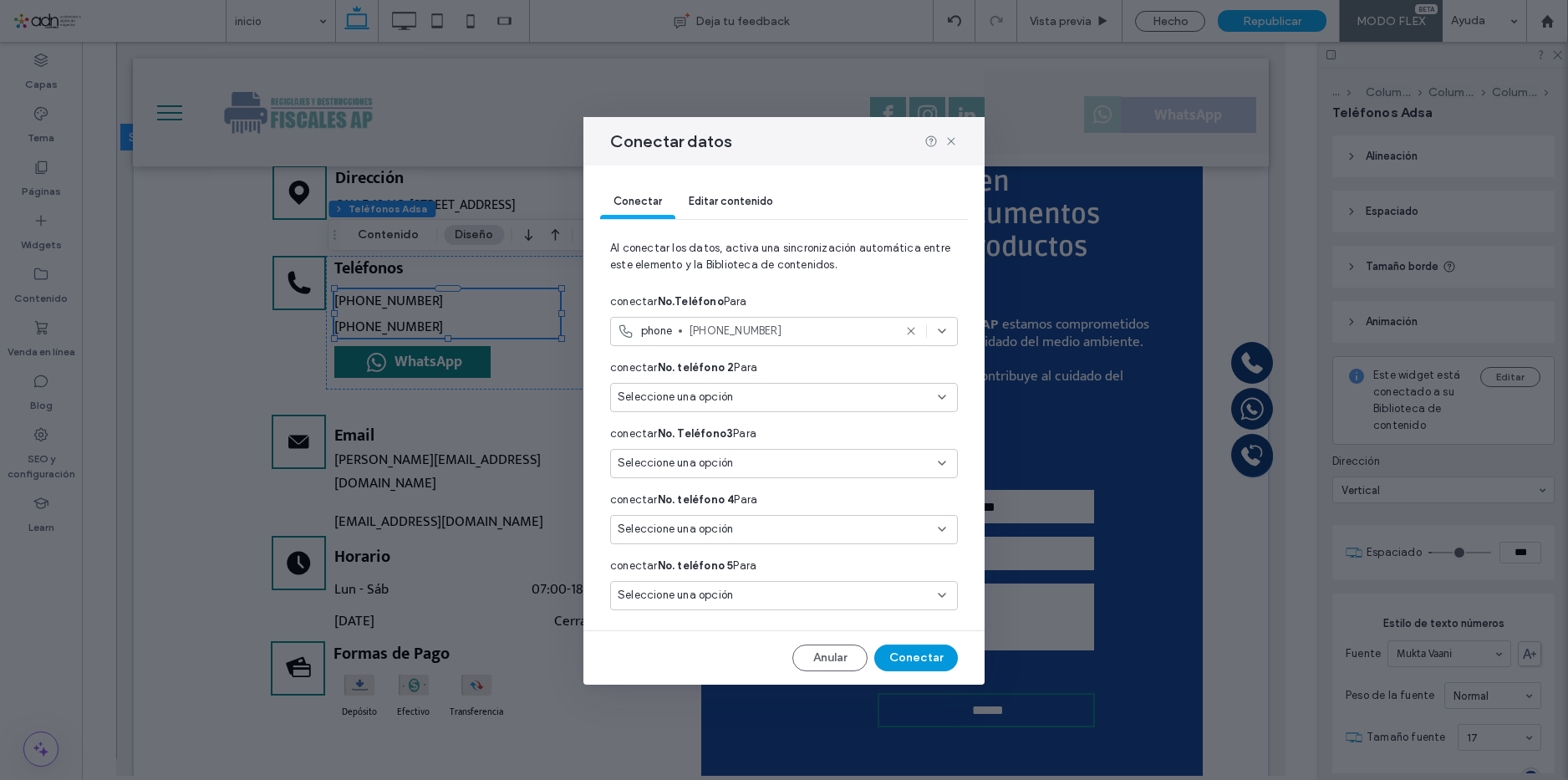
drag, startPoint x: 923, startPoint y: 660, endPoint x: 755, endPoint y: 547, distance: 202.5
click at [923, 660] on button "Conectar" at bounding box center [916, 658] width 83 height 27
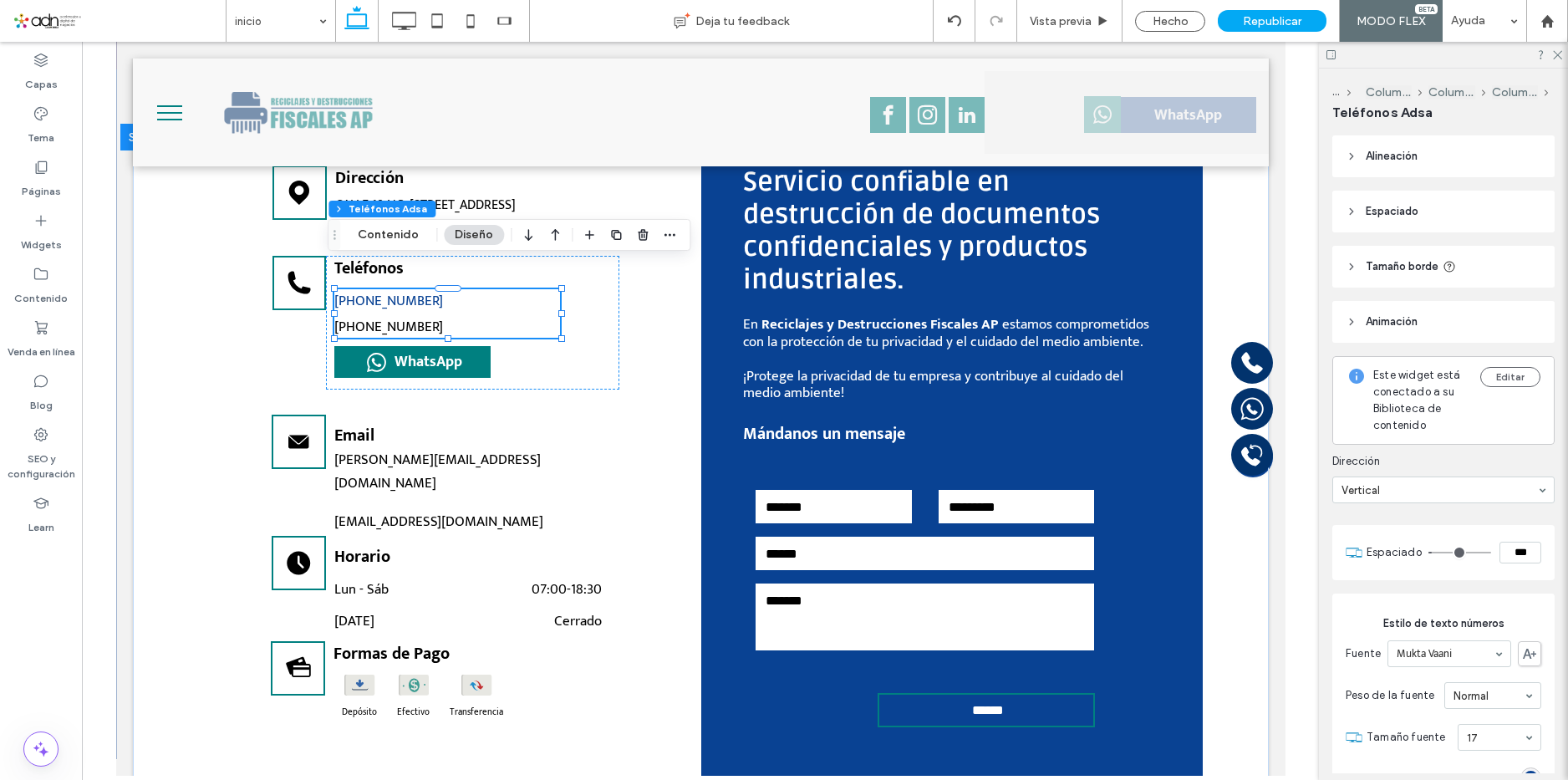
click at [467, 289] on link "[PHONE_NUMBER]" at bounding box center [447, 301] width 226 height 23
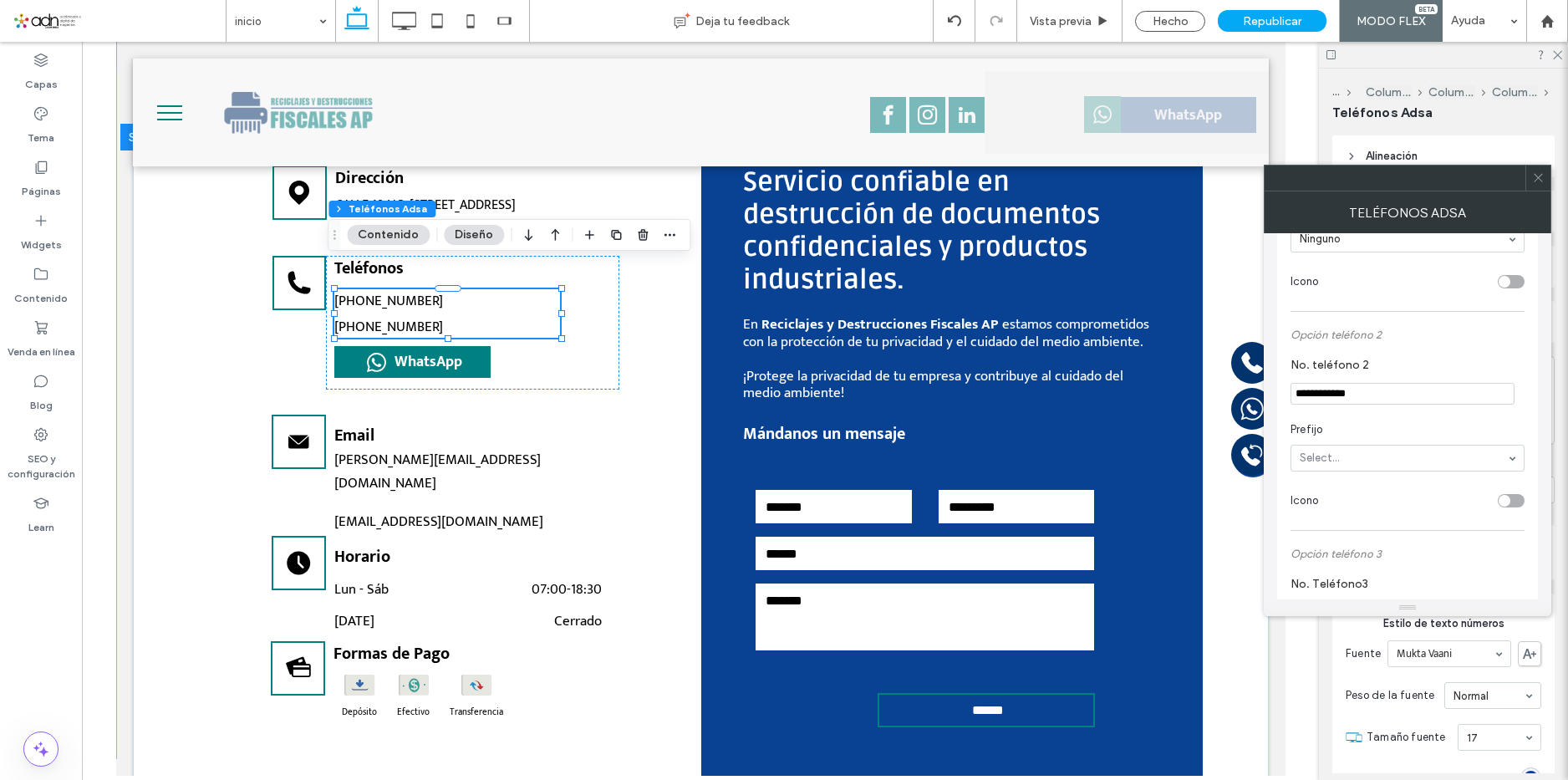
scroll to position [334, 0]
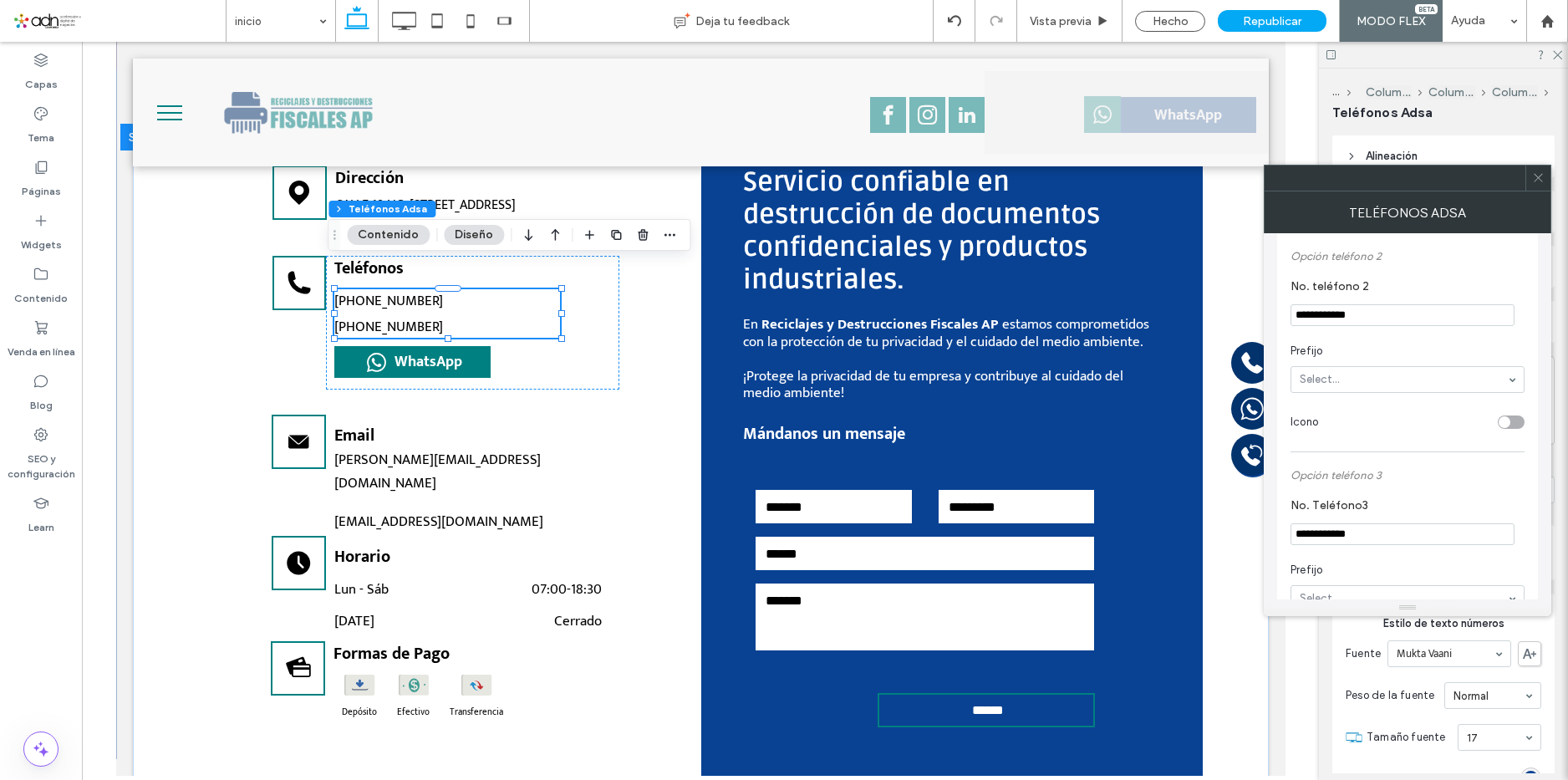
click at [1376, 319] on input "**********" at bounding box center [1402, 314] width 224 height 22
click at [1399, 542] on input "**********" at bounding box center [1402, 533] width 224 height 22
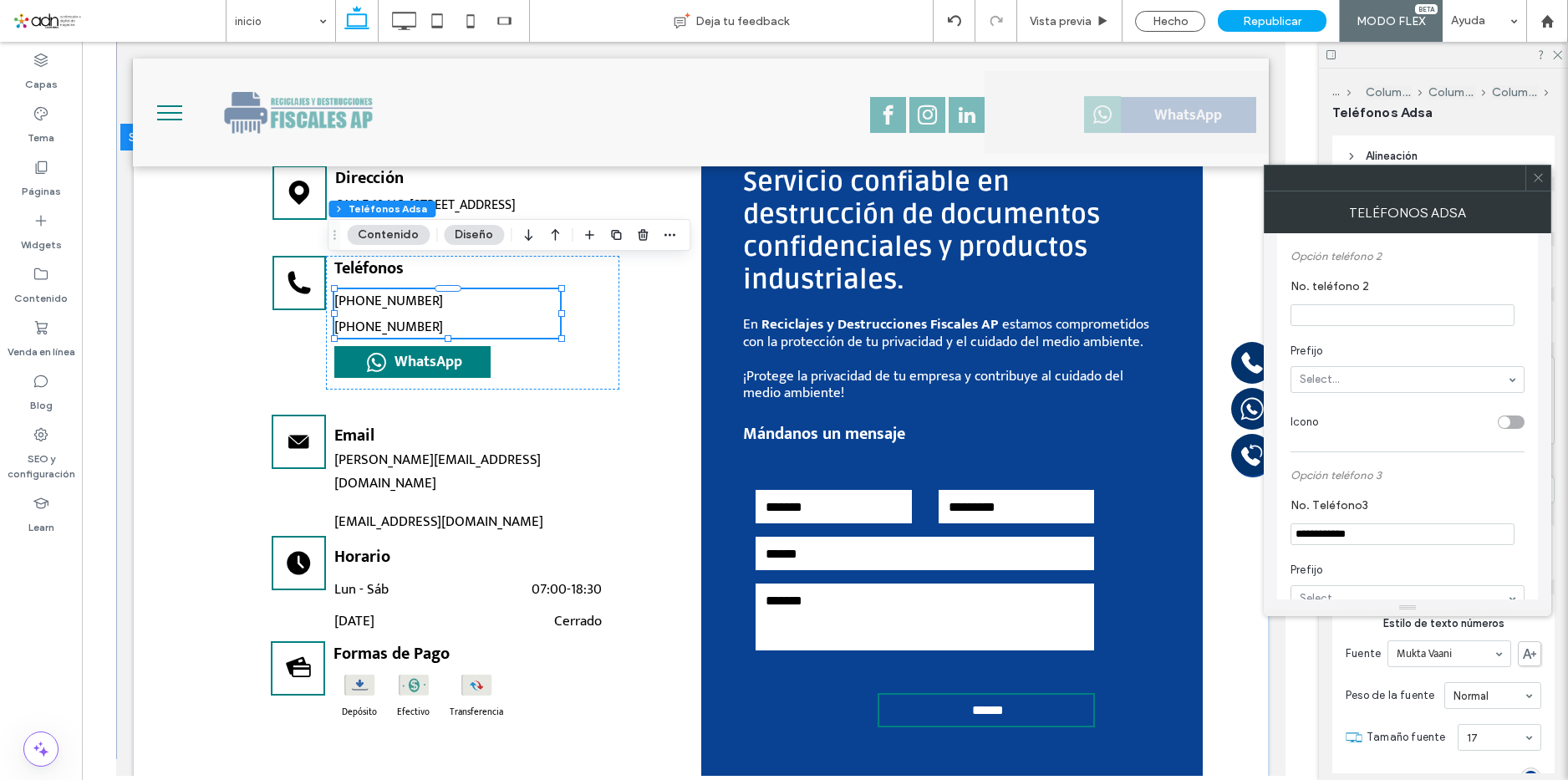
click at [1399, 542] on input "**********" at bounding box center [1402, 533] width 224 height 22
click at [1378, 465] on label "Opción teléfono 3" at bounding box center [1406, 475] width 234 height 30
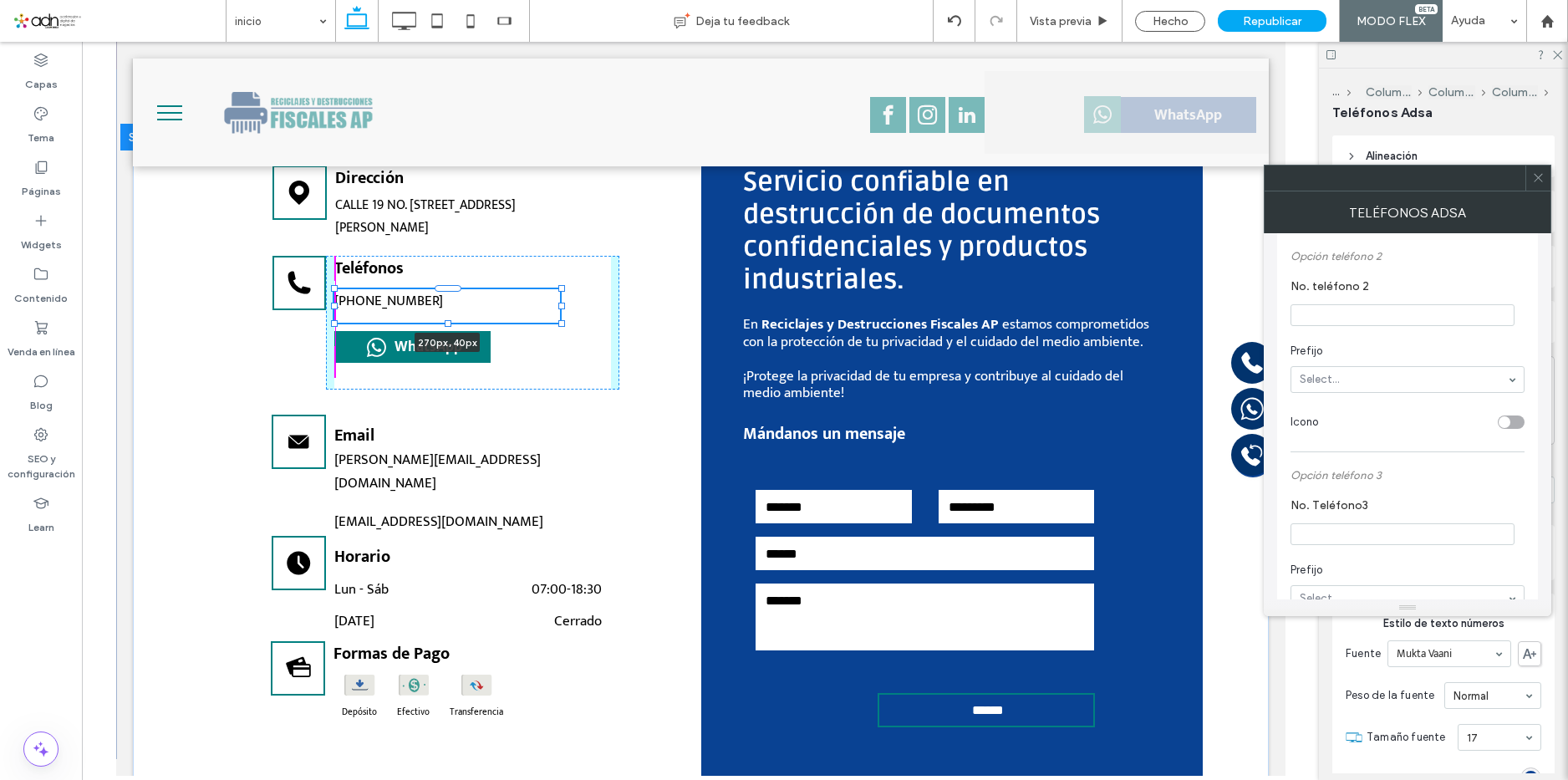
drag, startPoint x: 440, startPoint y: 312, endPoint x: 441, endPoint y: 297, distance: 15.0
click at [444, 320] on div at bounding box center [447, 323] width 7 height 7
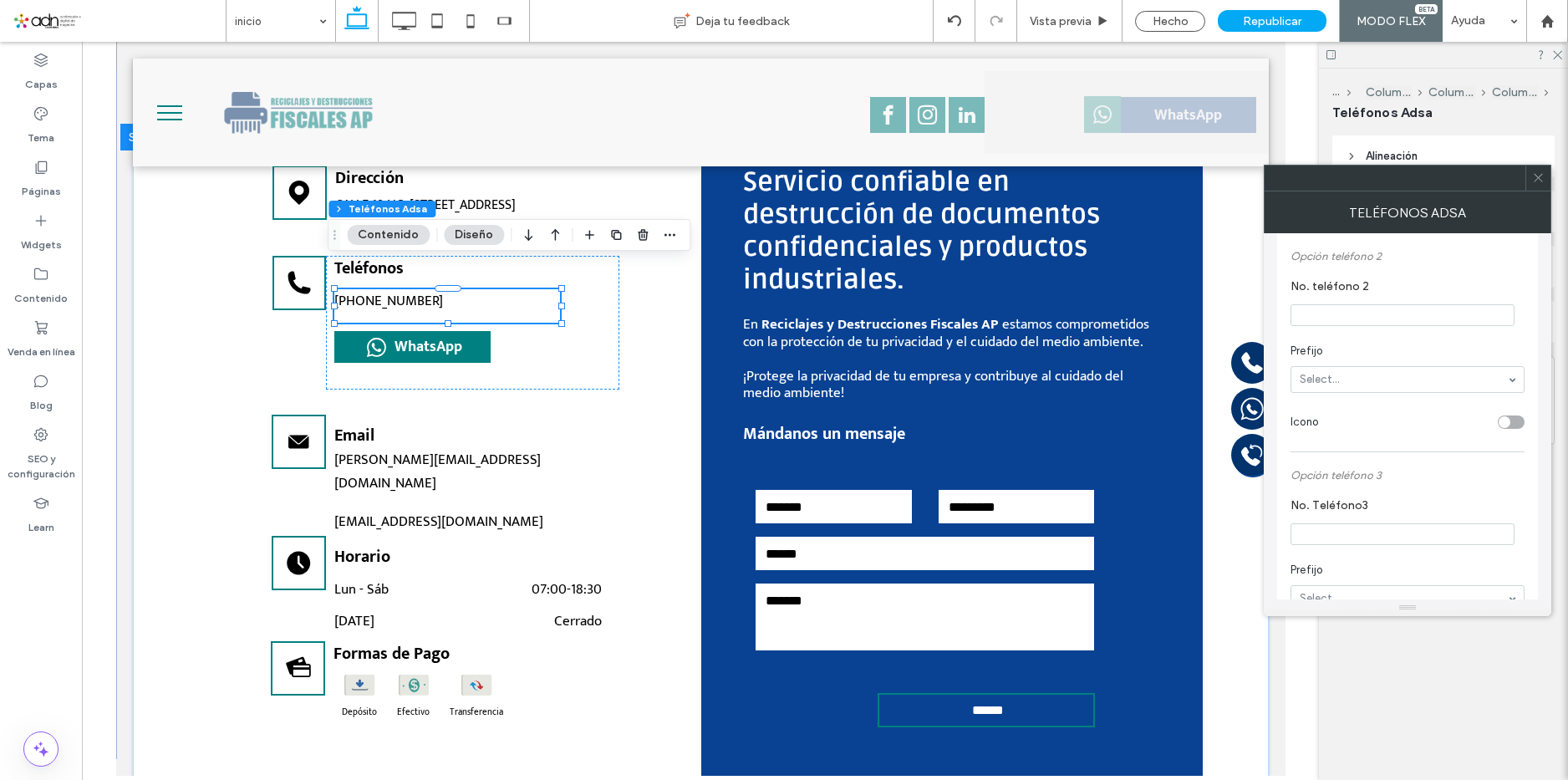
type input "**"
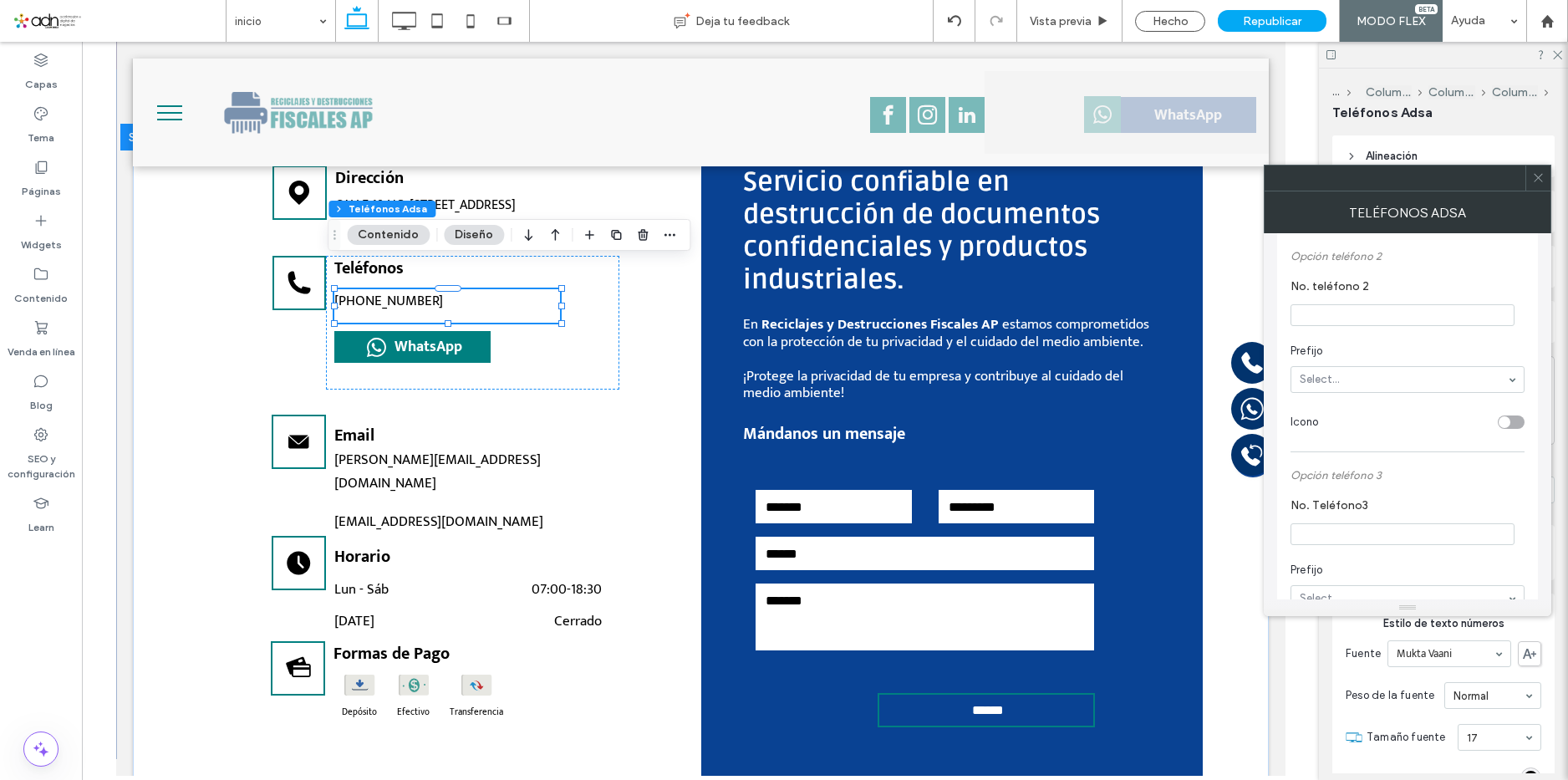
click at [1542, 182] on use at bounding box center [1538, 178] width 9 height 9
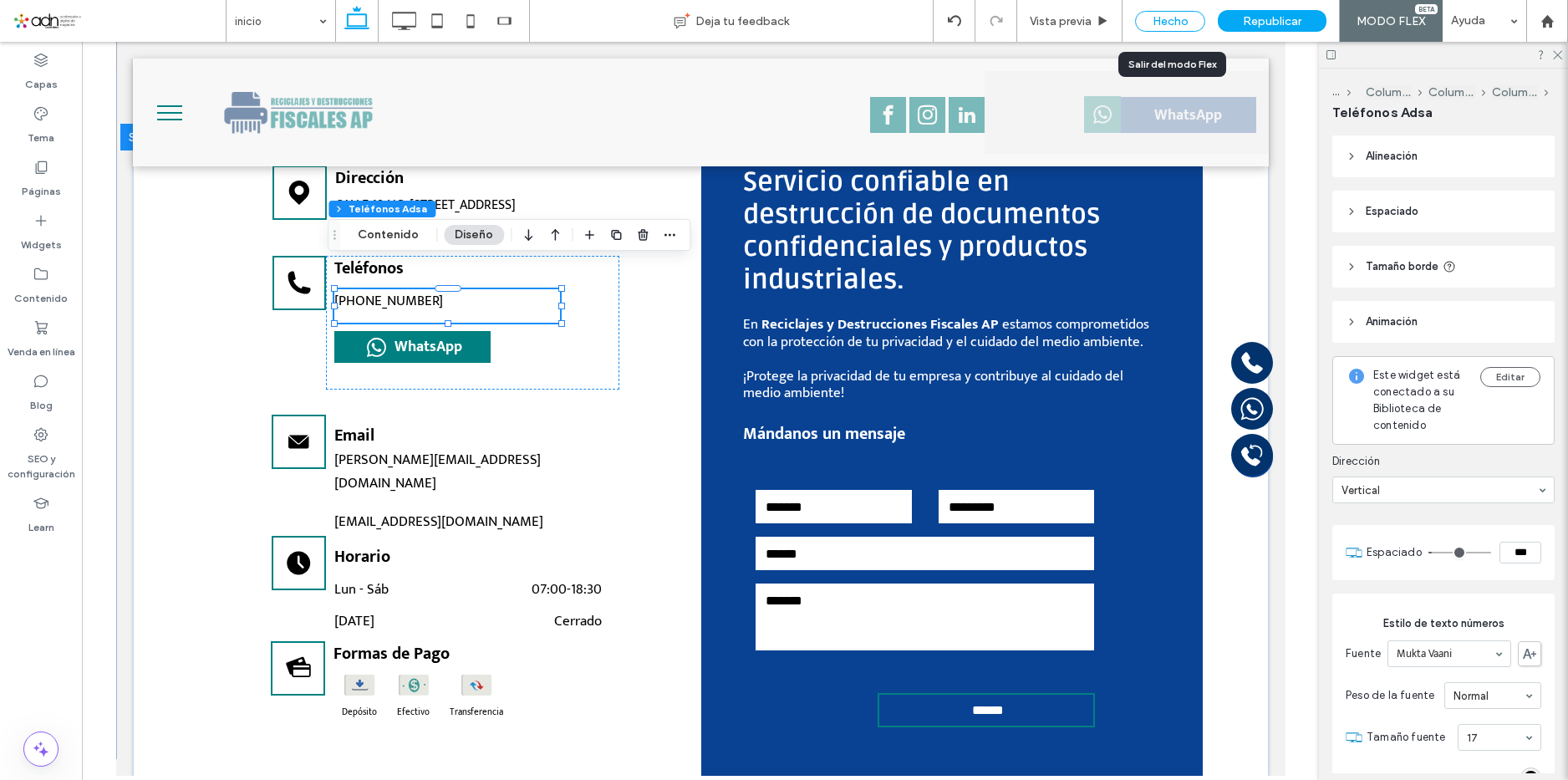
click at [1174, 23] on div "Hecho" at bounding box center [1169, 22] width 70 height 21
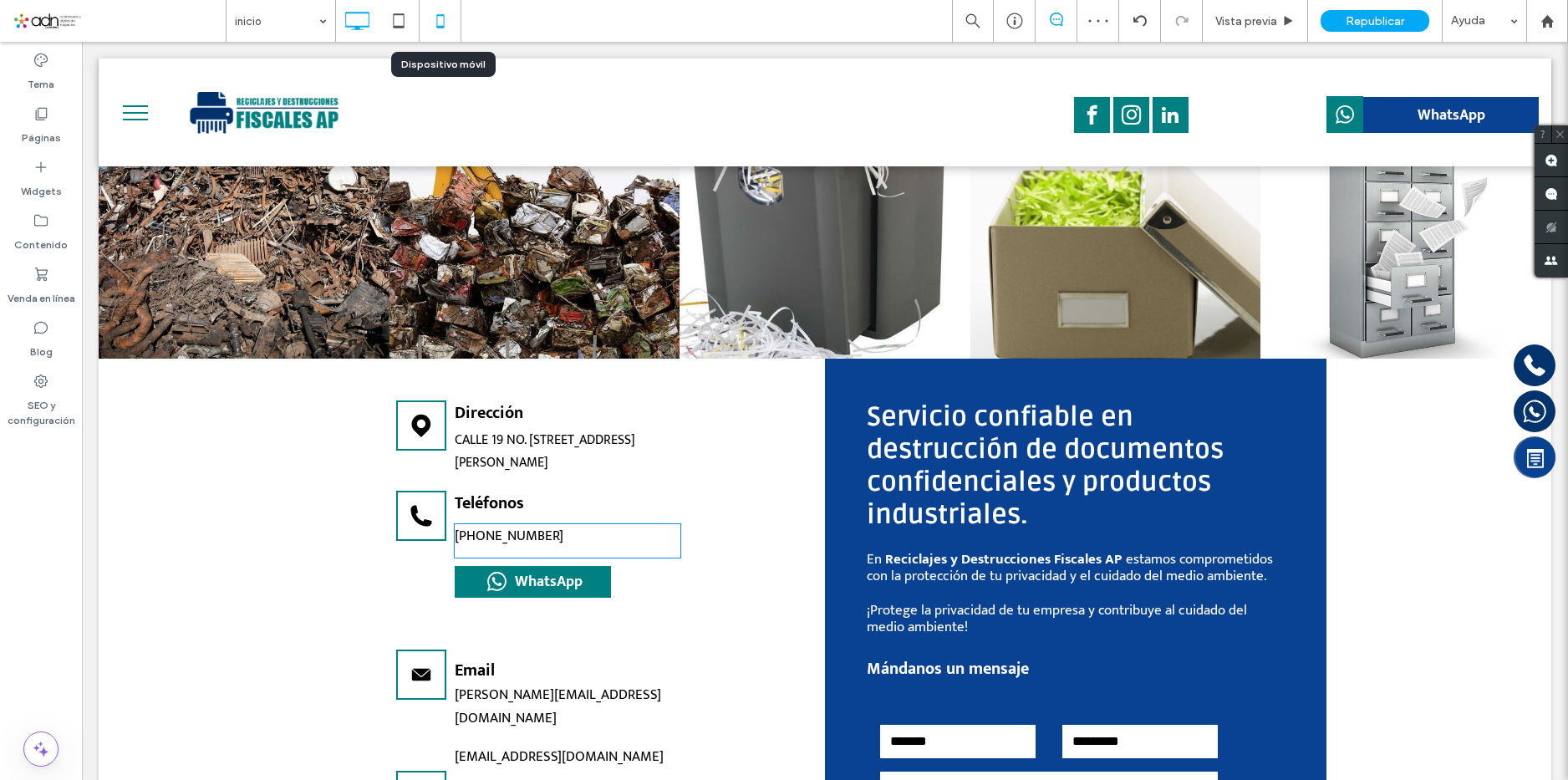
click at [438, 21] on icon at bounding box center [440, 21] width 33 height 33
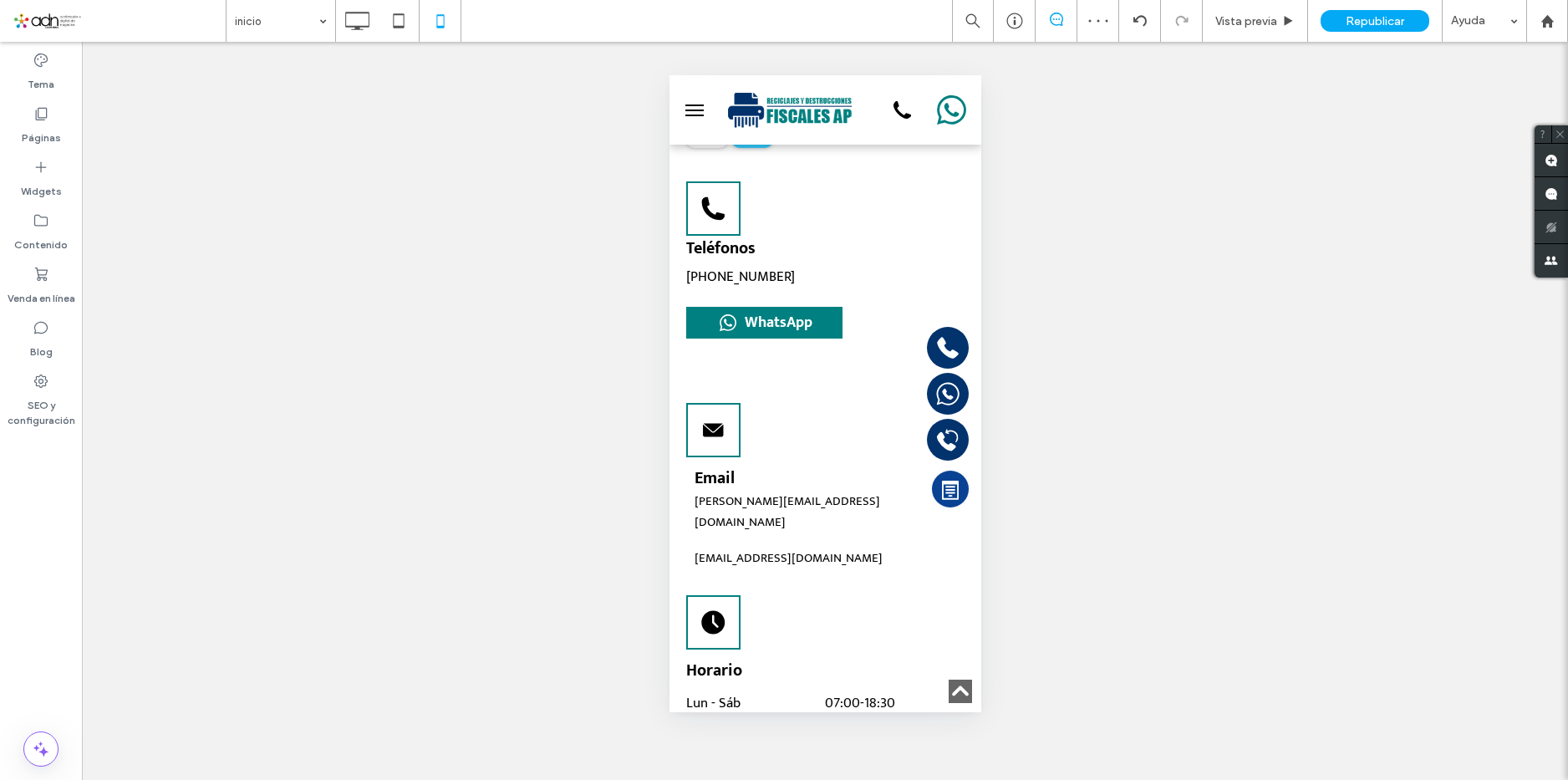
scroll to position [0, 0]
click at [1352, 17] on span "Republicar" at bounding box center [1374, 21] width 58 height 14
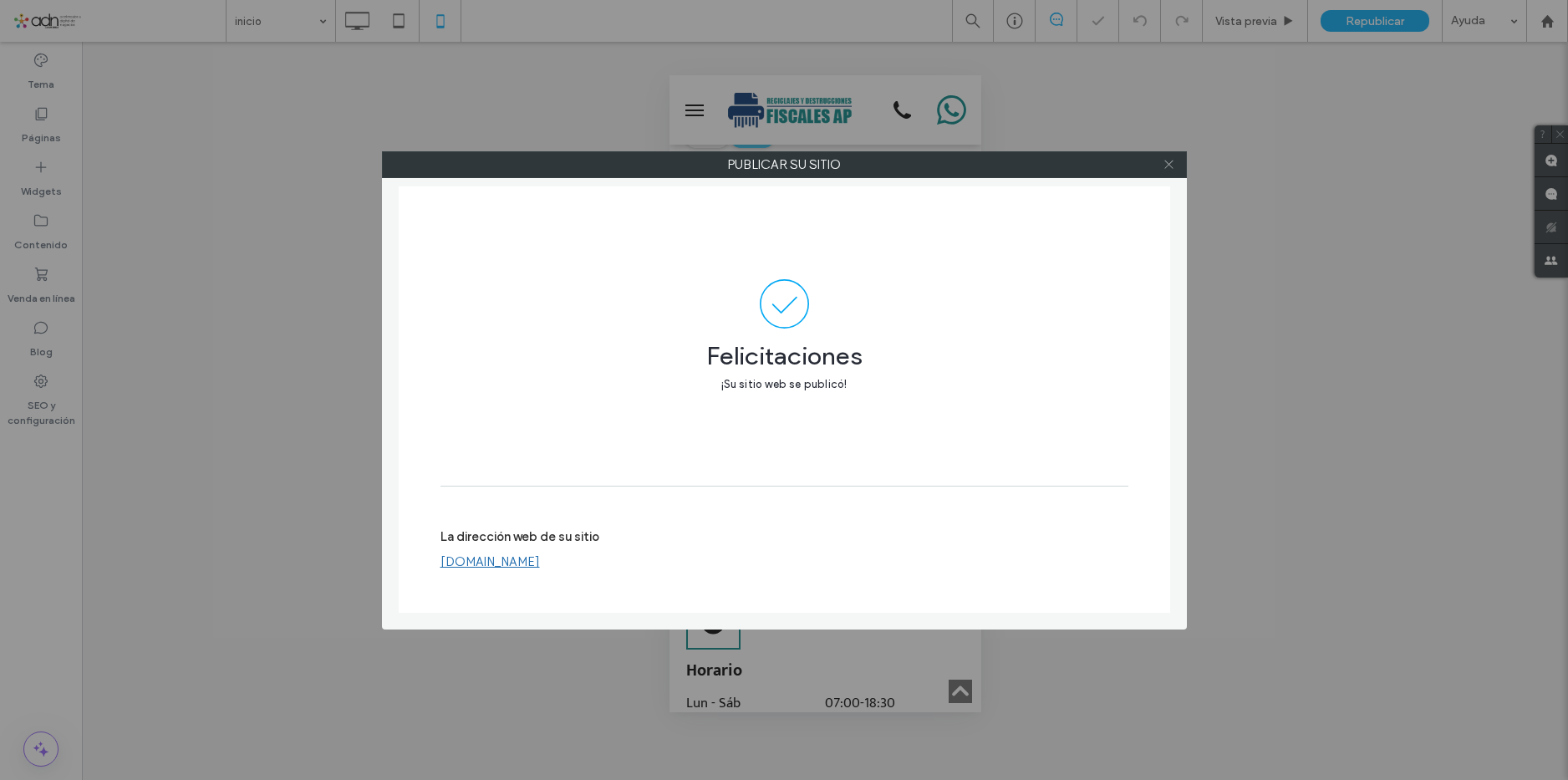
click at [1171, 167] on icon at bounding box center [1168, 164] width 12 height 12
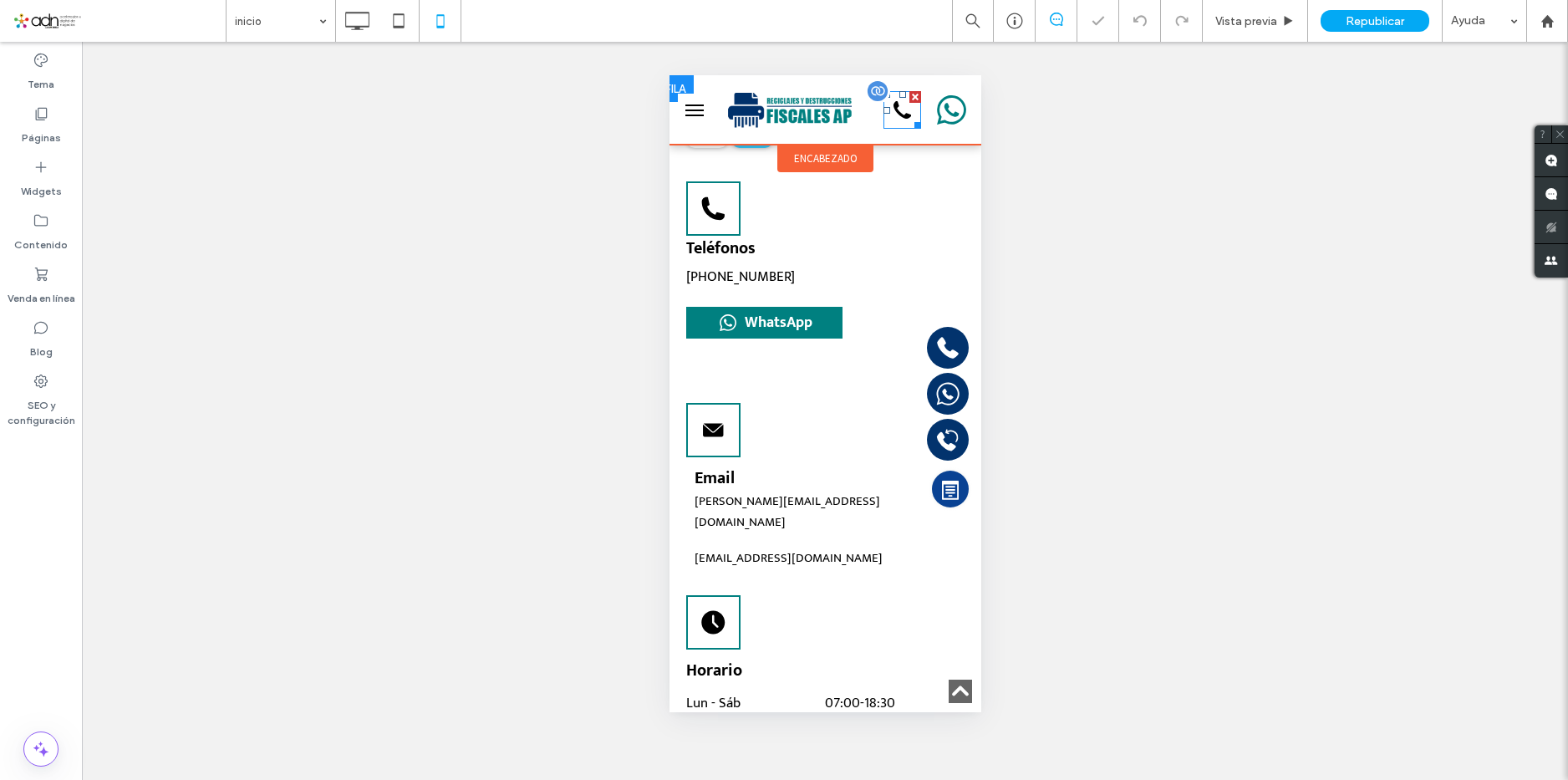
click at [894, 116] on icon at bounding box center [901, 109] width 17 height 17
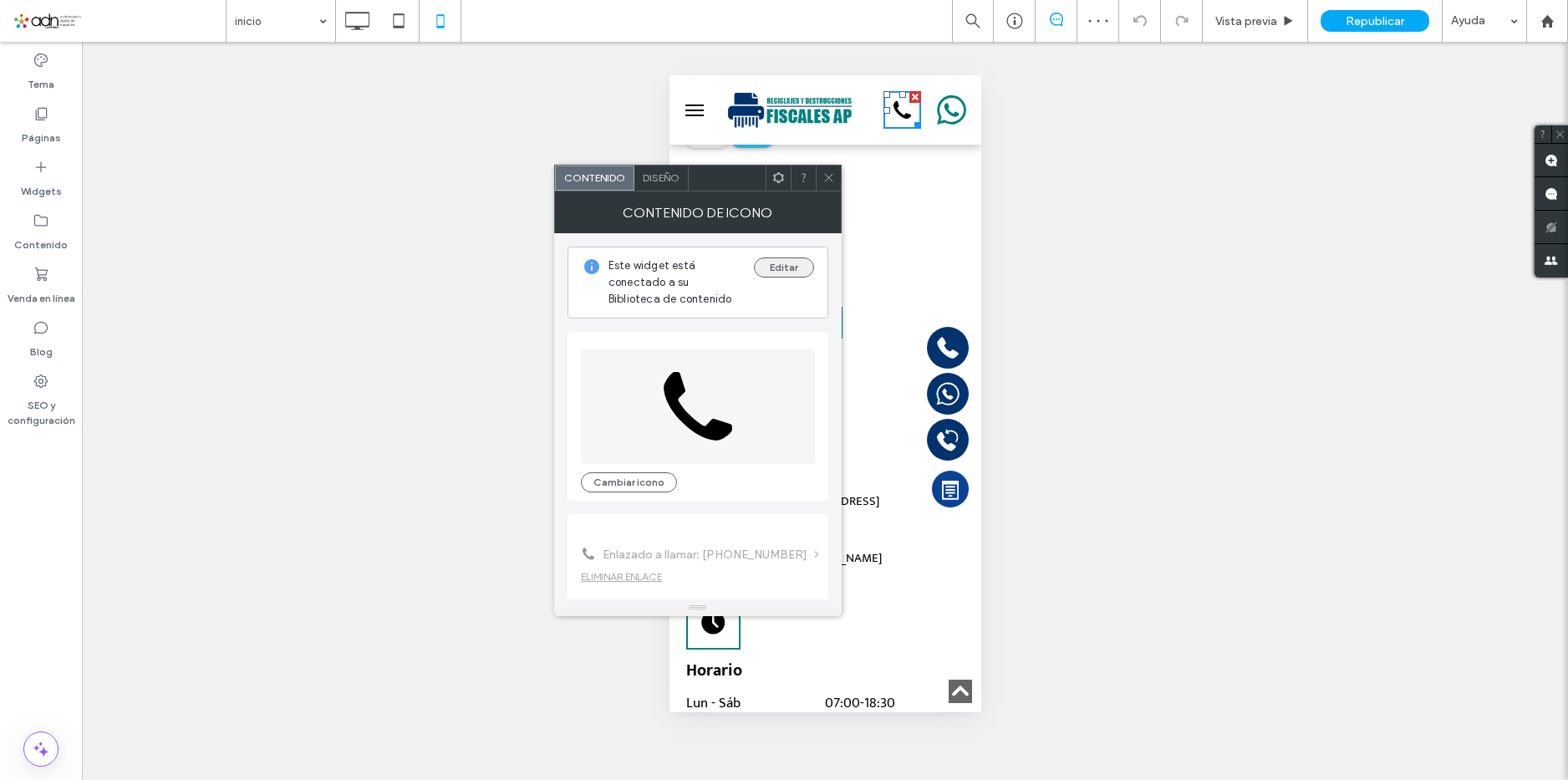
click at [784, 269] on button "Editar" at bounding box center [784, 267] width 60 height 20
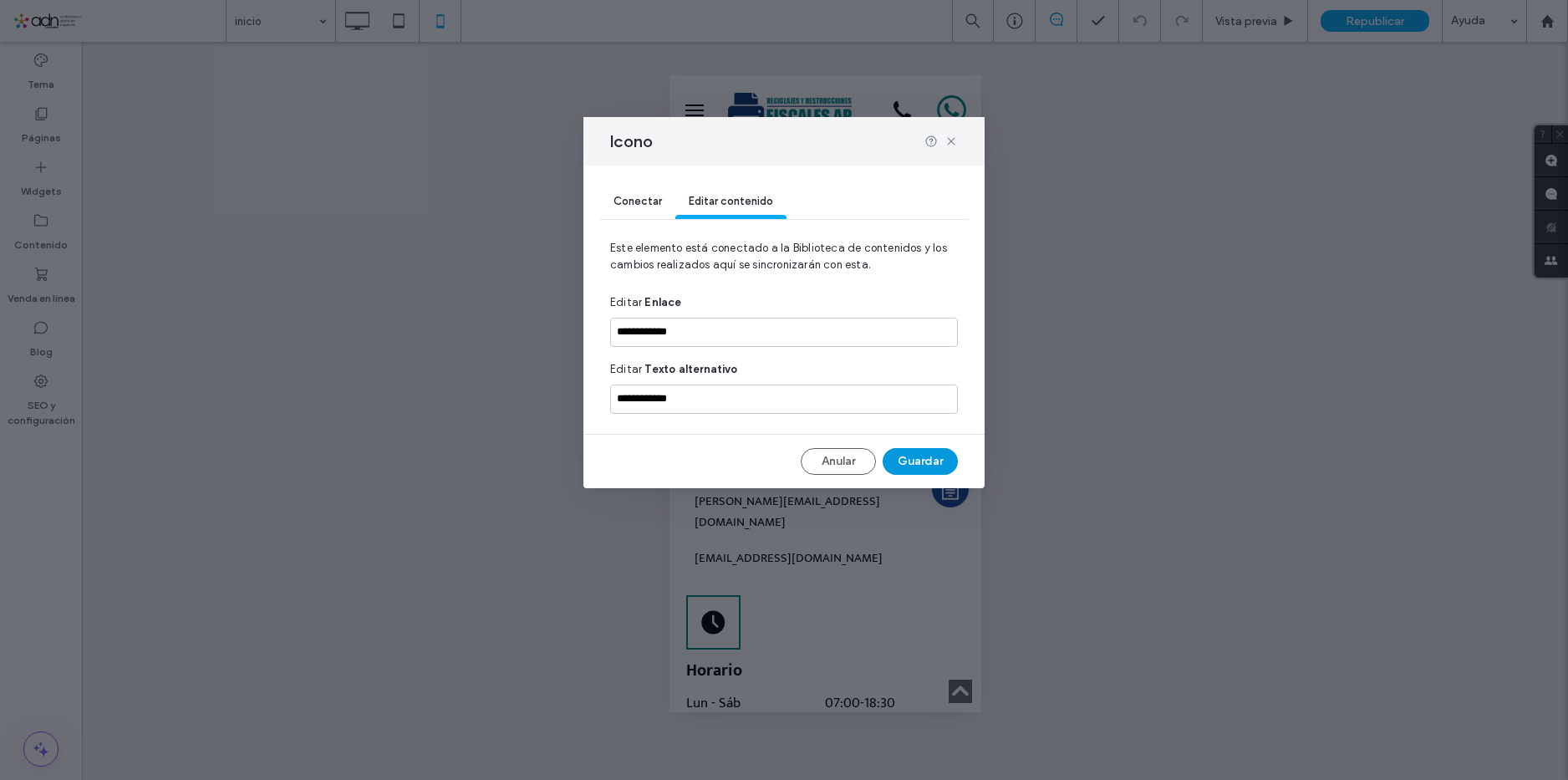
click at [916, 459] on button "Guardar" at bounding box center [920, 461] width 76 height 27
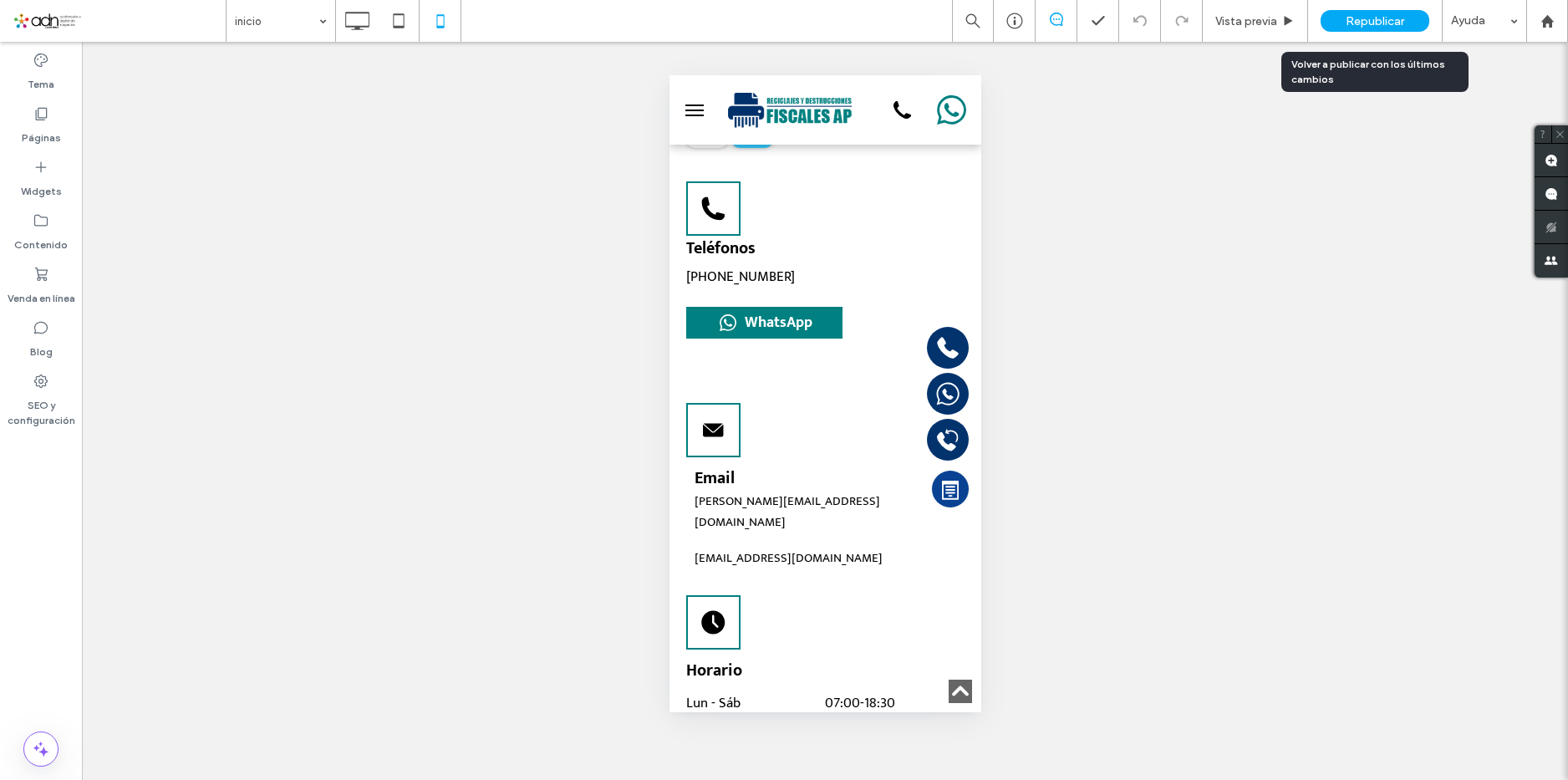
click at [1330, 21] on div "Republicar" at bounding box center [1374, 21] width 109 height 22
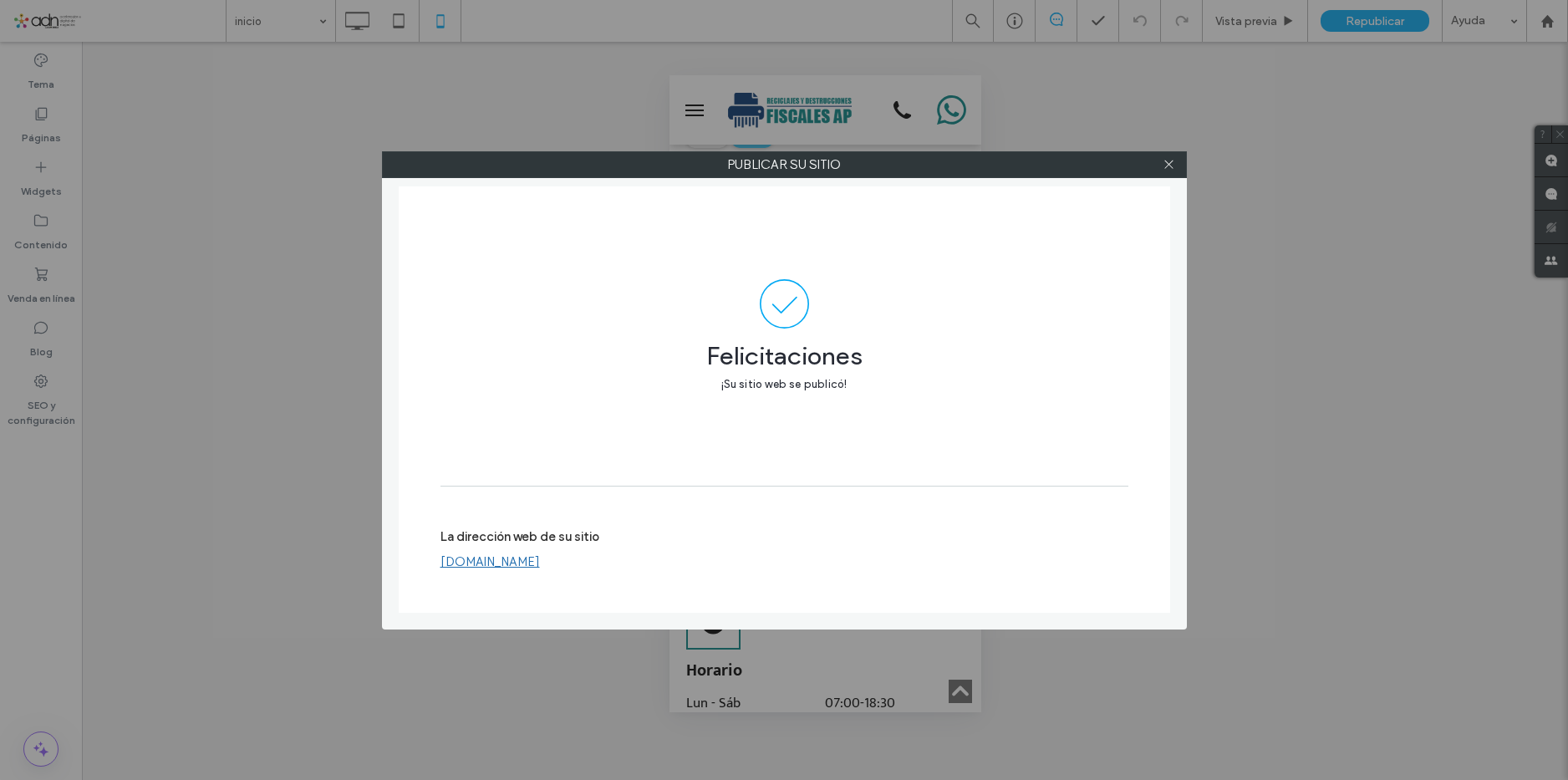
click at [1160, 164] on div at bounding box center [1168, 164] width 25 height 25
click at [1166, 162] on icon at bounding box center [1168, 164] width 12 height 12
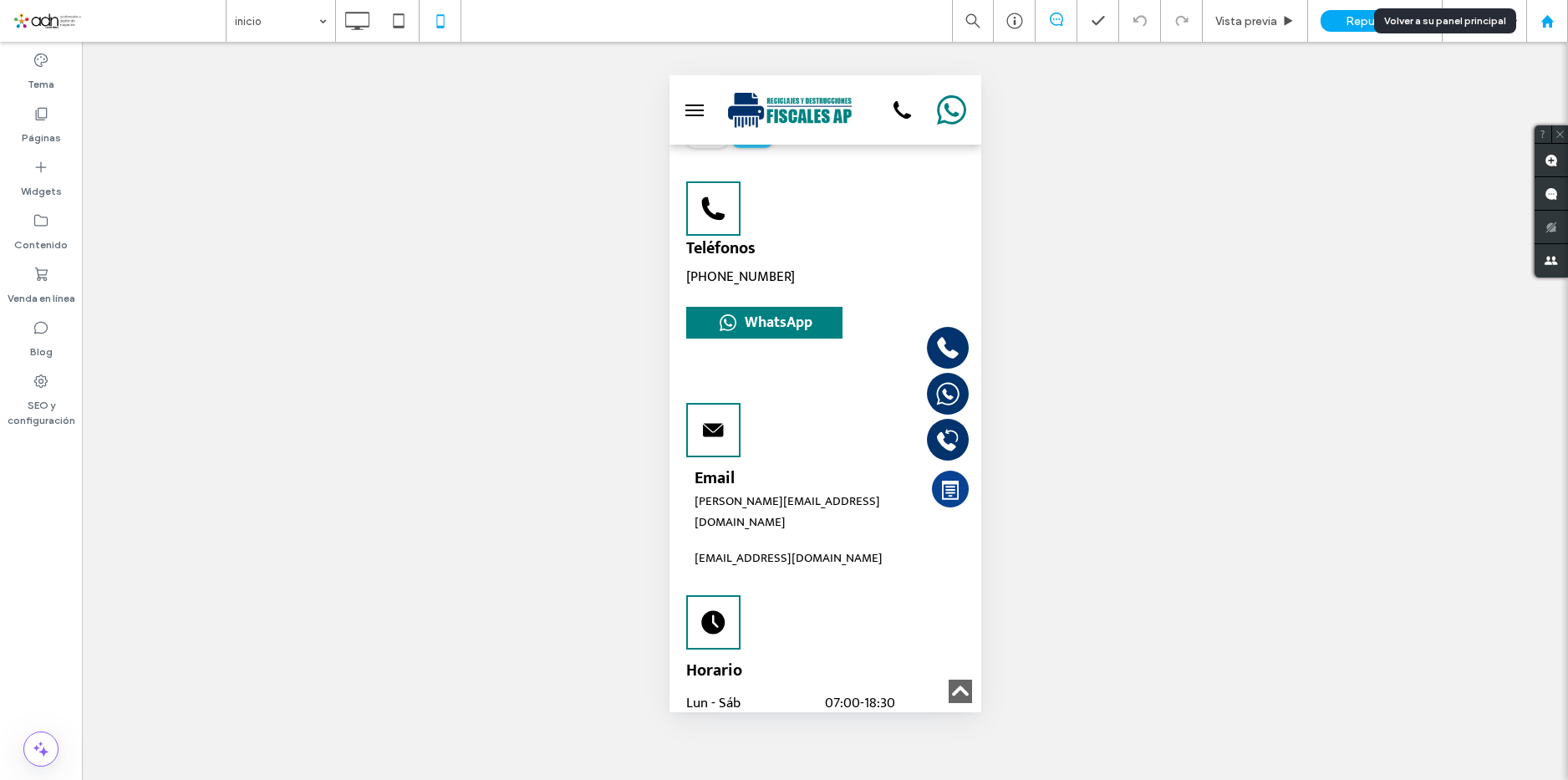
click at [1546, 27] on icon at bounding box center [1547, 21] width 14 height 14
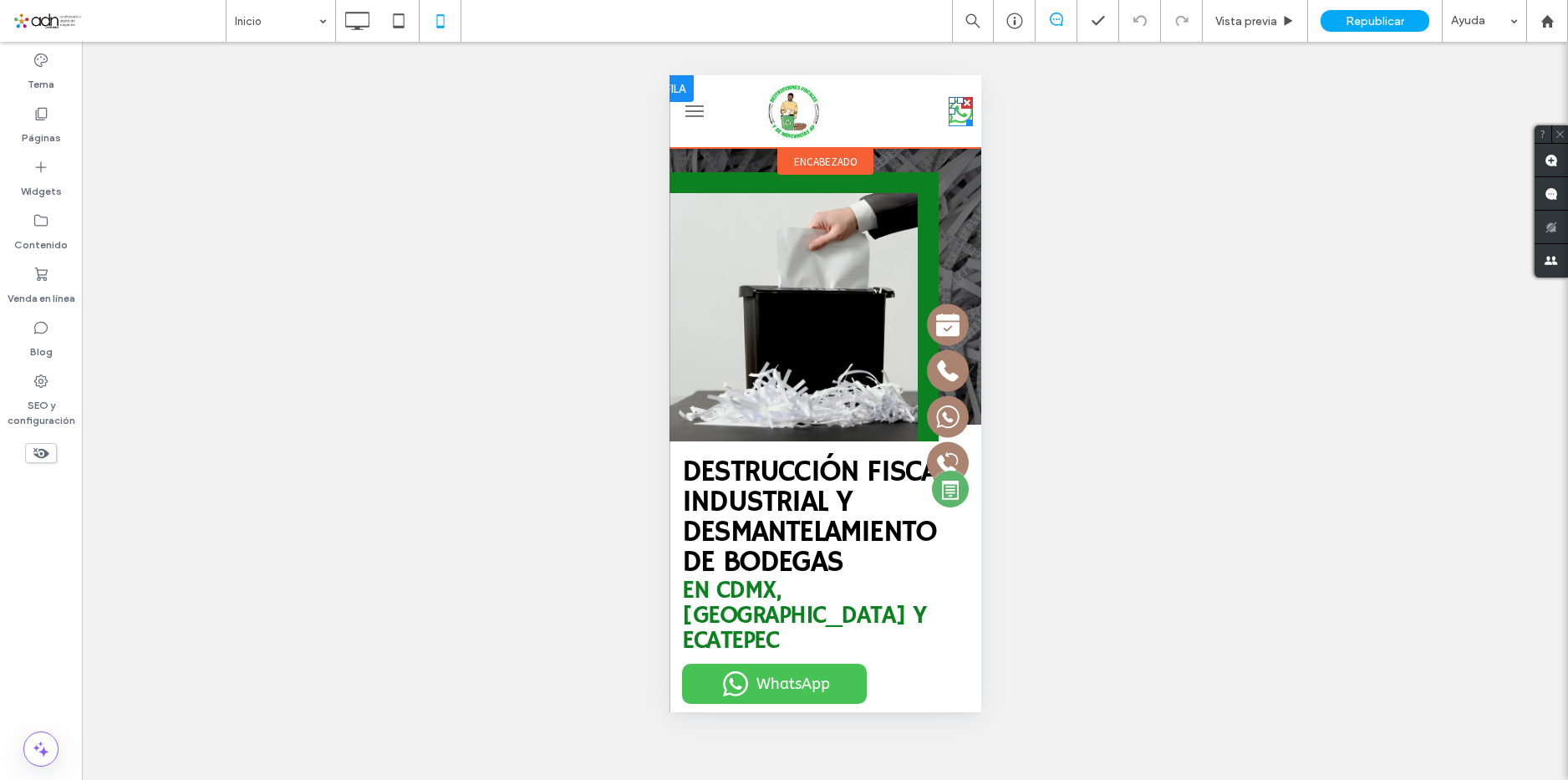
click at [948, 123] on icon at bounding box center [960, 112] width 24 height 30
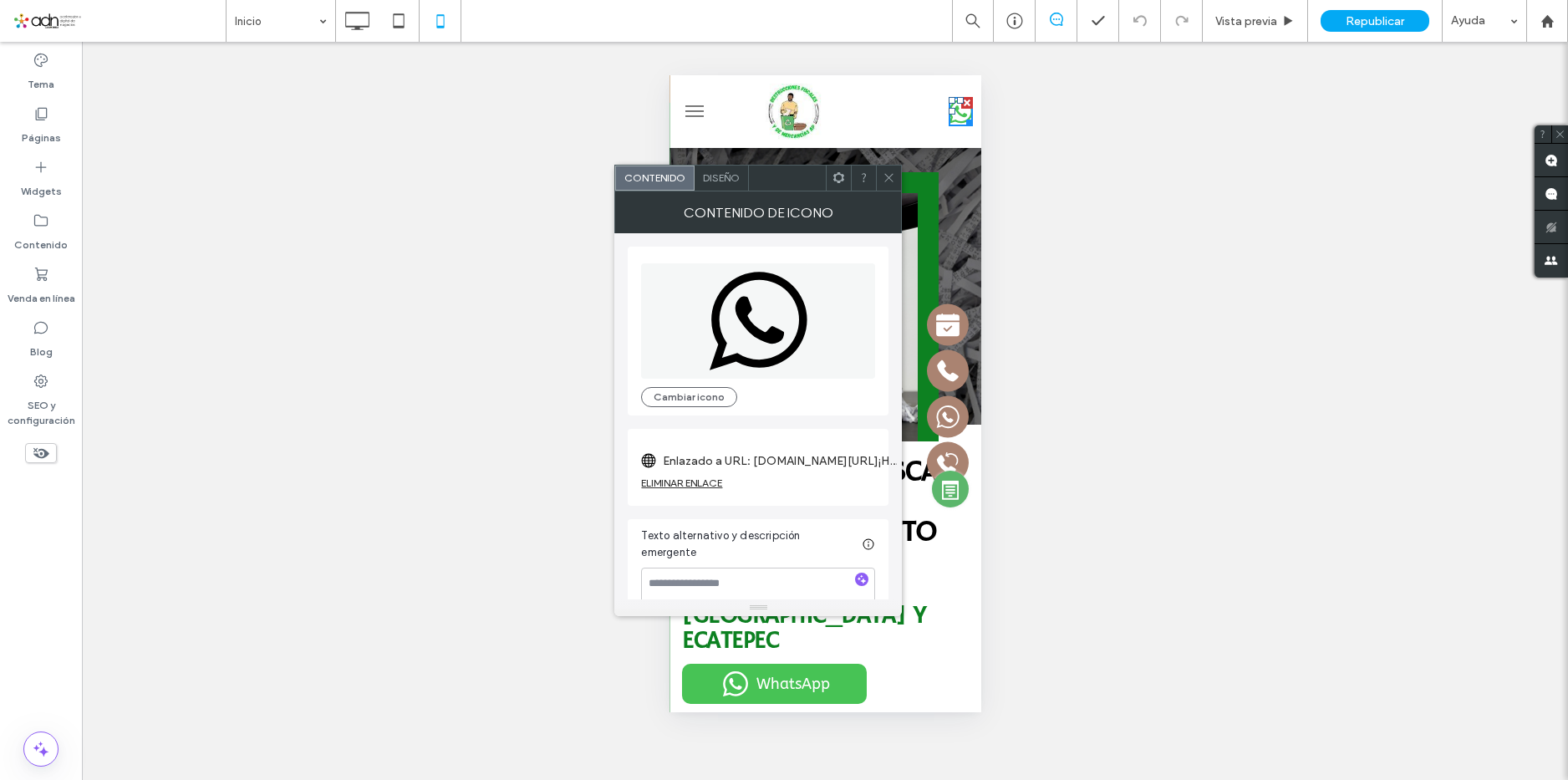
click at [881, 178] on div at bounding box center [888, 177] width 25 height 25
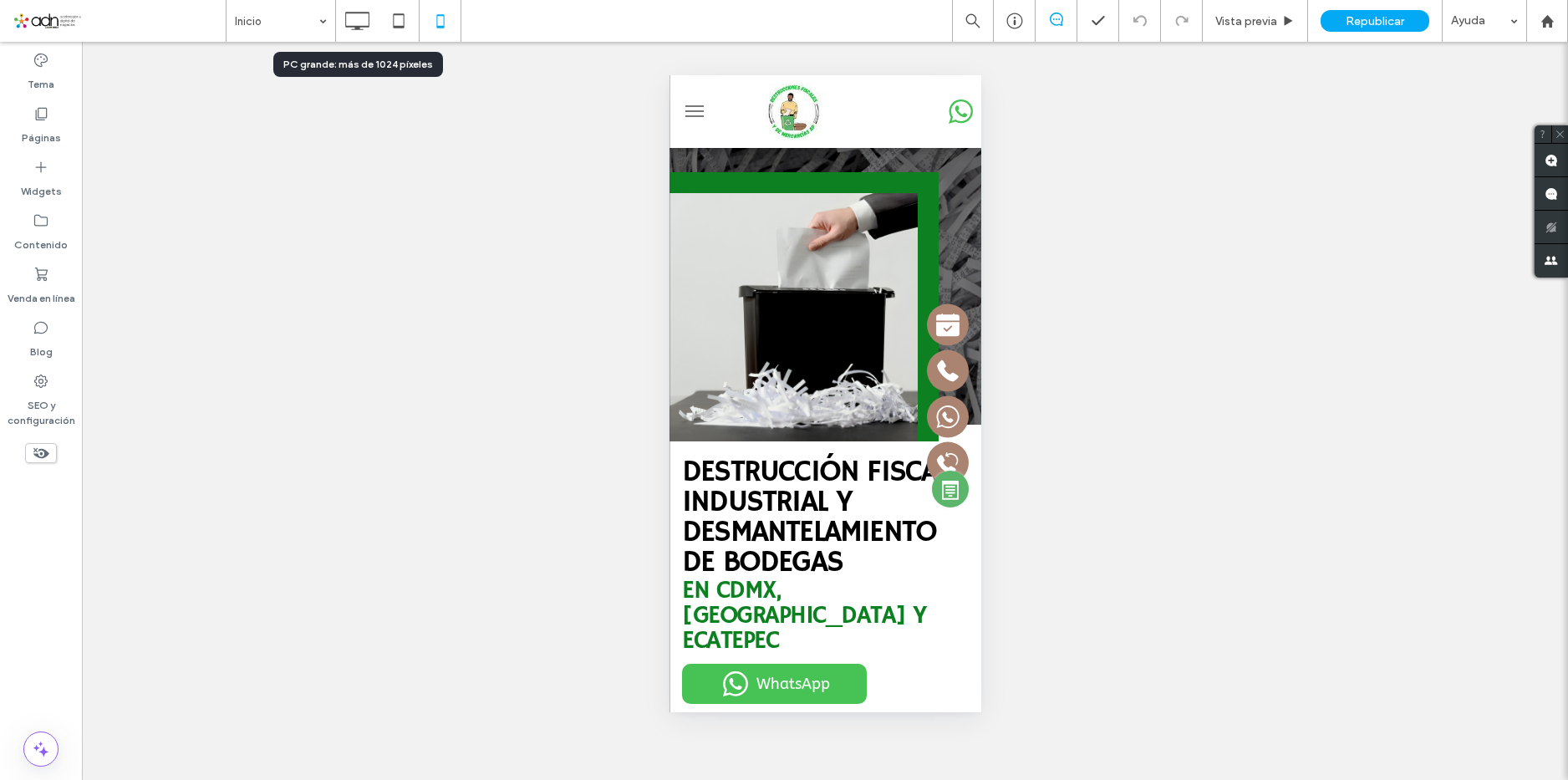
click at [350, 31] on icon at bounding box center [357, 21] width 33 height 33
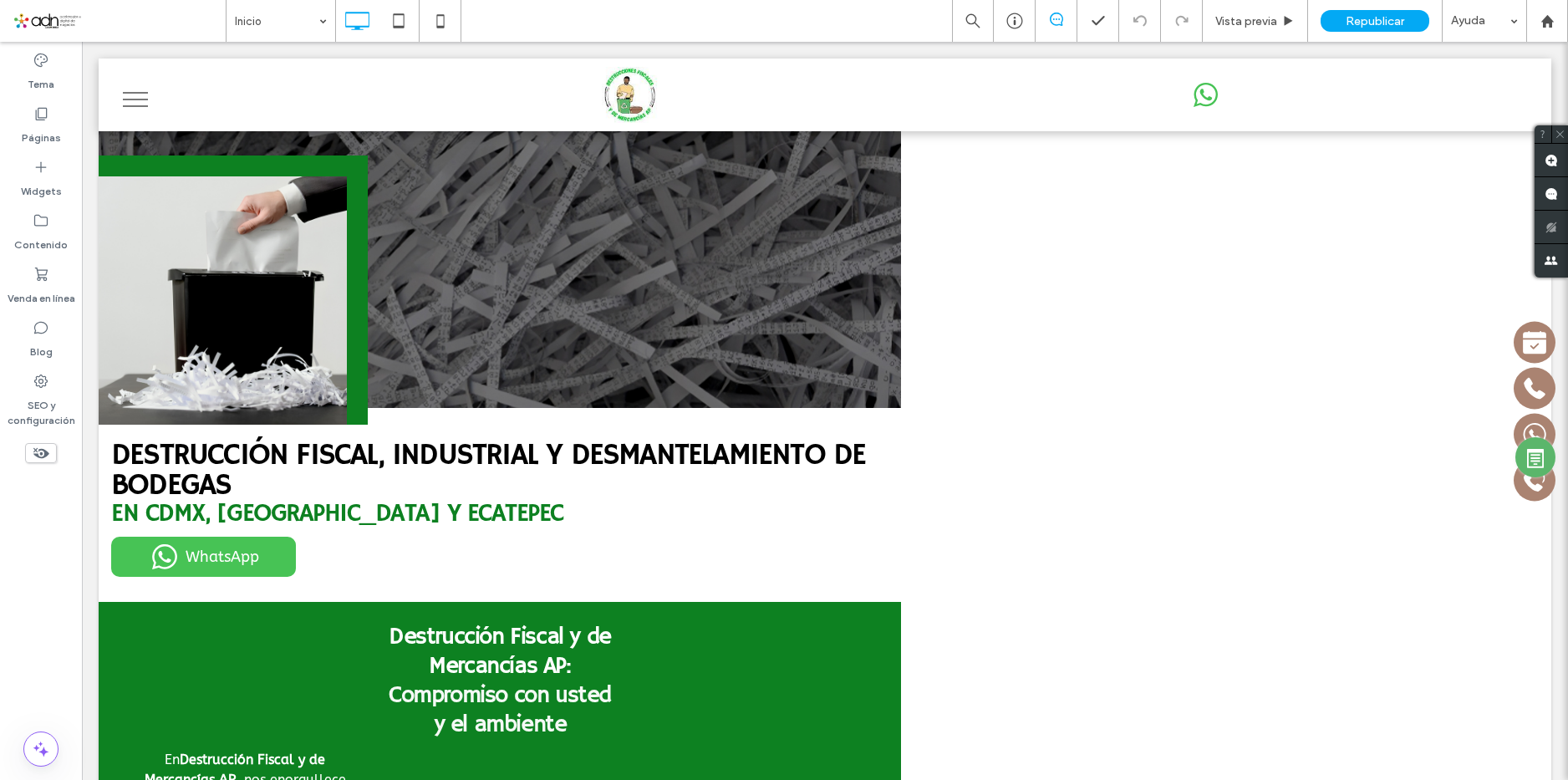
click at [399, 26] on use at bounding box center [398, 20] width 11 height 14
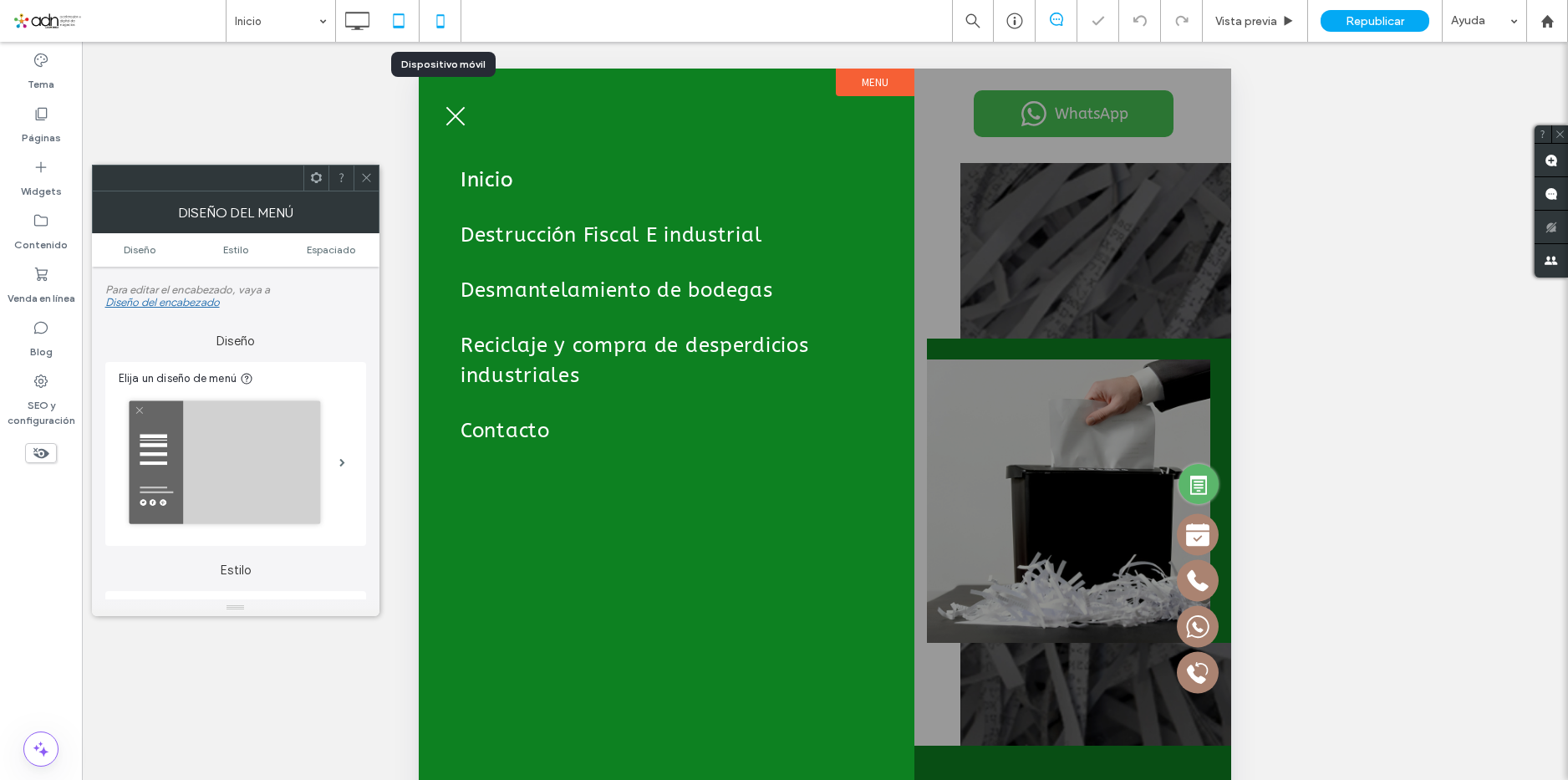
click at [449, 33] on icon at bounding box center [440, 21] width 33 height 33
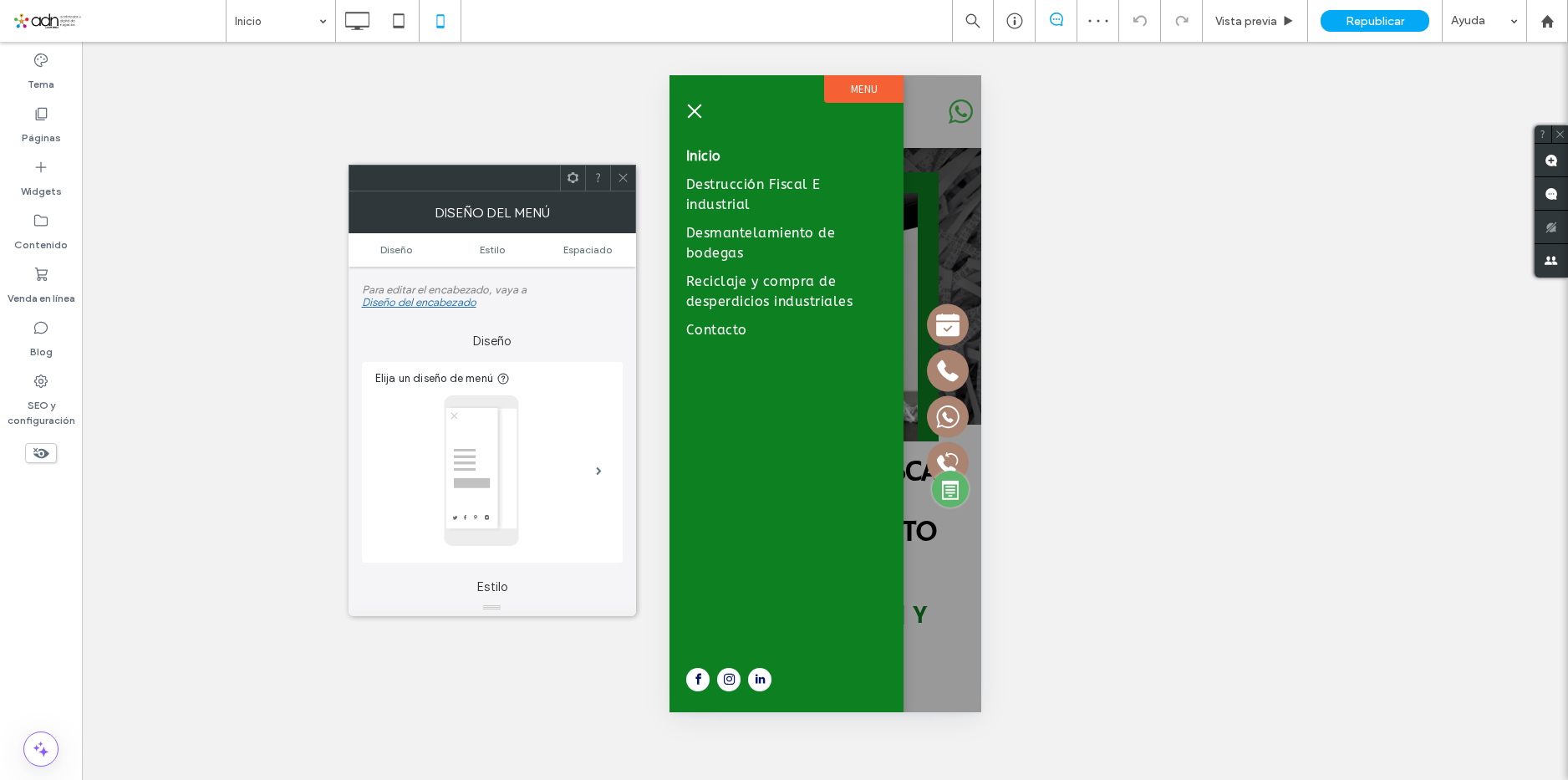
click at [698, 105] on span "menu" at bounding box center [694, 111] width 14 height 14
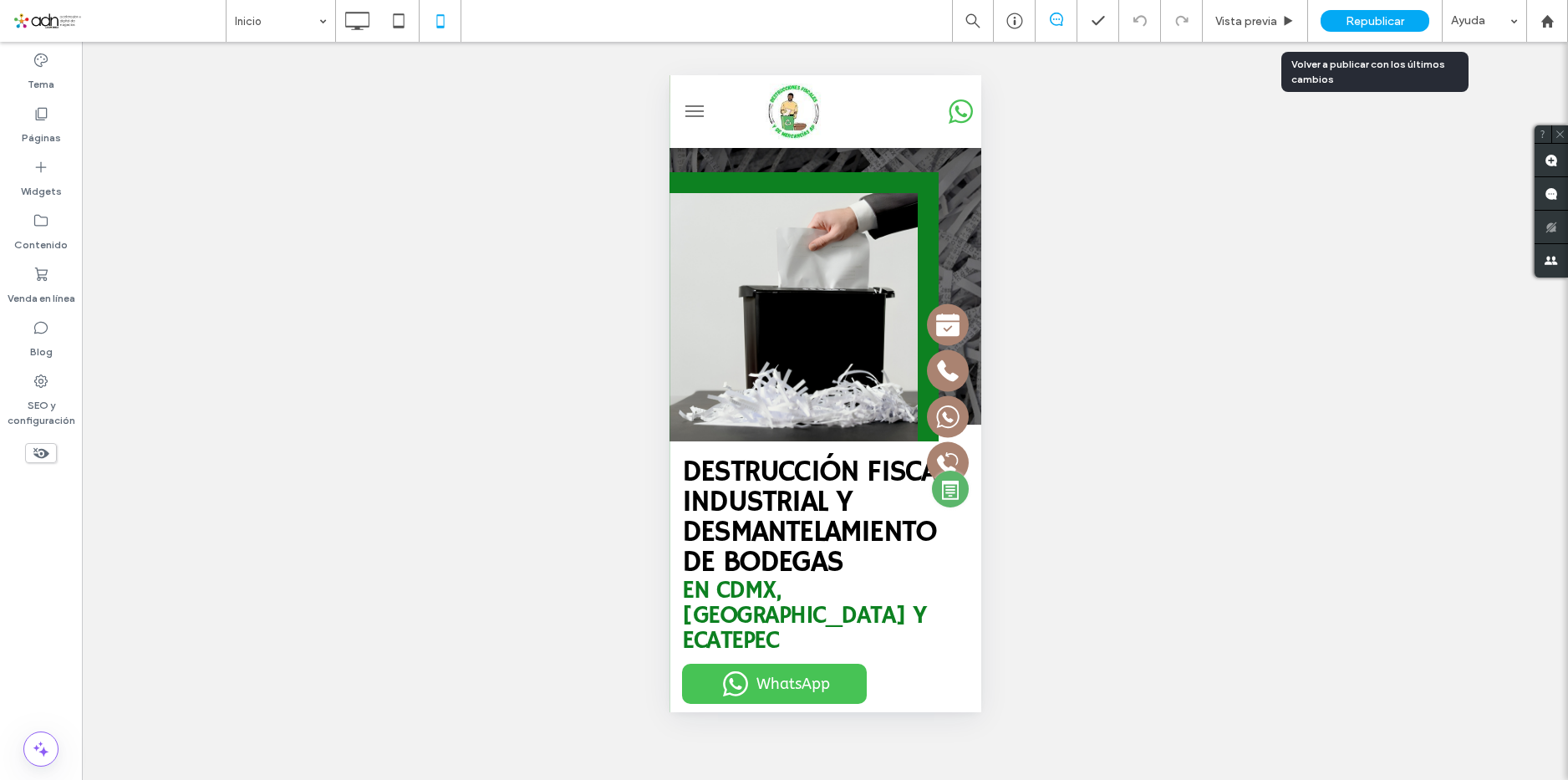
click at [1373, 30] on div "Republicar" at bounding box center [1374, 21] width 109 height 22
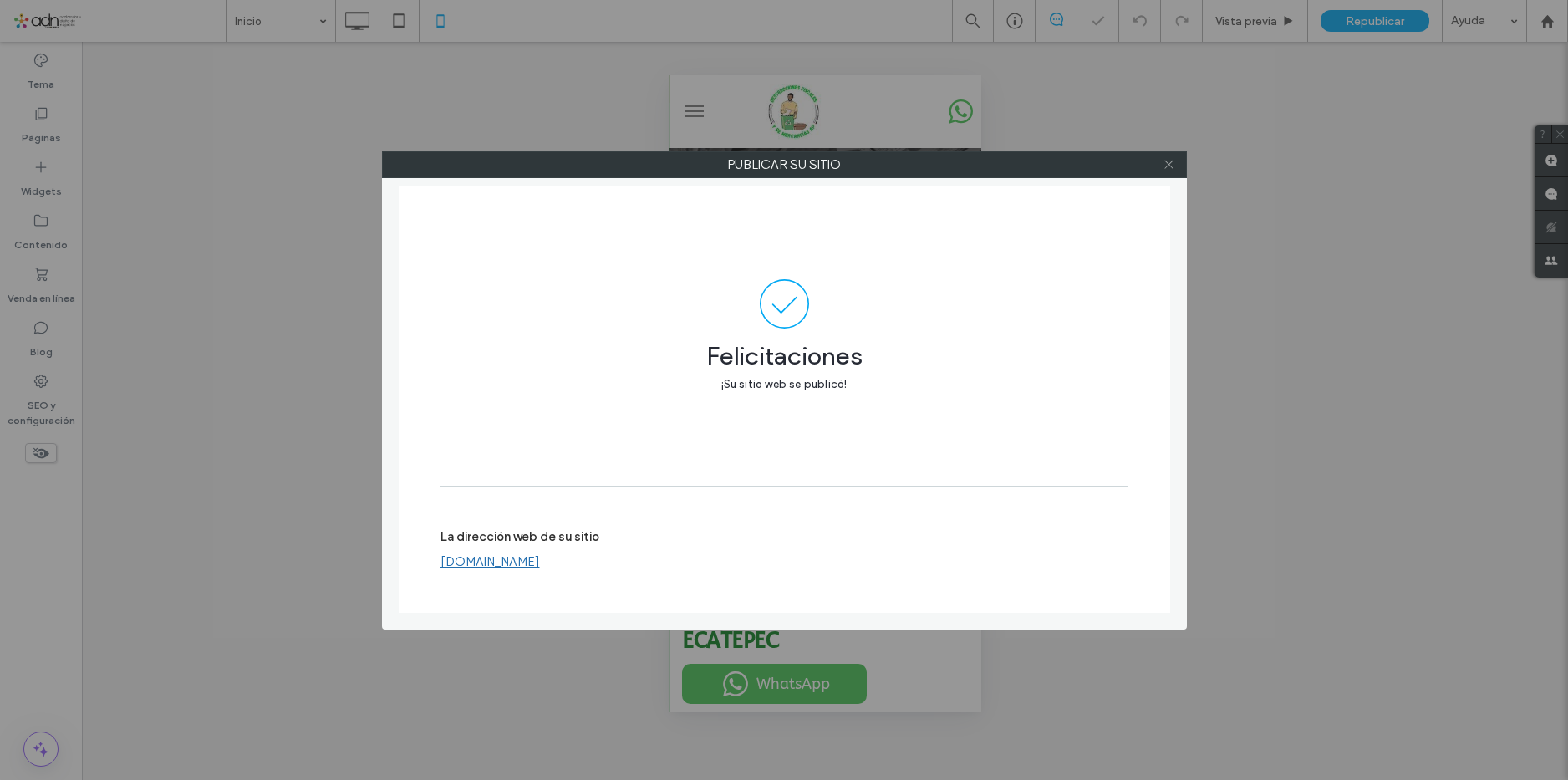
click at [1172, 169] on icon at bounding box center [1168, 164] width 12 height 12
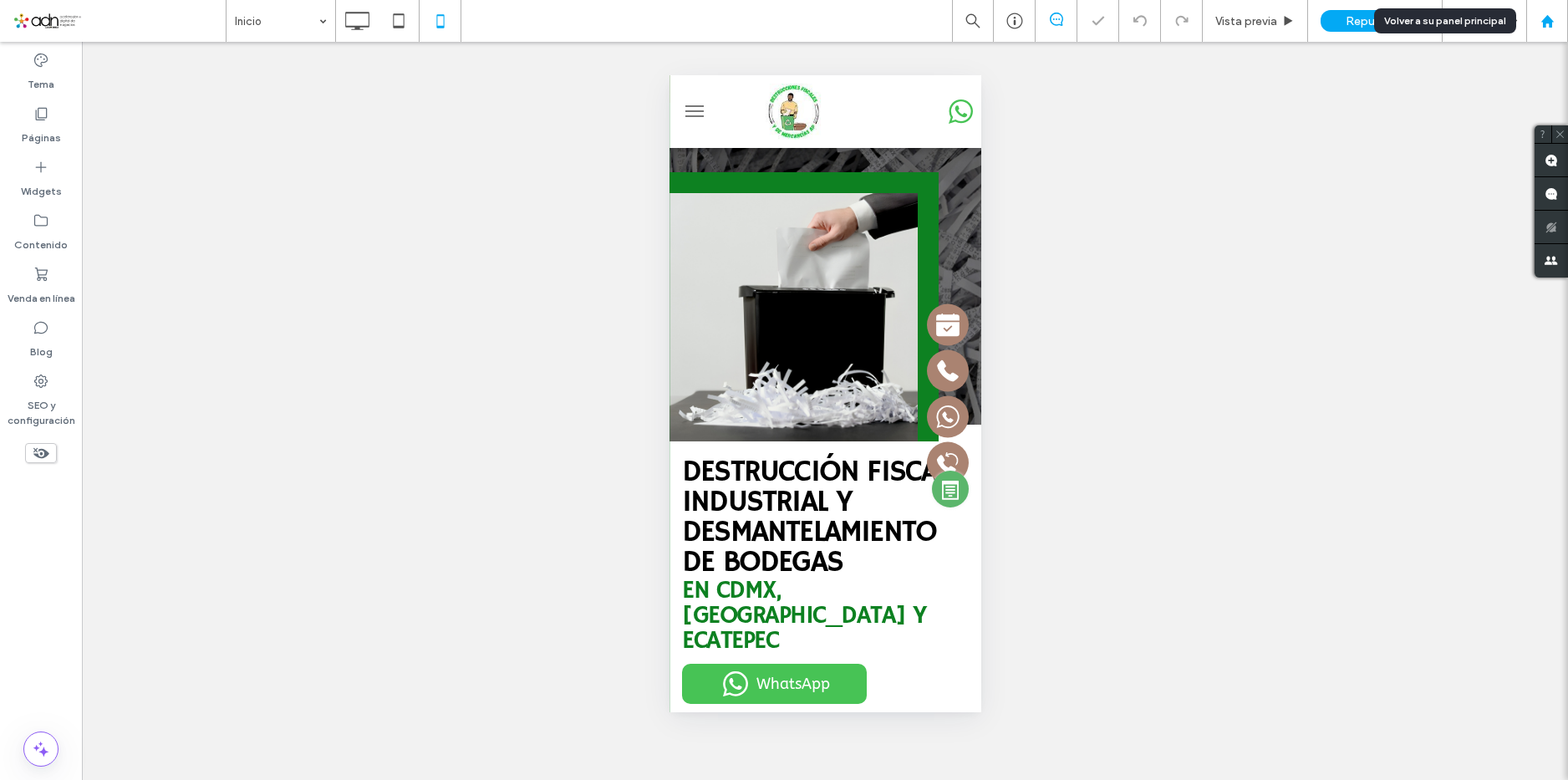
click at [1541, 18] on icon at bounding box center [1547, 21] width 14 height 14
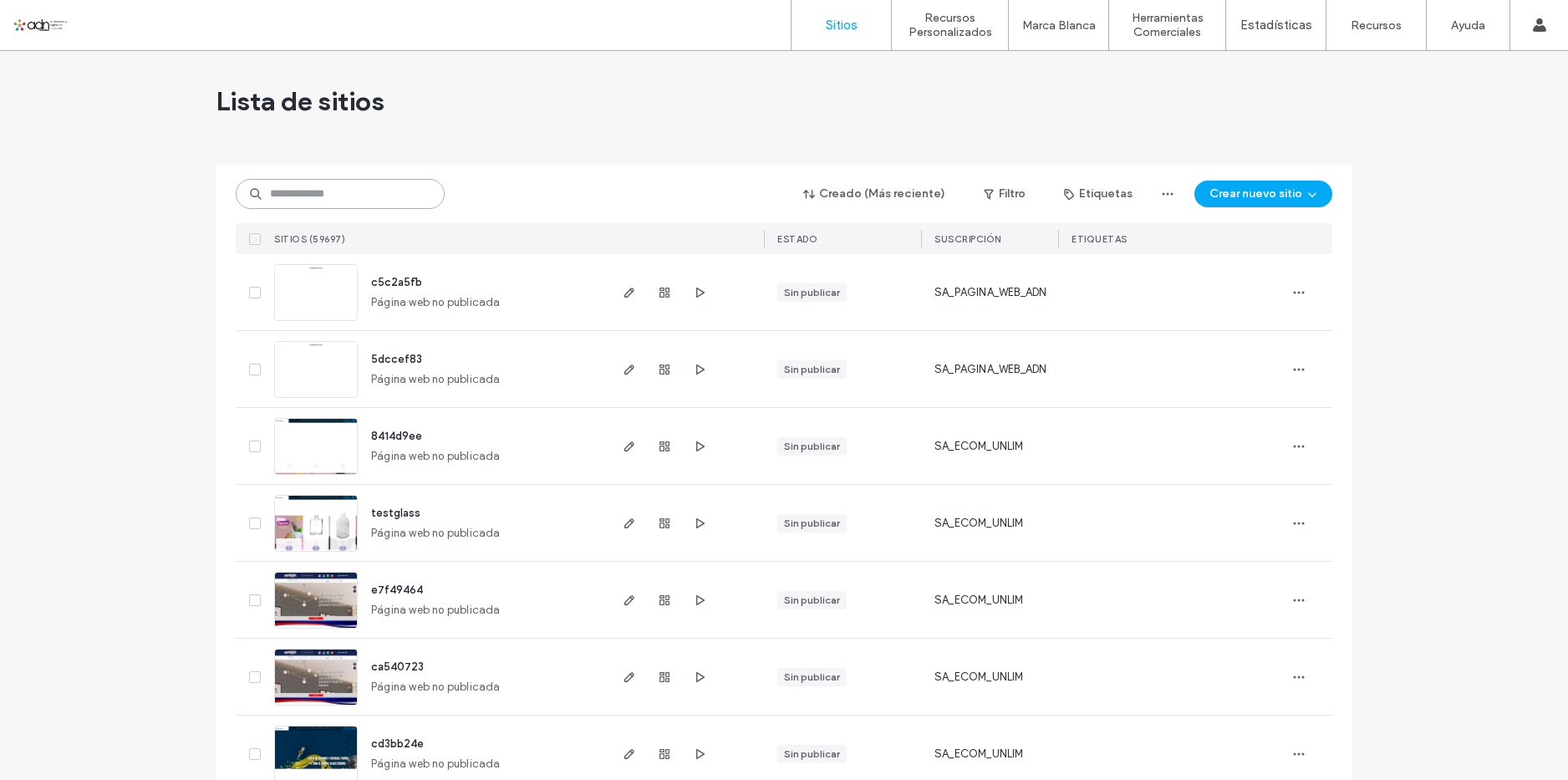
click at [353, 204] on input at bounding box center [340, 194] width 208 height 30
paste input "*********"
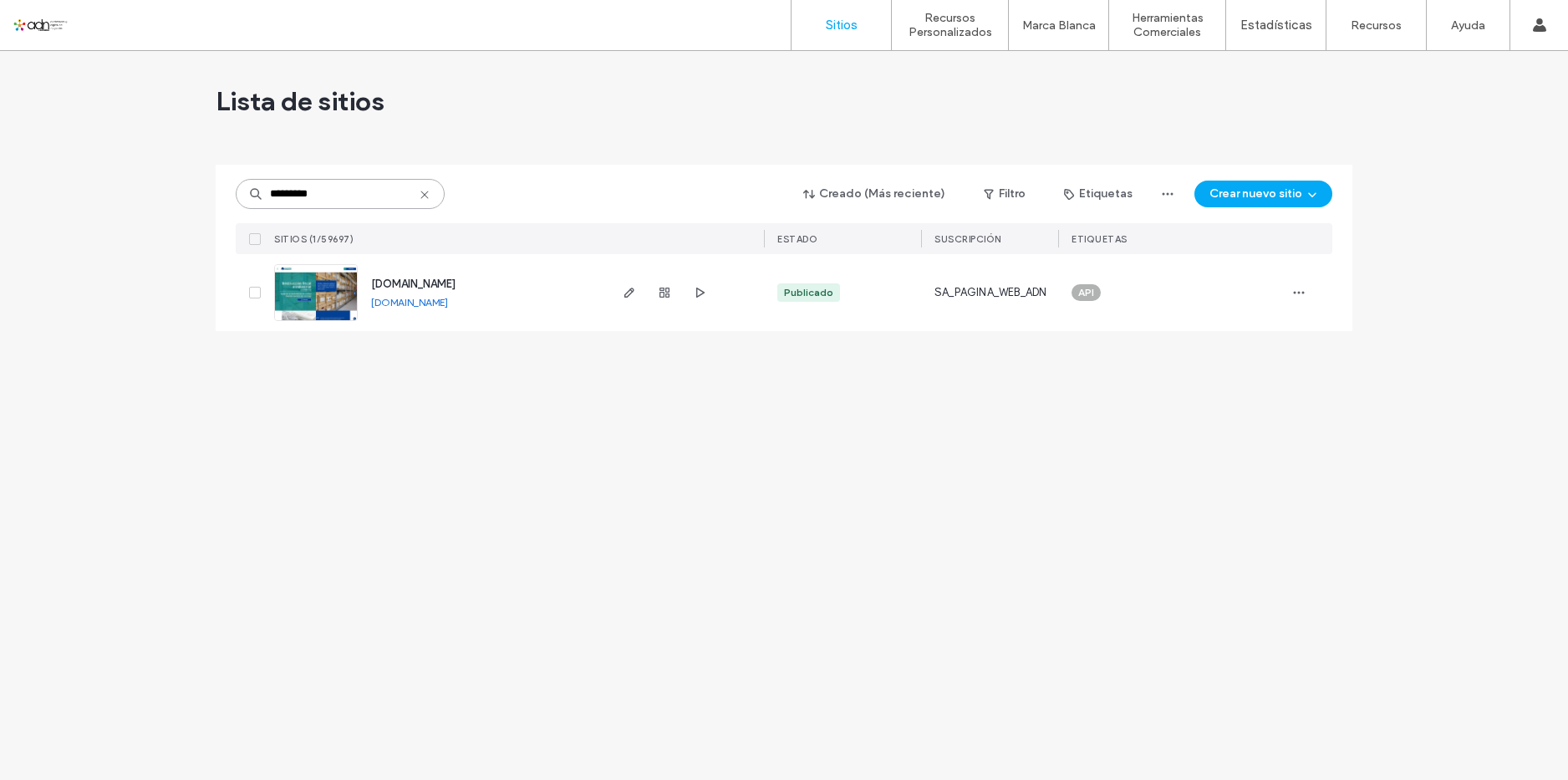
click at [333, 192] on input "*********" at bounding box center [340, 194] width 208 height 30
paste input
type input "*********"
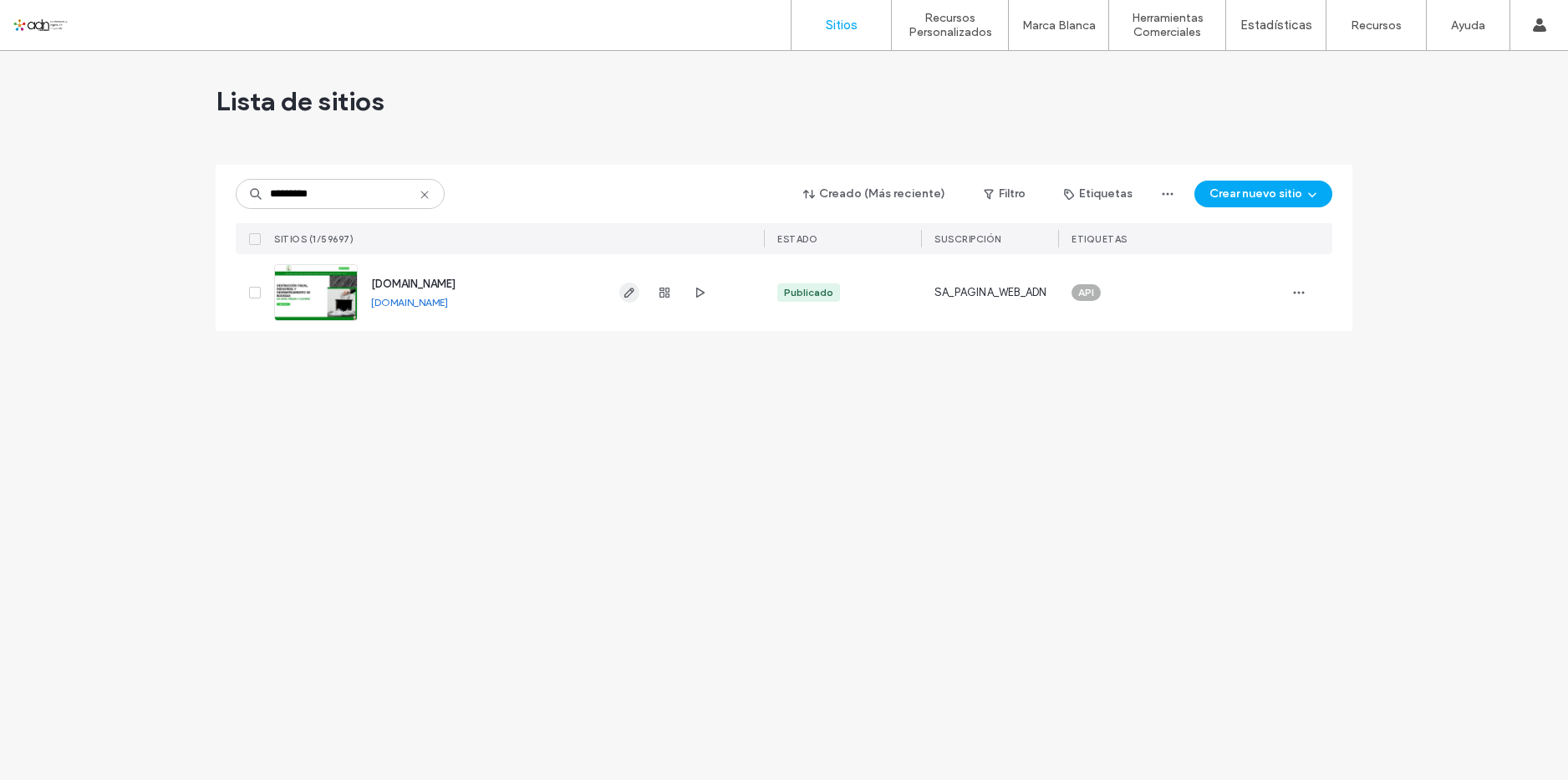
click at [634, 292] on icon "button" at bounding box center [629, 292] width 13 height 13
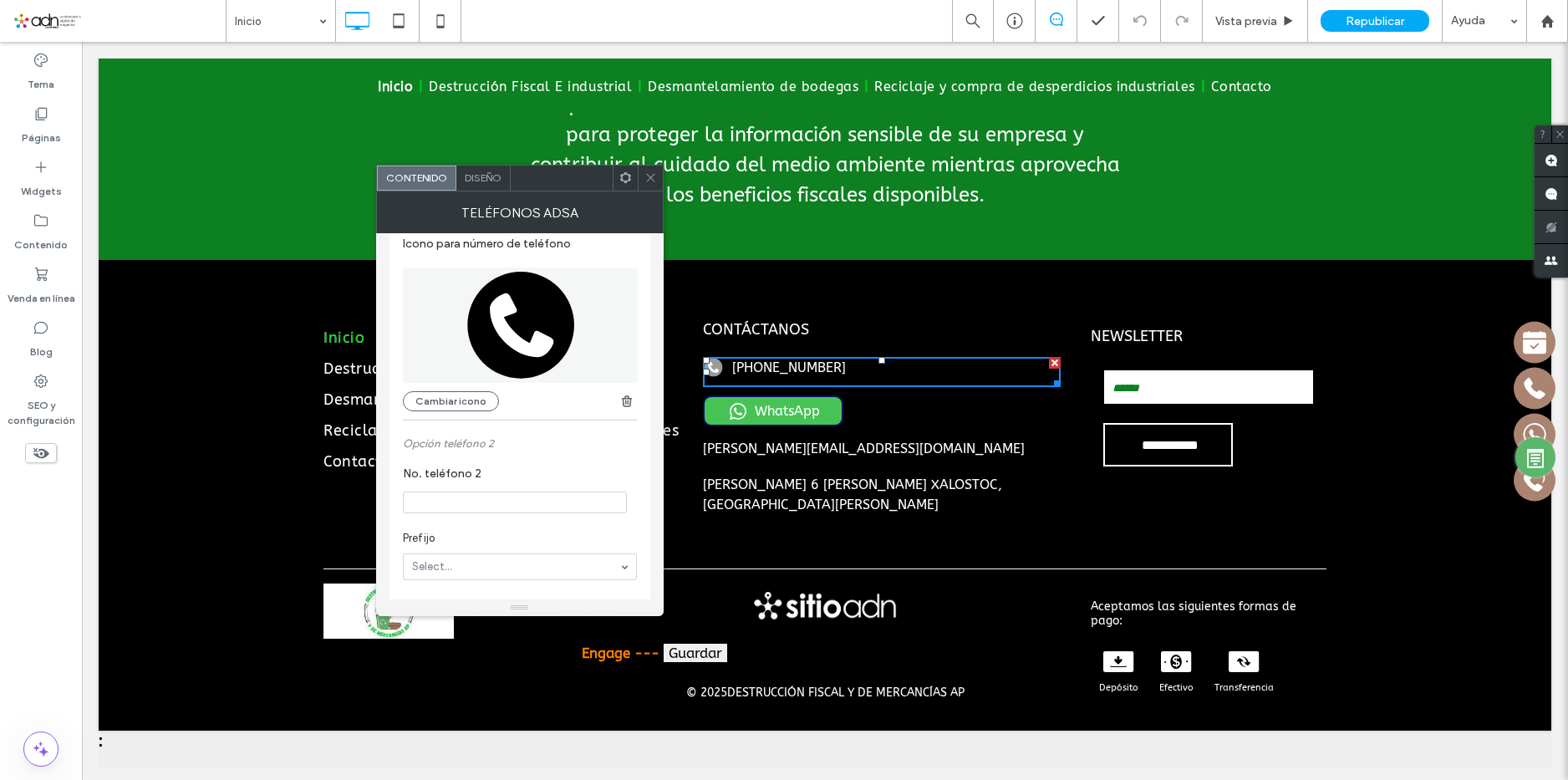
scroll to position [334, 0]
click at [477, 390] on button "Cambiar icono" at bounding box center [451, 396] width 96 height 20
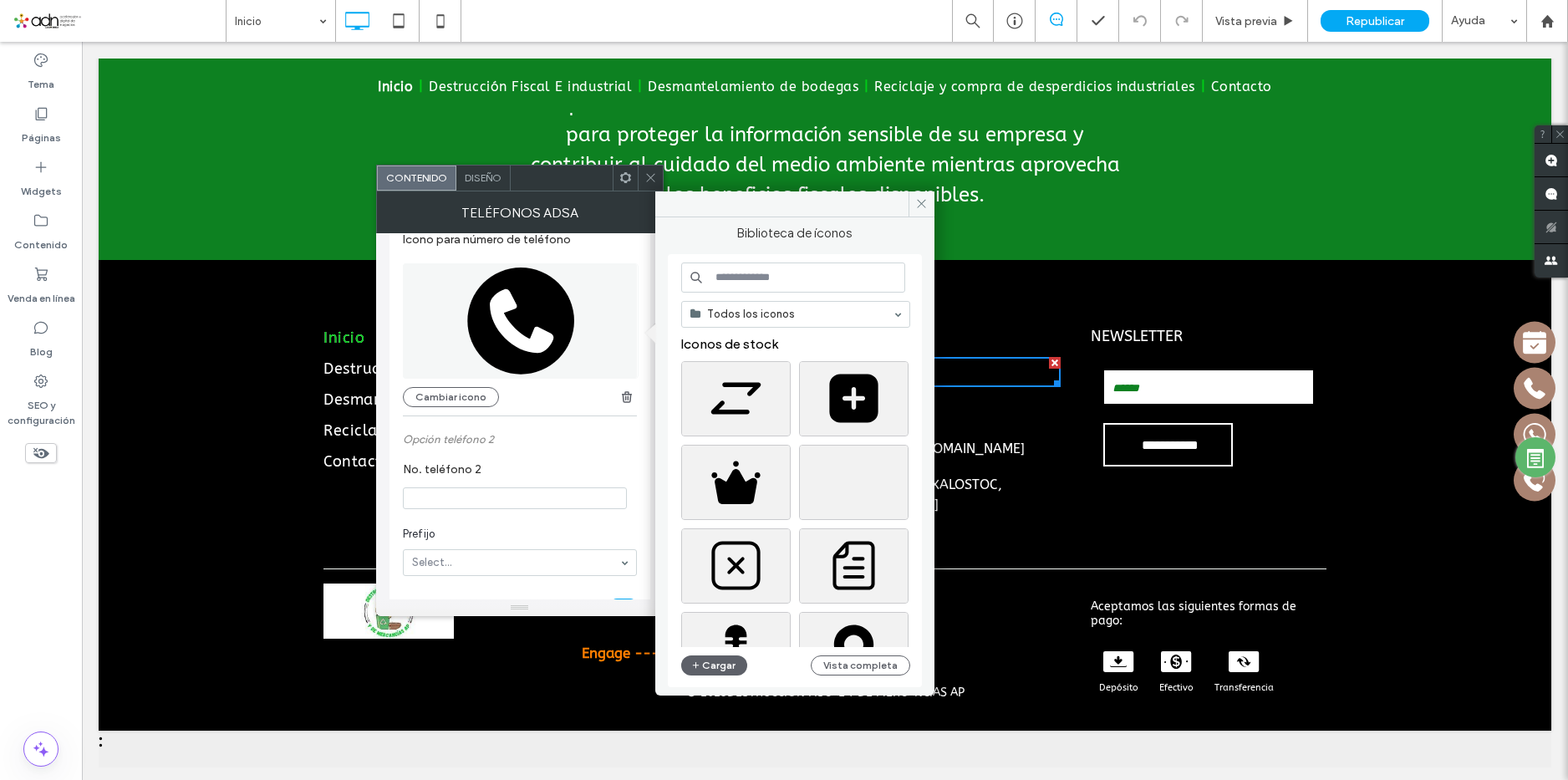
click at [727, 280] on input at bounding box center [793, 277] width 224 height 30
type input "********"
